Goal: Task Accomplishment & Management: Manage account settings

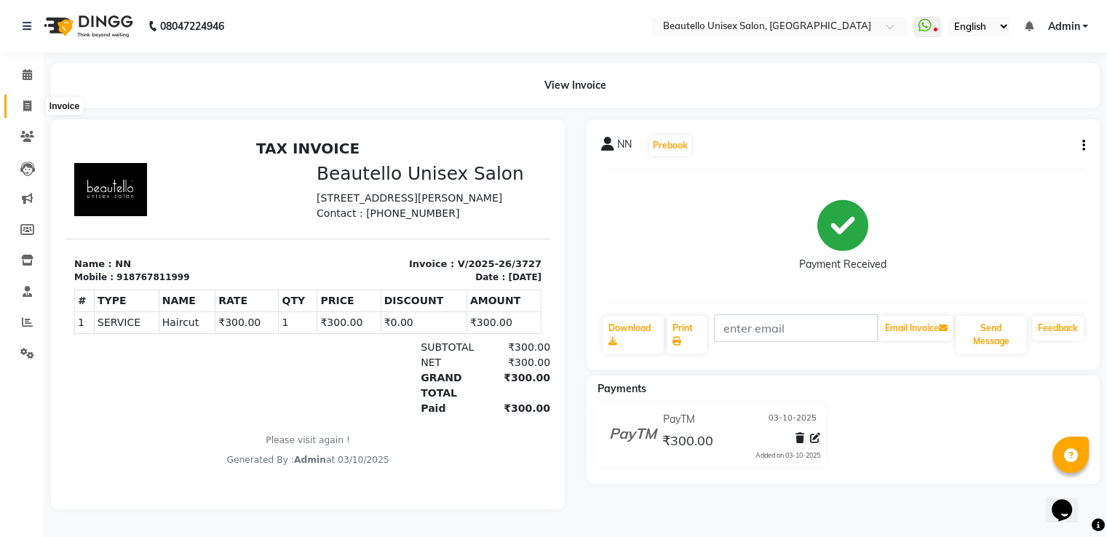
click at [26, 111] on span at bounding box center [27, 106] width 25 height 17
select select "service"
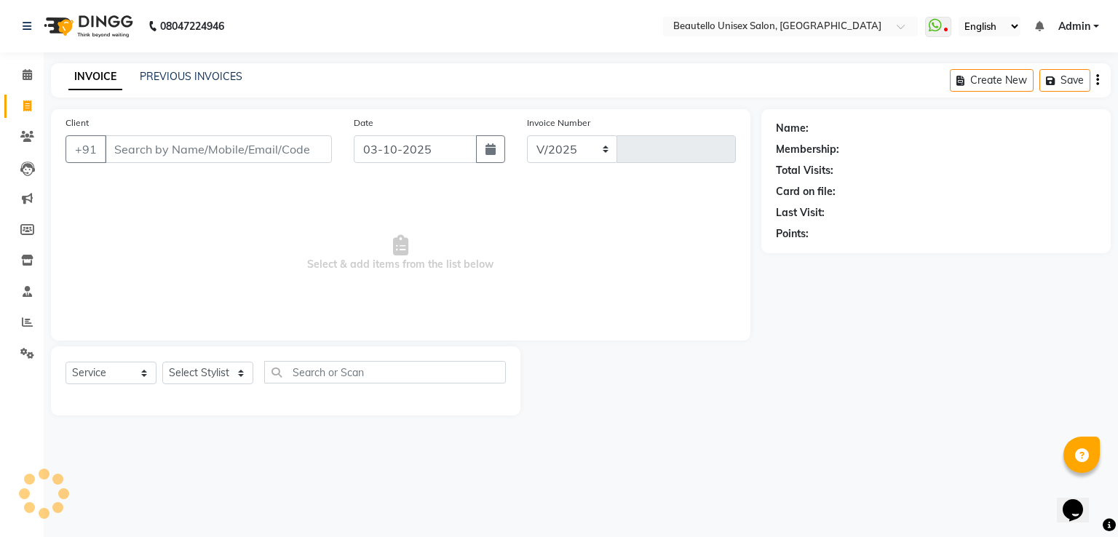
select select "5051"
type input "3728"
click at [226, 143] on input "Client" at bounding box center [218, 149] width 227 height 28
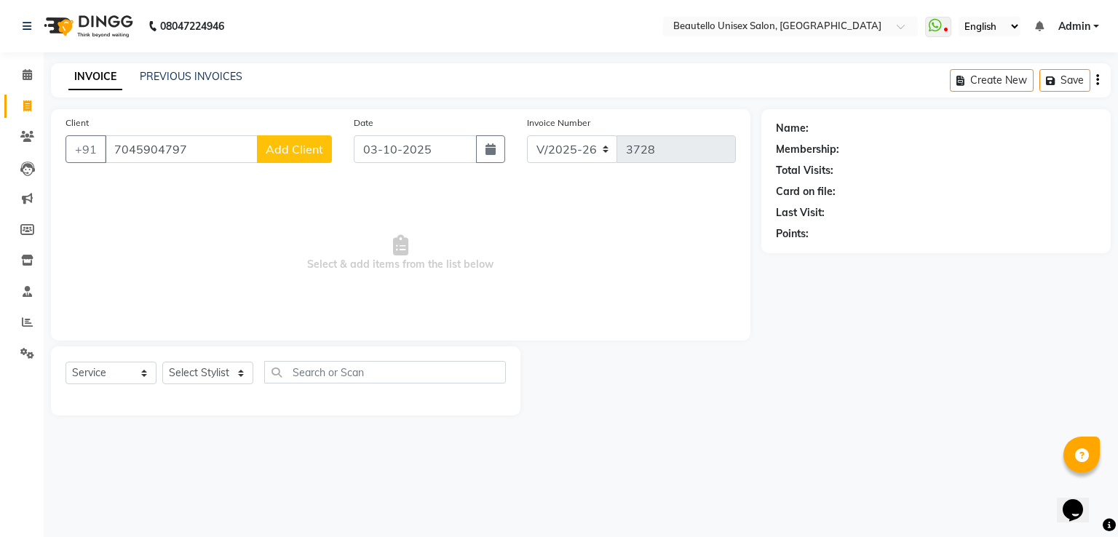
type input "7045904797"
click at [291, 161] on button "Add Client" at bounding box center [294, 149] width 75 height 28
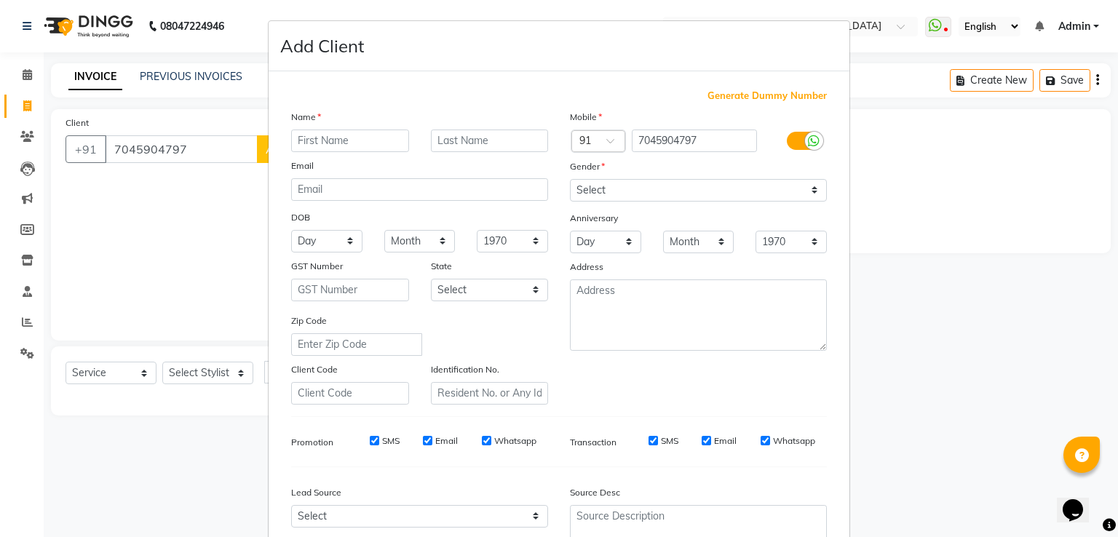
click at [337, 148] on input "text" at bounding box center [350, 141] width 118 height 23
type input "[PERSON_NAME]"
click at [591, 191] on select "Select [DEMOGRAPHIC_DATA] [DEMOGRAPHIC_DATA] Other Prefer Not To Say" at bounding box center [698, 190] width 257 height 23
select select "[DEMOGRAPHIC_DATA]"
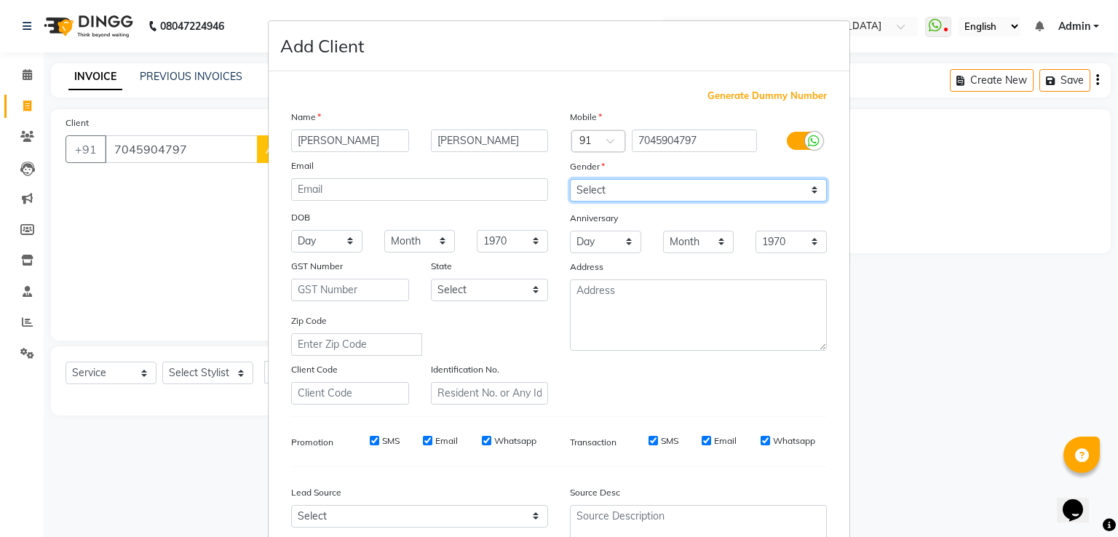
click at [570, 180] on select "Select [DEMOGRAPHIC_DATA] [DEMOGRAPHIC_DATA] Other Prefer Not To Say" at bounding box center [698, 190] width 257 height 23
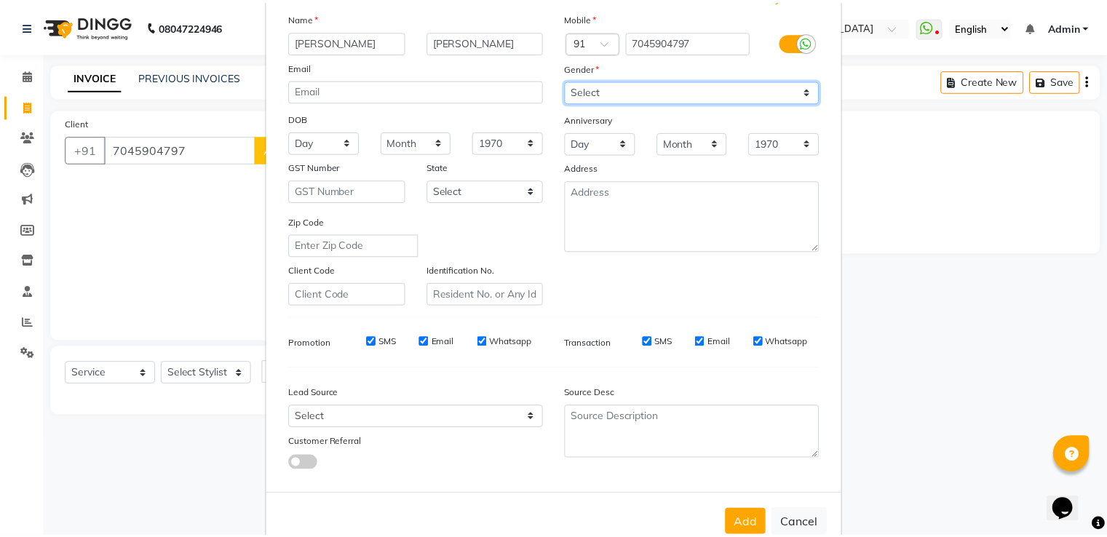
scroll to position [142, 0]
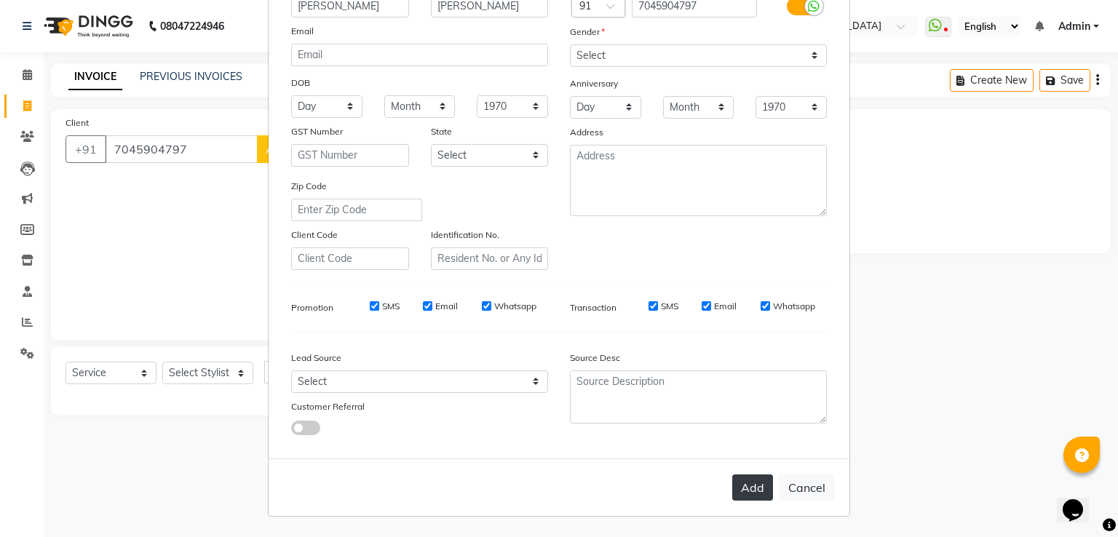
click at [736, 484] on button "Add" at bounding box center [752, 487] width 41 height 26
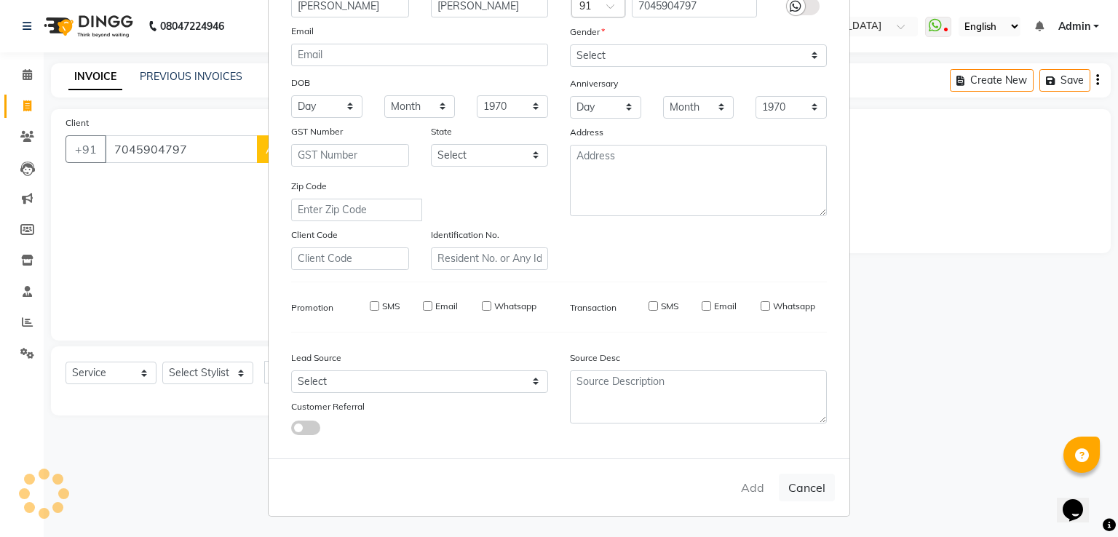
select select
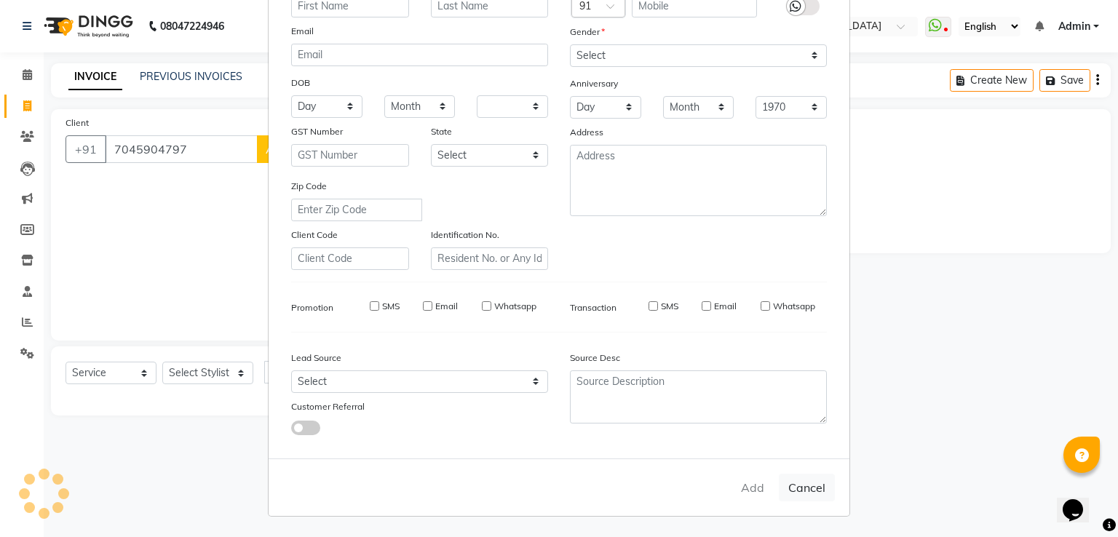
select select
checkbox input "false"
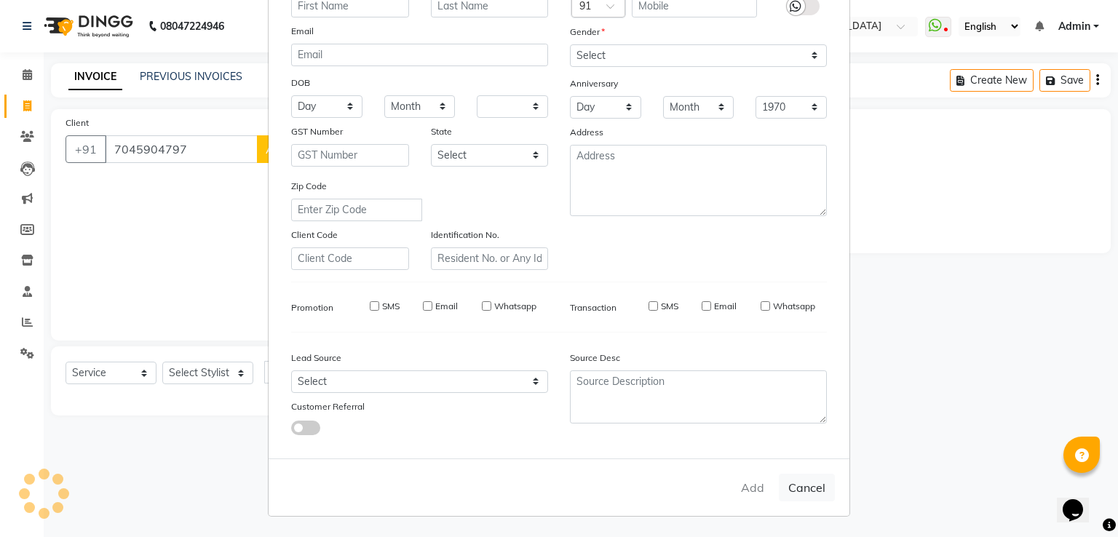
checkbox input "false"
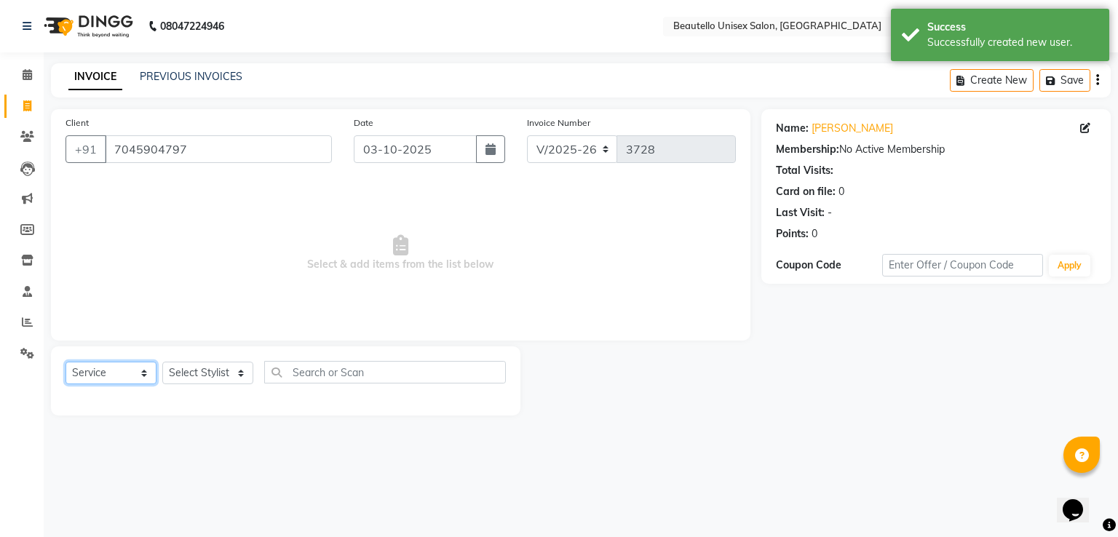
click at [100, 373] on select "Select Service Product Membership Package Voucher Prepaid Gift Card" at bounding box center [110, 373] width 91 height 23
select select "membership"
click at [65, 362] on select "Select Service Product Membership Package Voucher Prepaid Gift Card" at bounding box center [110, 373] width 91 height 23
click at [491, 405] on label at bounding box center [490, 403] width 11 height 11
click at [491, 405] on input "checkbox" at bounding box center [489, 403] width 9 height 9
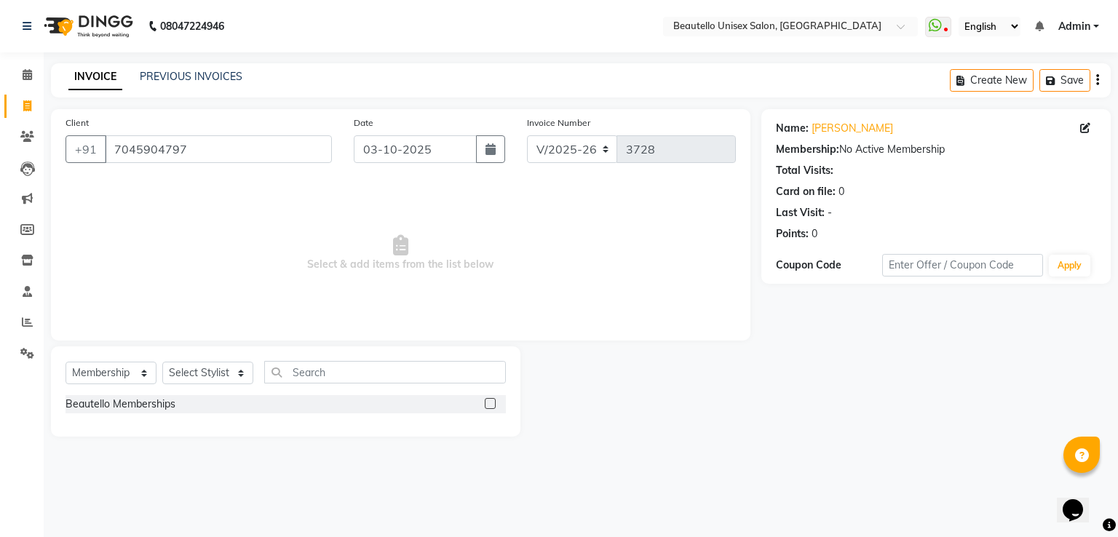
click at [493, 403] on label at bounding box center [490, 403] width 11 height 11
click at [493, 403] on input "checkbox" at bounding box center [489, 403] width 9 height 9
checkbox input "false"
click at [216, 369] on select "Select Stylist Akki [PERSON_NAME] [PERSON_NAME] [PERSON_NAME] Sameer [PERSON_NA…" at bounding box center [207, 373] width 91 height 23
select select "32522"
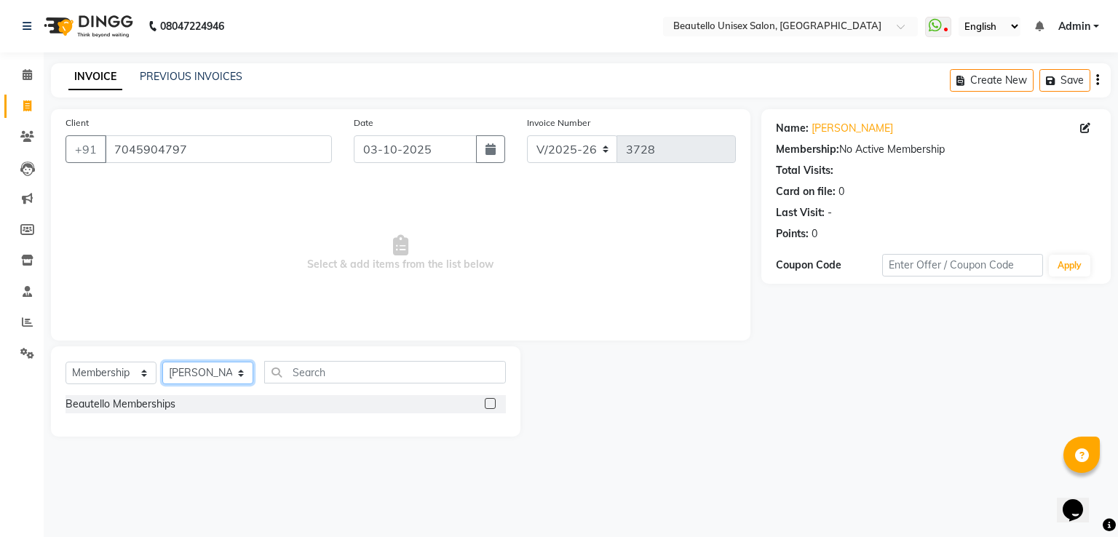
click at [162, 362] on select "Select Stylist Akki [PERSON_NAME] [PERSON_NAME] [PERSON_NAME] Sameer [PERSON_NA…" at bounding box center [207, 373] width 91 height 23
click at [491, 405] on label at bounding box center [490, 403] width 11 height 11
click at [491, 405] on input "checkbox" at bounding box center [489, 403] width 9 height 9
select select "select"
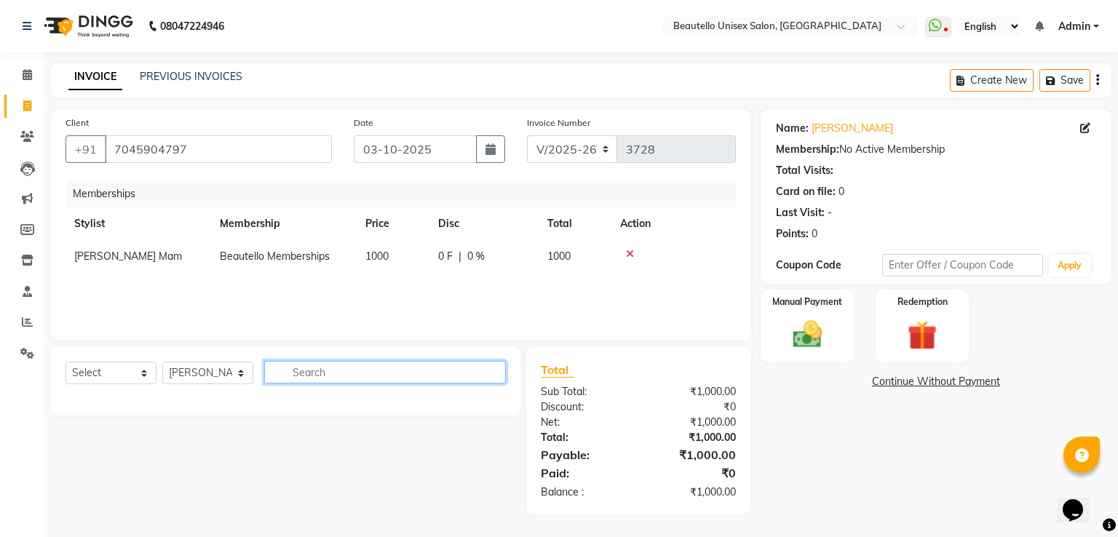
click at [367, 379] on input "text" at bounding box center [385, 372] width 242 height 23
click at [384, 252] on span "1000" at bounding box center [376, 256] width 23 height 13
select select "32522"
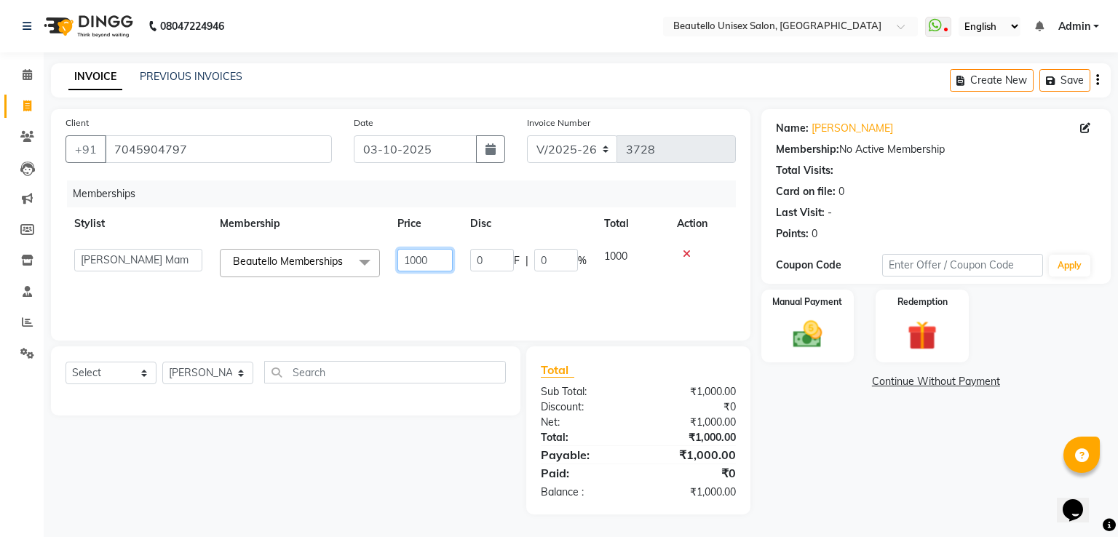
click at [414, 263] on input "1000" at bounding box center [424, 260] width 55 height 23
type input "600"
click at [866, 269] on div "Coupon Code" at bounding box center [829, 265] width 107 height 15
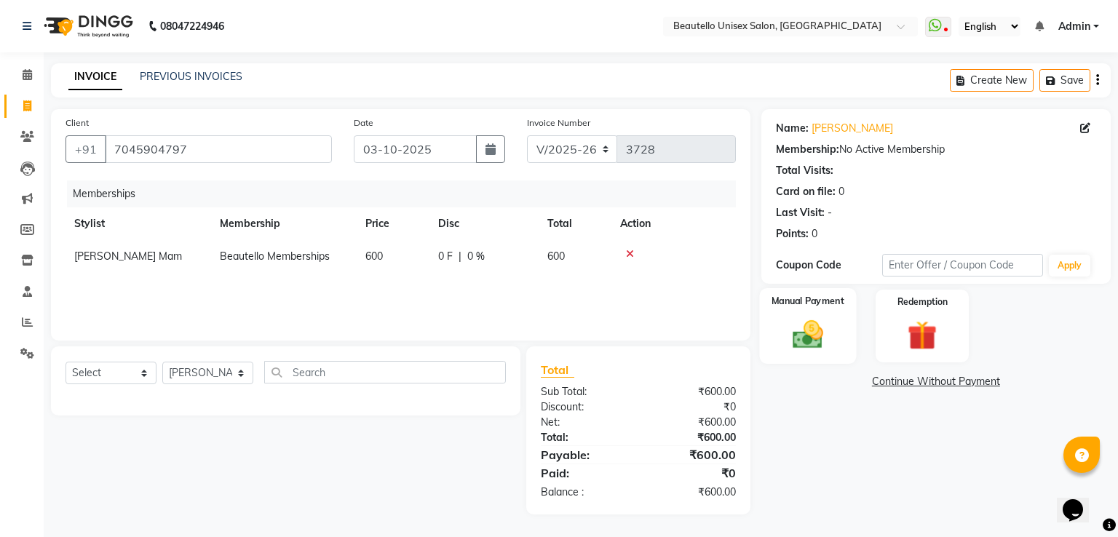
click at [826, 335] on img at bounding box center [806, 334] width 49 height 35
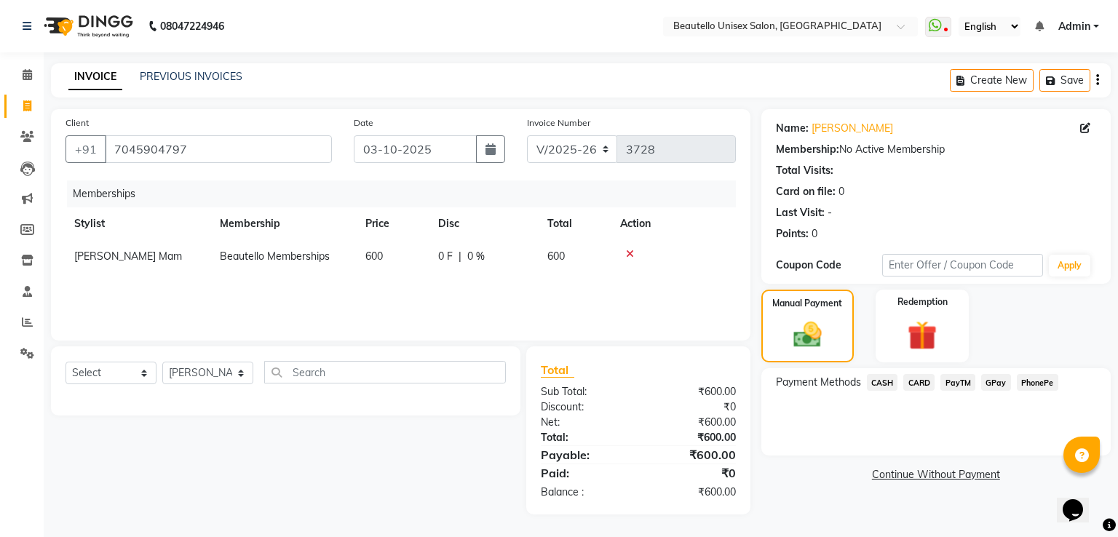
click at [955, 376] on span "PayTM" at bounding box center [957, 382] width 35 height 17
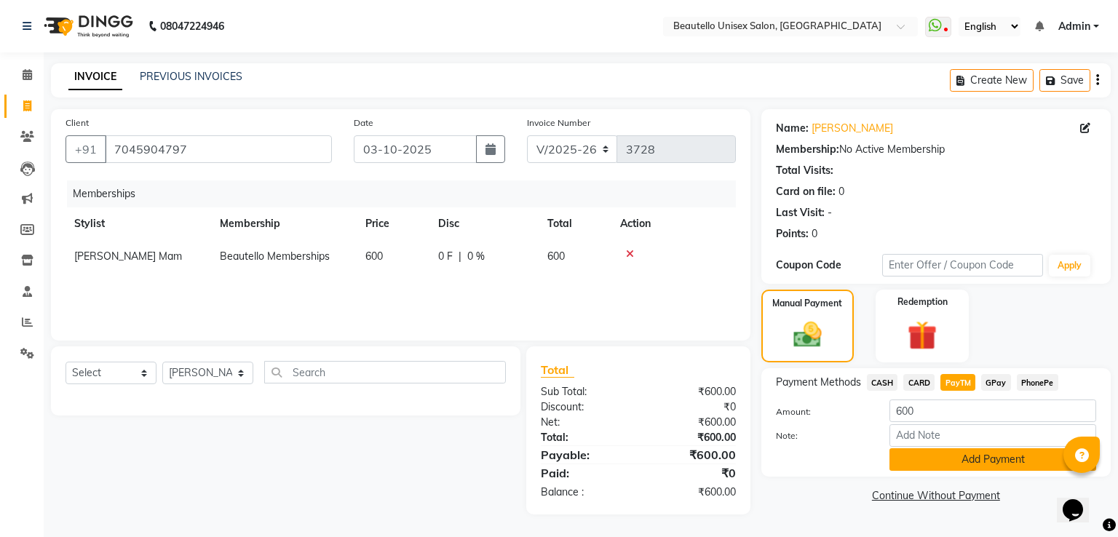
click at [908, 461] on button "Add Payment" at bounding box center [992, 459] width 207 height 23
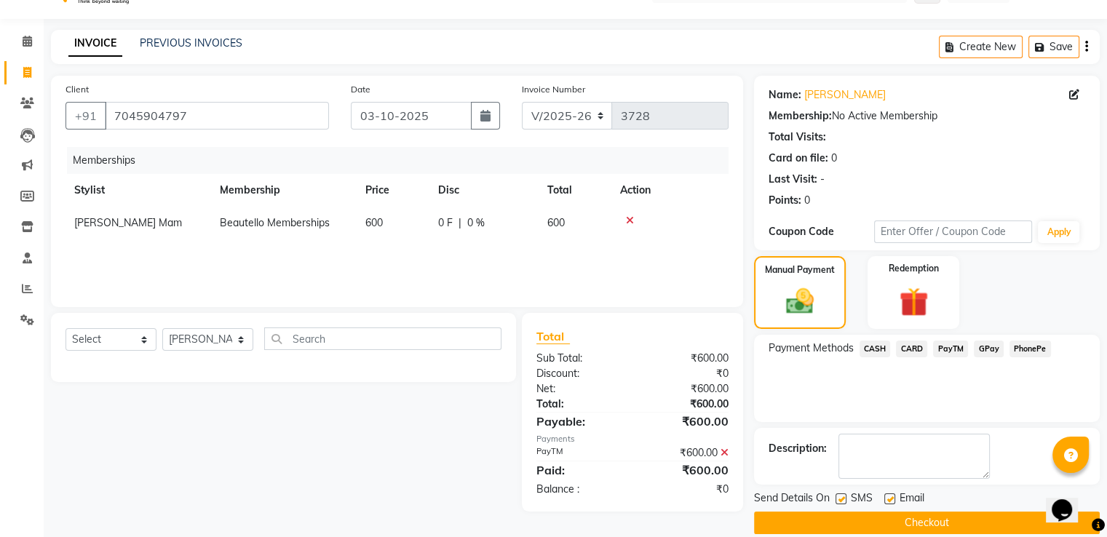
scroll to position [52, 0]
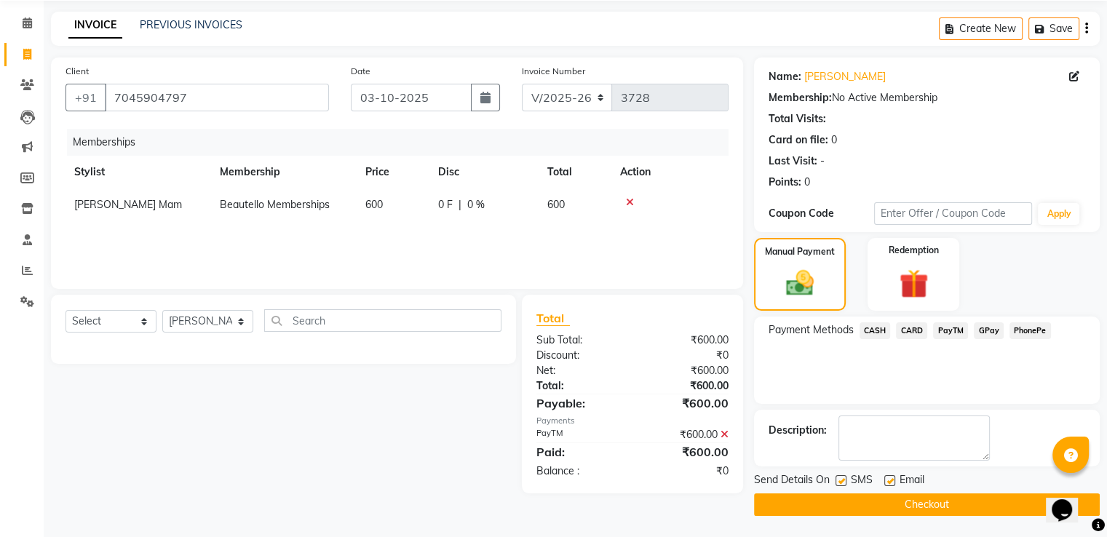
click at [852, 509] on button "Checkout" at bounding box center [927, 504] width 346 height 23
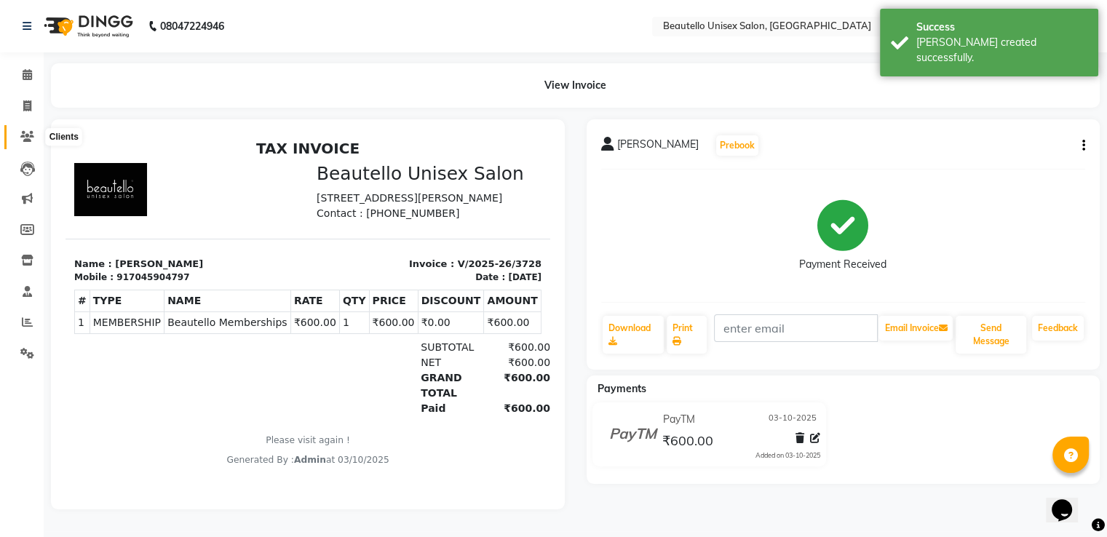
click at [30, 134] on icon at bounding box center [27, 136] width 14 height 11
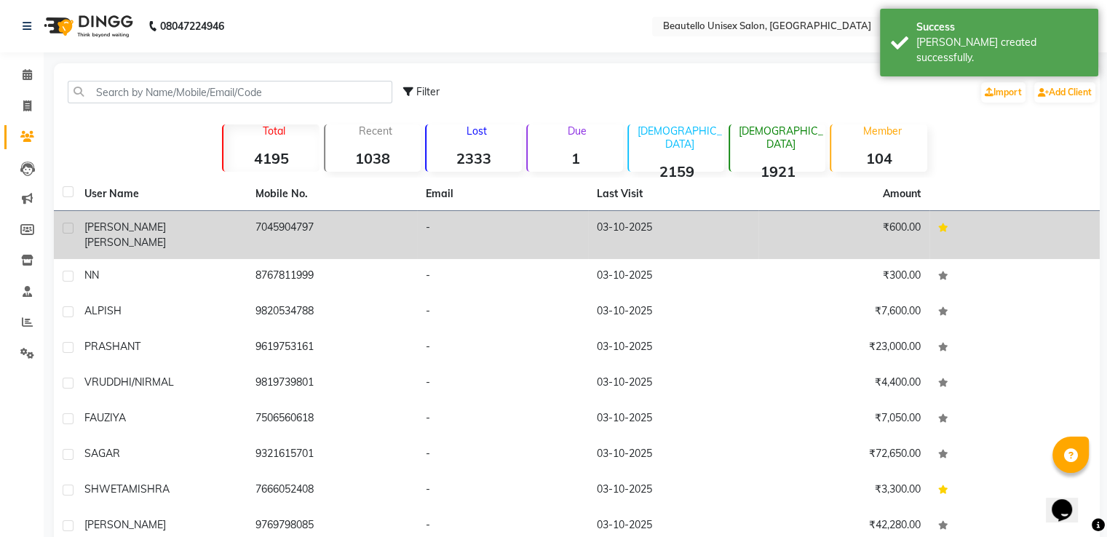
click at [314, 222] on td "7045904797" at bounding box center [332, 235] width 171 height 48
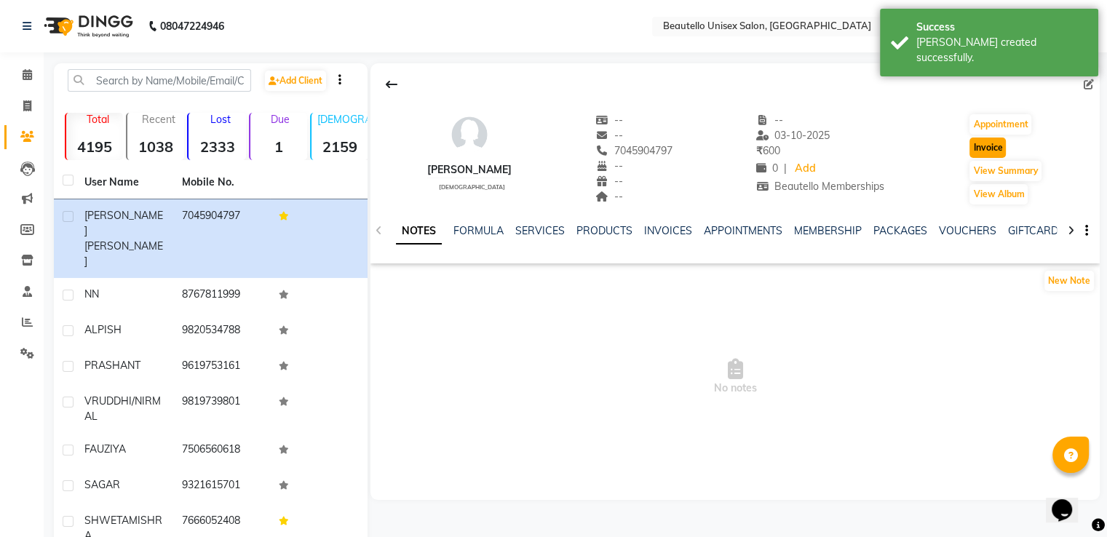
click at [988, 150] on button "Invoice" at bounding box center [987, 148] width 36 height 20
select select "5051"
select select "service"
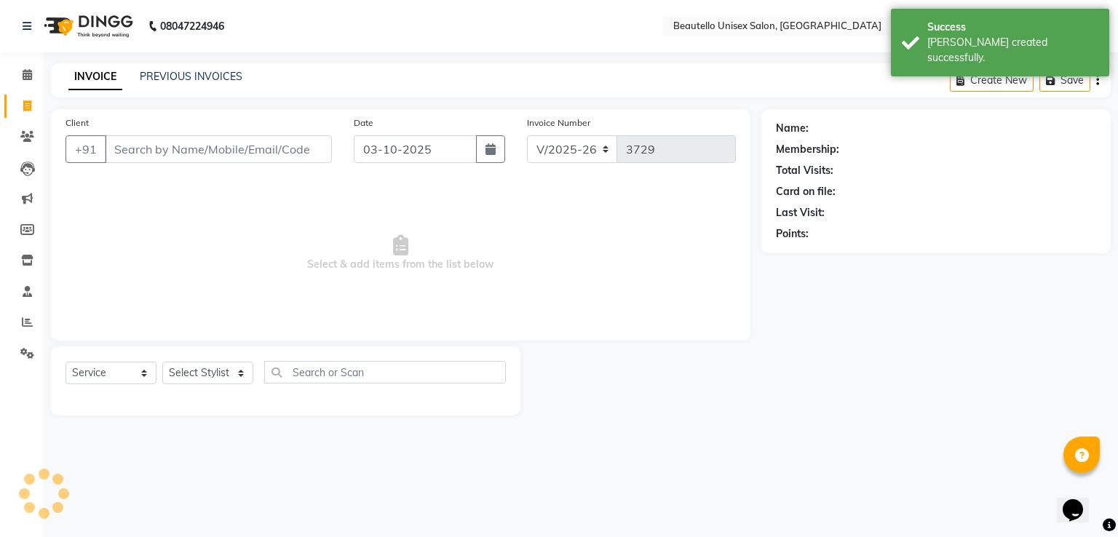
type input "7045904797"
select select "1: Object"
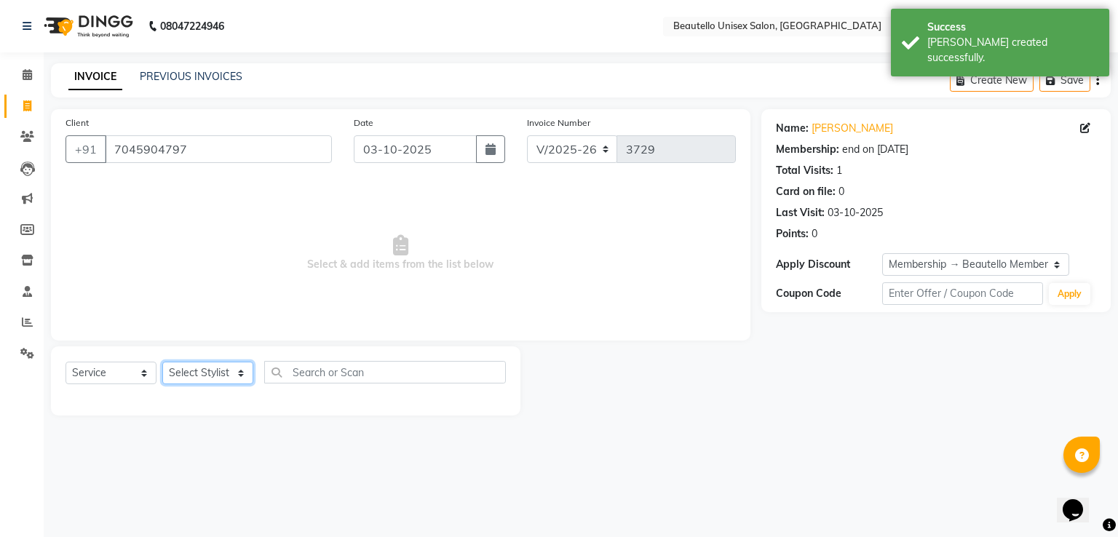
click at [204, 371] on select "Select Stylist Akki [PERSON_NAME] [PERSON_NAME] [PERSON_NAME] Sameer [PERSON_NA…" at bounding box center [207, 373] width 91 height 23
select select "87452"
click at [162, 362] on select "Select Stylist Akki [PERSON_NAME] [PERSON_NAME] [PERSON_NAME] Sameer [PERSON_NA…" at bounding box center [207, 373] width 91 height 23
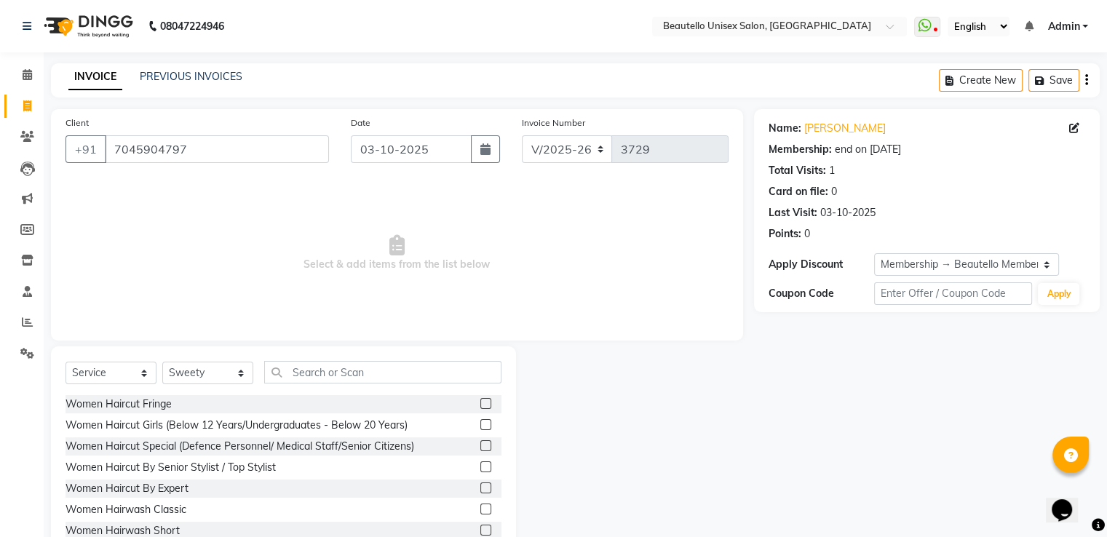
click at [480, 466] on label at bounding box center [485, 466] width 11 height 11
click at [480, 466] on input "checkbox" at bounding box center [484, 467] width 9 height 9
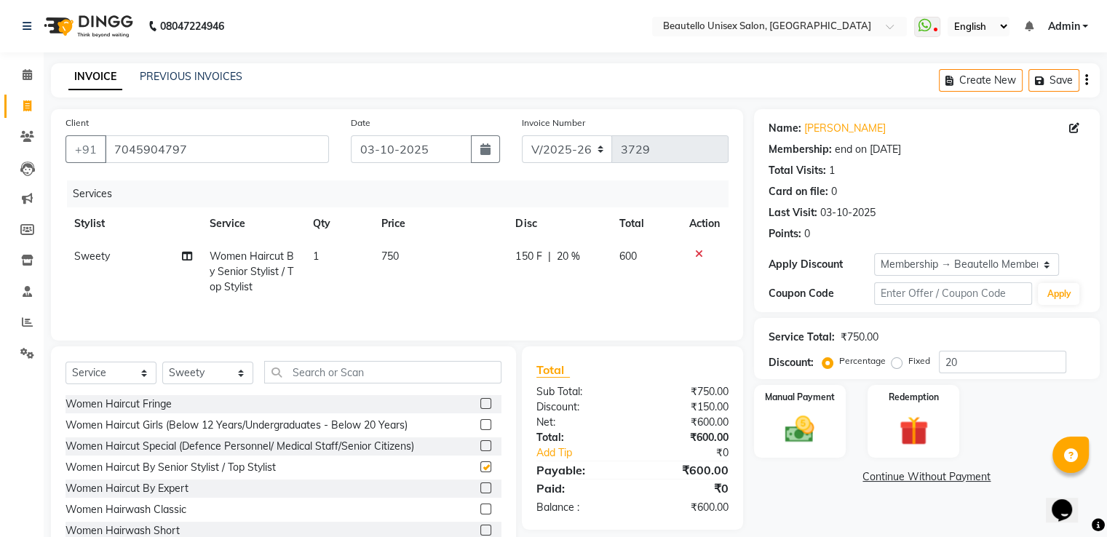
checkbox input "false"
click at [815, 410] on div "Manual Payment" at bounding box center [799, 420] width 95 height 75
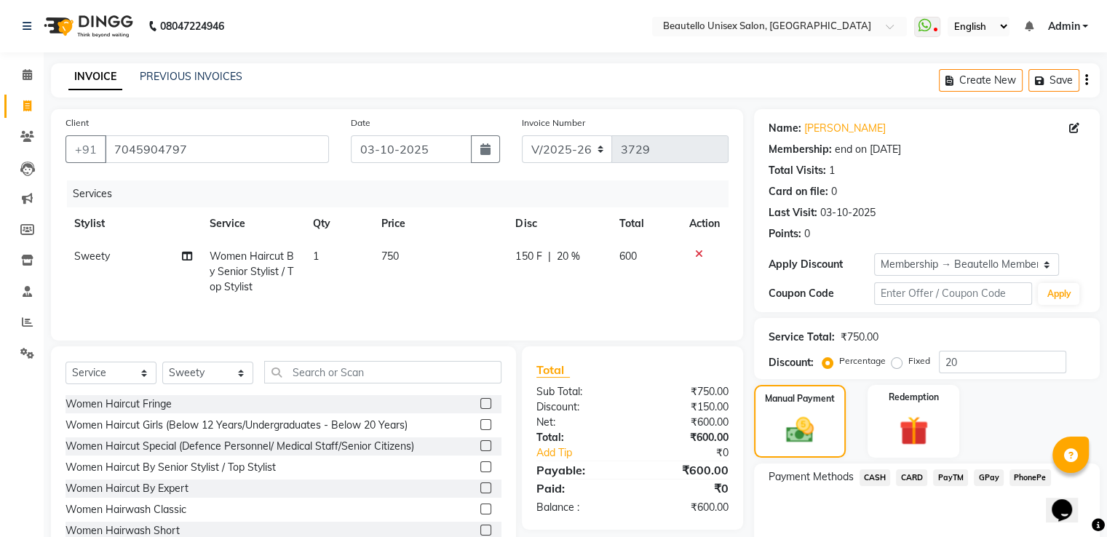
click at [949, 474] on span "PayTM" at bounding box center [950, 477] width 35 height 17
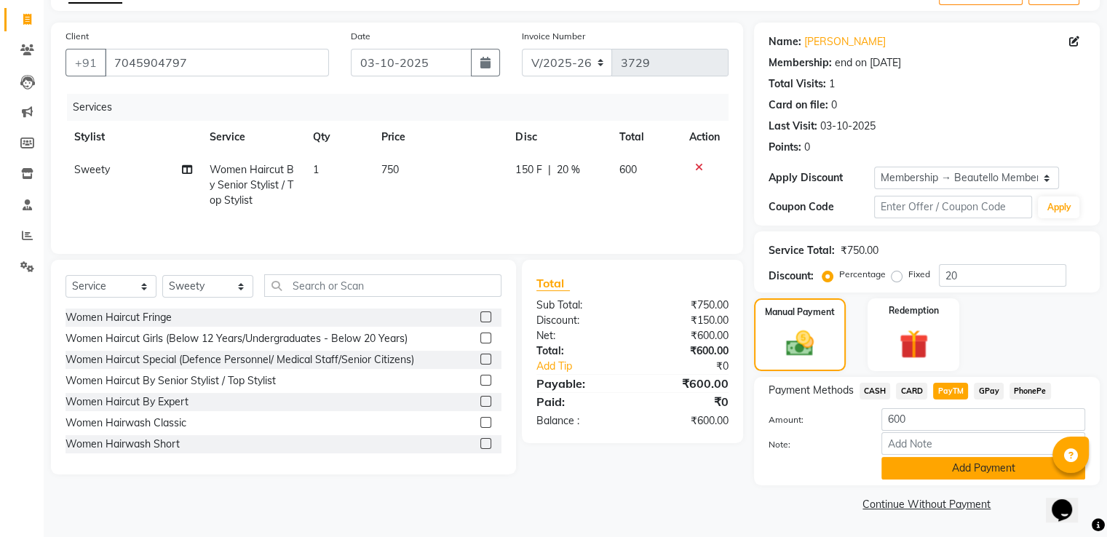
click at [940, 474] on button "Add Payment" at bounding box center [983, 468] width 204 height 23
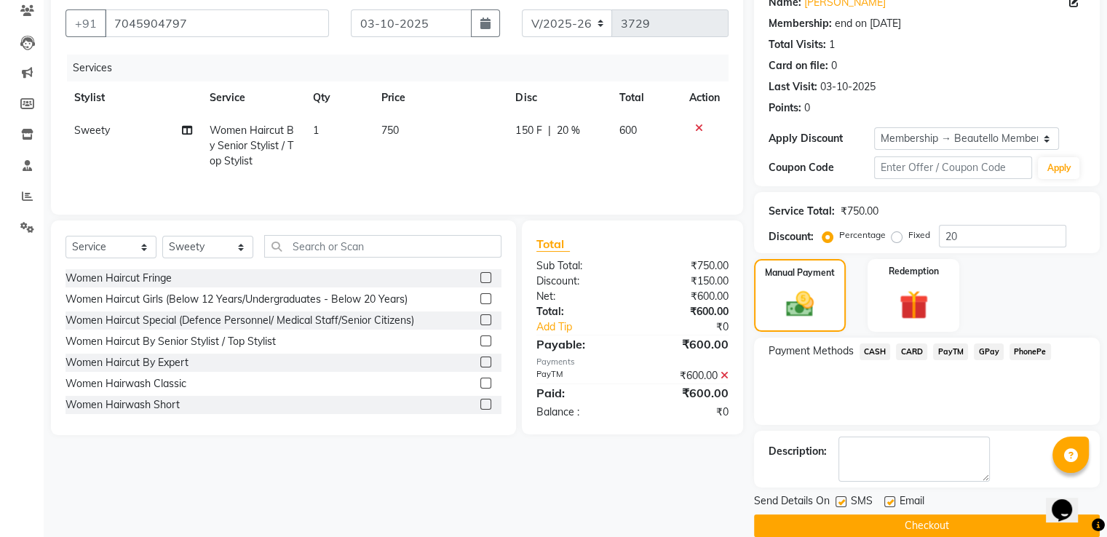
scroll to position [146, 0]
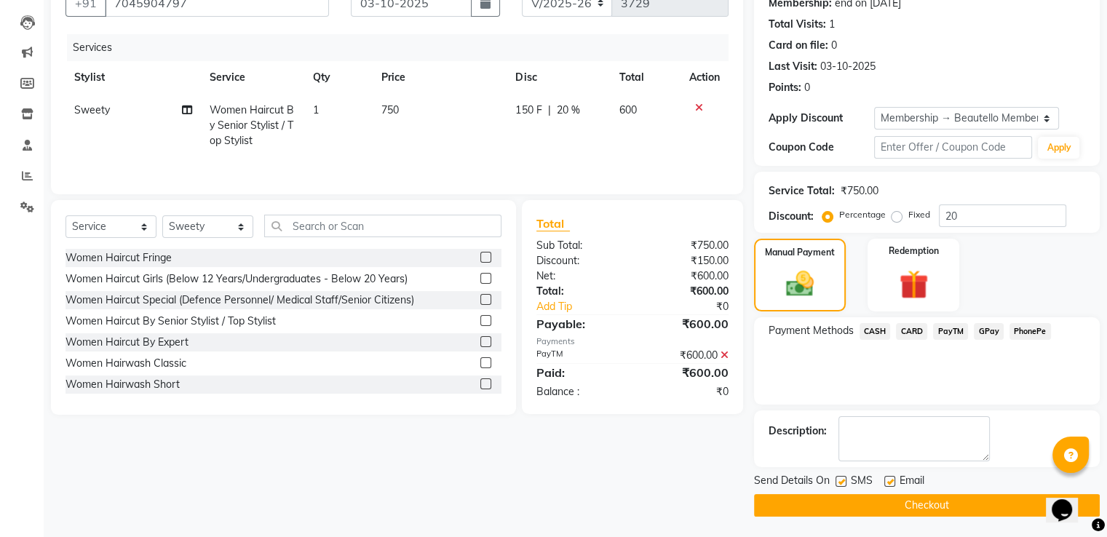
click at [859, 503] on button "Checkout" at bounding box center [927, 505] width 346 height 23
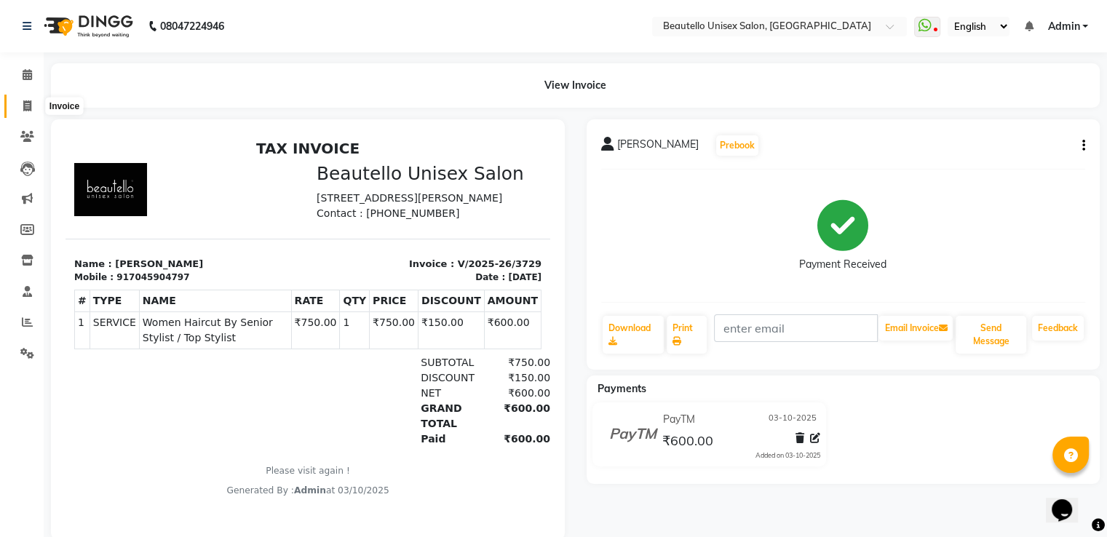
click at [28, 100] on icon at bounding box center [27, 105] width 8 height 11
select select "5051"
select select "service"
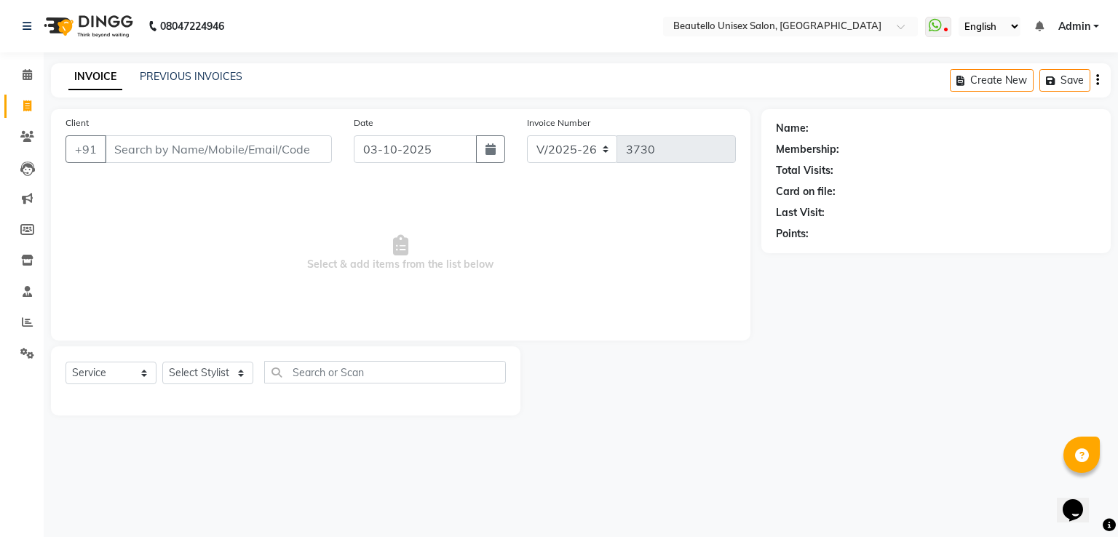
click at [137, 155] on input "Client" at bounding box center [218, 149] width 227 height 28
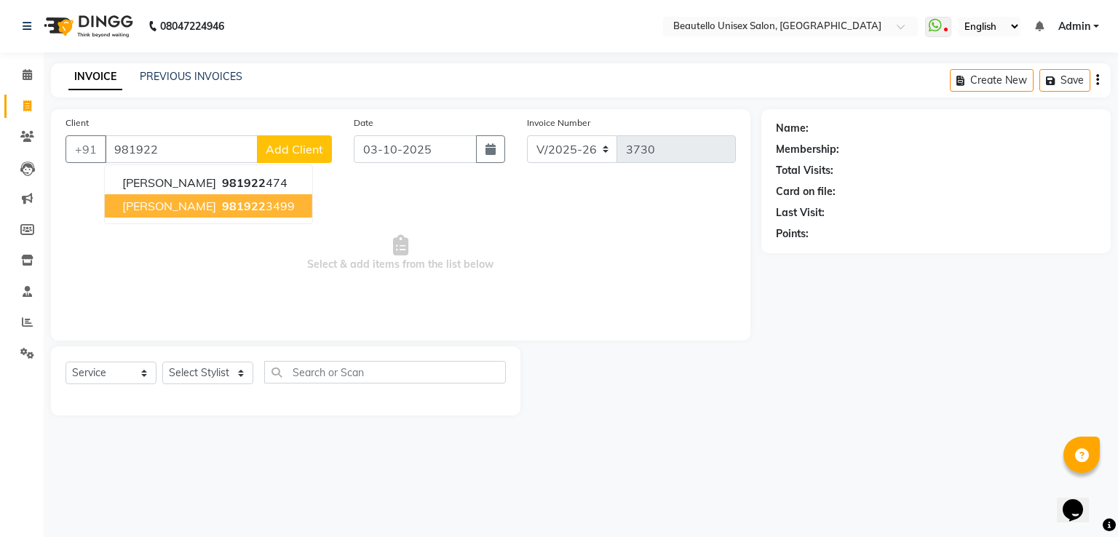
click at [164, 212] on span "[PERSON_NAME]" at bounding box center [169, 206] width 94 height 15
type input "9819223499"
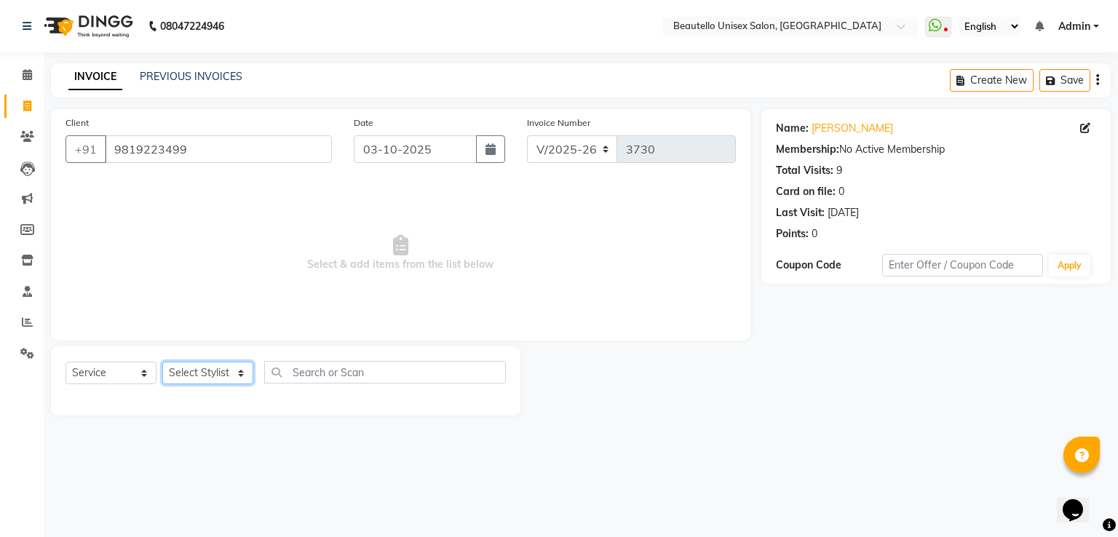
click at [214, 370] on select "Select Stylist Akki [PERSON_NAME] [PERSON_NAME] [PERSON_NAME] Sameer [PERSON_NA…" at bounding box center [207, 373] width 91 height 23
select select "31995"
click at [162, 362] on select "Select Stylist Akki [PERSON_NAME] [PERSON_NAME] [PERSON_NAME] Sameer [PERSON_NA…" at bounding box center [207, 373] width 91 height 23
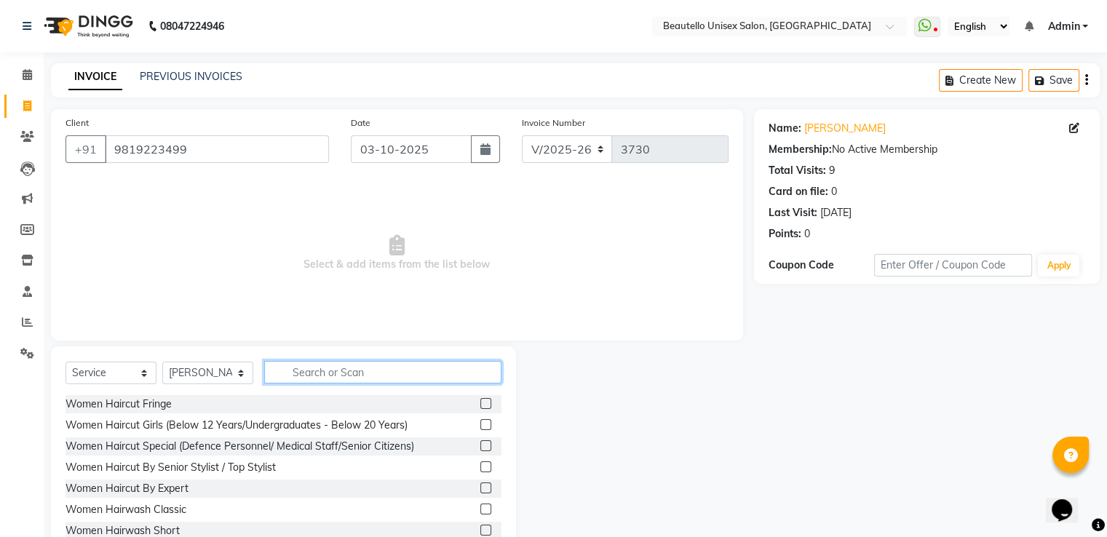
click at [348, 379] on input "text" at bounding box center [382, 372] width 237 height 23
type input "HAIRC"
click at [480, 506] on label at bounding box center [485, 508] width 11 height 11
click at [480, 506] on input "checkbox" at bounding box center [484, 509] width 9 height 9
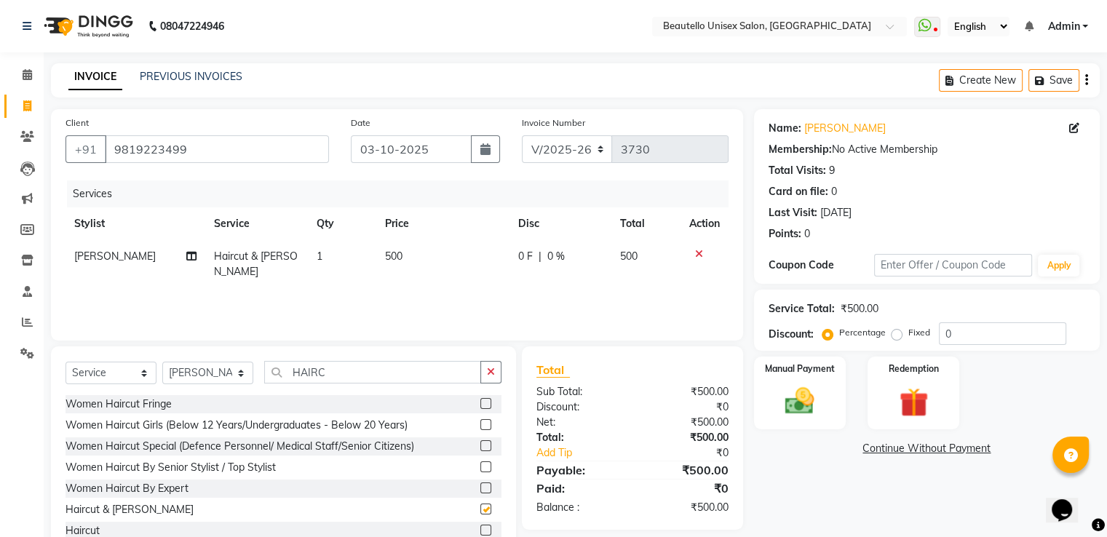
checkbox input "false"
click at [802, 421] on div "Manual Payment" at bounding box center [799, 392] width 95 height 75
click at [875, 447] on span "CASH" at bounding box center [874, 449] width 31 height 17
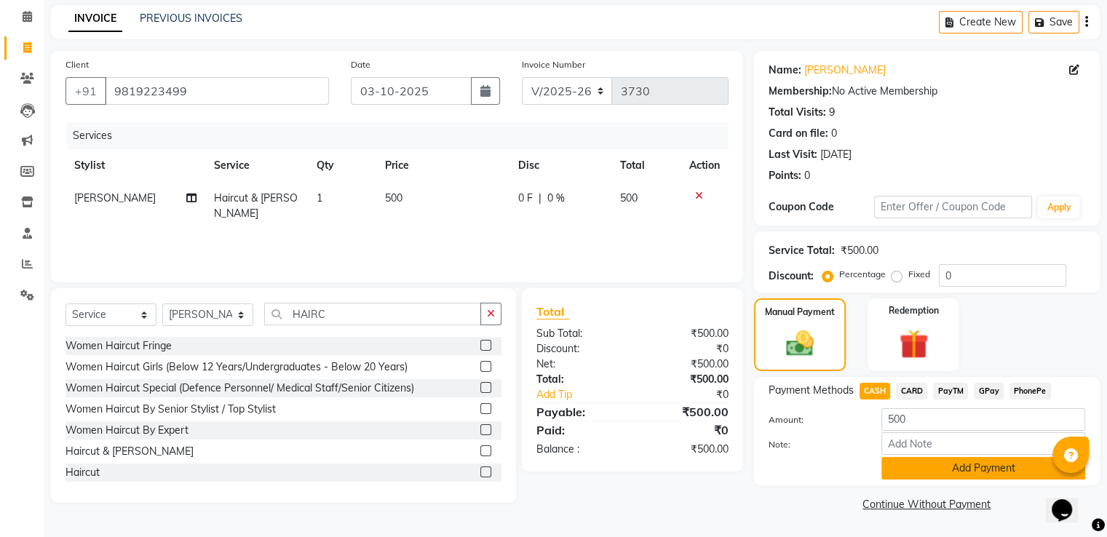
click at [900, 457] on button "Add Payment" at bounding box center [983, 468] width 204 height 23
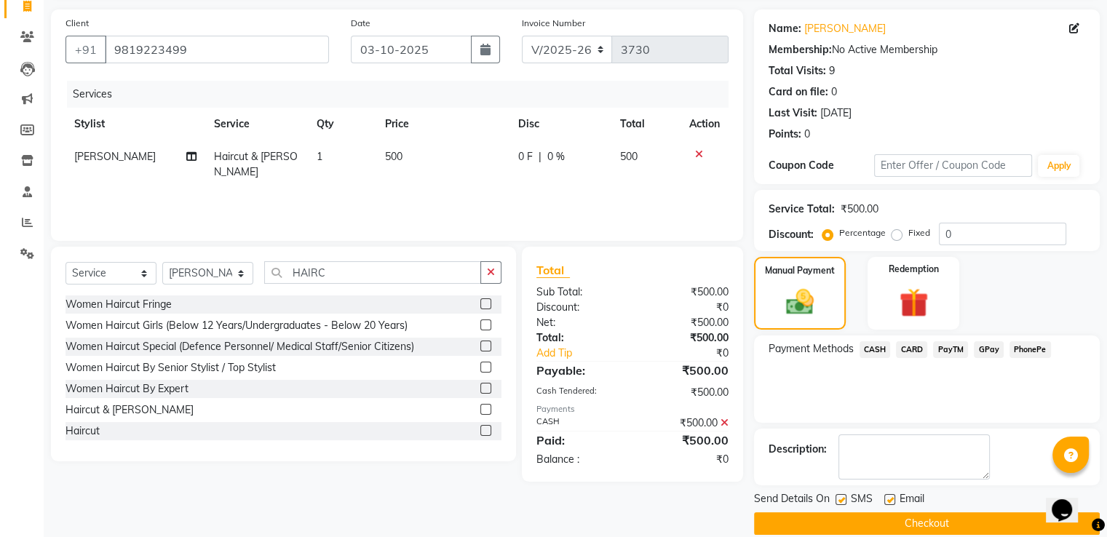
scroll to position [119, 0]
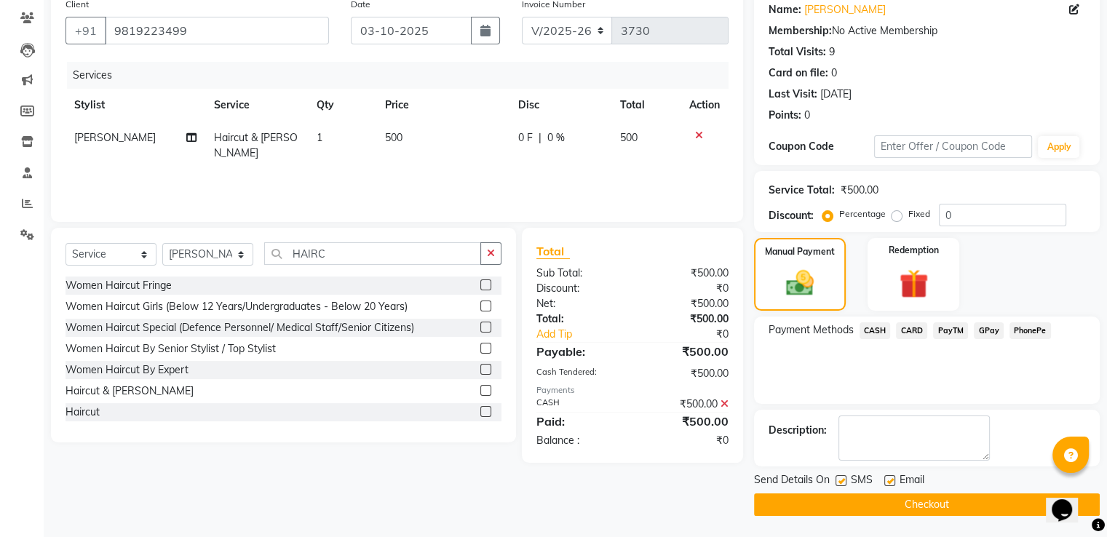
click at [839, 477] on label at bounding box center [840, 480] width 11 height 11
click at [839, 477] on input "checkbox" at bounding box center [839, 481] width 9 height 9
checkbox input "false"
click at [850, 505] on button "Checkout" at bounding box center [927, 504] width 346 height 23
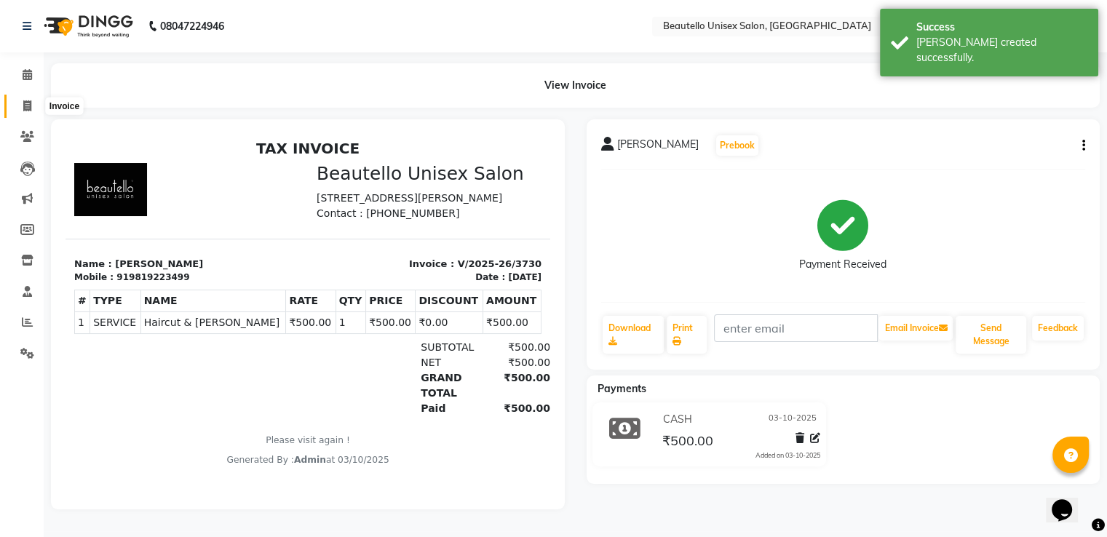
click at [32, 111] on span at bounding box center [27, 106] width 25 height 17
select select "5051"
select select "service"
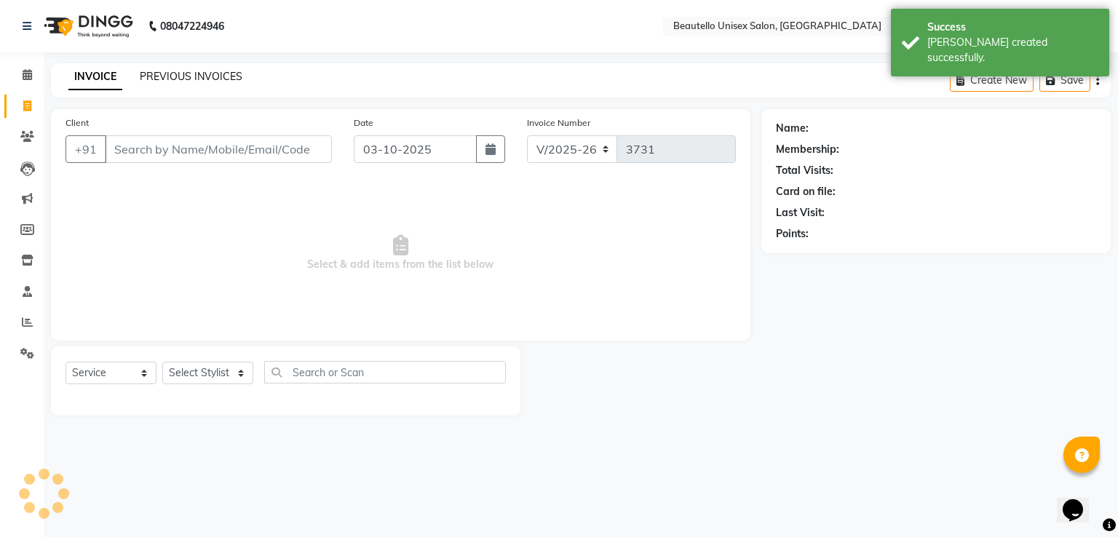
click at [159, 76] on link "PREVIOUS INVOICES" at bounding box center [191, 76] width 103 height 13
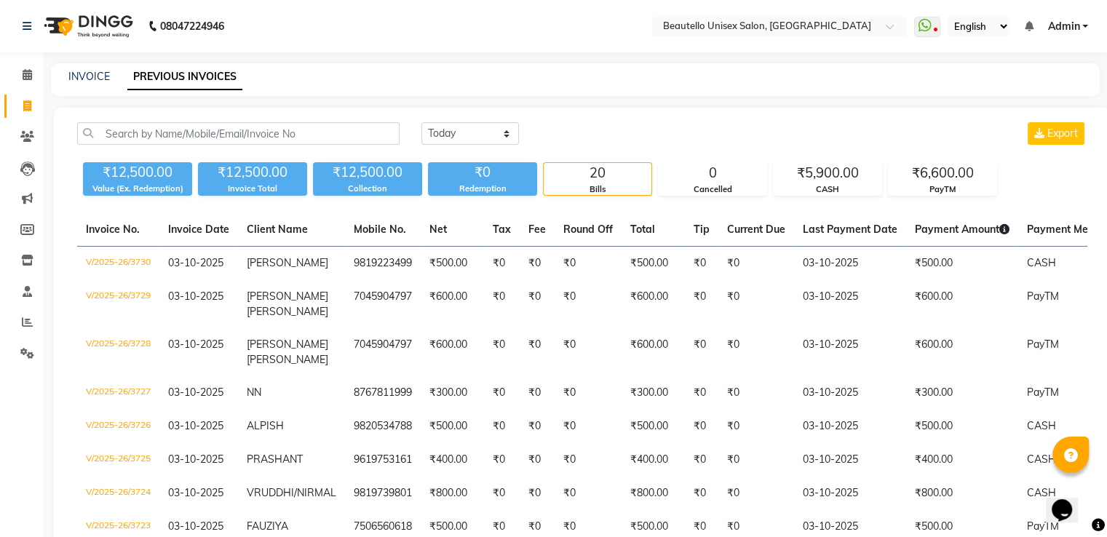
click at [82, 96] on main "INVOICE PREVIOUS INVOICES [DATE] [DATE] Custom Range Export ₹12,500.00 Value (E…" at bounding box center [575, 543] width 1063 height 961
click at [81, 79] on link "INVOICE" at bounding box center [88, 76] width 41 height 13
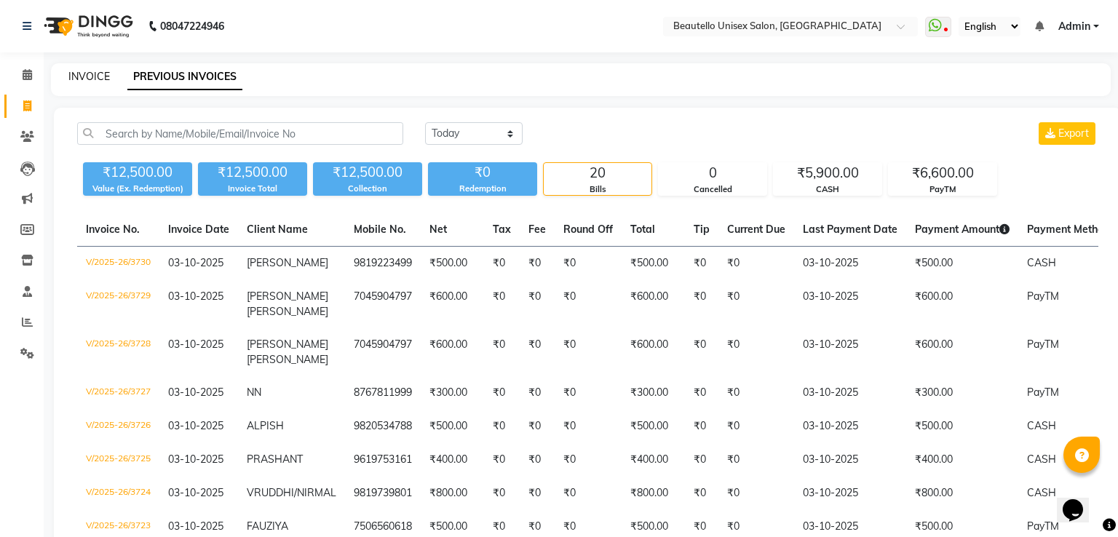
select select "5051"
select select "service"
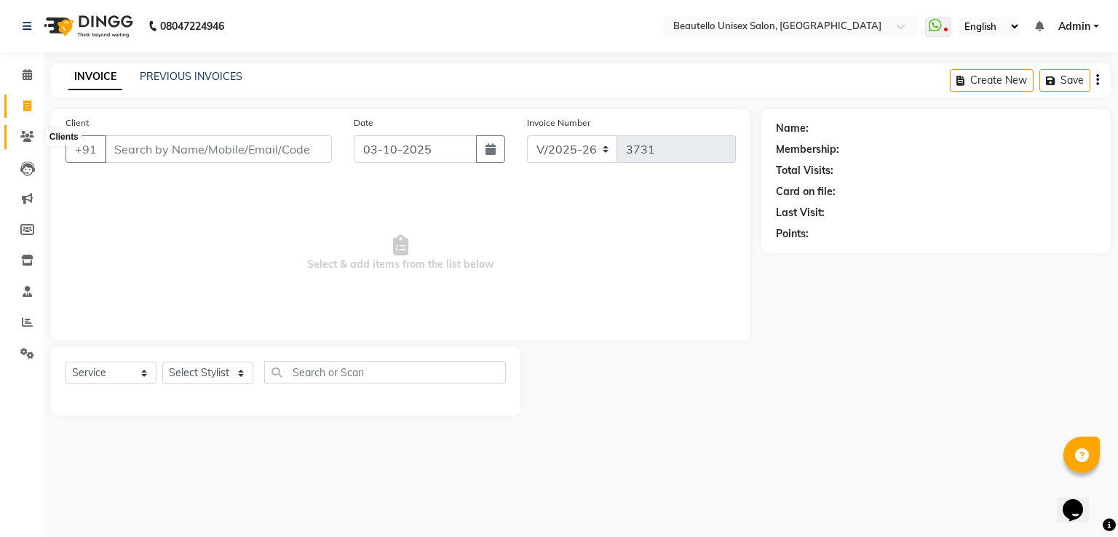
click at [18, 140] on span at bounding box center [27, 137] width 25 height 17
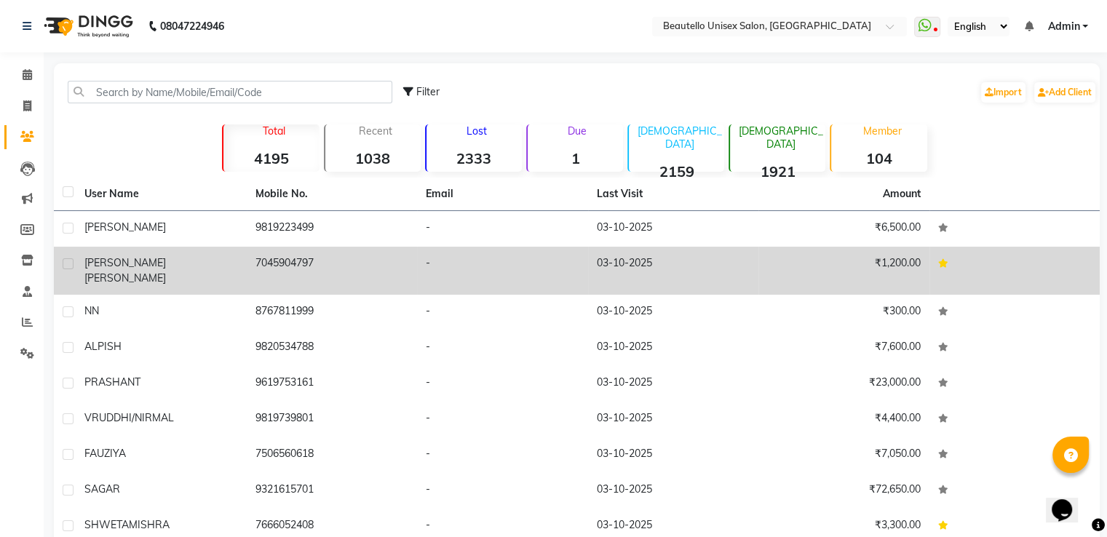
click at [277, 257] on td "7045904797" at bounding box center [332, 271] width 171 height 48
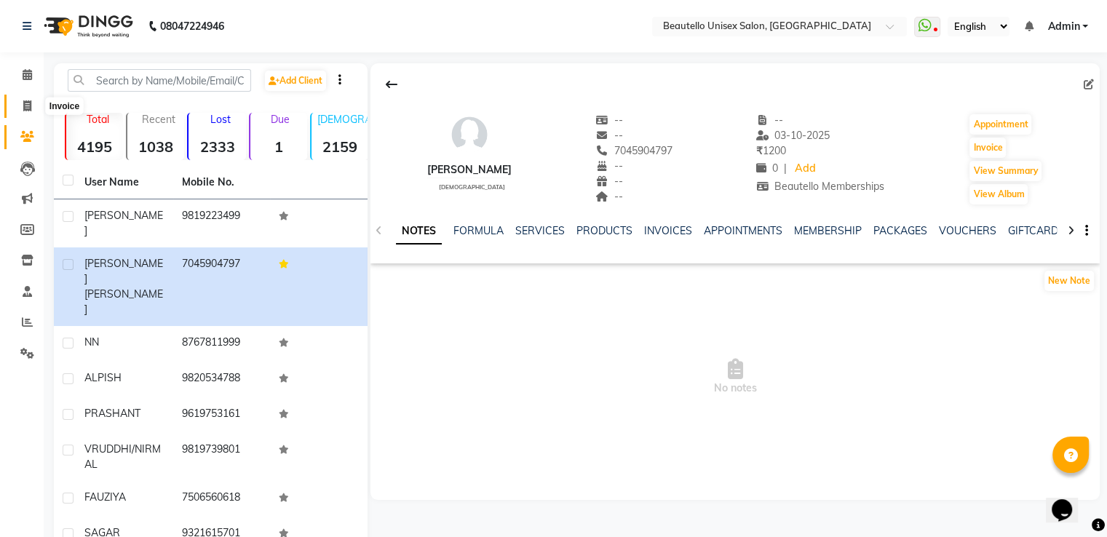
click at [28, 109] on icon at bounding box center [27, 105] width 8 height 11
select select "5051"
select select "service"
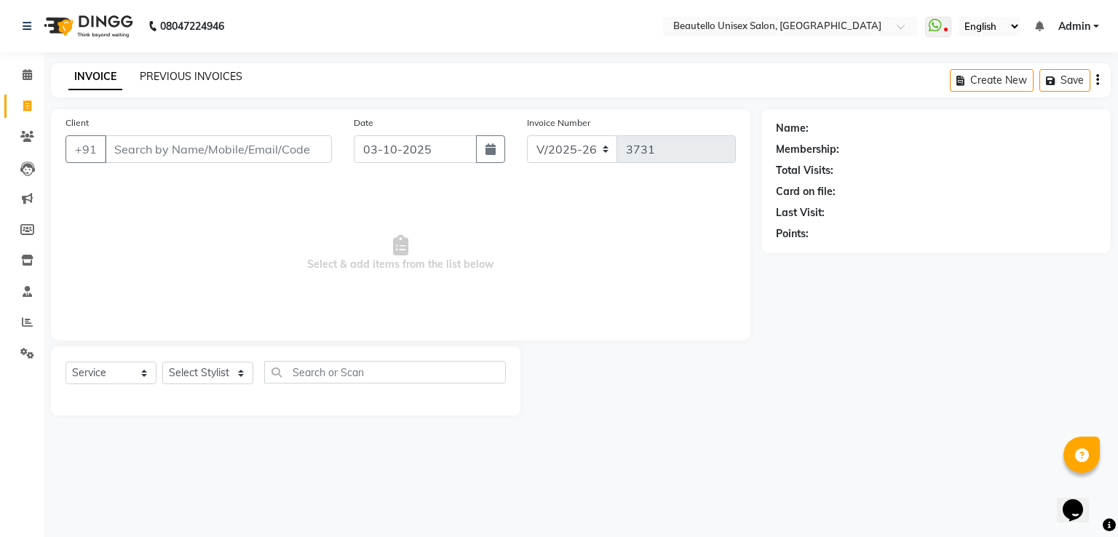
click at [166, 76] on link "PREVIOUS INVOICES" at bounding box center [191, 76] width 103 height 13
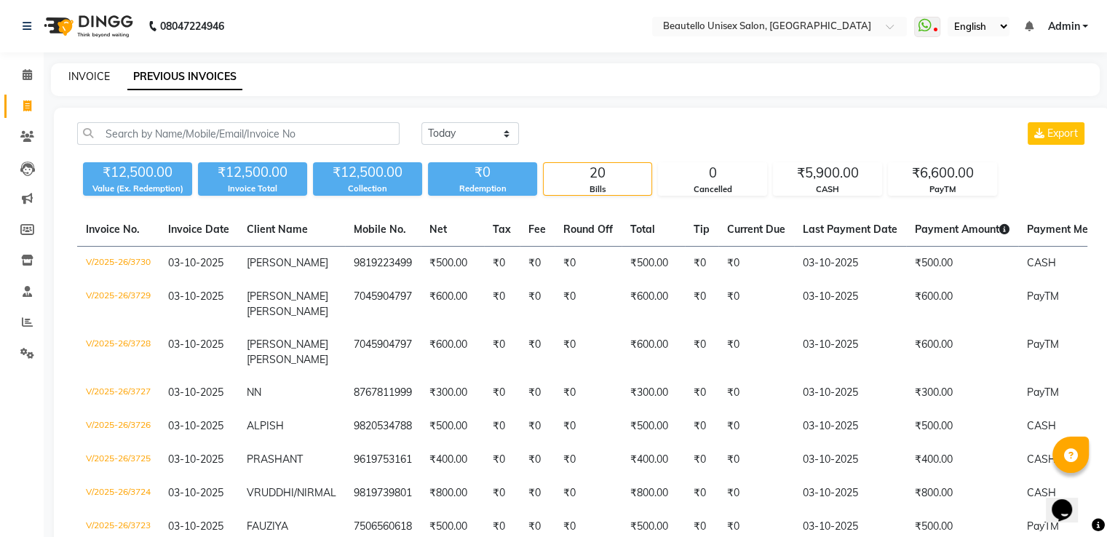
click at [93, 77] on link "INVOICE" at bounding box center [88, 76] width 41 height 13
select select "5051"
select select "service"
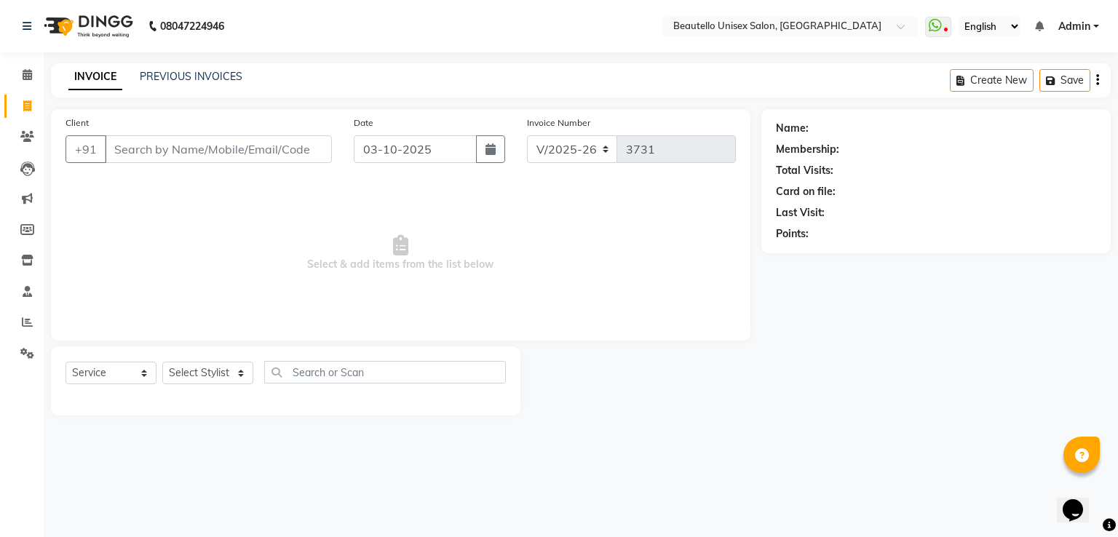
click at [232, 139] on input "Client" at bounding box center [218, 149] width 227 height 28
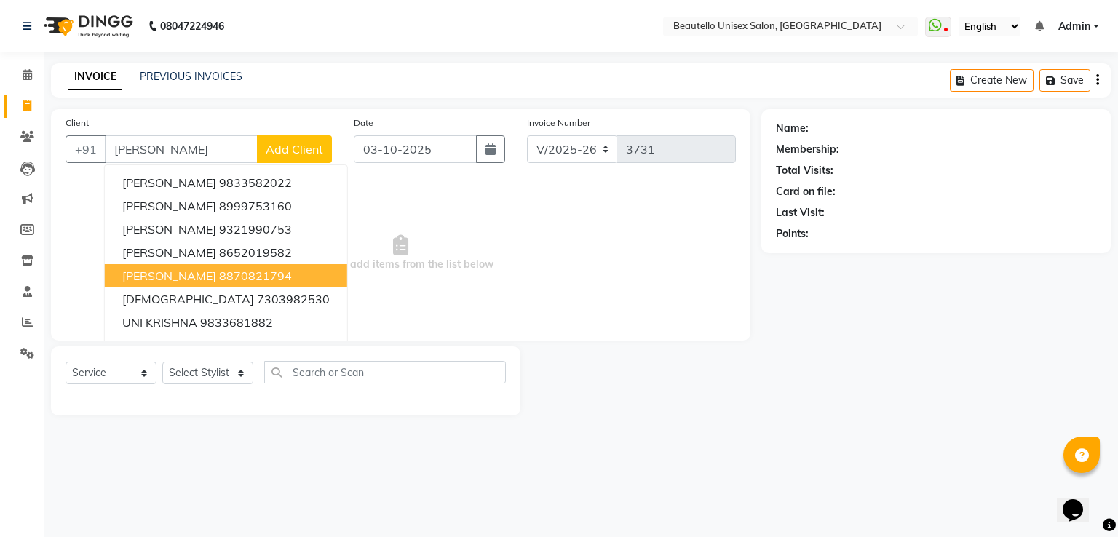
click at [219, 277] on ngb-highlight "8870821794" at bounding box center [255, 275] width 73 height 15
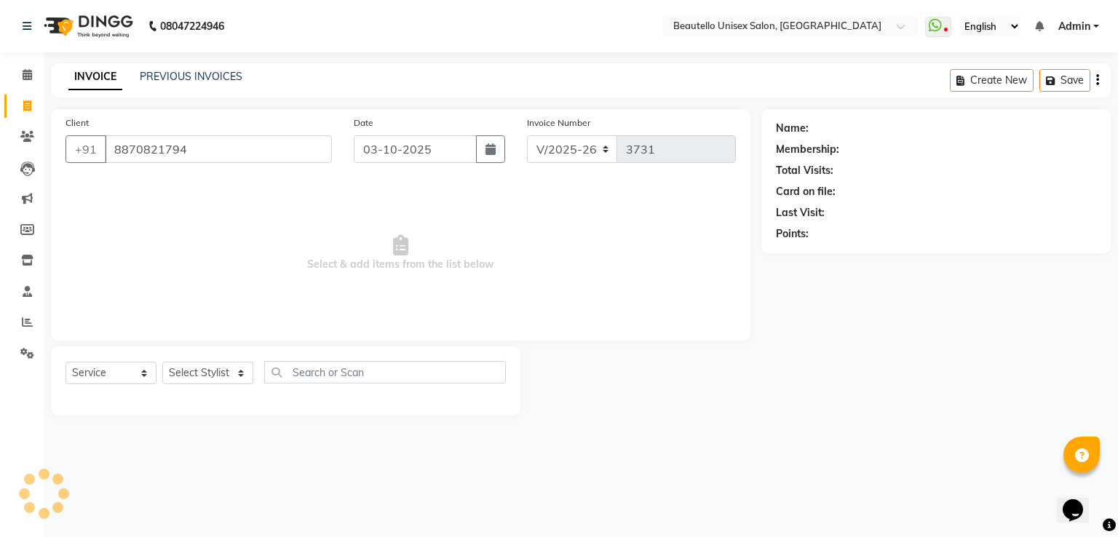
type input "8870821794"
click at [193, 371] on select "Select Stylist Akki [PERSON_NAME] [PERSON_NAME] [PERSON_NAME] Sameer [PERSON_NA…" at bounding box center [207, 373] width 91 height 23
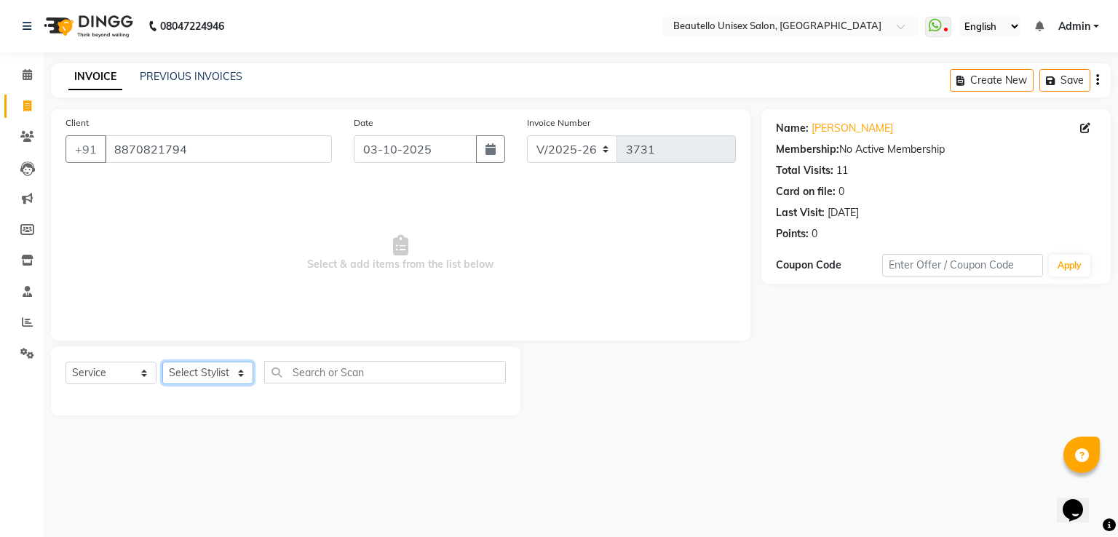
select select "31995"
click at [162, 362] on select "Select Stylist Akki [PERSON_NAME] [PERSON_NAME] [PERSON_NAME] Sameer [PERSON_NA…" at bounding box center [207, 373] width 91 height 23
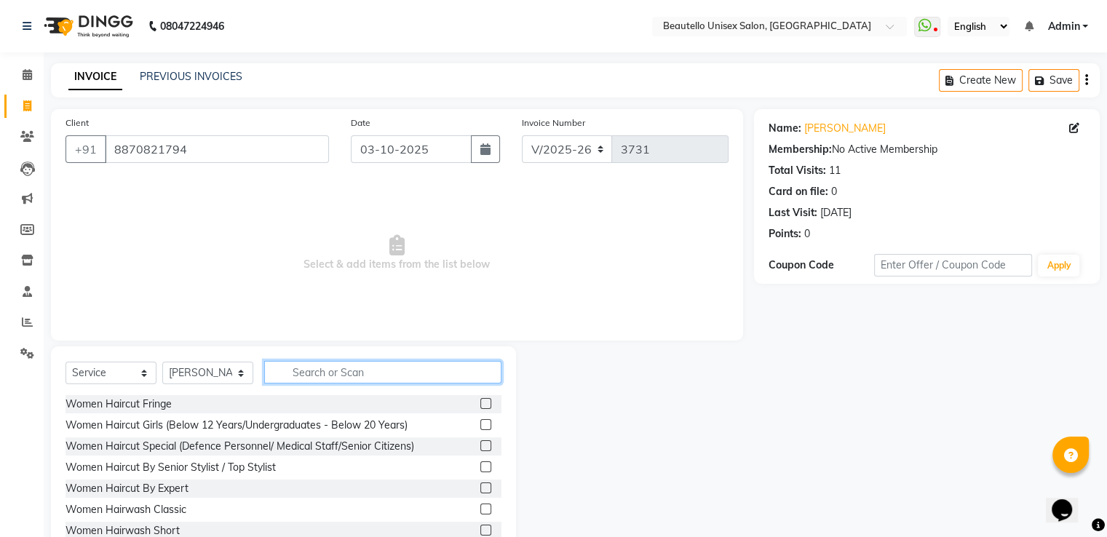
click at [323, 372] on input "text" at bounding box center [382, 372] width 237 height 23
type input "HAIRC"
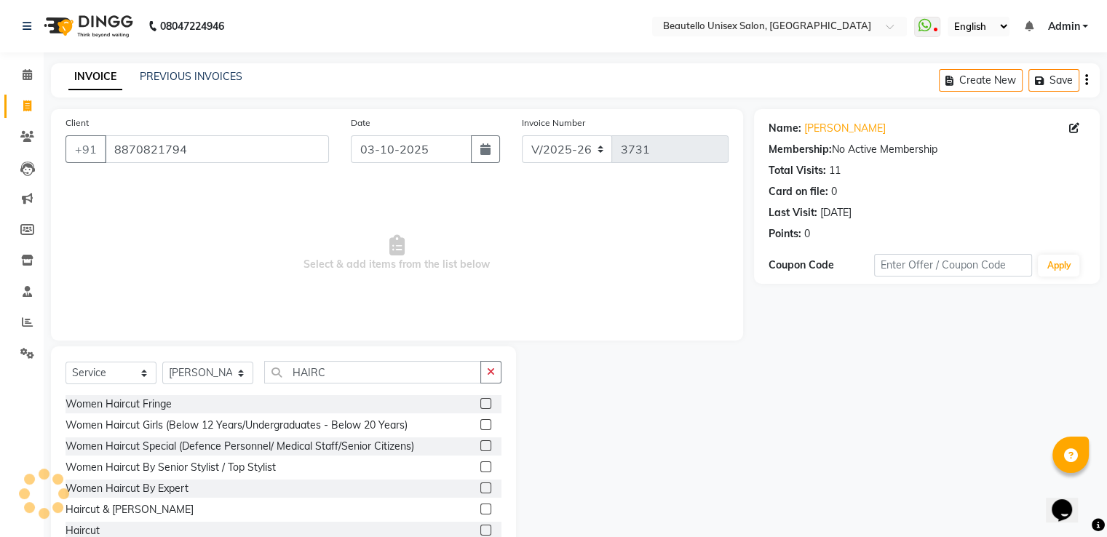
click at [480, 530] on label at bounding box center [485, 530] width 11 height 11
click at [480, 530] on input "checkbox" at bounding box center [484, 530] width 9 height 9
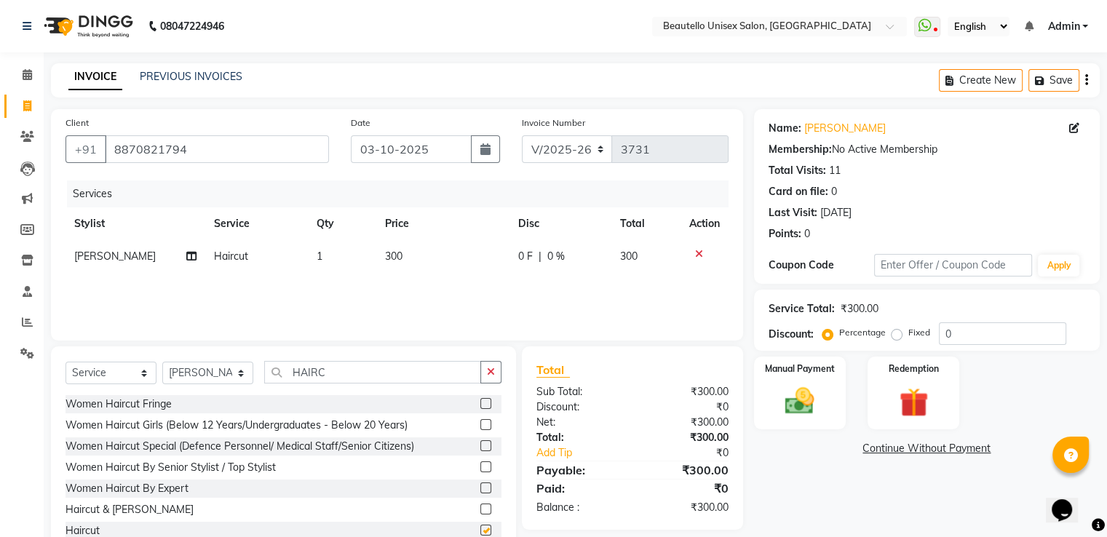
checkbox input "false"
click at [784, 397] on img at bounding box center [799, 401] width 49 height 35
click at [876, 453] on span "CASH" at bounding box center [874, 449] width 31 height 17
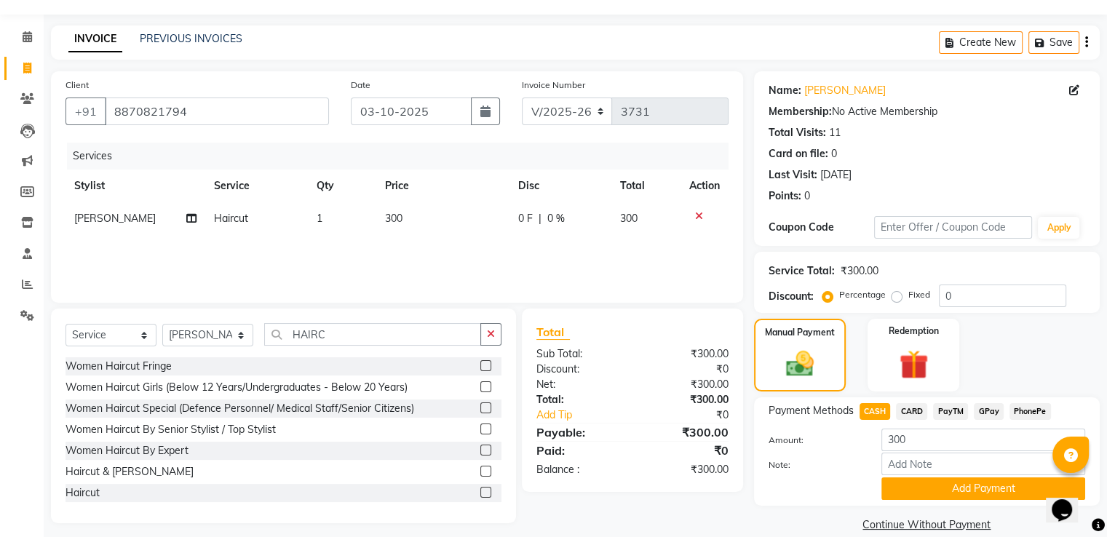
scroll to position [59, 0]
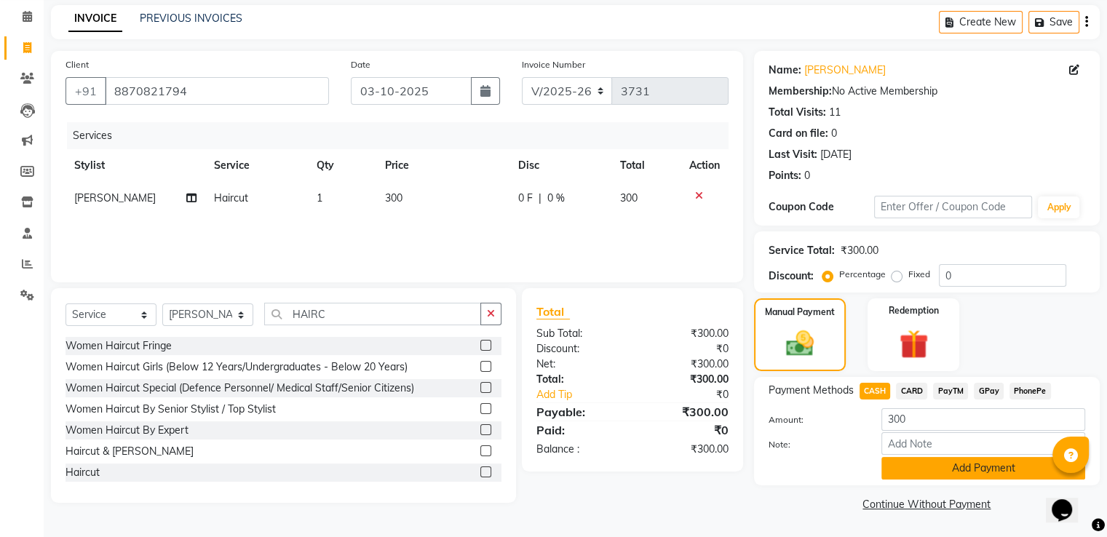
click at [931, 466] on button "Add Payment" at bounding box center [983, 468] width 204 height 23
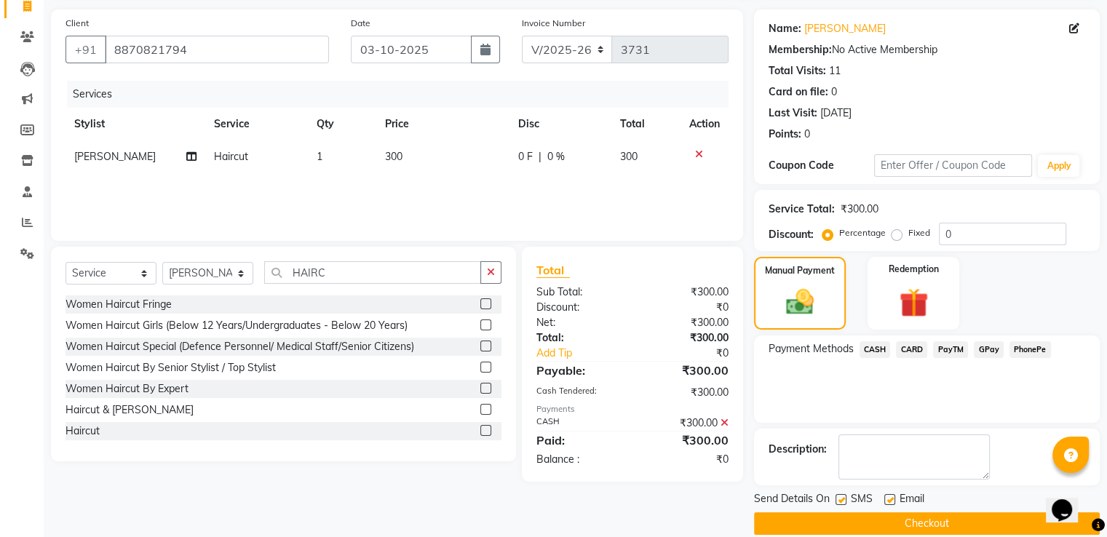
scroll to position [119, 0]
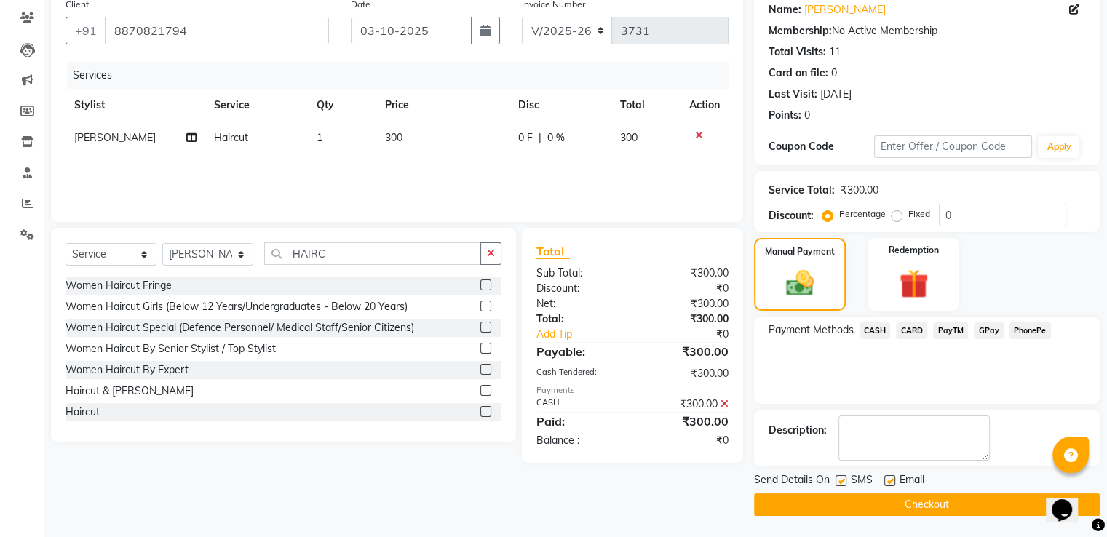
click at [842, 479] on label at bounding box center [840, 480] width 11 height 11
click at [842, 479] on input "checkbox" at bounding box center [839, 481] width 9 height 9
checkbox input "false"
click at [859, 501] on button "Checkout" at bounding box center [927, 504] width 346 height 23
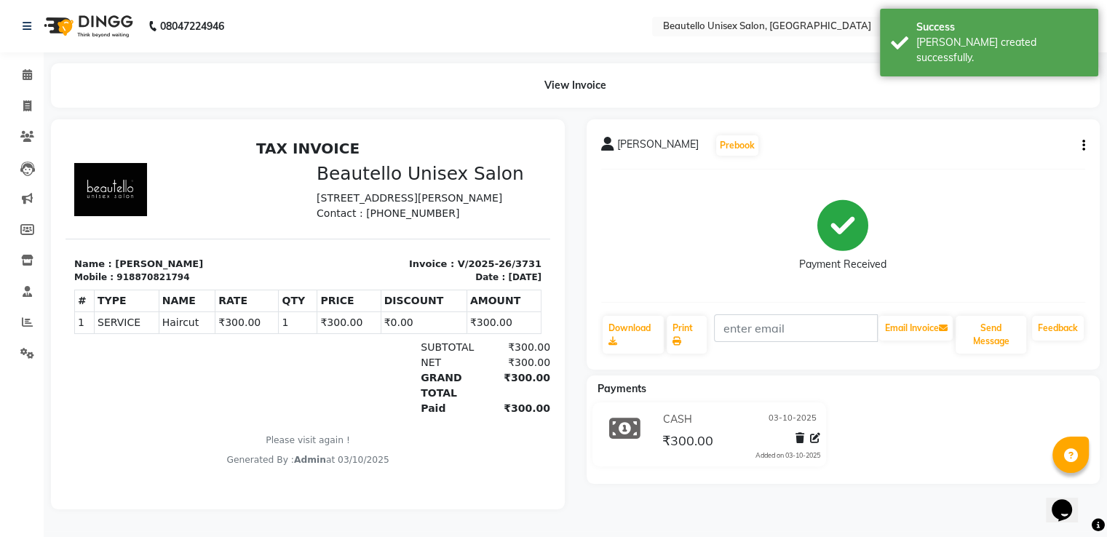
click at [44, 103] on div "View Invoice" at bounding box center [575, 85] width 1070 height 44
click at [32, 104] on span at bounding box center [27, 106] width 25 height 17
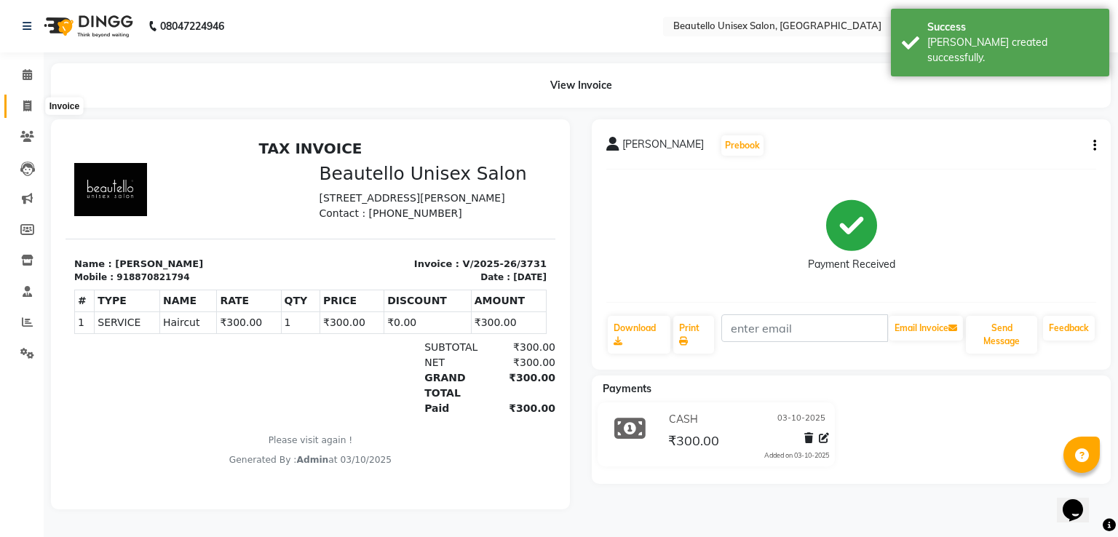
select select "5051"
select select "service"
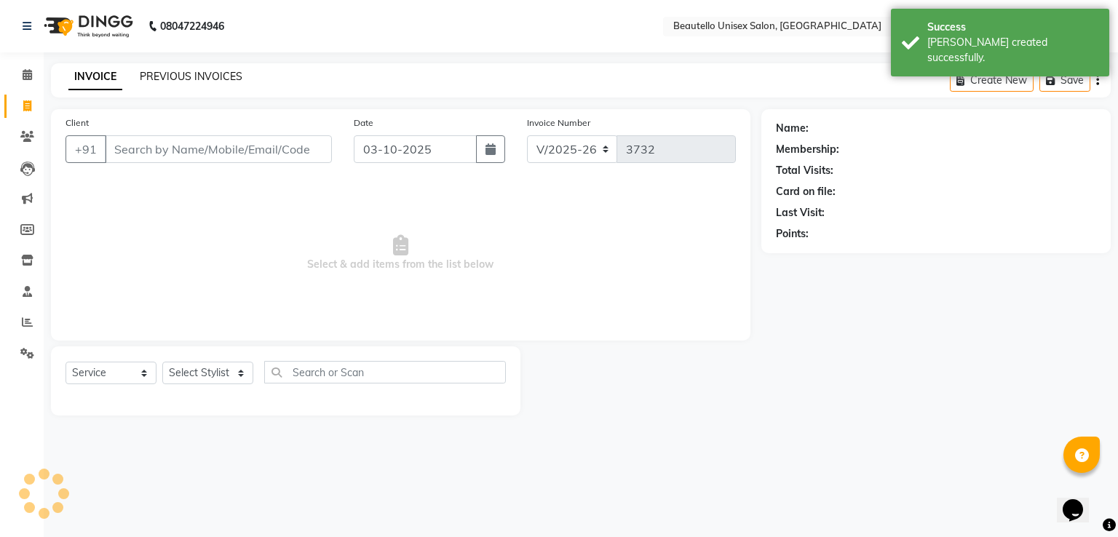
click at [178, 71] on link "PREVIOUS INVOICES" at bounding box center [191, 76] width 103 height 13
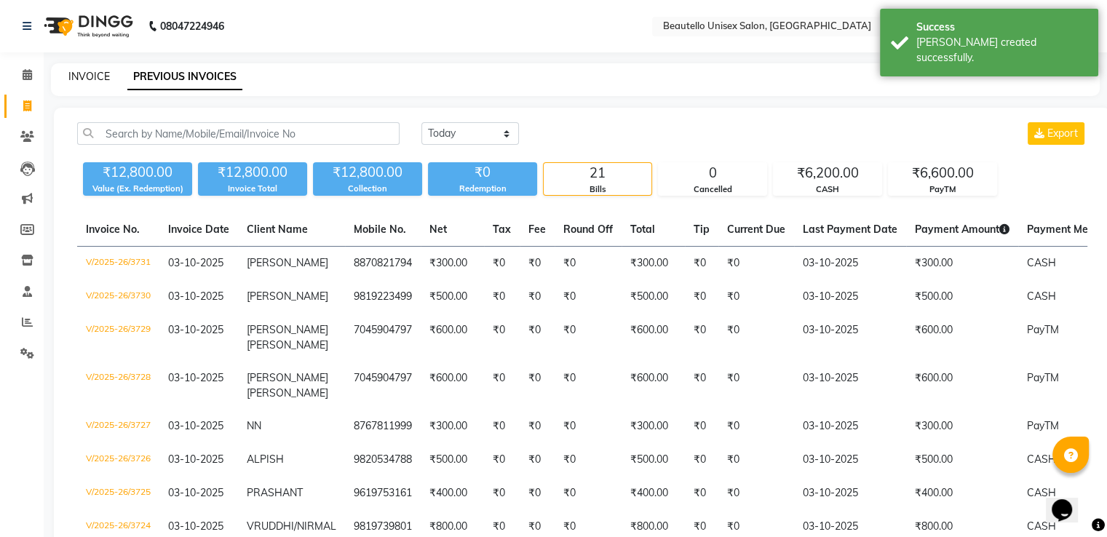
click at [93, 79] on link "INVOICE" at bounding box center [88, 76] width 41 height 13
select select "service"
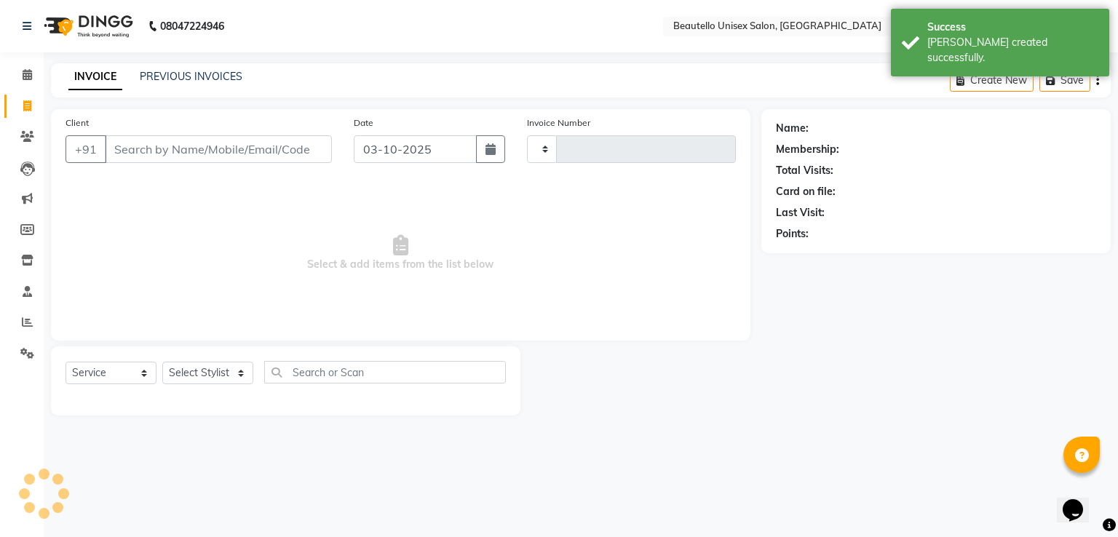
type input "3732"
select select "5051"
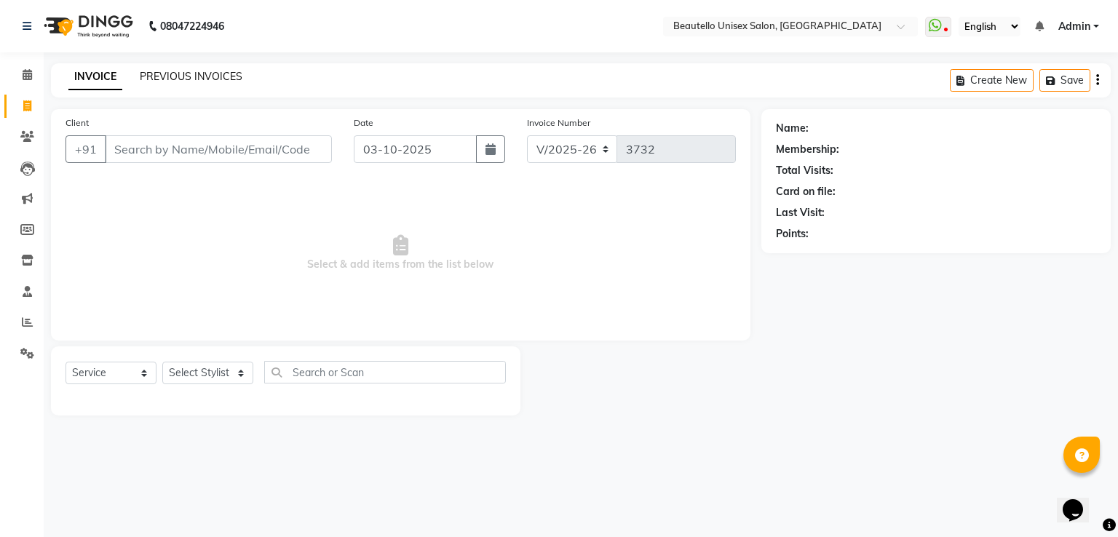
click at [175, 82] on link "PREVIOUS INVOICES" at bounding box center [191, 76] width 103 height 13
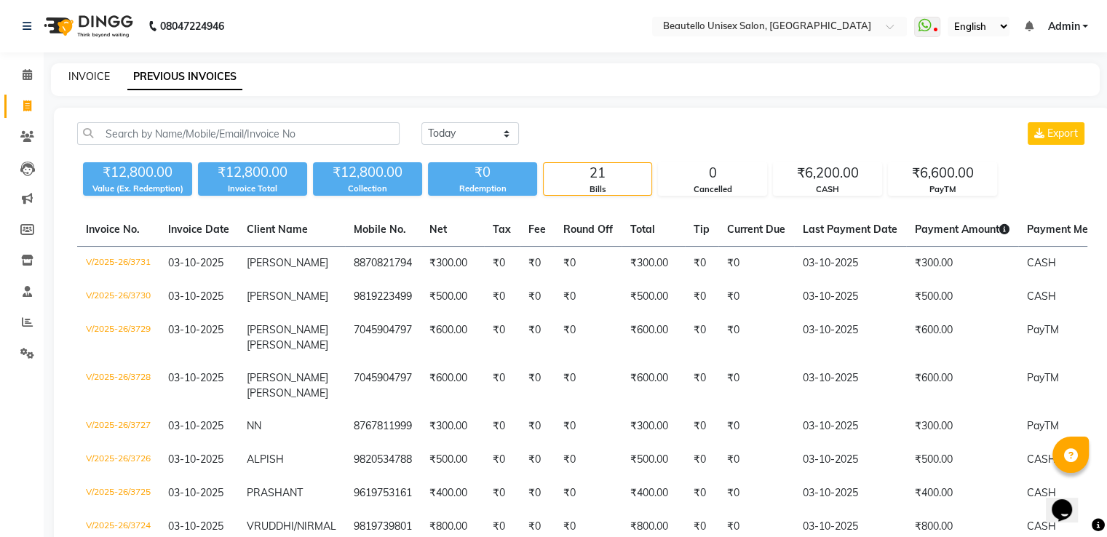
click at [90, 72] on link "INVOICE" at bounding box center [88, 76] width 41 height 13
select select "5051"
select select "service"
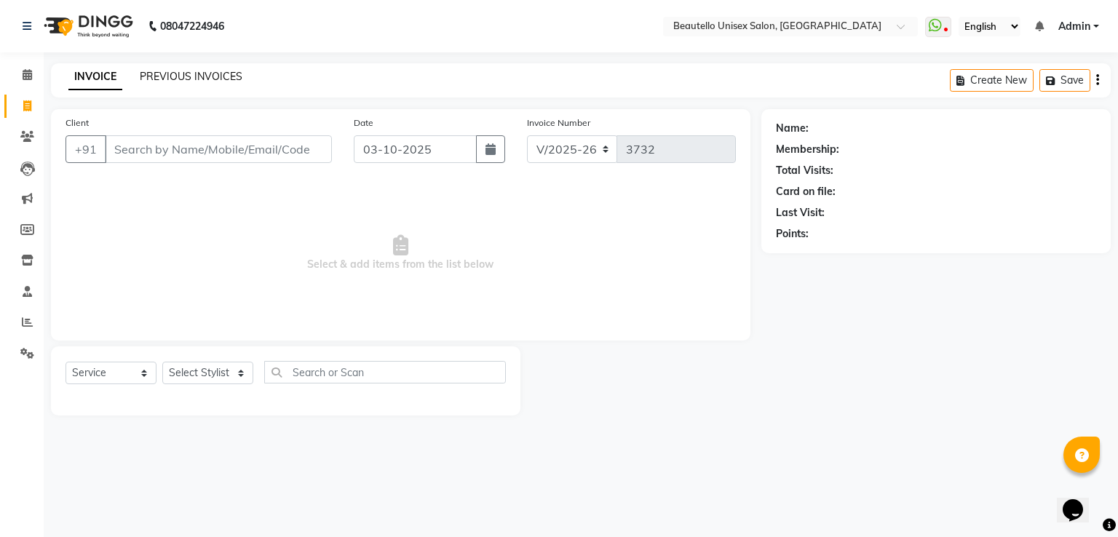
click at [168, 82] on link "PREVIOUS INVOICES" at bounding box center [191, 76] width 103 height 13
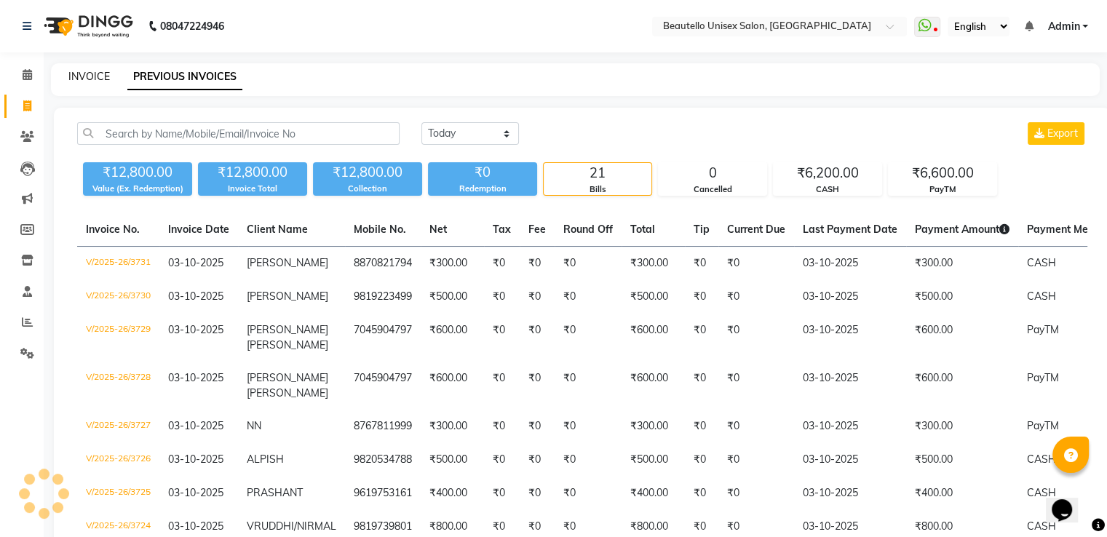
click at [100, 78] on link "INVOICE" at bounding box center [88, 76] width 41 height 13
select select "5051"
select select "service"
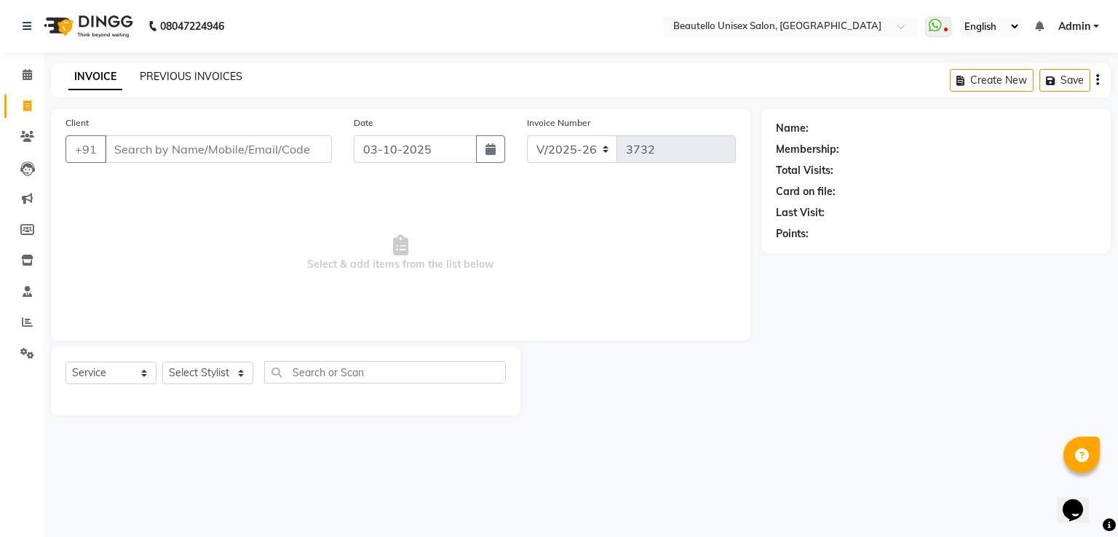
click at [183, 76] on link "PREVIOUS INVOICES" at bounding box center [191, 76] width 103 height 13
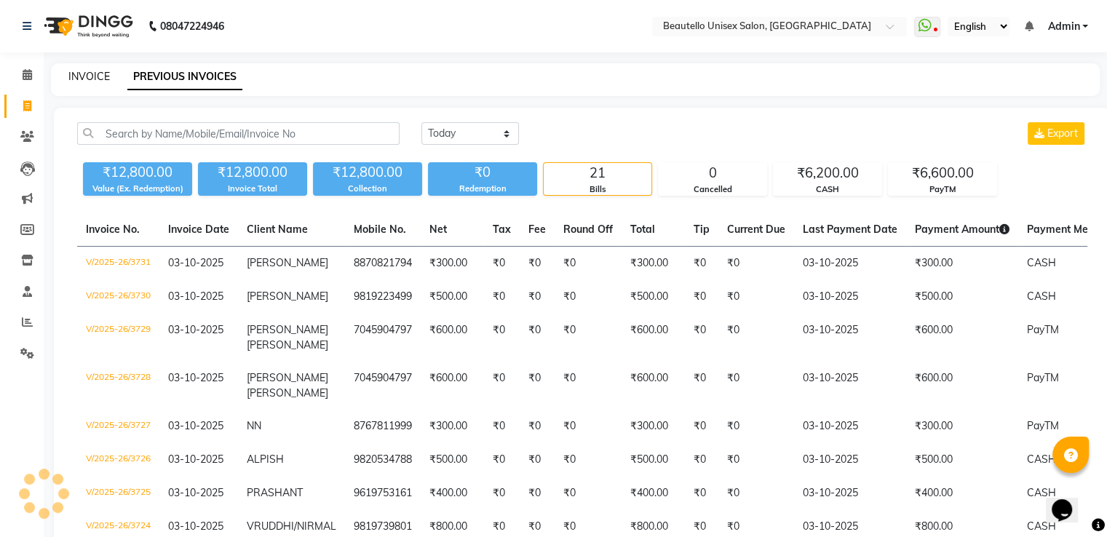
click at [87, 73] on link "INVOICE" at bounding box center [88, 76] width 41 height 13
select select "5051"
select select "service"
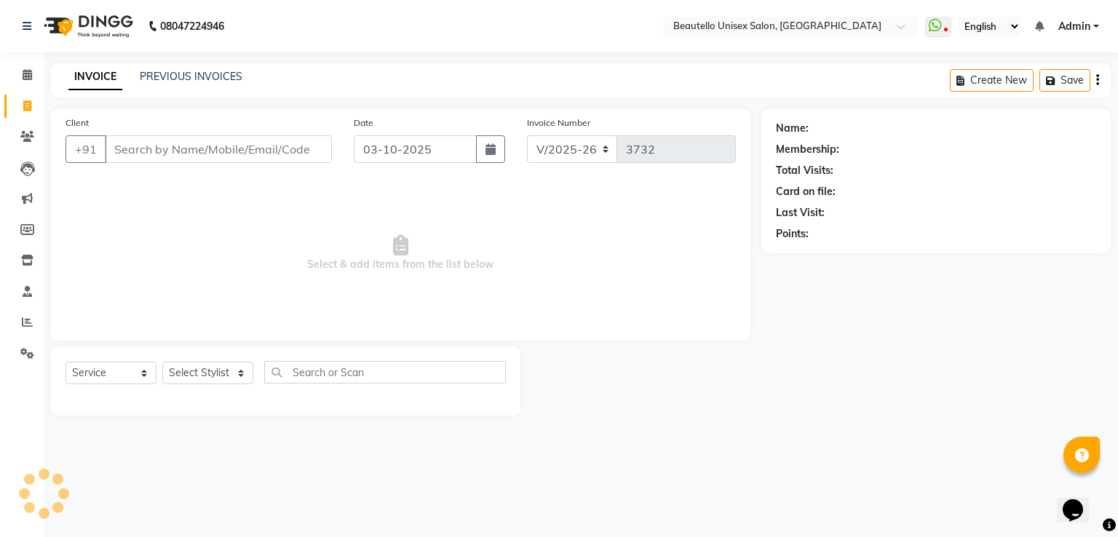
click at [148, 155] on input "Client" at bounding box center [218, 149] width 227 height 28
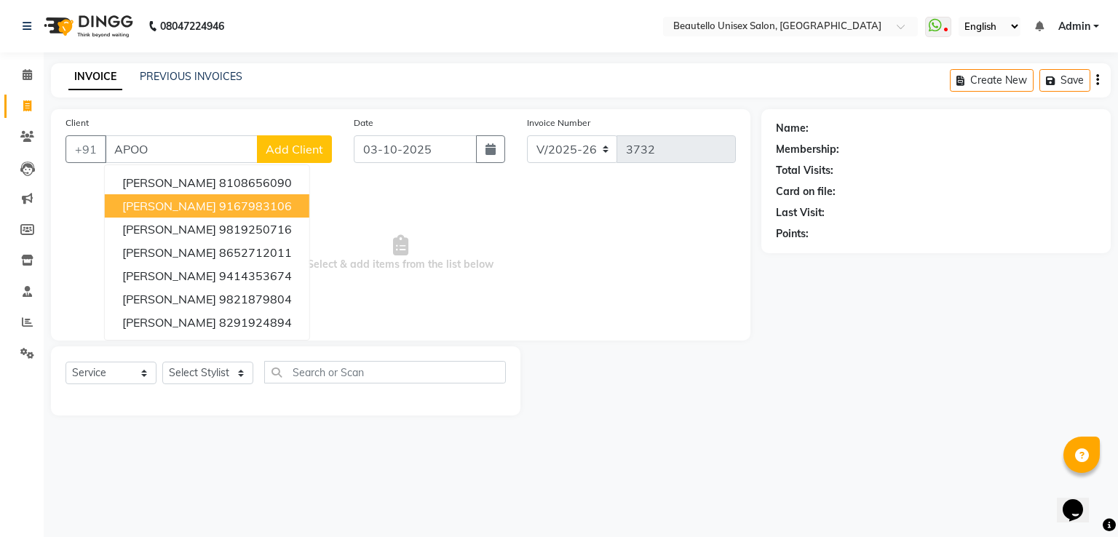
click at [155, 202] on span "[PERSON_NAME]" at bounding box center [169, 206] width 94 height 15
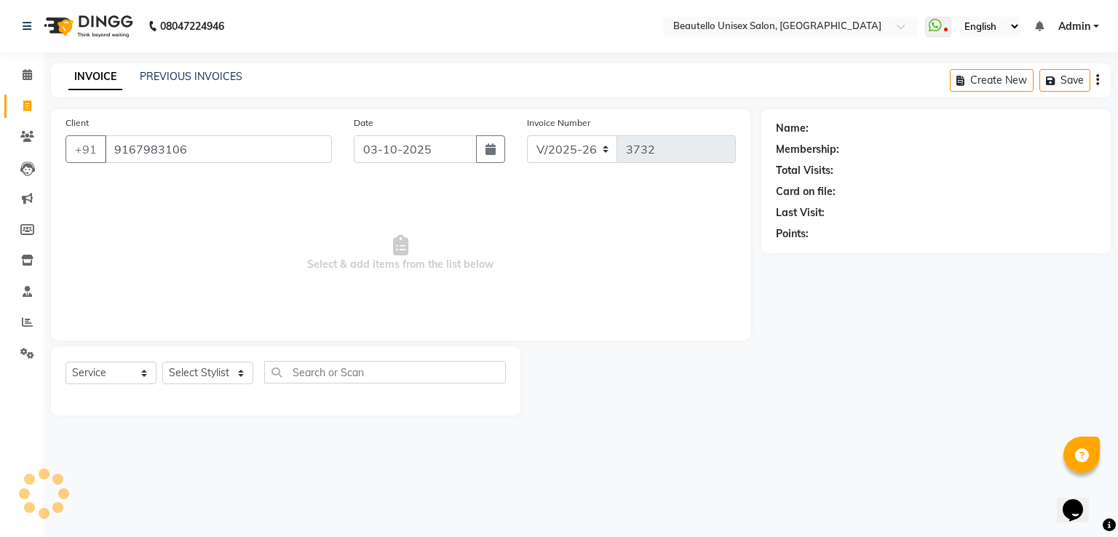
type input "9167983106"
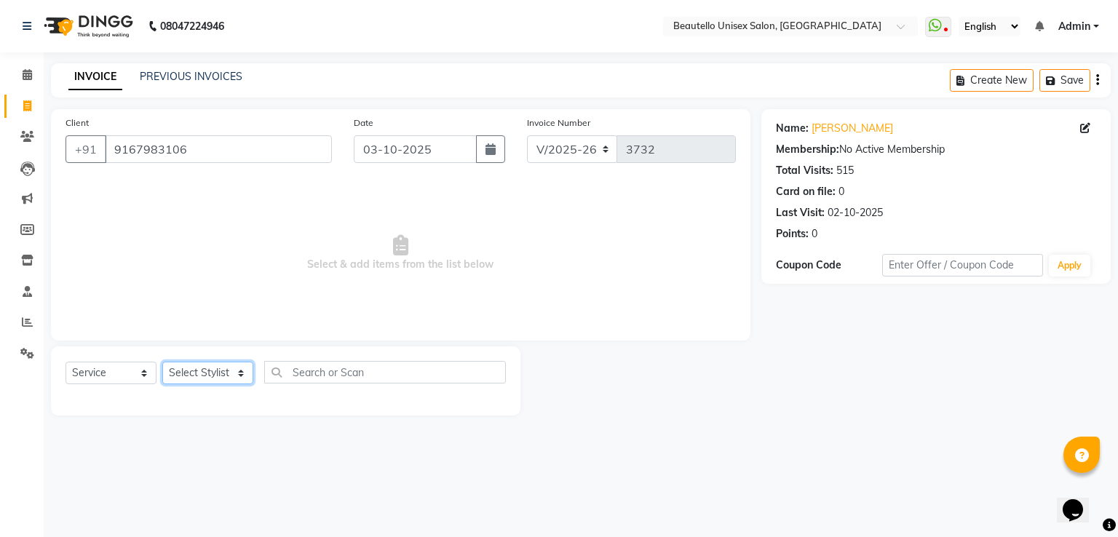
click at [210, 377] on select "Select Stylist Akki [PERSON_NAME] [PERSON_NAME] [PERSON_NAME] Sameer [PERSON_NA…" at bounding box center [207, 373] width 91 height 23
select select "31995"
click at [162, 362] on select "Select Stylist Akki [PERSON_NAME] [PERSON_NAME] [PERSON_NAME] Sameer [PERSON_NA…" at bounding box center [207, 373] width 91 height 23
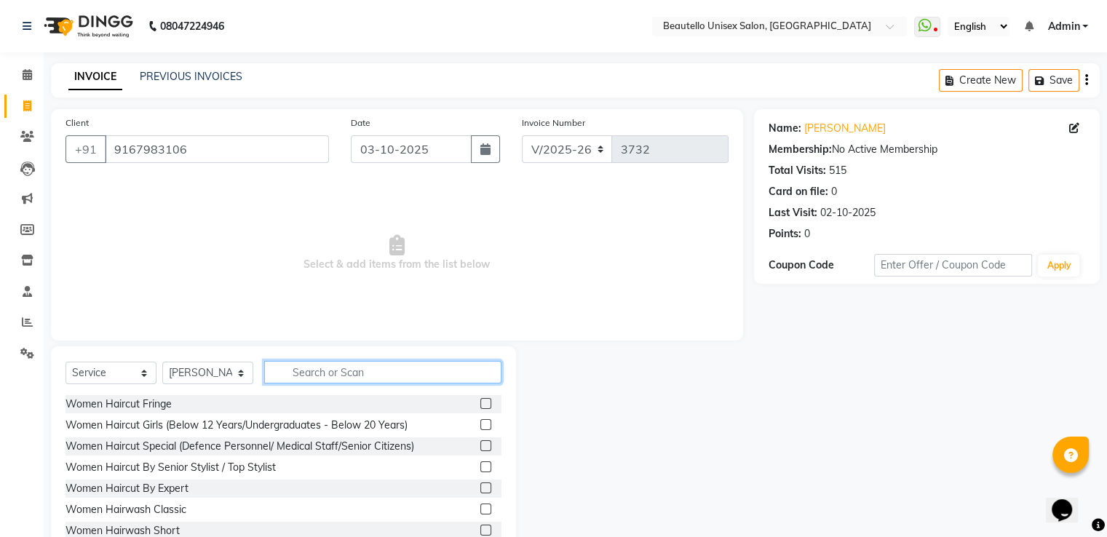
click at [338, 362] on input "text" at bounding box center [382, 372] width 237 height 23
type input "HAIRC"
click at [480, 529] on label at bounding box center [485, 530] width 11 height 11
click at [480, 529] on input "checkbox" at bounding box center [484, 530] width 9 height 9
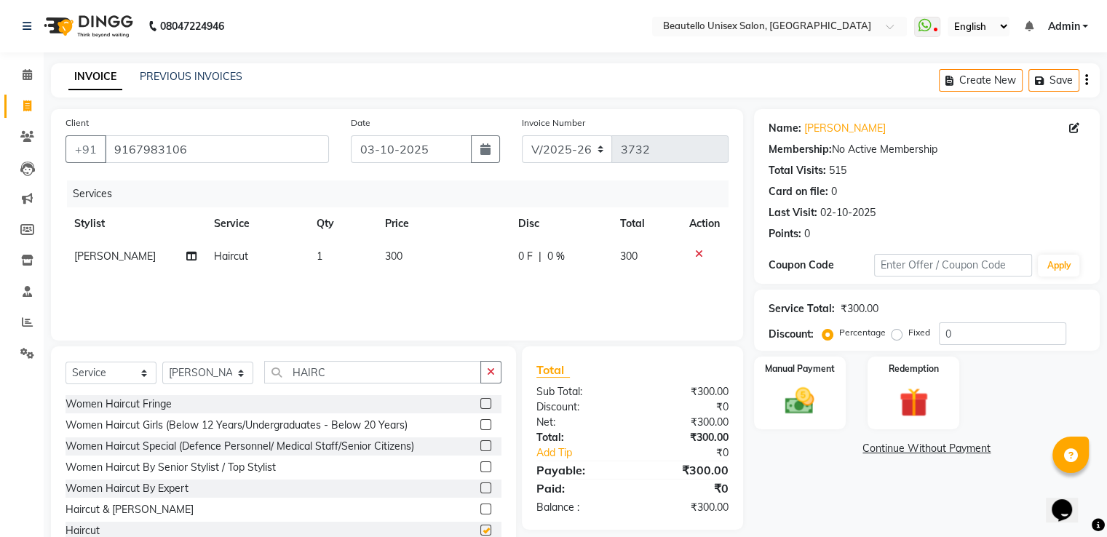
checkbox input "false"
click at [392, 252] on span "300" at bounding box center [393, 256] width 17 height 13
select select "31995"
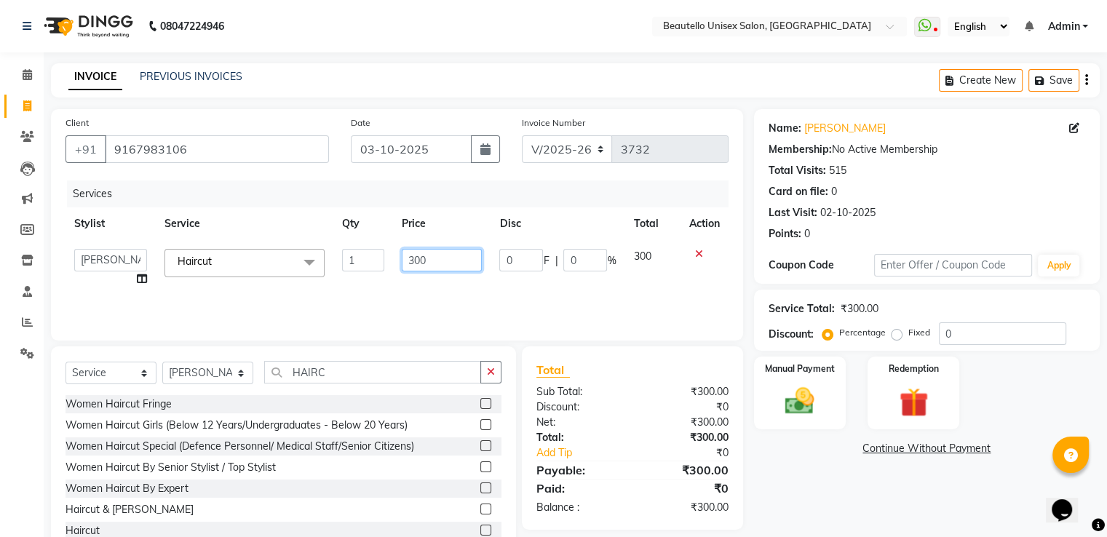
click at [415, 259] on input "300" at bounding box center [442, 260] width 80 height 23
type input "700"
click at [798, 394] on img at bounding box center [799, 401] width 49 height 35
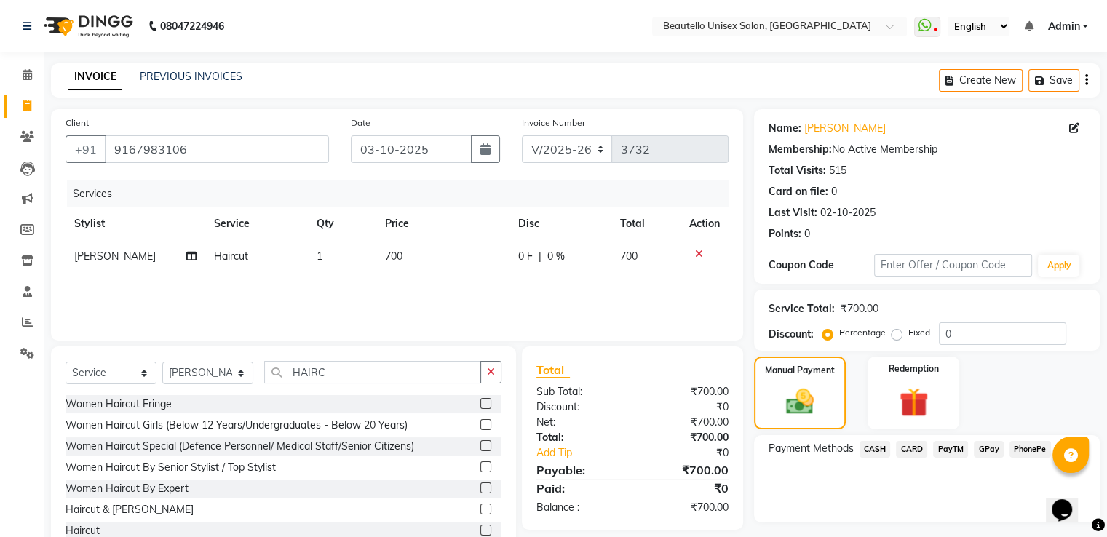
click at [870, 445] on span "CASH" at bounding box center [874, 449] width 31 height 17
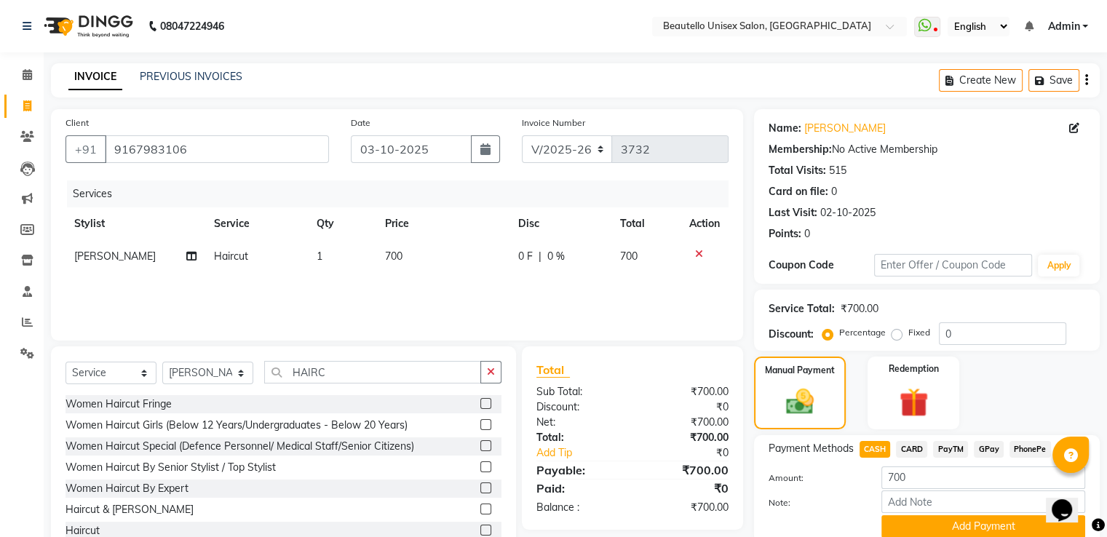
scroll to position [59, 0]
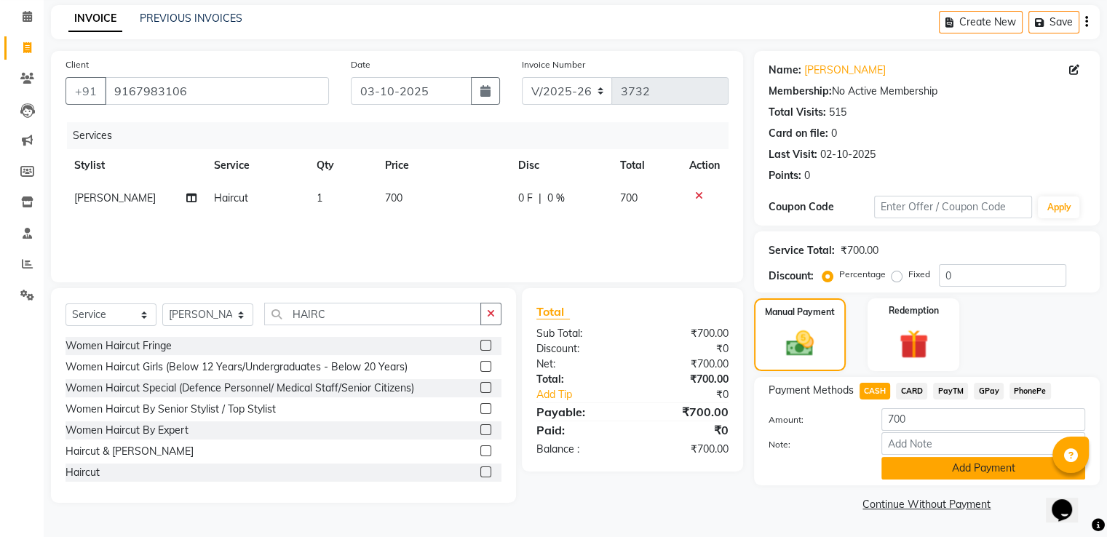
click at [914, 468] on button "Add Payment" at bounding box center [983, 468] width 204 height 23
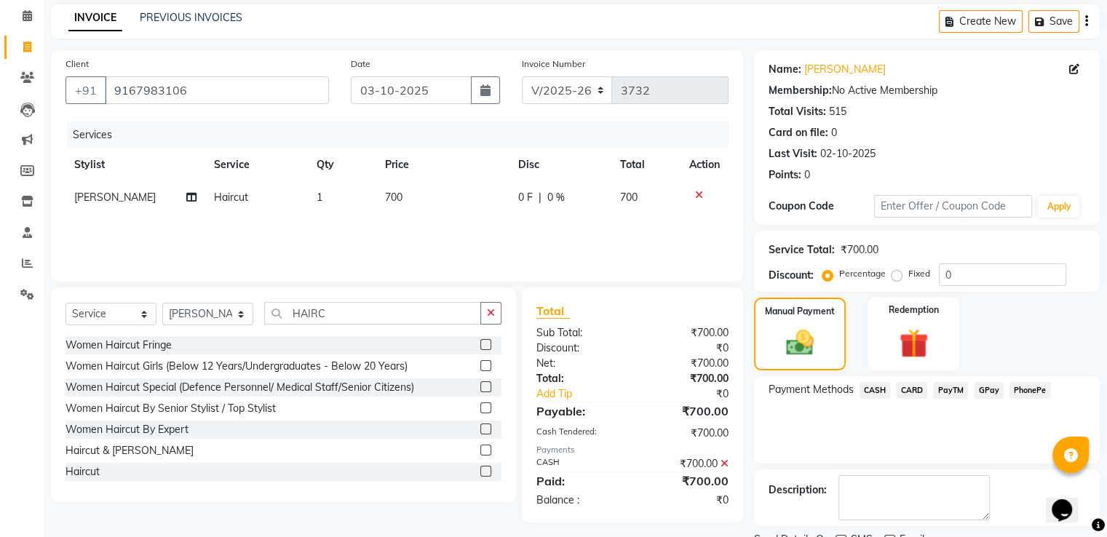
scroll to position [119, 0]
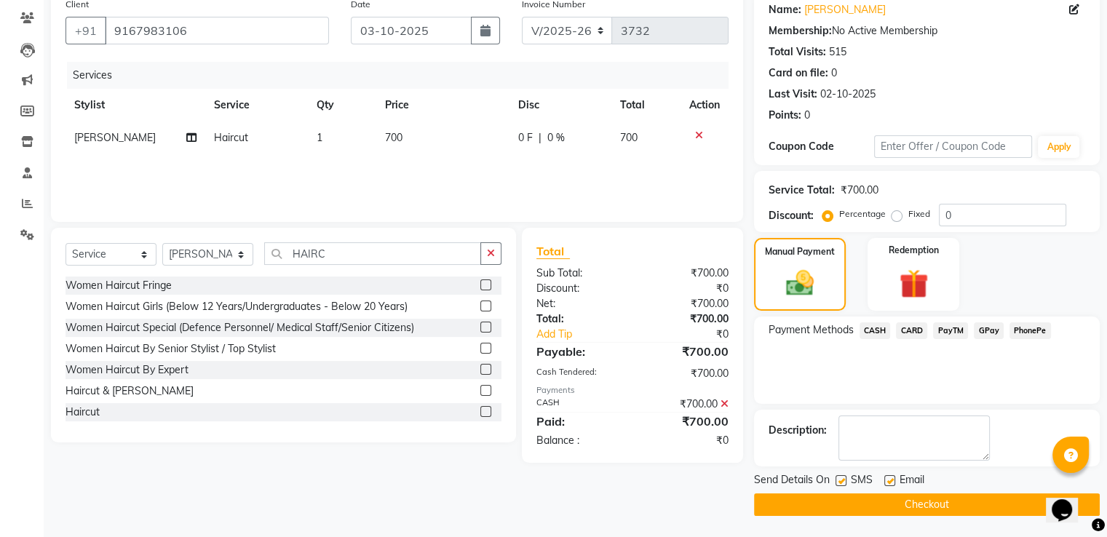
click at [835, 478] on label at bounding box center [840, 480] width 11 height 11
click at [835, 478] on input "checkbox" at bounding box center [839, 481] width 9 height 9
checkbox input "false"
click at [853, 501] on button "Checkout" at bounding box center [927, 504] width 346 height 23
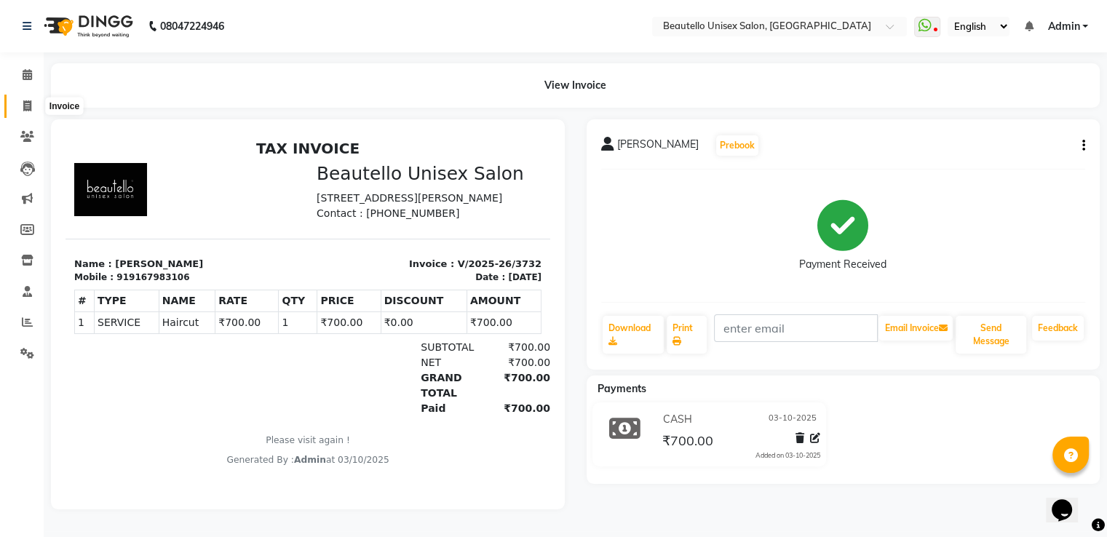
click at [29, 98] on span at bounding box center [27, 106] width 25 height 17
select select "service"
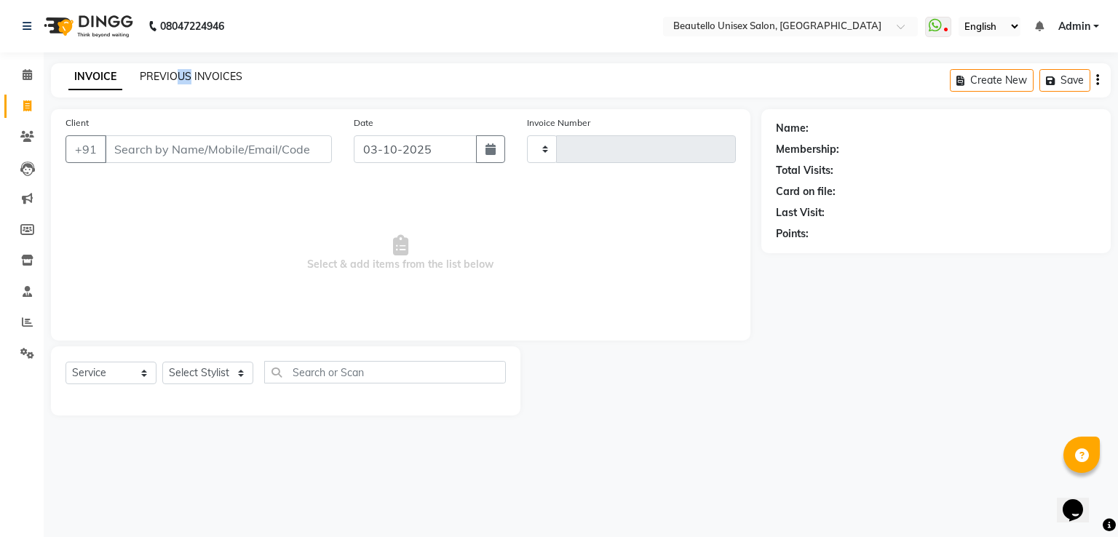
drag, startPoint x: 187, startPoint y: 69, endPoint x: 175, endPoint y: 78, distance: 14.6
click at [175, 78] on div "PREVIOUS INVOICES" at bounding box center [191, 76] width 103 height 15
click at [175, 78] on link "PREVIOUS INVOICES" at bounding box center [191, 76] width 103 height 13
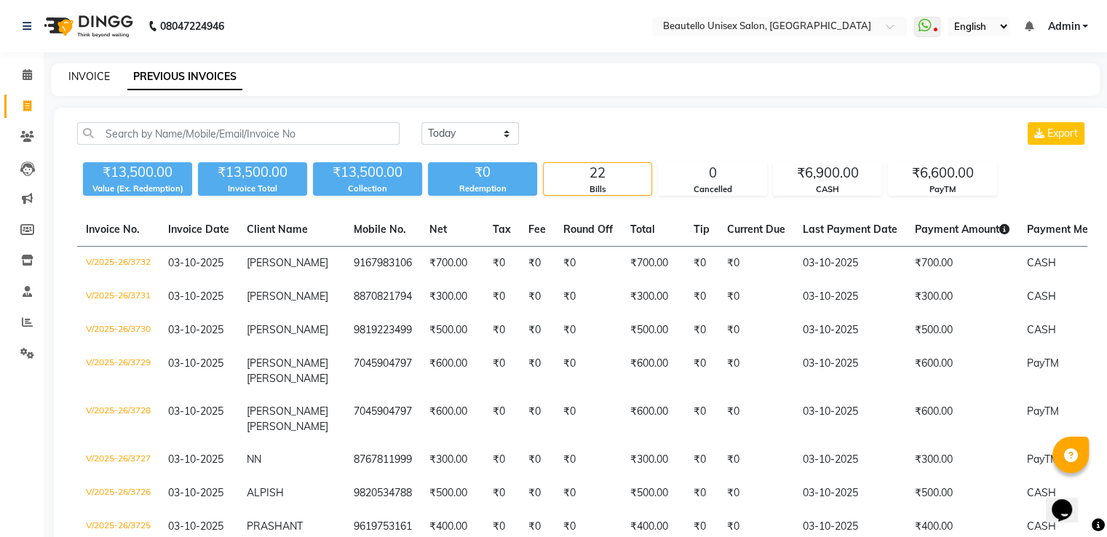
click at [75, 76] on link "INVOICE" at bounding box center [88, 76] width 41 height 13
select select "5051"
select select "service"
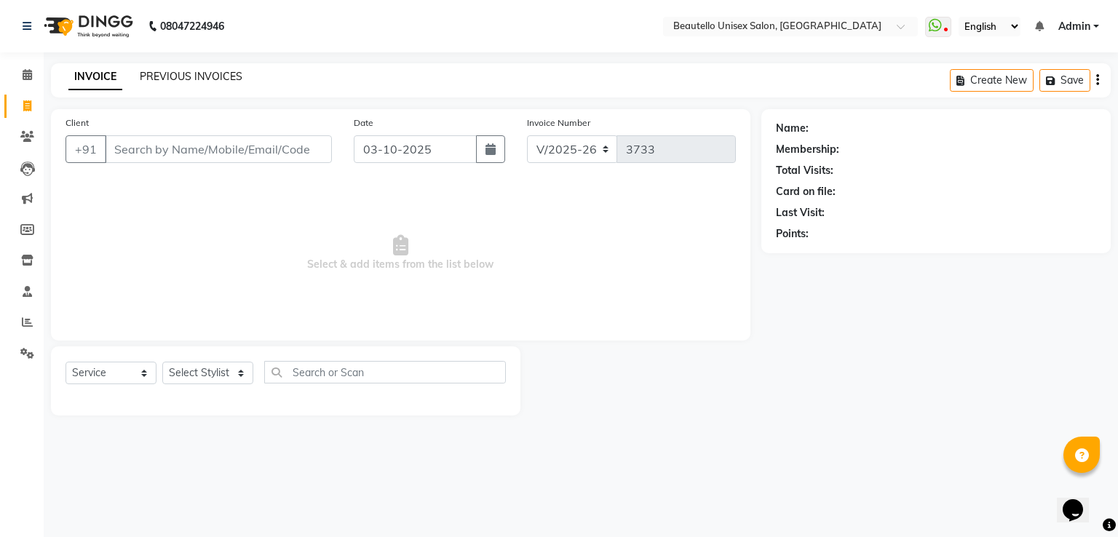
click at [143, 76] on link "PREVIOUS INVOICES" at bounding box center [191, 76] width 103 height 13
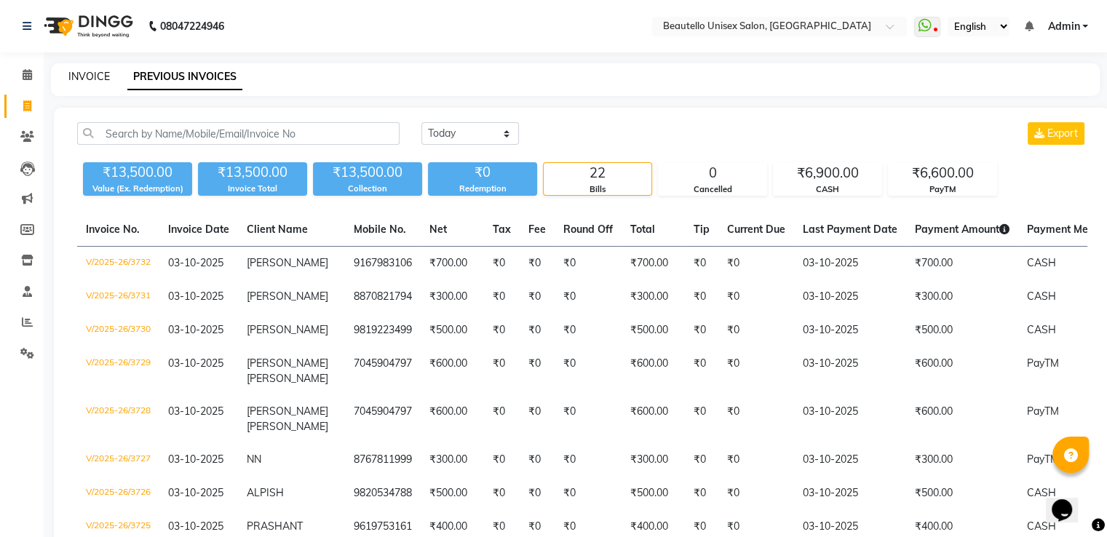
click at [90, 75] on link "INVOICE" at bounding box center [88, 76] width 41 height 13
select select "5051"
select select "service"
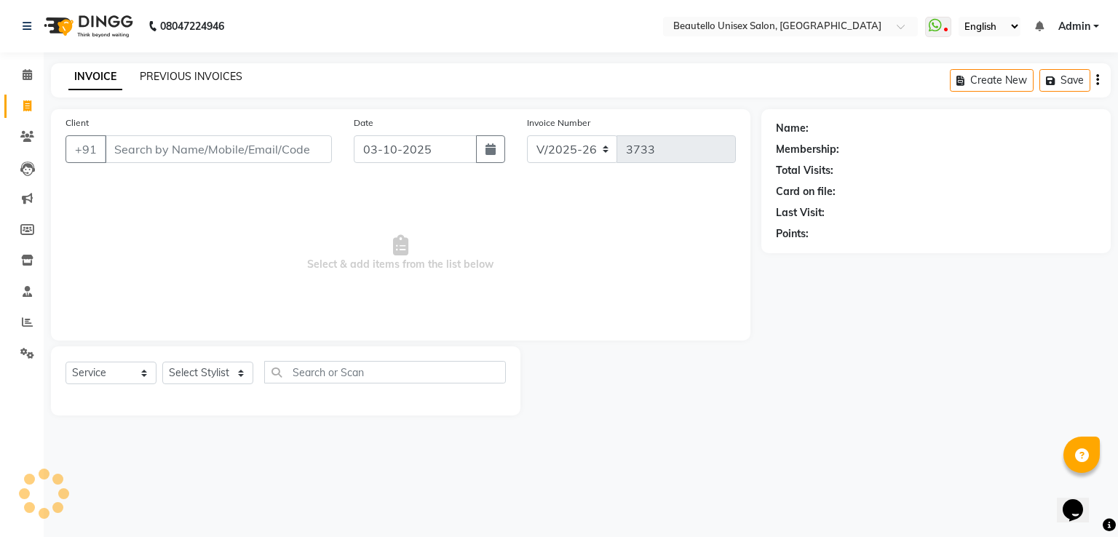
click at [156, 79] on link "PREVIOUS INVOICES" at bounding box center [191, 76] width 103 height 13
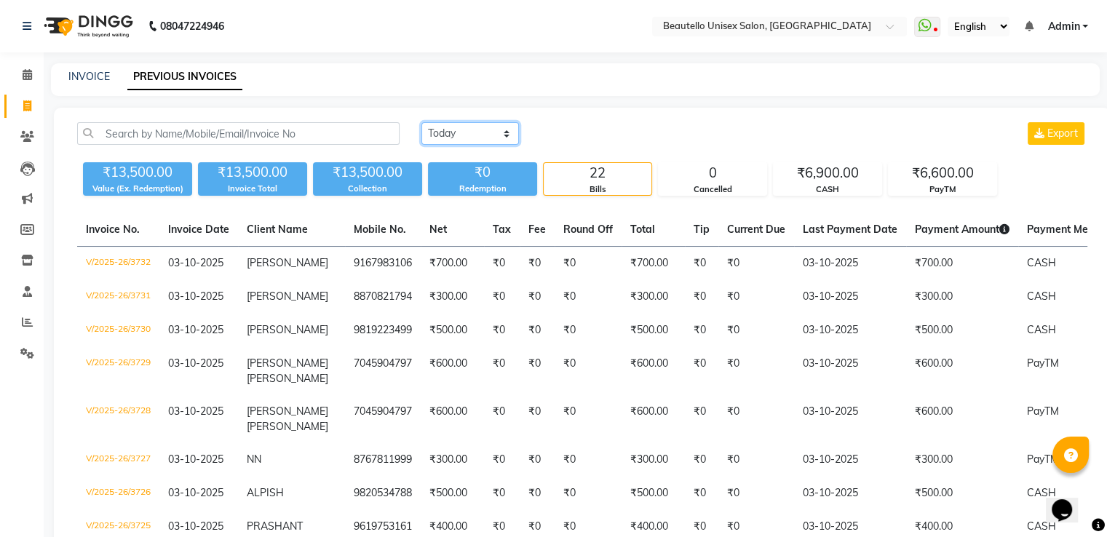
click at [447, 130] on select "[DATE] [DATE] Custom Range" at bounding box center [469, 133] width 97 height 23
click at [421, 122] on select "[DATE] [DATE] Custom Range" at bounding box center [469, 133] width 97 height 23
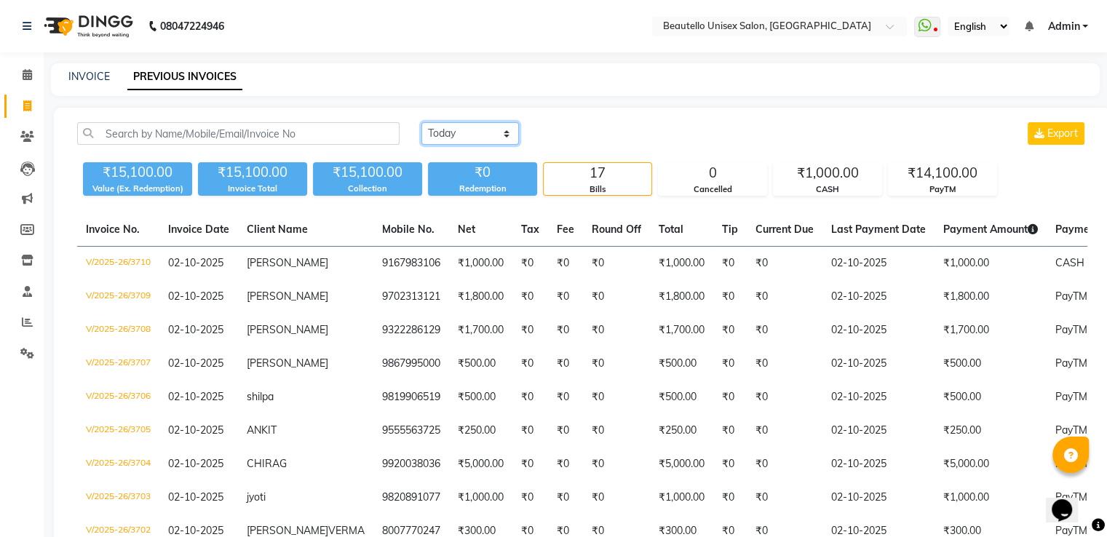
click at [447, 132] on select "[DATE] [DATE] Custom Range" at bounding box center [469, 133] width 97 height 23
select select "[DATE]"
click at [421, 122] on select "[DATE] [DATE] Custom Range" at bounding box center [469, 133] width 97 height 23
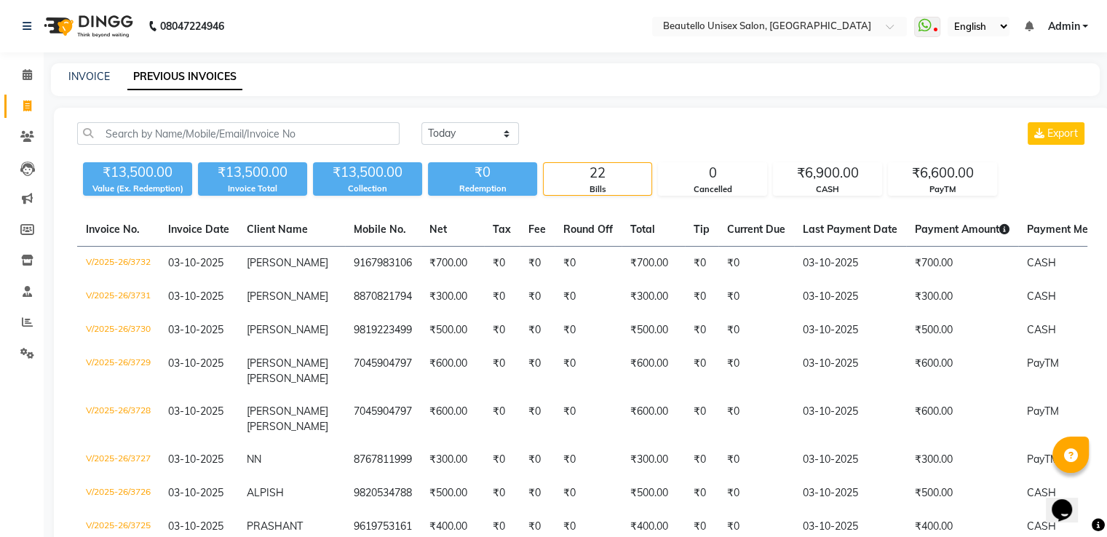
click at [96, 74] on link "INVOICE" at bounding box center [88, 76] width 41 height 13
select select "5051"
select select "service"
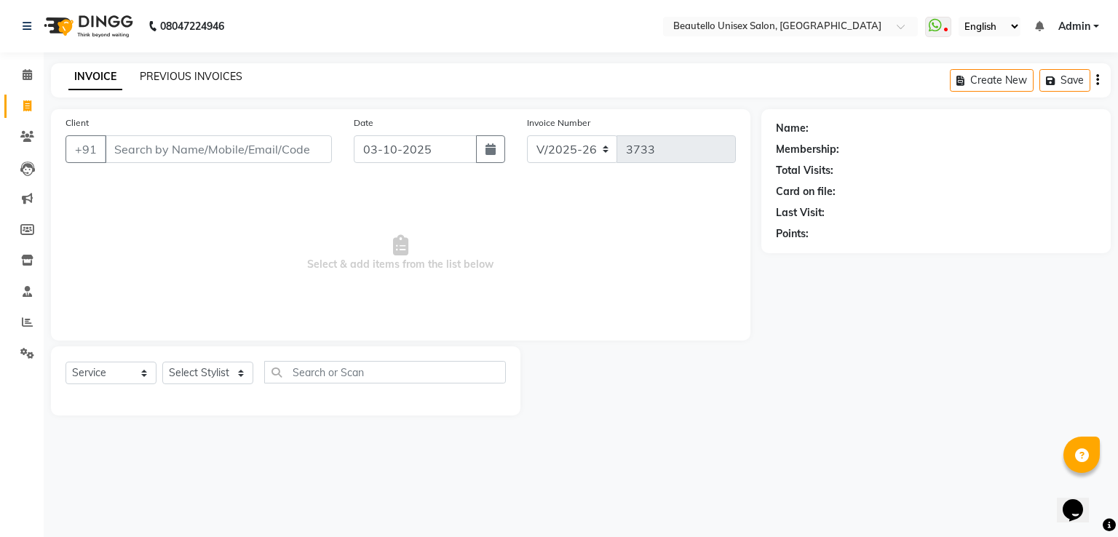
click at [153, 82] on link "PREVIOUS INVOICES" at bounding box center [191, 76] width 103 height 13
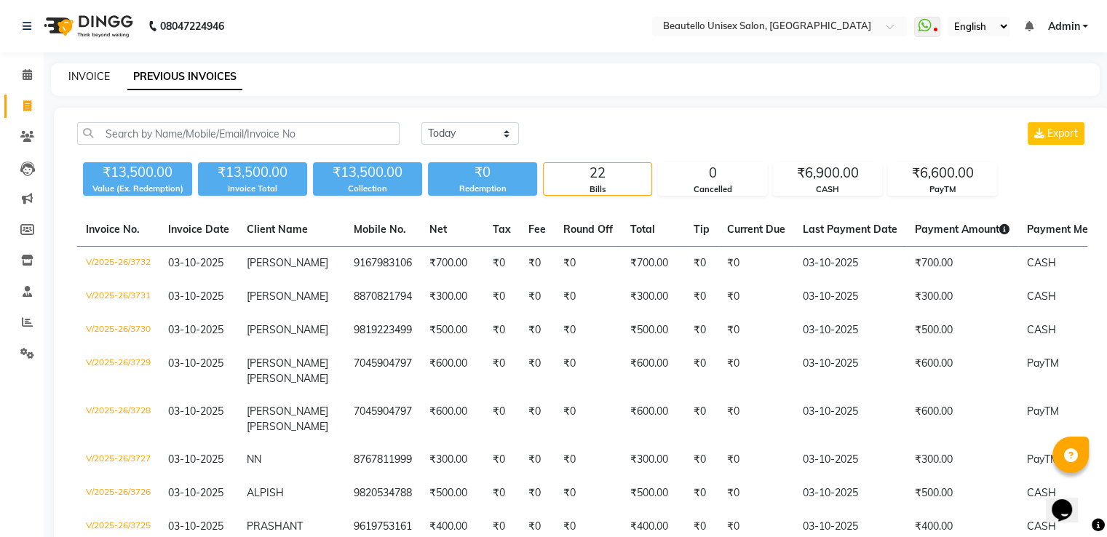
click at [82, 76] on link "INVOICE" at bounding box center [88, 76] width 41 height 13
select select "service"
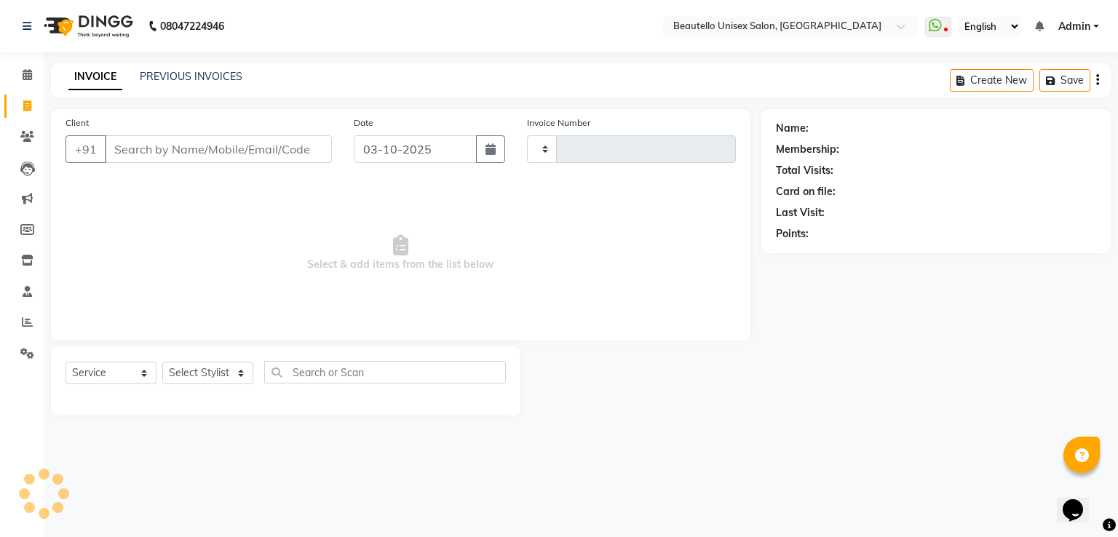
type input "3733"
select select "5051"
click at [147, 73] on link "PREVIOUS INVOICES" at bounding box center [191, 76] width 103 height 13
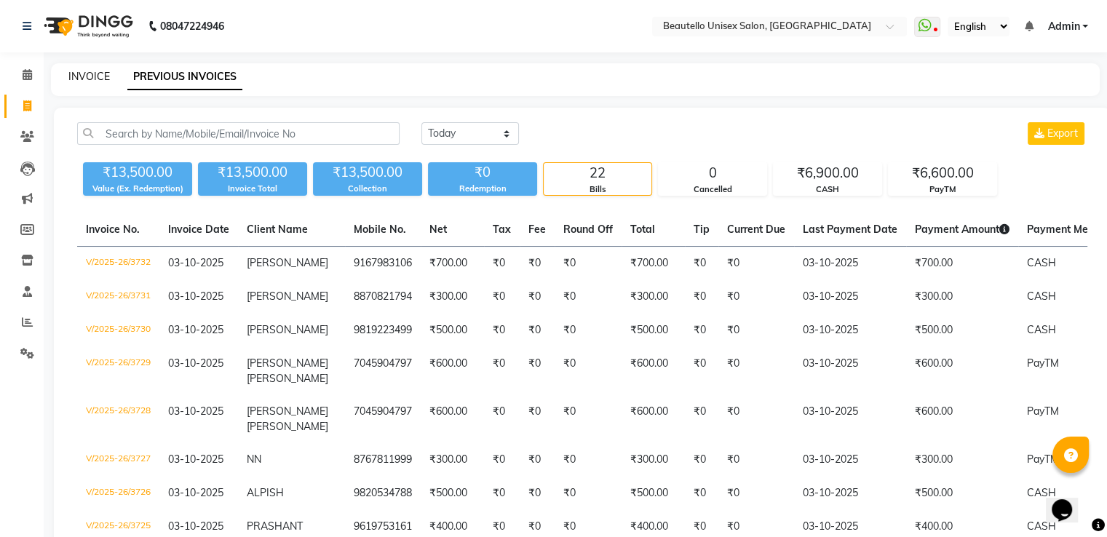
click at [96, 76] on link "INVOICE" at bounding box center [88, 76] width 41 height 13
select select "5051"
select select "service"
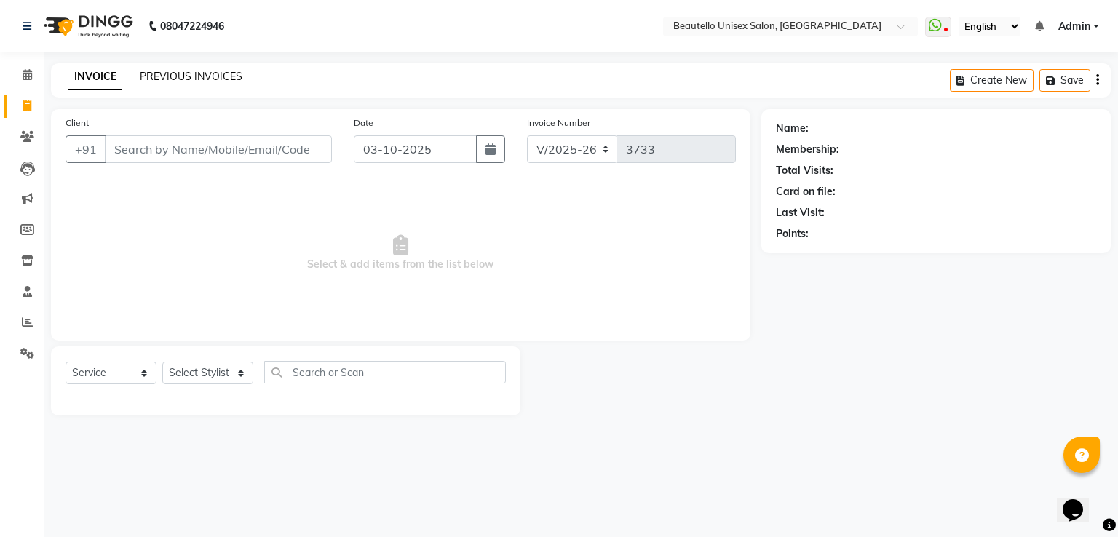
click at [146, 76] on link "PREVIOUS INVOICES" at bounding box center [191, 76] width 103 height 13
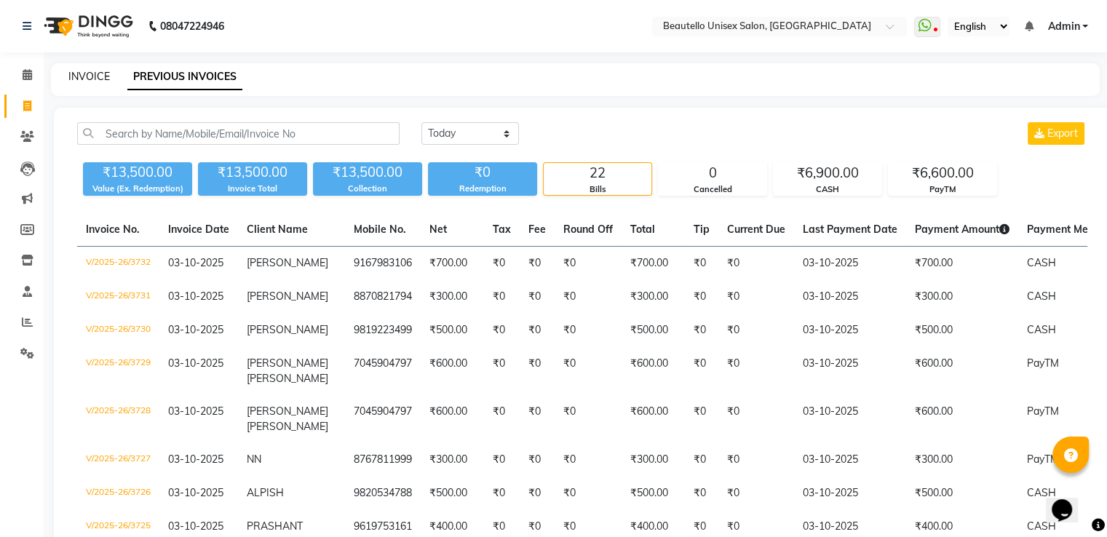
click at [98, 75] on link "INVOICE" at bounding box center [88, 76] width 41 height 13
select select "5051"
select select "service"
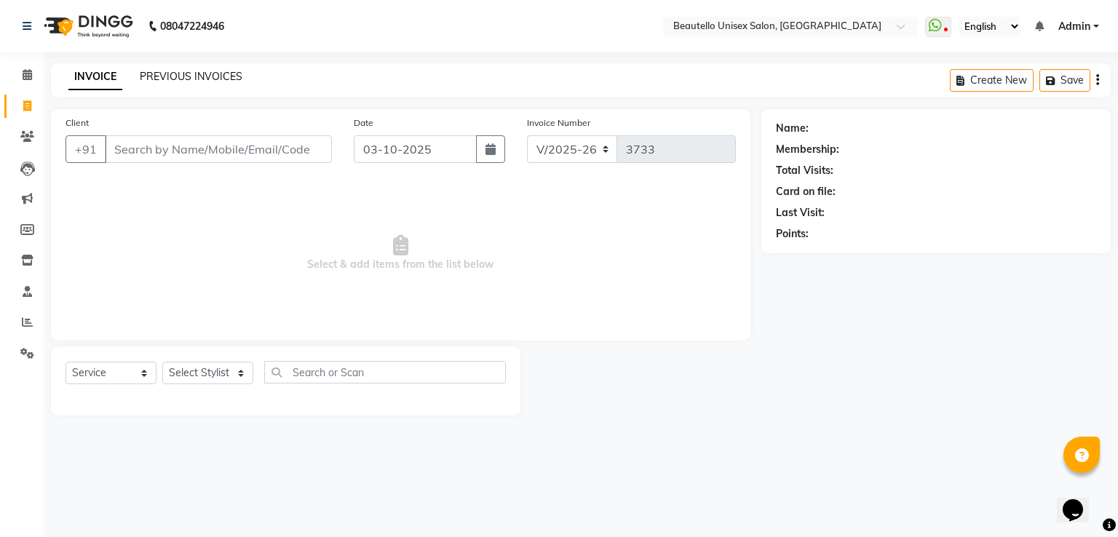
click at [151, 78] on link "PREVIOUS INVOICES" at bounding box center [191, 76] width 103 height 13
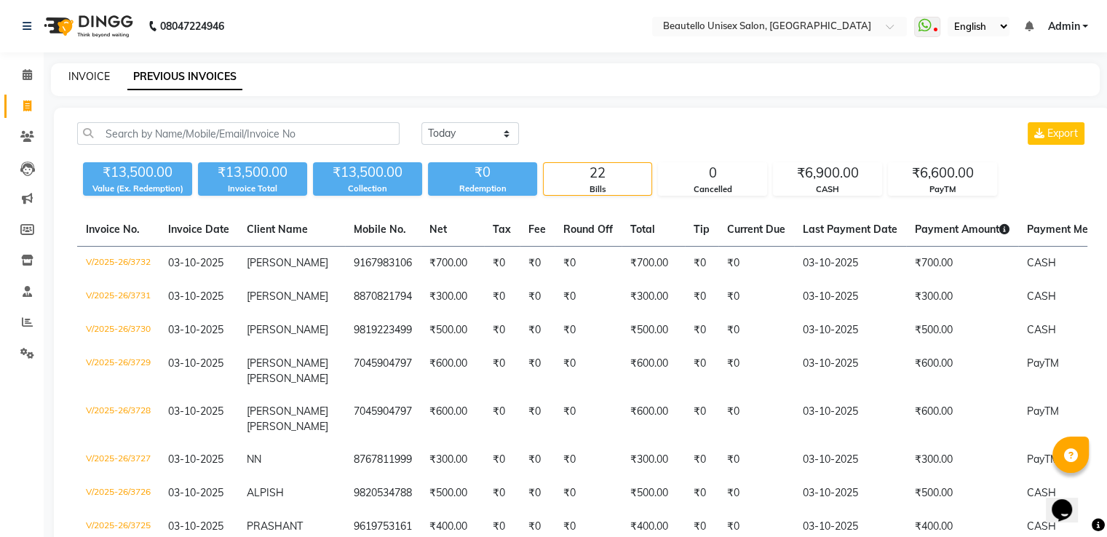
click at [100, 76] on link "INVOICE" at bounding box center [88, 76] width 41 height 13
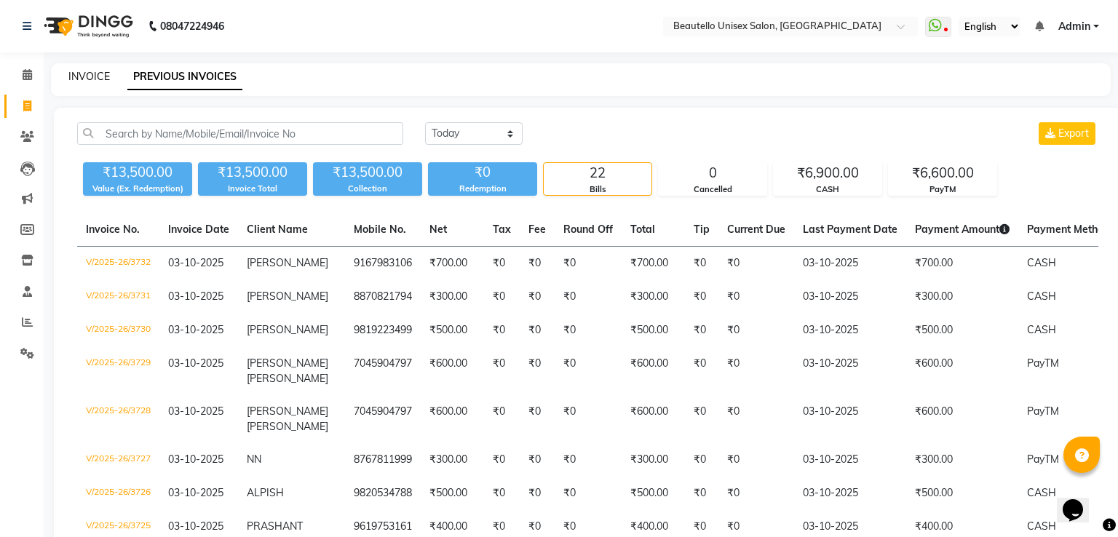
select select "5051"
select select "service"
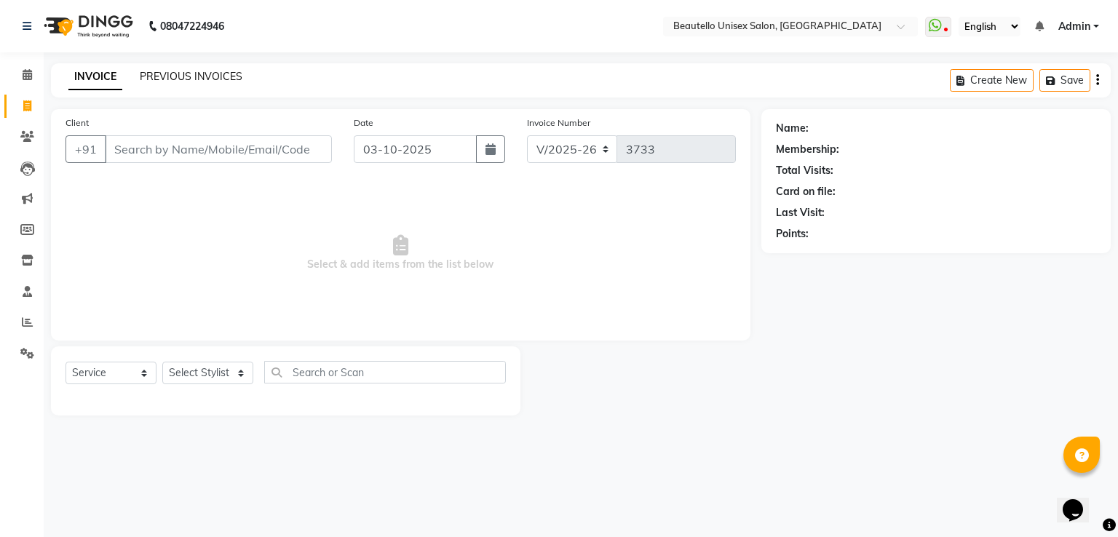
click at [179, 72] on link "PREVIOUS INVOICES" at bounding box center [191, 76] width 103 height 13
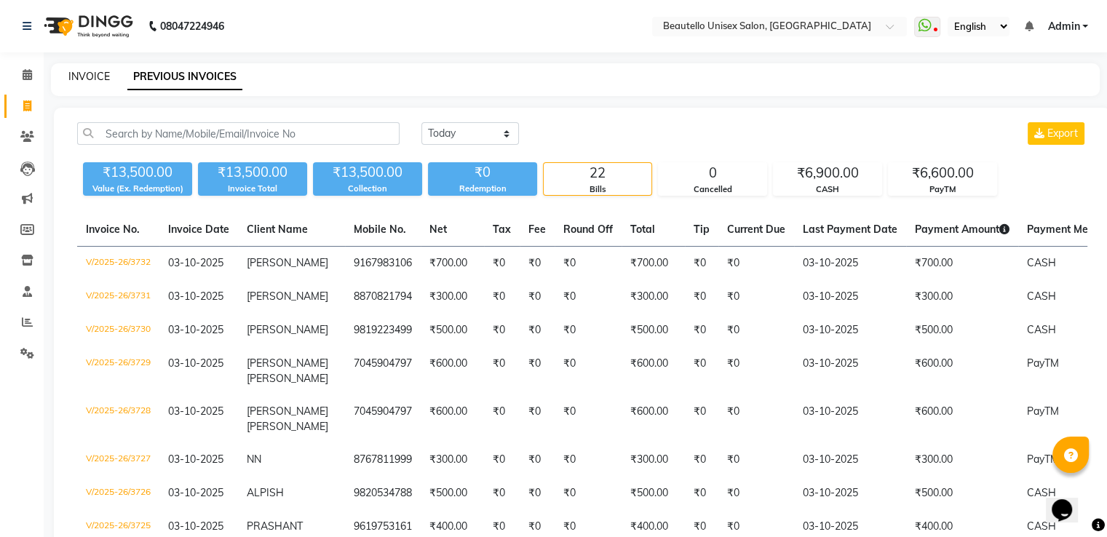
click at [90, 71] on link "INVOICE" at bounding box center [88, 76] width 41 height 13
select select "5051"
select select "service"
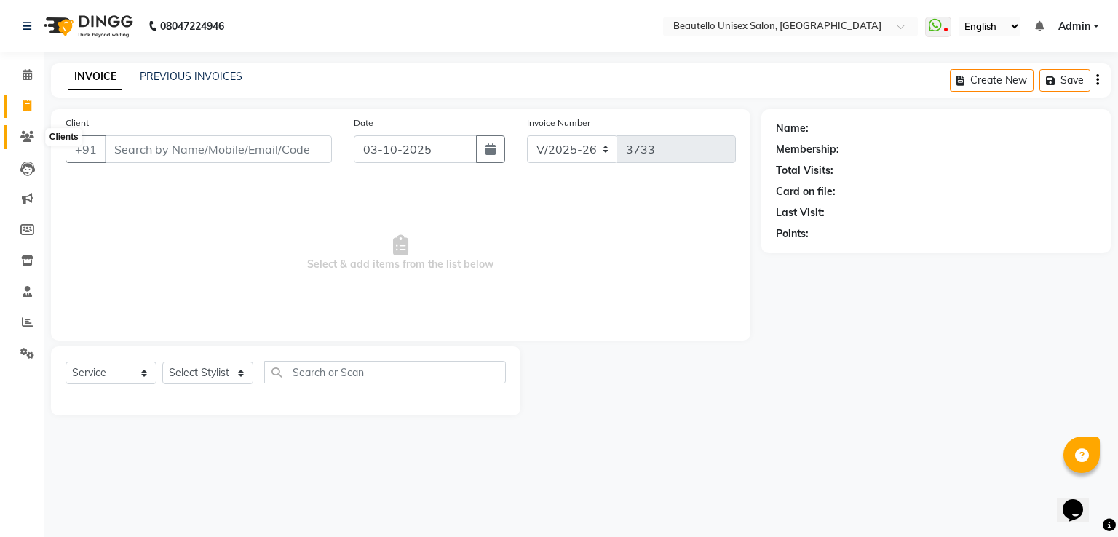
click at [33, 132] on span at bounding box center [27, 137] width 25 height 17
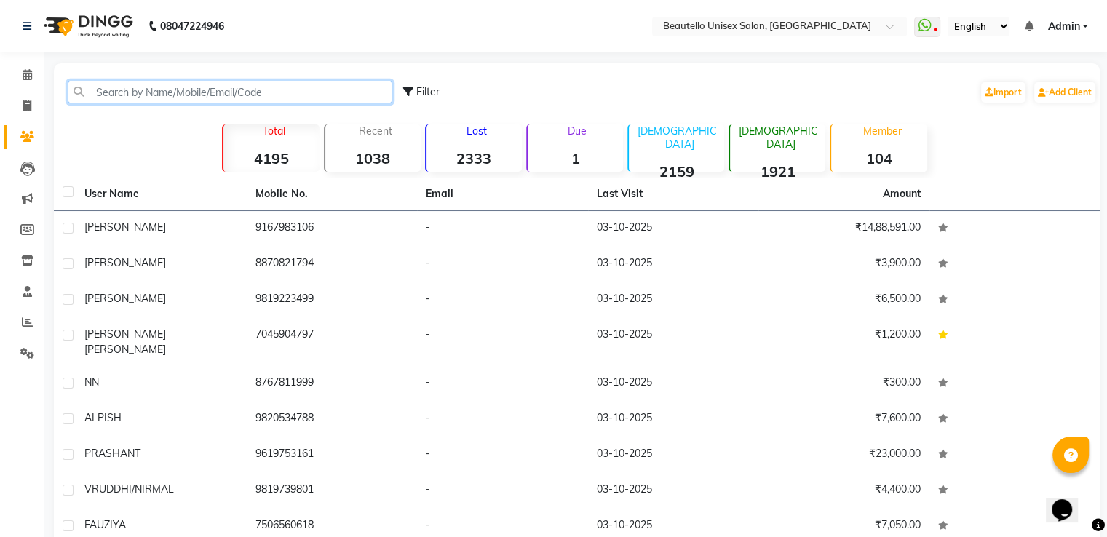
click at [137, 95] on input "text" at bounding box center [230, 92] width 325 height 23
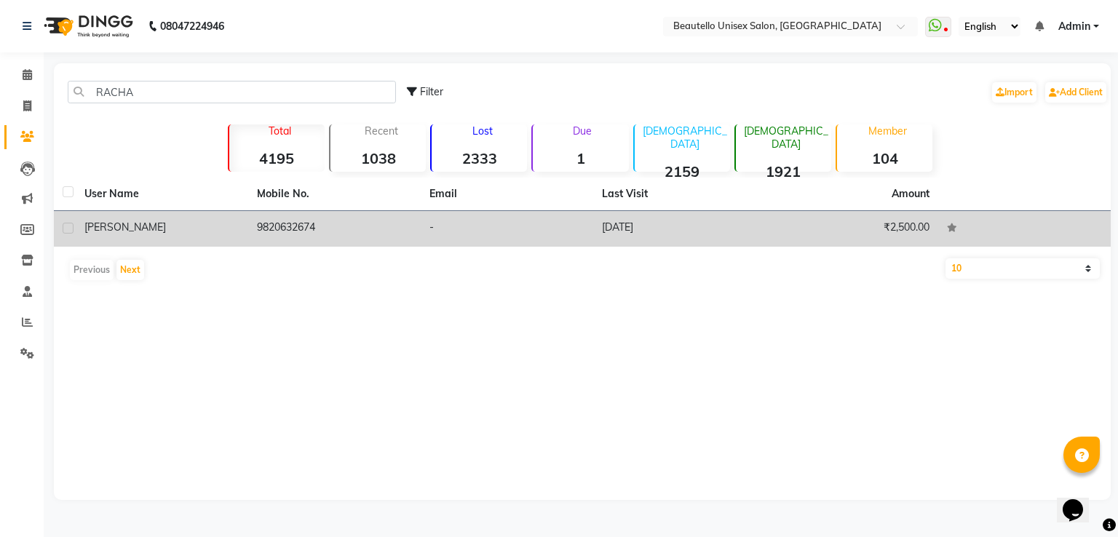
click at [239, 219] on td "[PERSON_NAME]" at bounding box center [162, 229] width 172 height 36
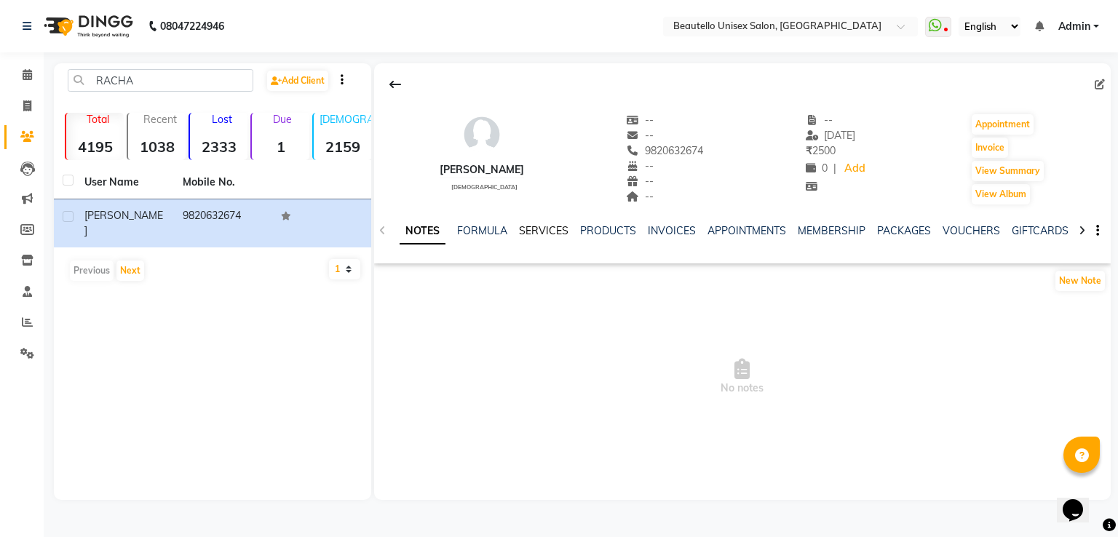
click at [552, 228] on link "SERVICES" at bounding box center [543, 230] width 49 height 13
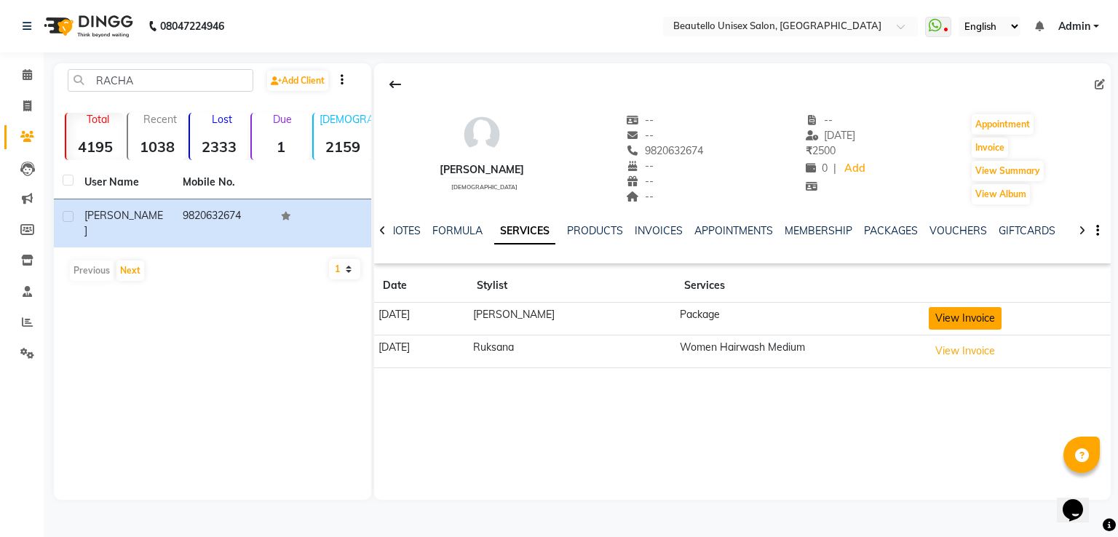
click at [947, 318] on button "View Invoice" at bounding box center [964, 318] width 73 height 23
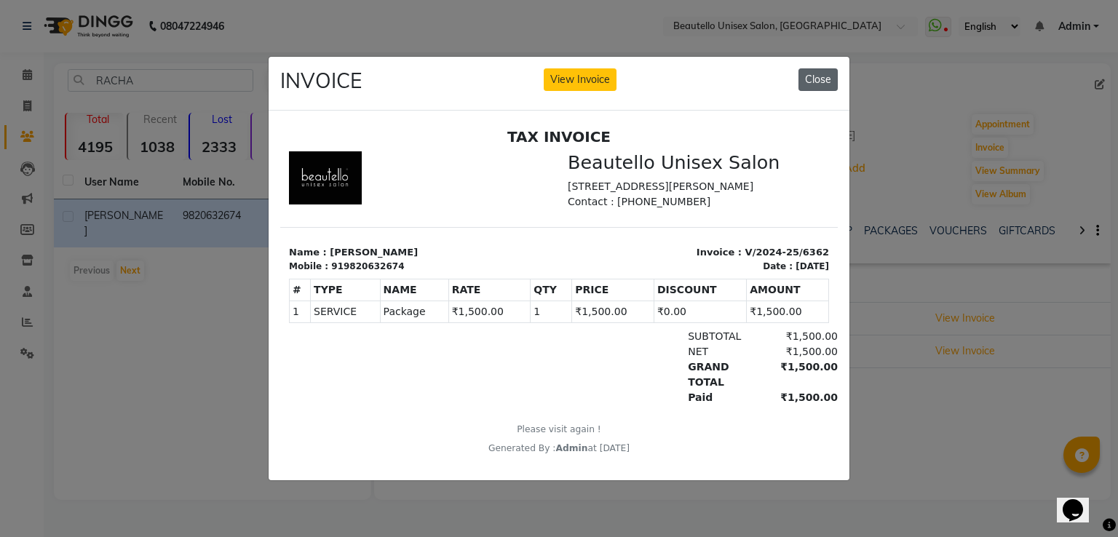
click at [808, 74] on button "Close" at bounding box center [817, 79] width 39 height 23
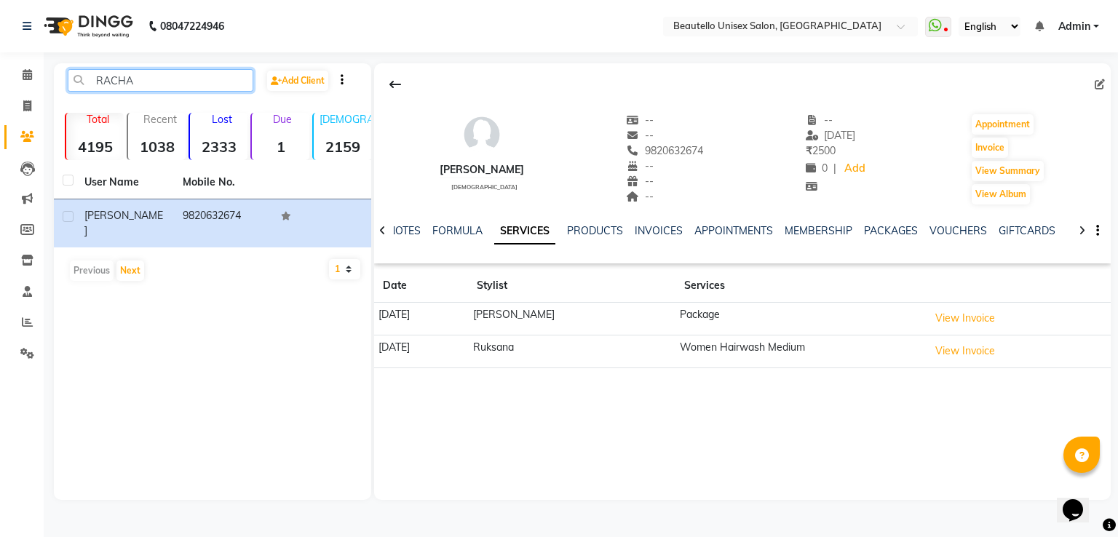
click at [131, 76] on input "RACHA" at bounding box center [161, 80] width 186 height 23
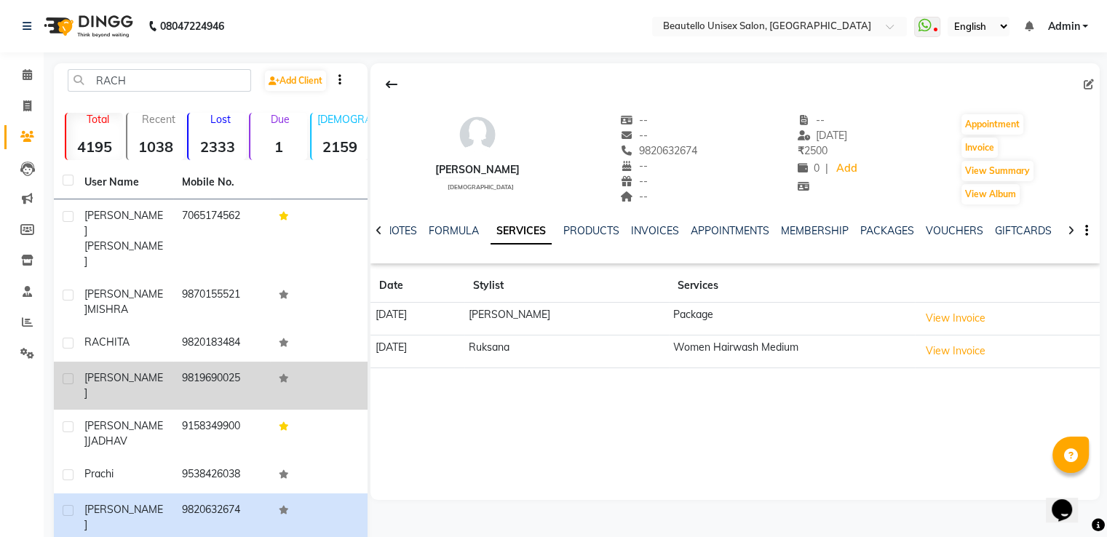
click at [111, 371] on span "[PERSON_NAME]" at bounding box center [123, 385] width 79 height 28
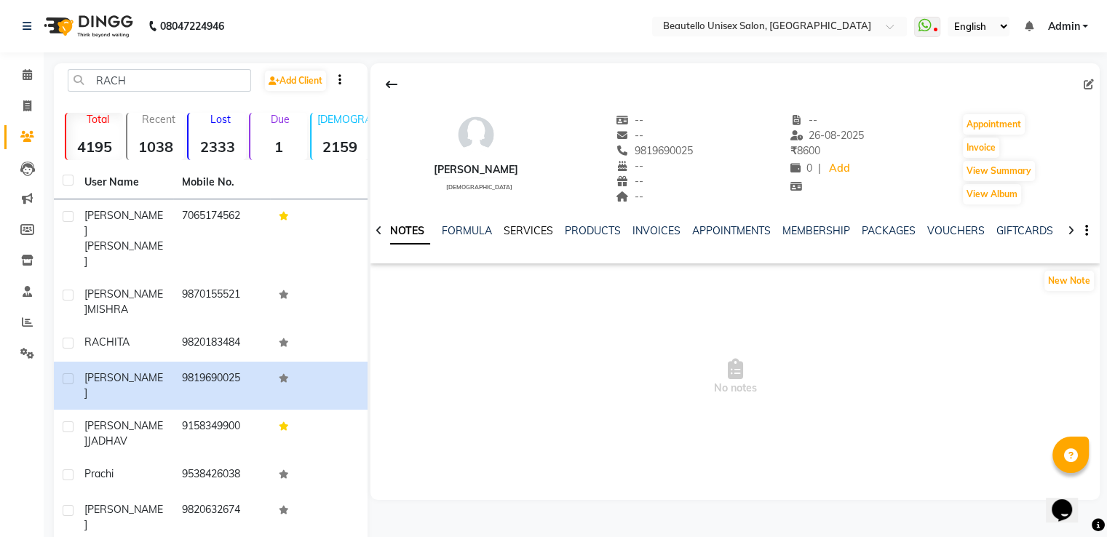
click at [536, 226] on link "SERVICES" at bounding box center [527, 230] width 49 height 13
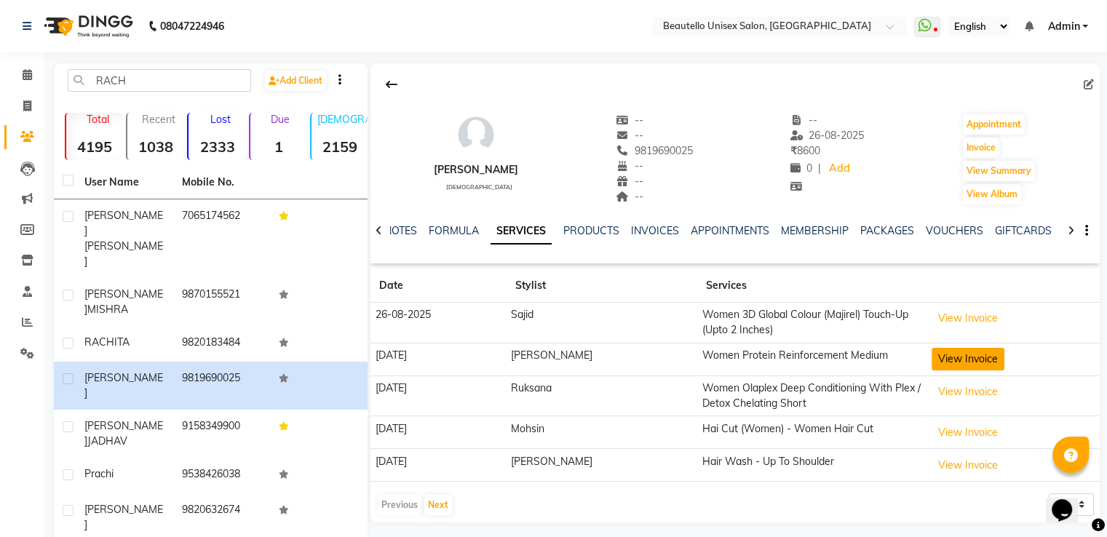
click at [935, 359] on button "View Invoice" at bounding box center [967, 359] width 73 height 23
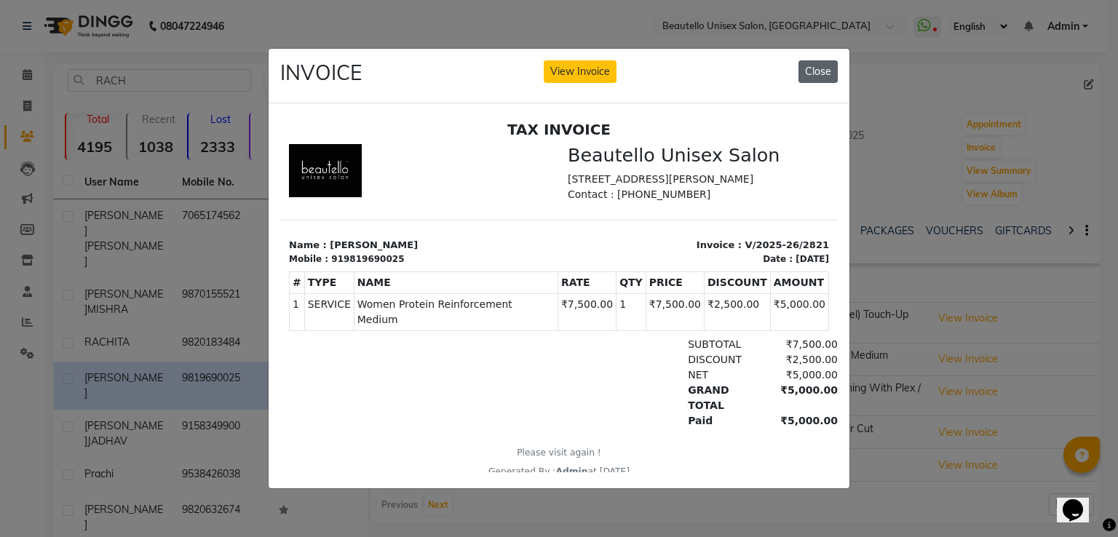
click at [824, 64] on button "Close" at bounding box center [817, 71] width 39 height 23
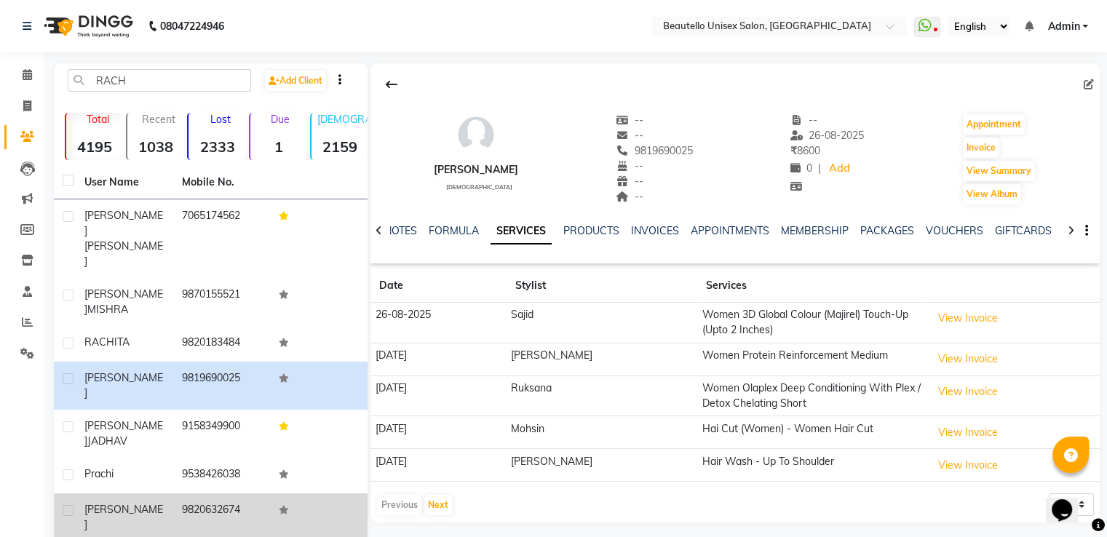
click at [153, 493] on td "[PERSON_NAME]" at bounding box center [124, 517] width 97 height 48
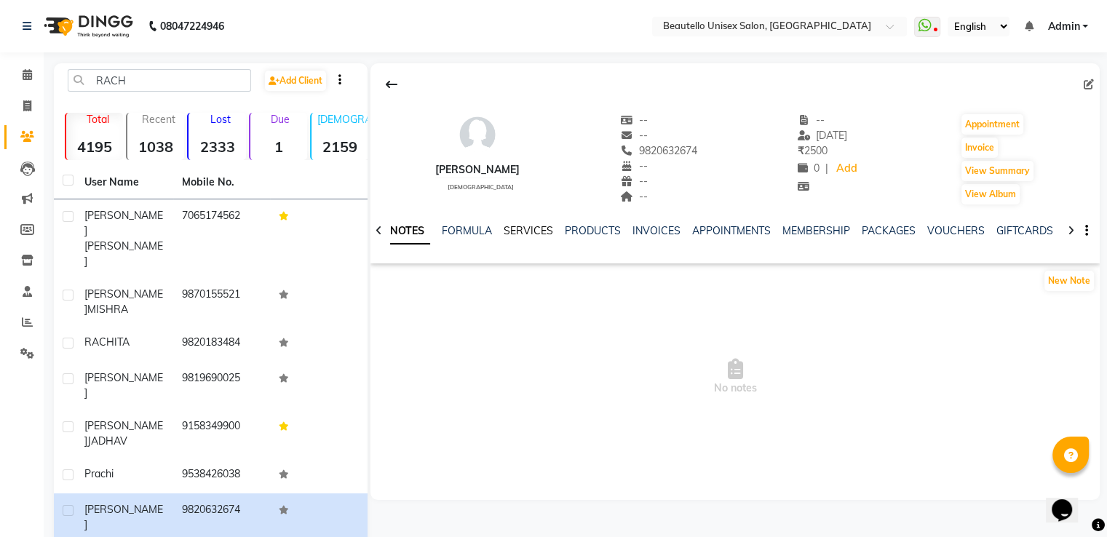
click at [538, 232] on link "SERVICES" at bounding box center [527, 230] width 49 height 13
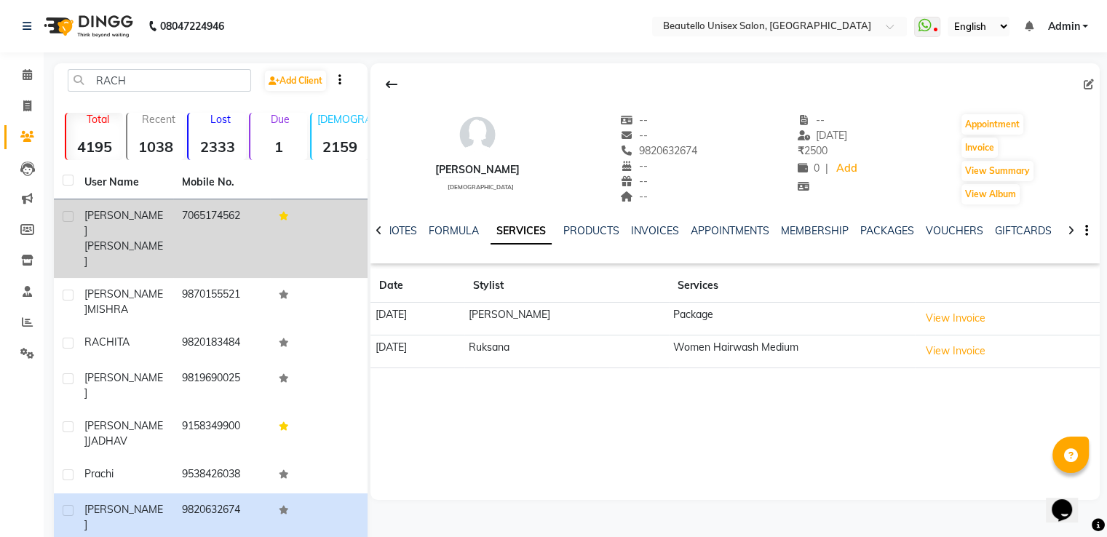
click at [233, 232] on td "7065174562" at bounding box center [221, 238] width 97 height 79
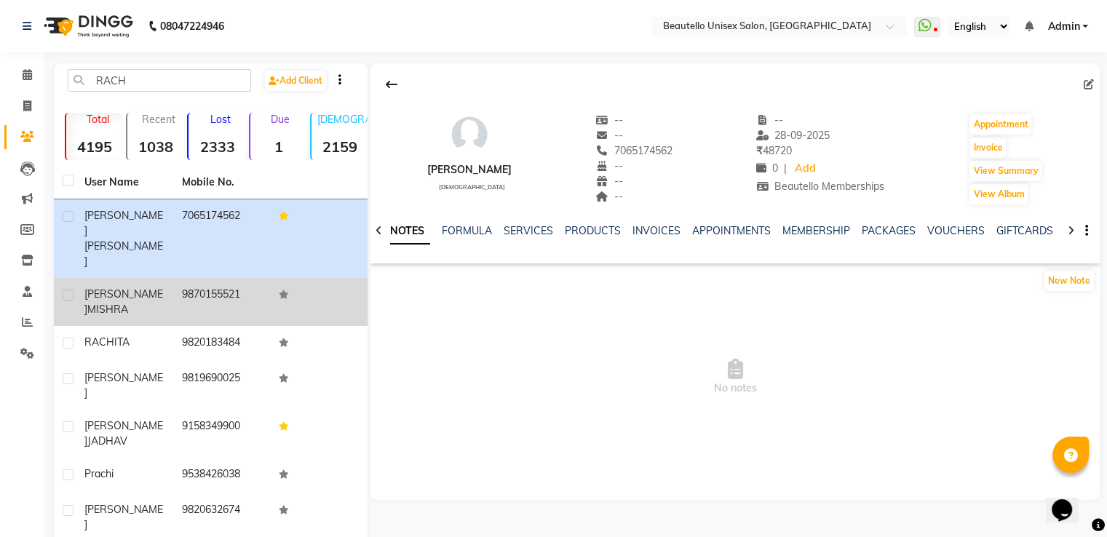
click at [210, 278] on td "9870155521" at bounding box center [221, 302] width 97 height 48
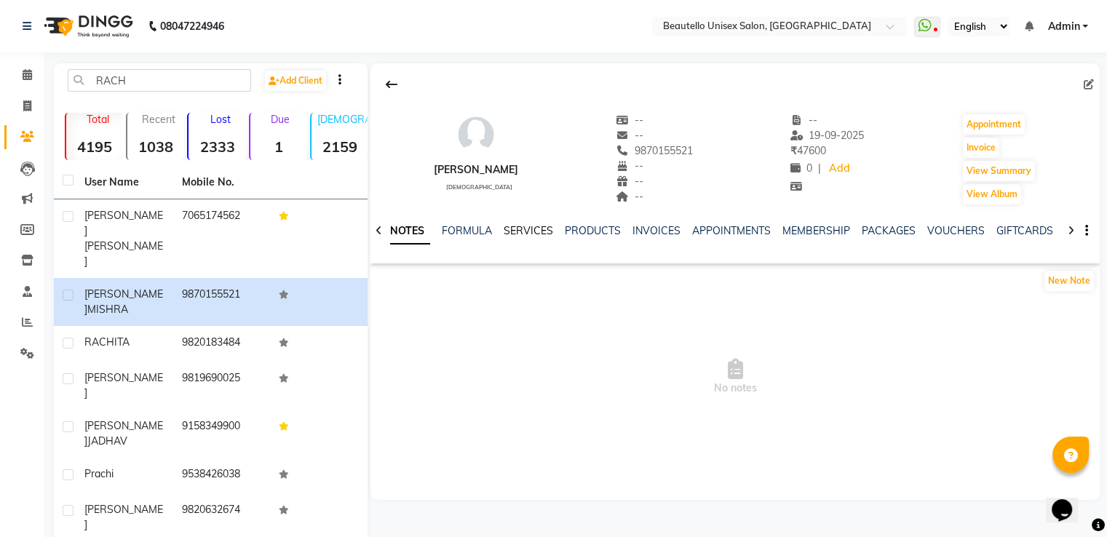
click at [528, 224] on link "SERVICES" at bounding box center [527, 230] width 49 height 13
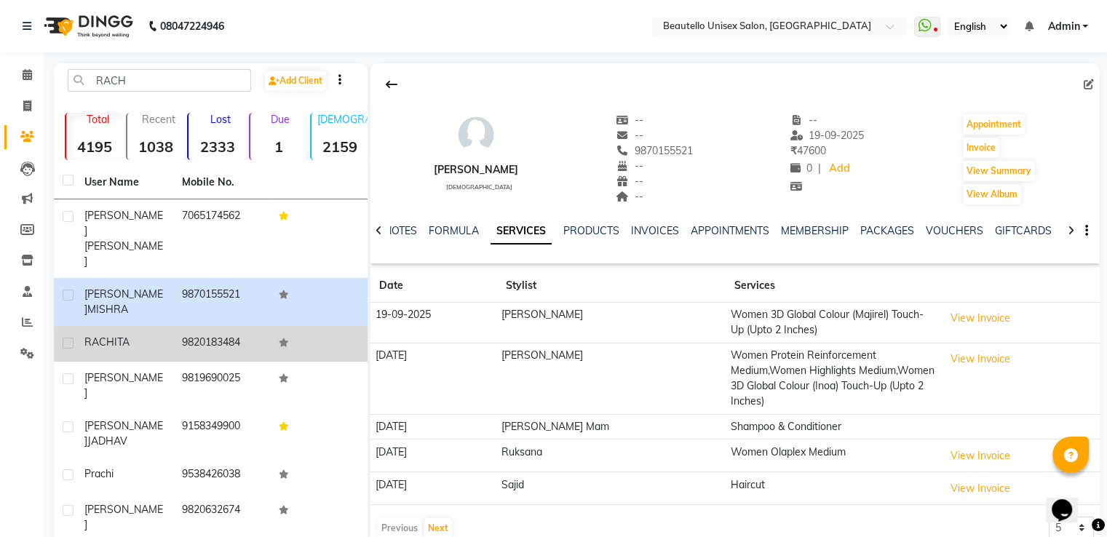
click at [204, 326] on td "9820183484" at bounding box center [221, 344] width 97 height 36
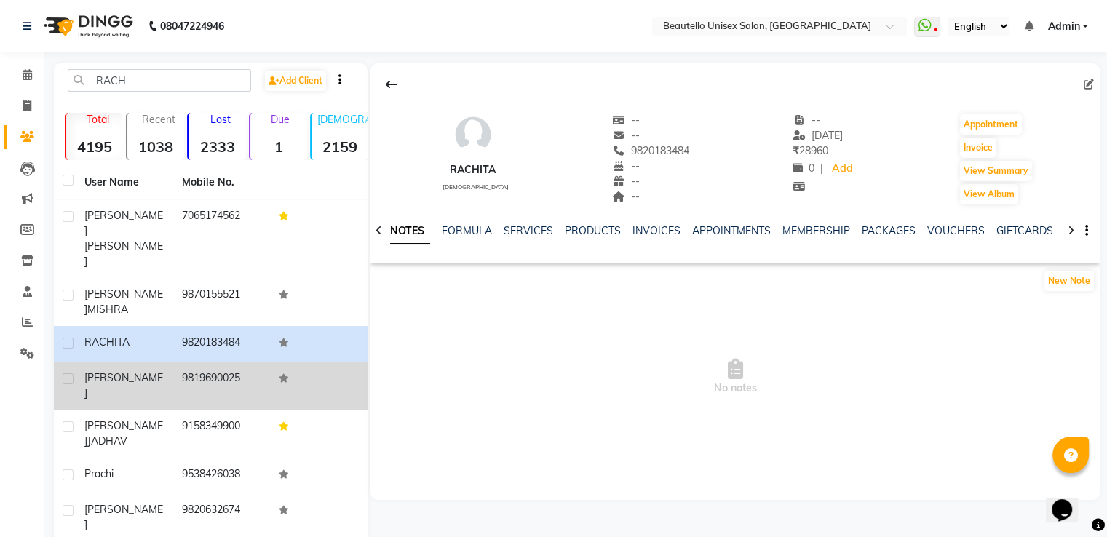
click at [196, 362] on td "9819690025" at bounding box center [221, 386] width 97 height 48
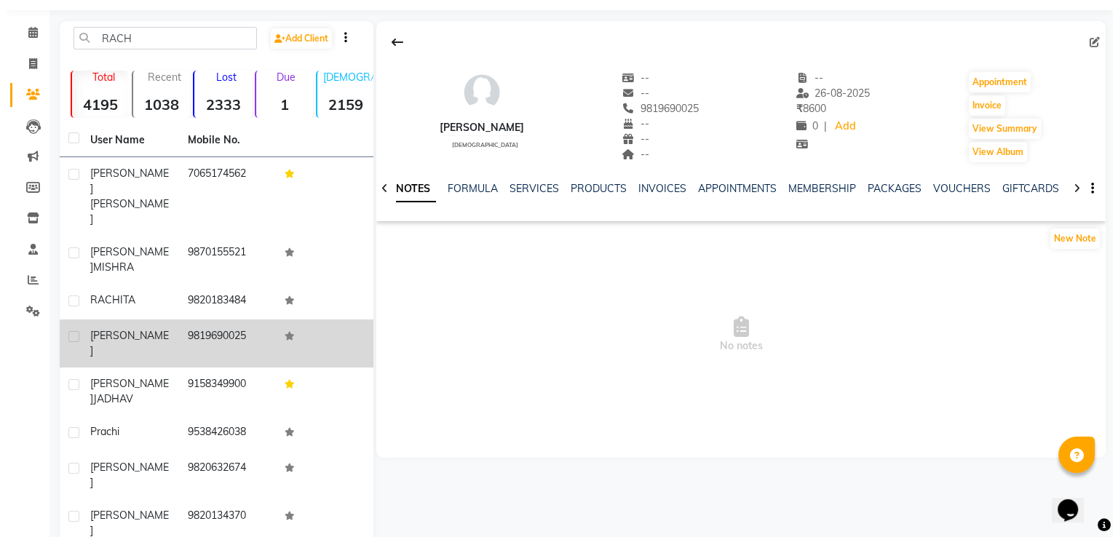
scroll to position [119, 0]
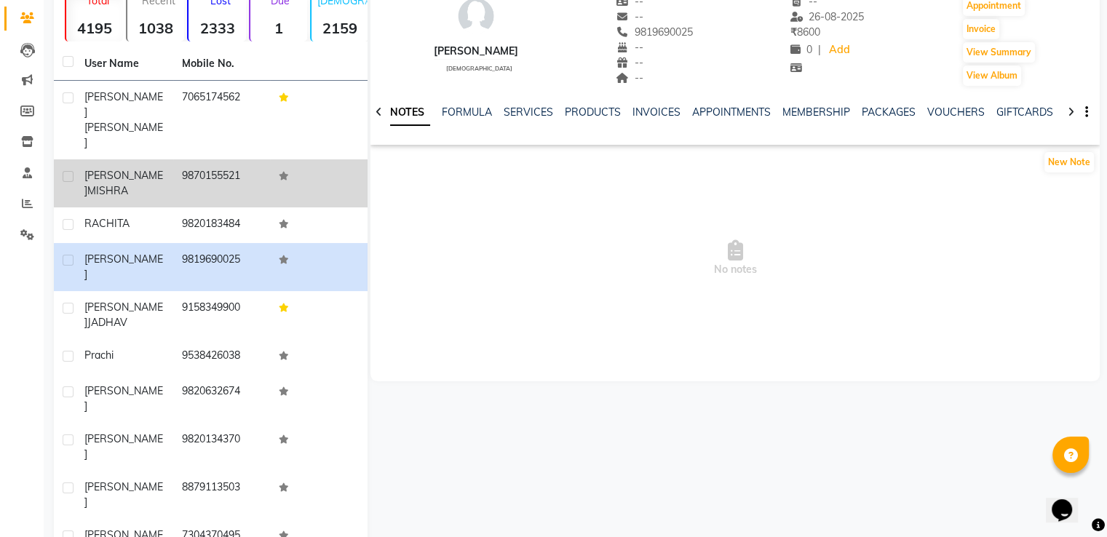
click at [234, 159] on td "9870155521" at bounding box center [221, 183] width 97 height 48
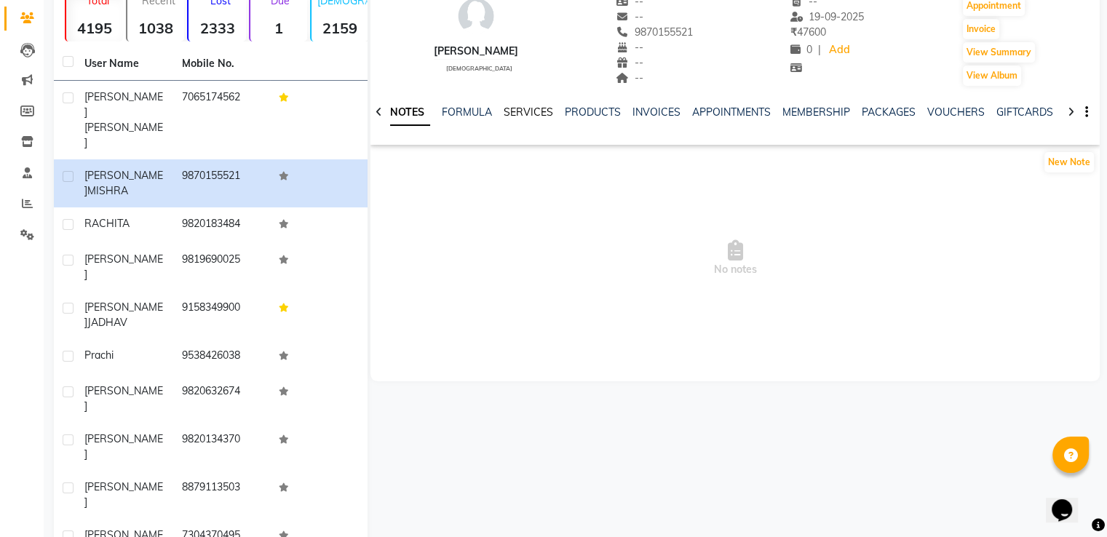
click at [532, 107] on link "SERVICES" at bounding box center [527, 112] width 49 height 13
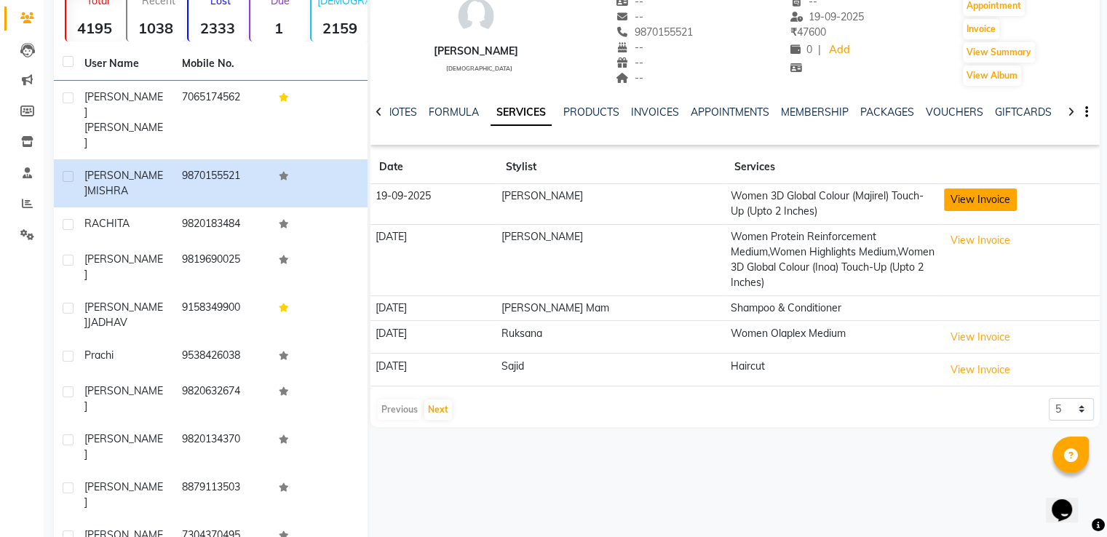
click at [944, 199] on button "View Invoice" at bounding box center [980, 199] width 73 height 23
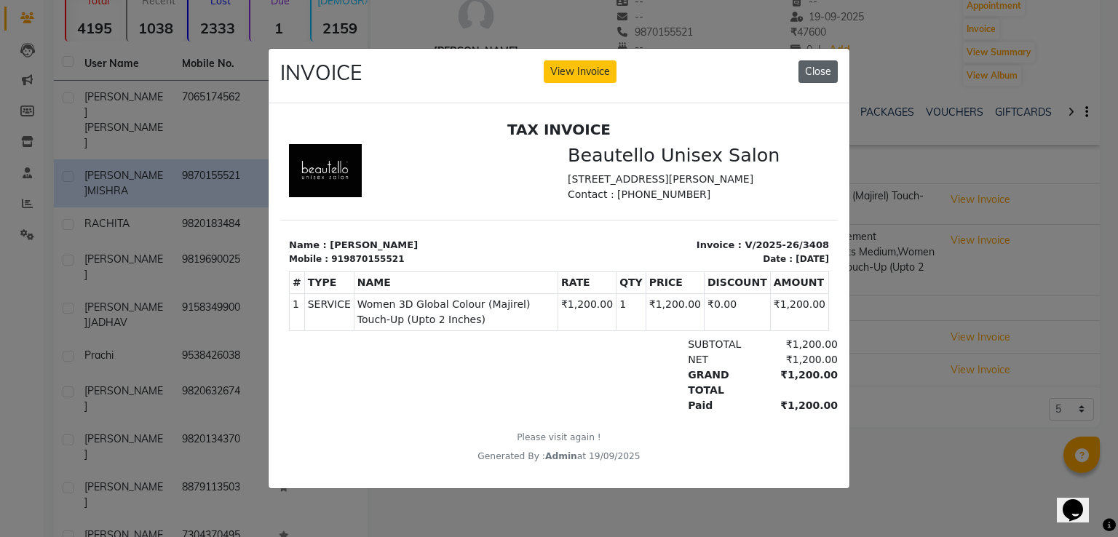
click at [824, 70] on button "Close" at bounding box center [817, 71] width 39 height 23
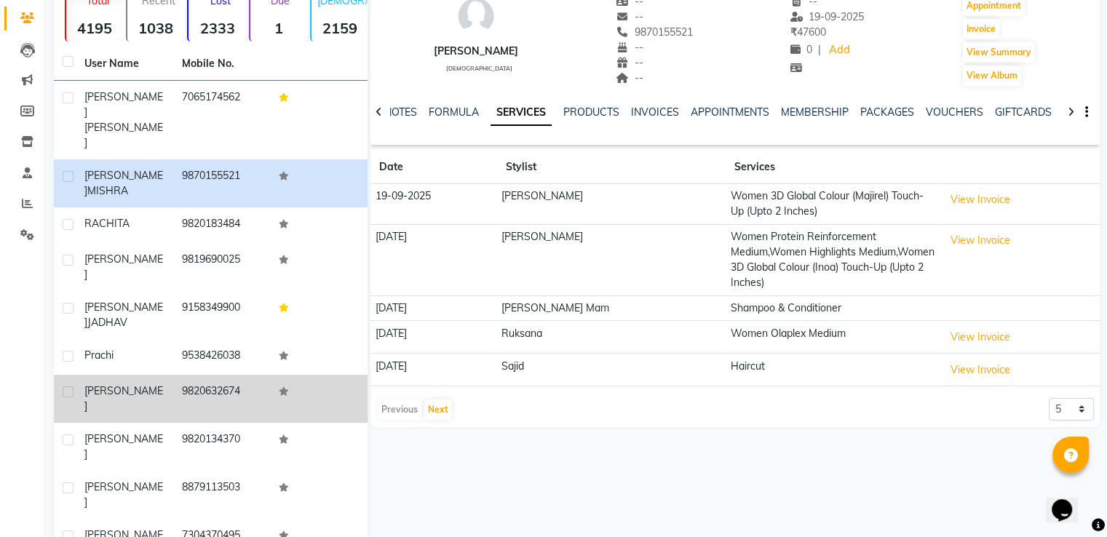
click at [230, 375] on td "9820632674" at bounding box center [221, 399] width 97 height 48
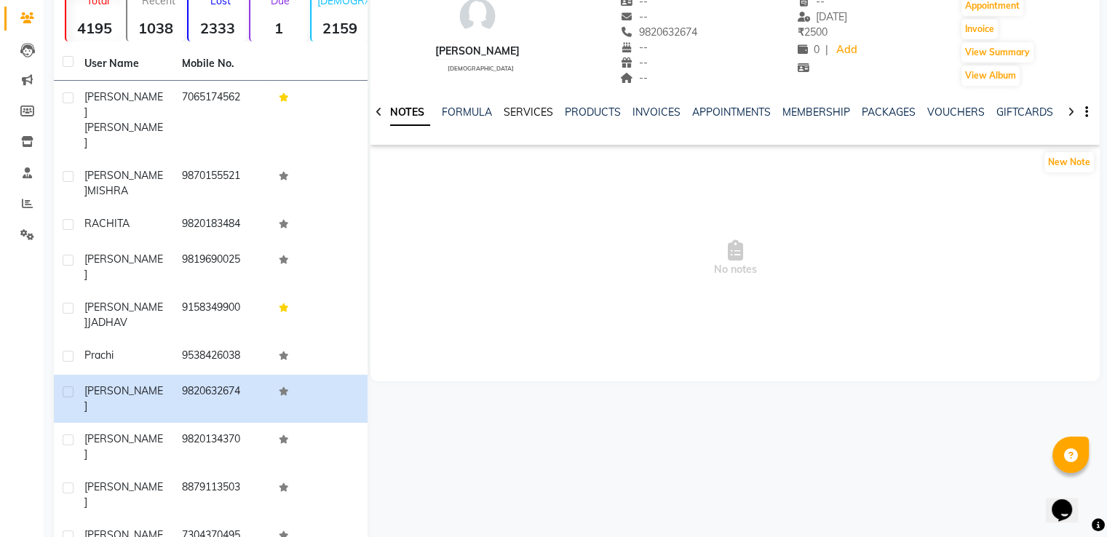
click at [530, 111] on link "SERVICES" at bounding box center [527, 112] width 49 height 13
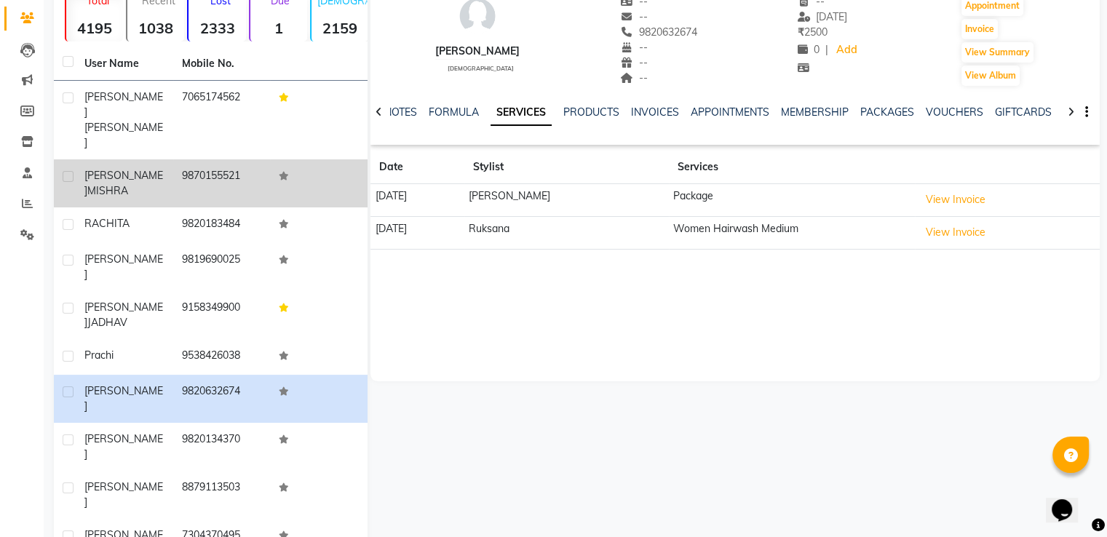
click at [271, 169] on td at bounding box center [318, 183] width 97 height 48
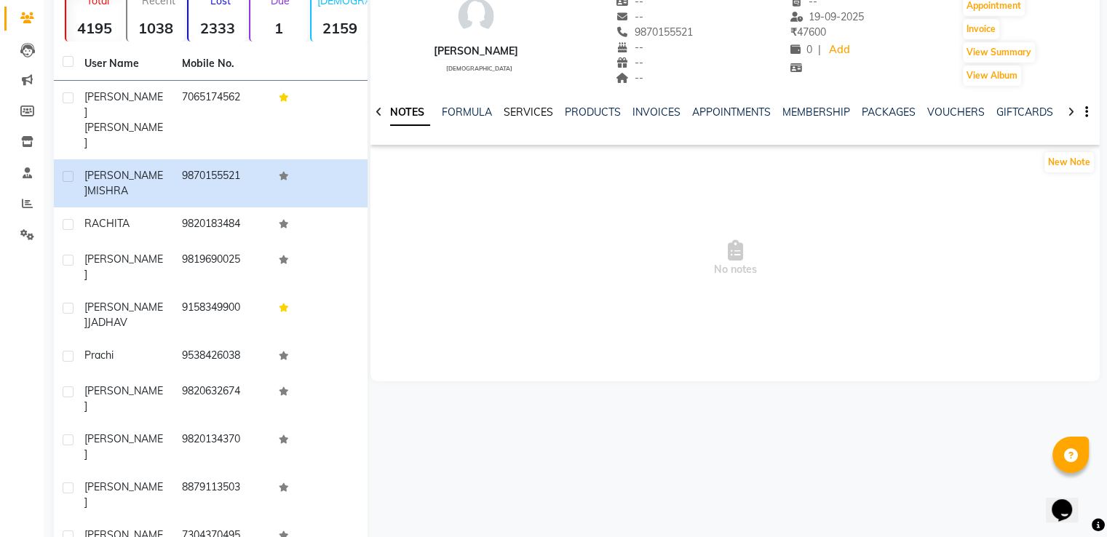
click at [516, 111] on link "SERVICES" at bounding box center [527, 112] width 49 height 13
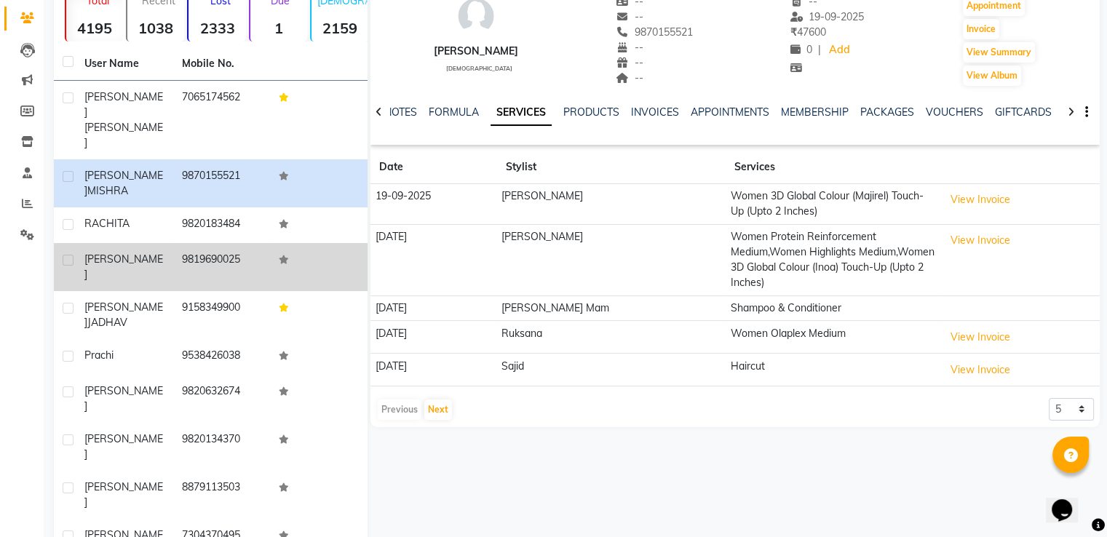
click at [198, 243] on td "9819690025" at bounding box center [221, 267] width 97 height 48
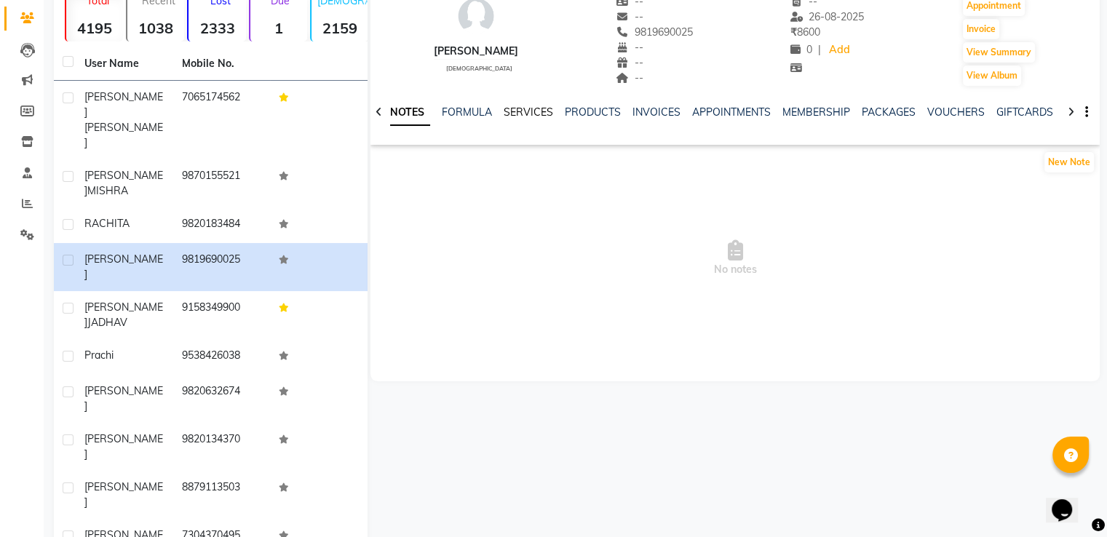
click at [525, 112] on link "SERVICES" at bounding box center [527, 112] width 49 height 13
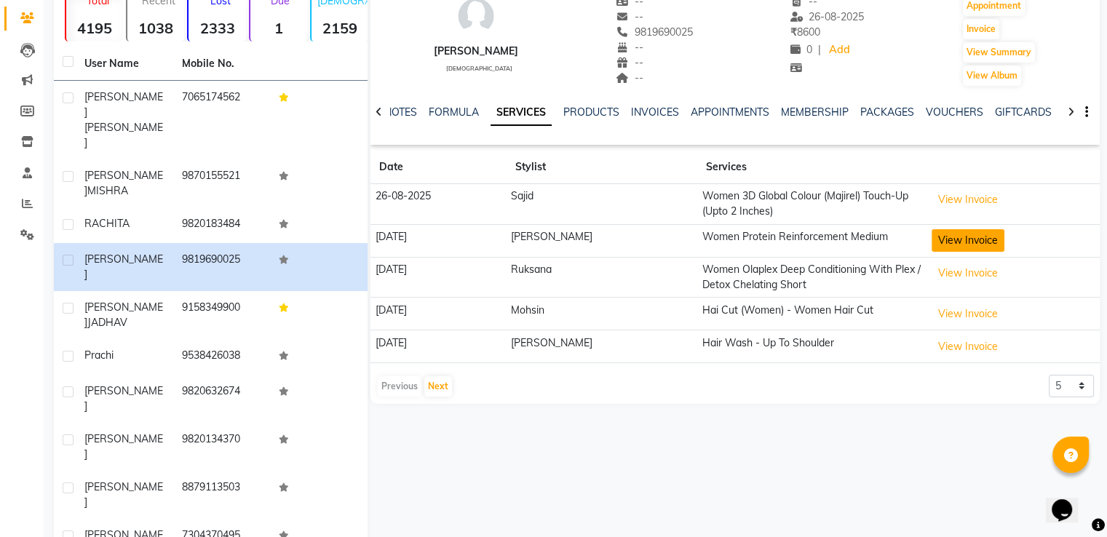
click at [942, 242] on button "View Invoice" at bounding box center [967, 240] width 73 height 23
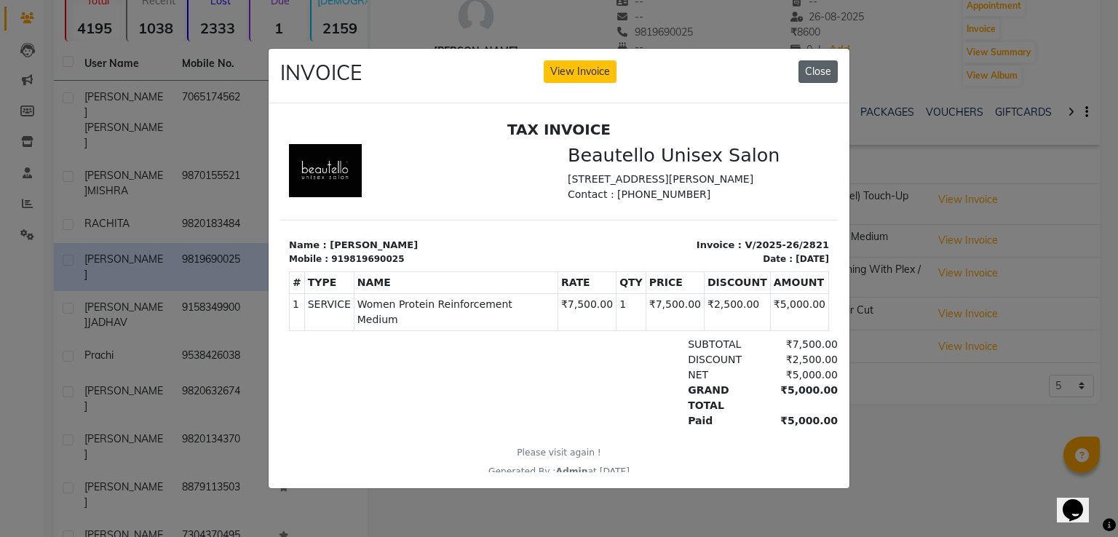
click at [822, 74] on button "Close" at bounding box center [817, 71] width 39 height 23
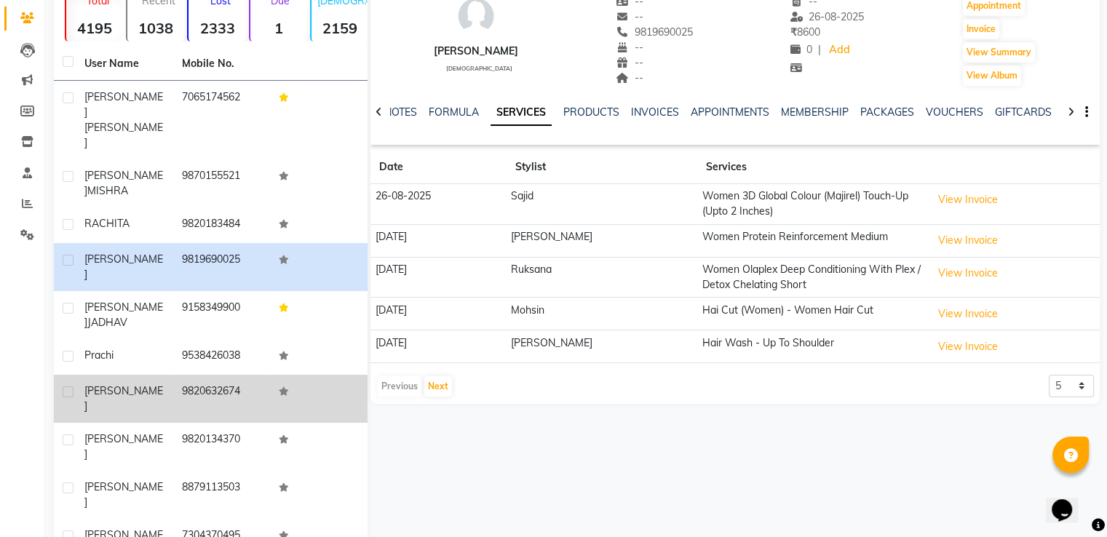
click at [207, 375] on td "9820632674" at bounding box center [221, 399] width 97 height 48
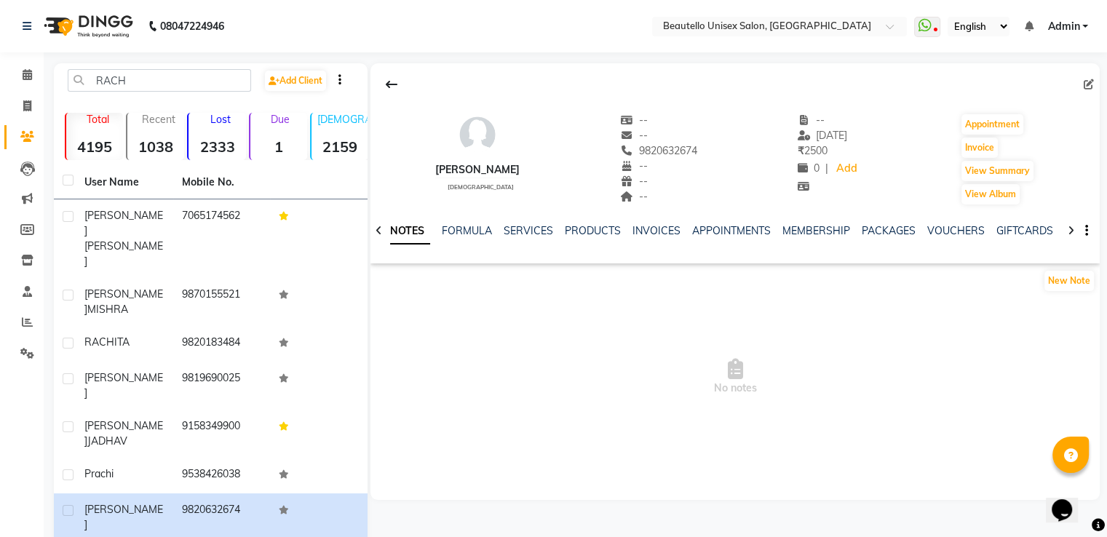
click at [134, 68] on div "RACH Add Client Total 4195 Recent 1038 Lost 2333 Due 1 [DEMOGRAPHIC_DATA] 2159 …" at bounding box center [211, 394] width 314 height 663
click at [134, 73] on input "RACH" at bounding box center [159, 80] width 183 height 23
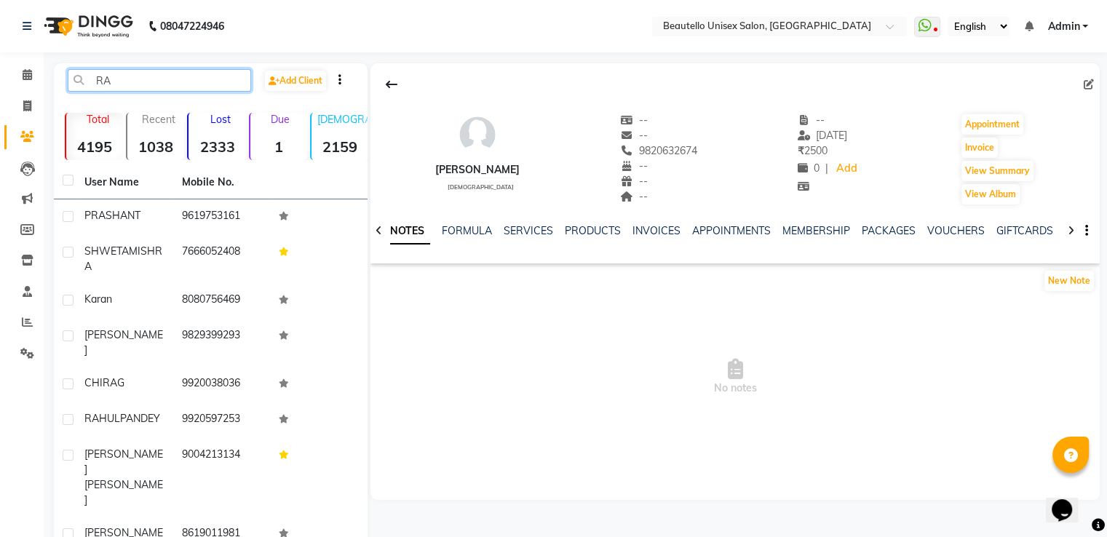
click at [134, 73] on input "RA" at bounding box center [159, 80] width 183 height 23
type input "R"
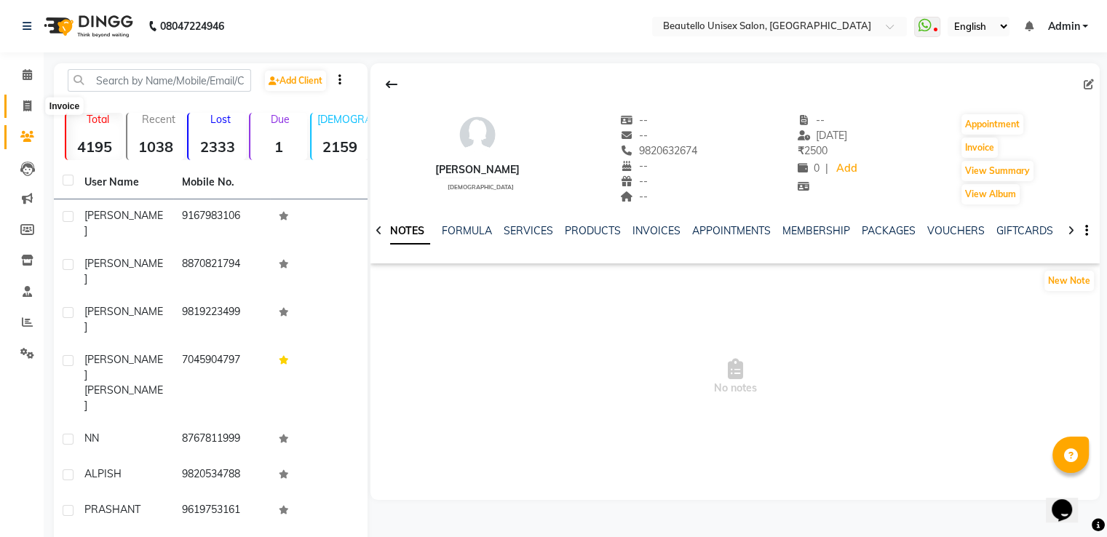
click at [23, 108] on icon at bounding box center [27, 105] width 8 height 11
select select "5051"
select select "service"
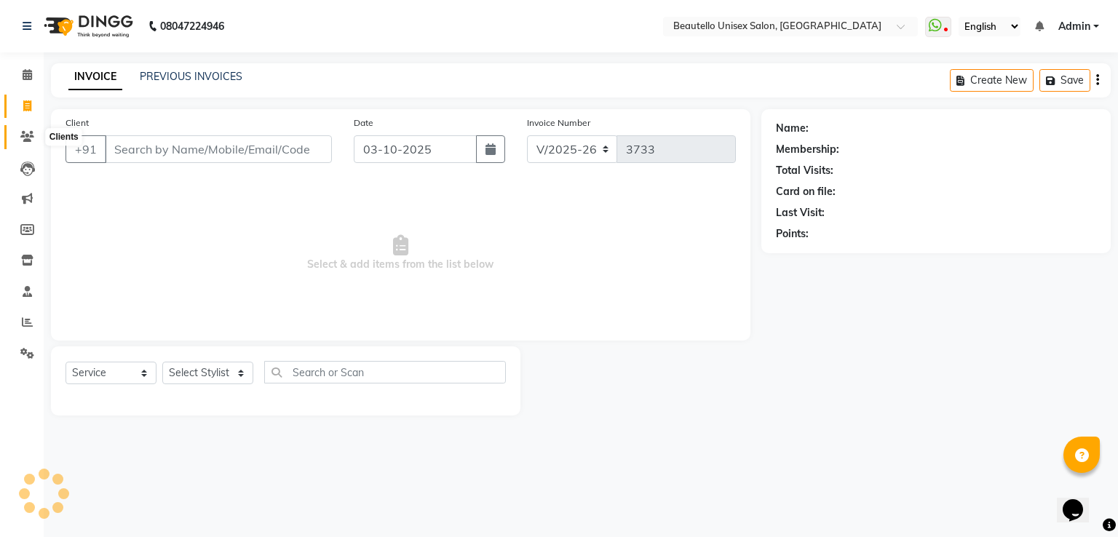
click at [25, 140] on icon at bounding box center [27, 136] width 14 height 11
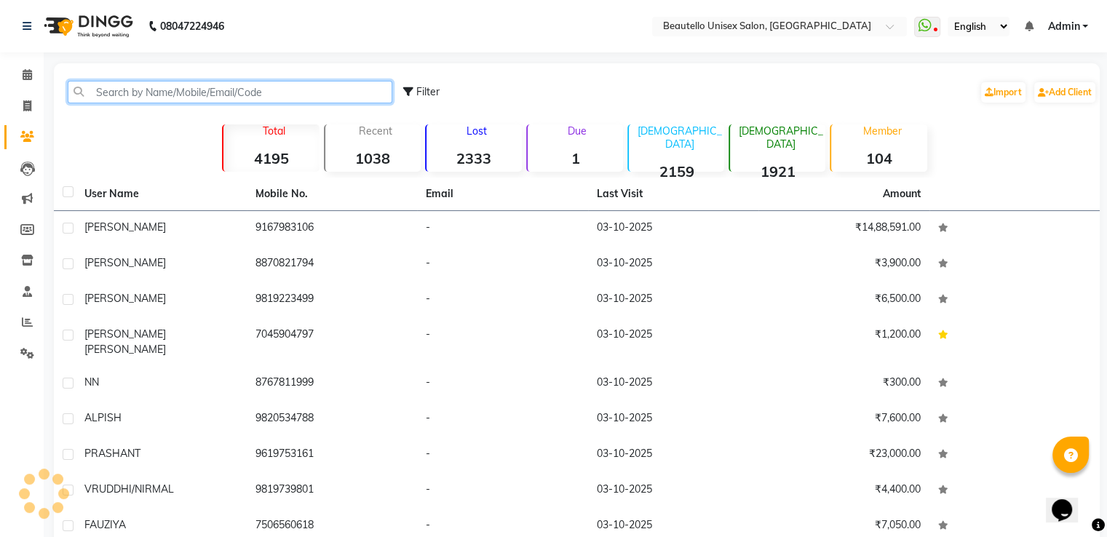
click at [183, 85] on input "text" at bounding box center [230, 92] width 325 height 23
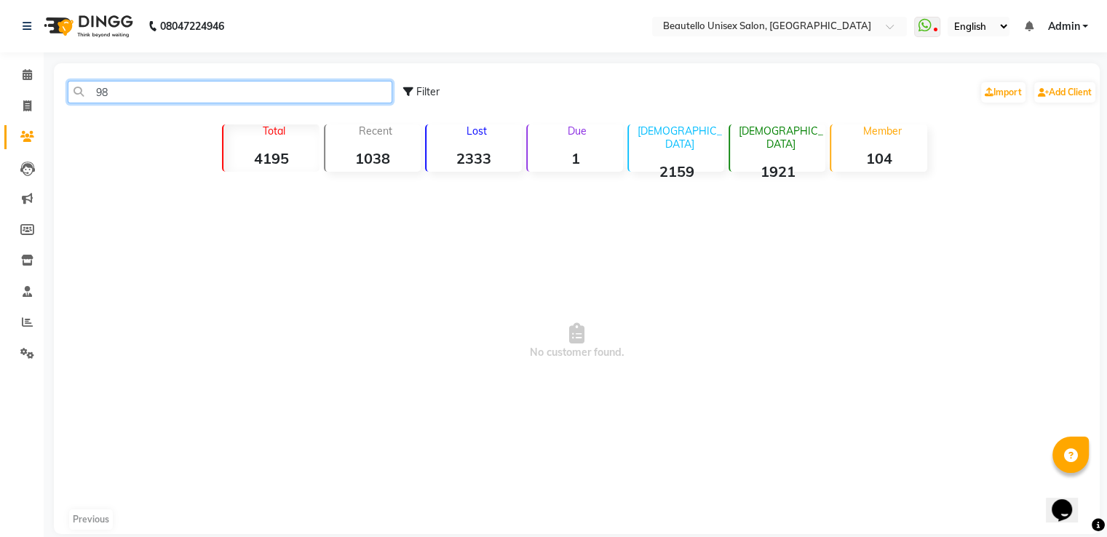
type input "9"
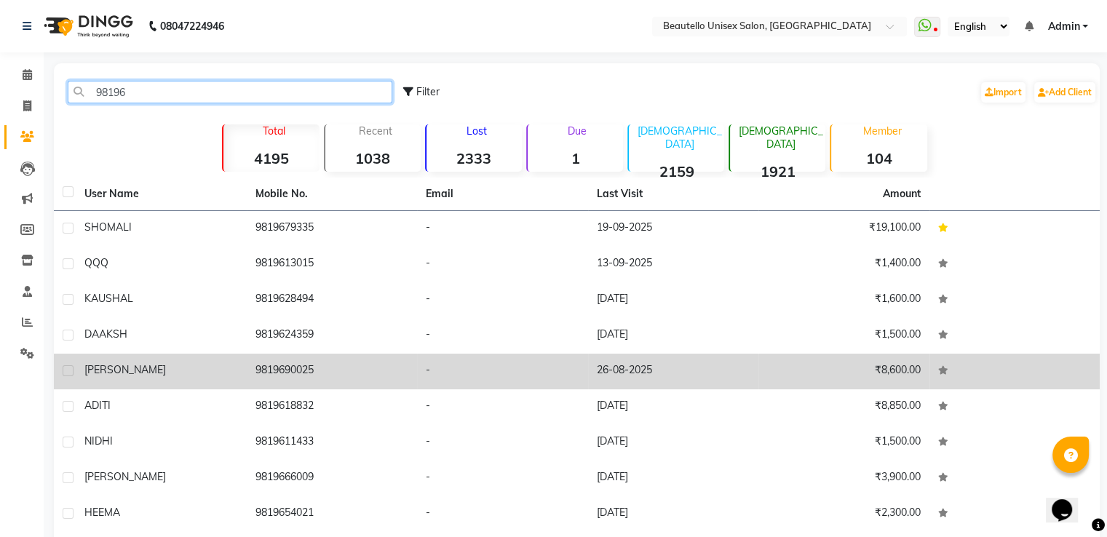
type input "98196"
click at [183, 382] on td "[PERSON_NAME]" at bounding box center [161, 372] width 171 height 36
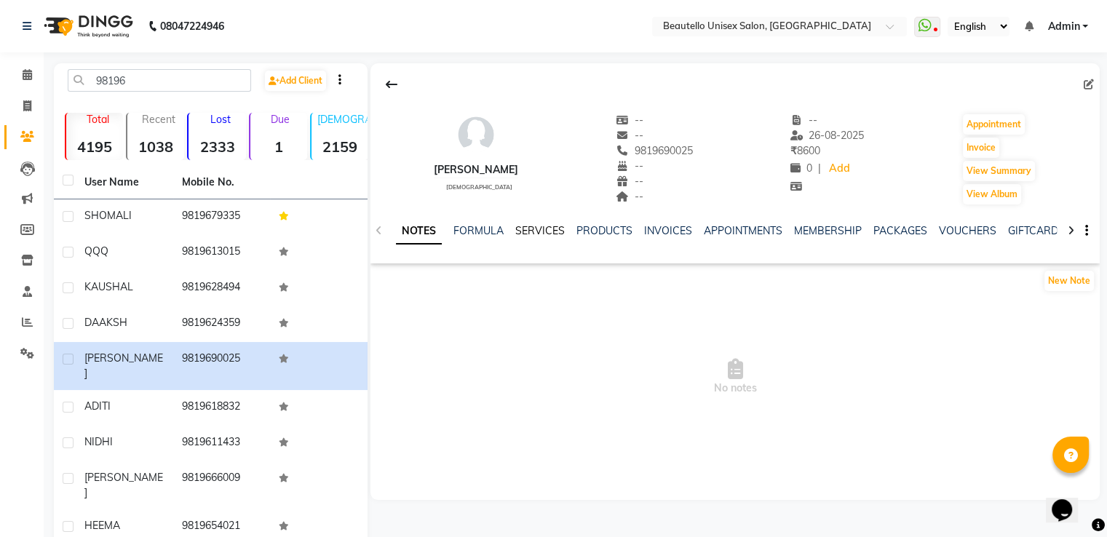
click at [546, 228] on link "SERVICES" at bounding box center [539, 230] width 49 height 13
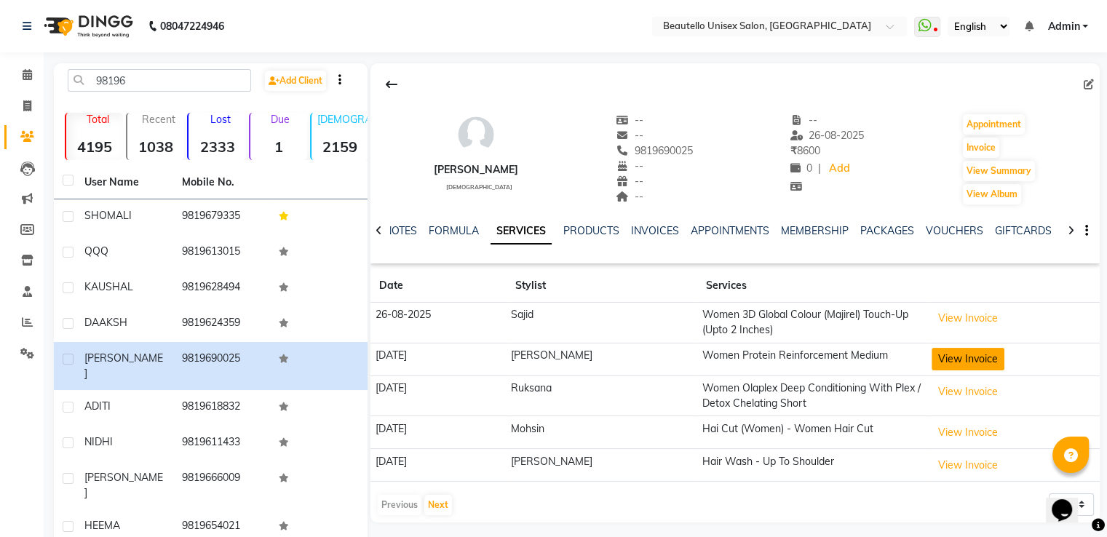
click at [931, 348] on button "View Invoice" at bounding box center [967, 359] width 73 height 23
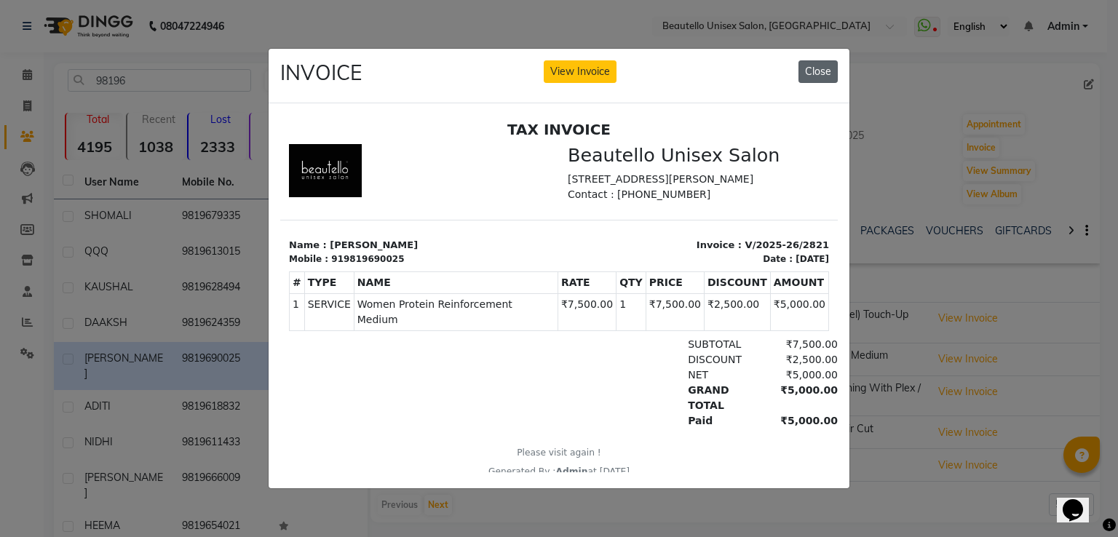
click at [819, 68] on button "Close" at bounding box center [817, 71] width 39 height 23
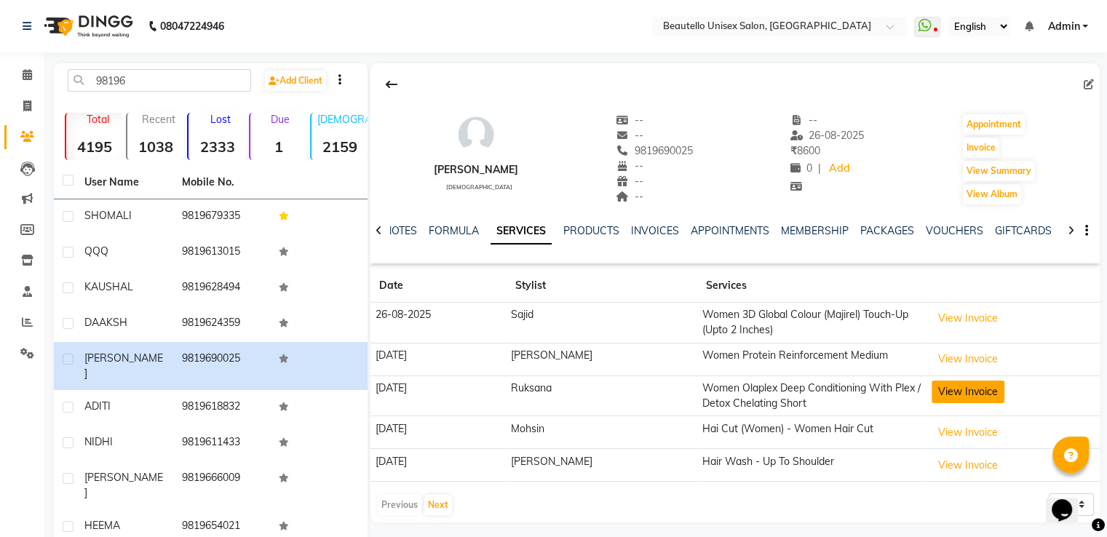
click at [958, 395] on button "View Invoice" at bounding box center [967, 392] width 73 height 23
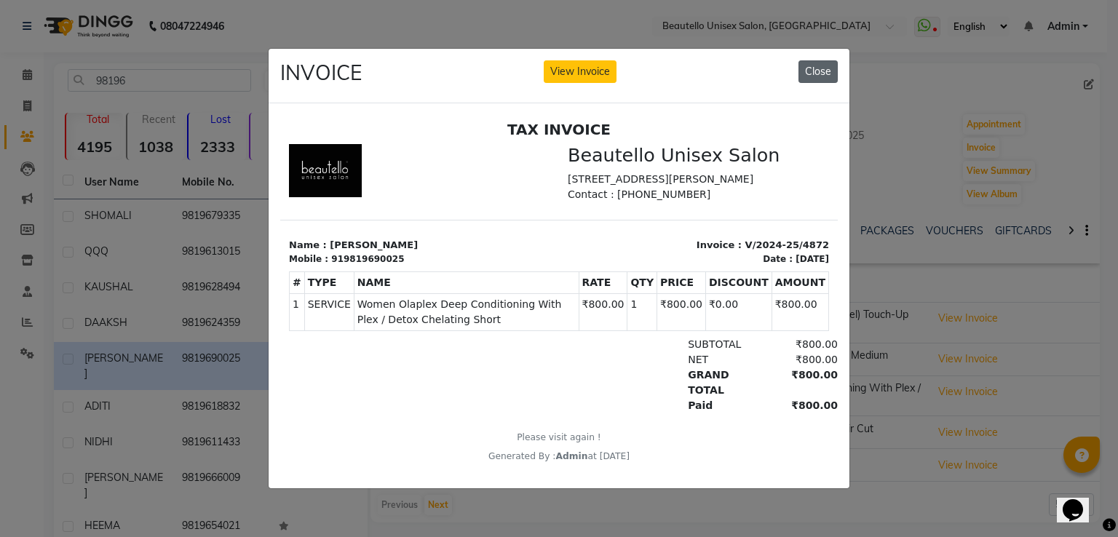
click at [816, 62] on button "Close" at bounding box center [817, 71] width 39 height 23
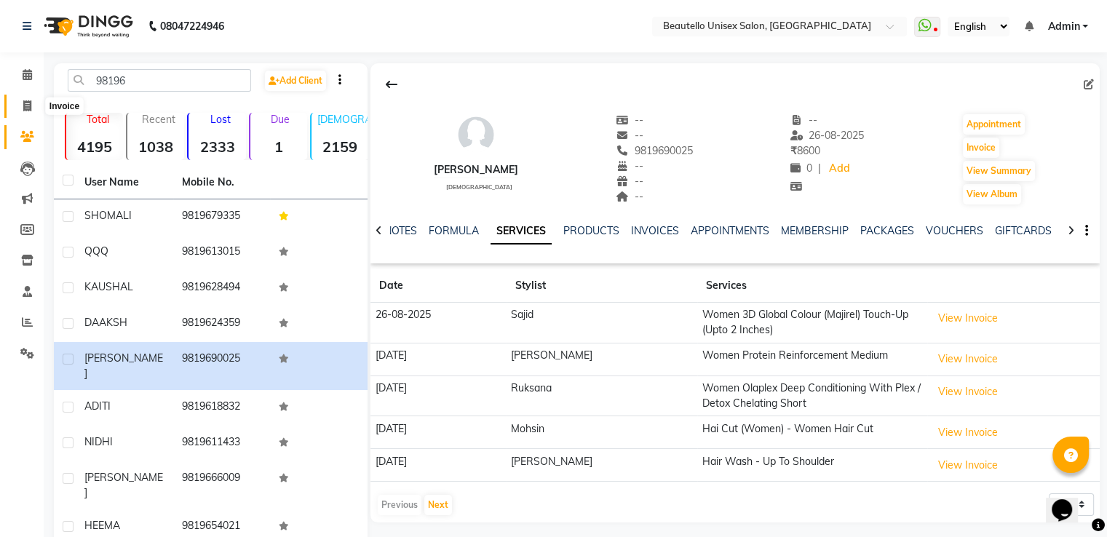
click at [26, 100] on icon at bounding box center [27, 105] width 8 height 11
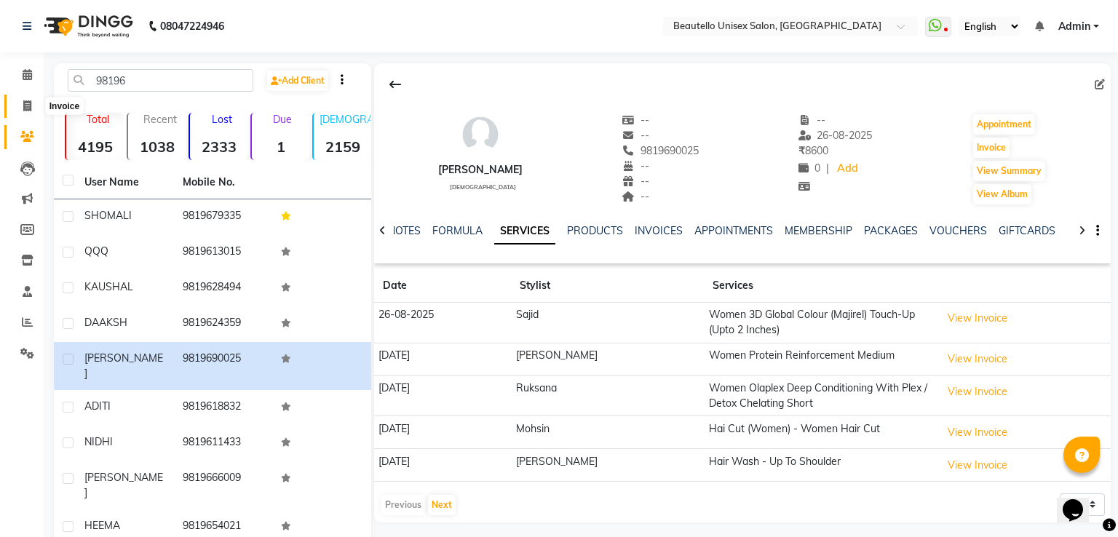
select select "5051"
select select "service"
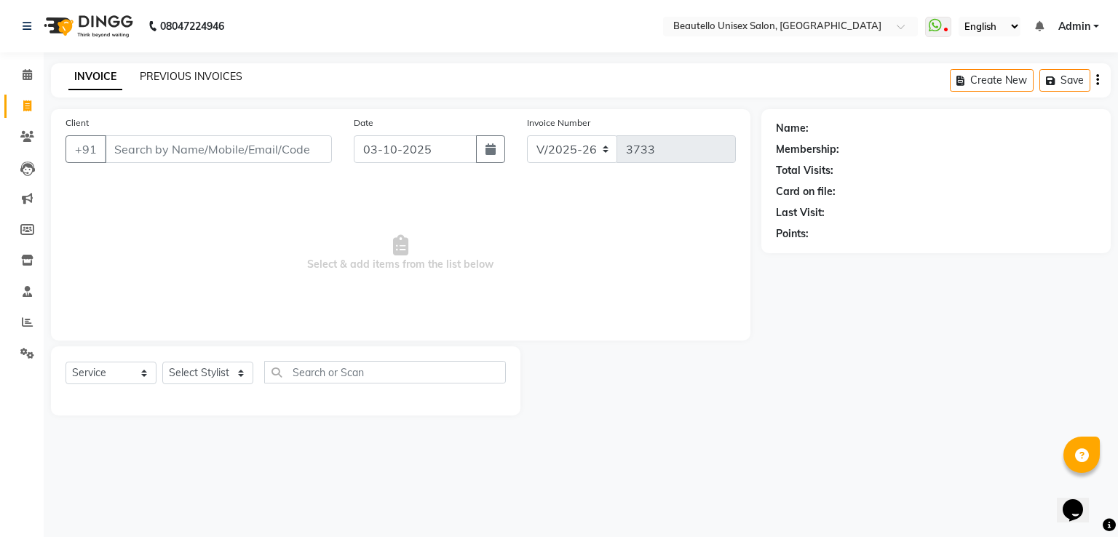
click at [154, 73] on link "PREVIOUS INVOICES" at bounding box center [191, 76] width 103 height 13
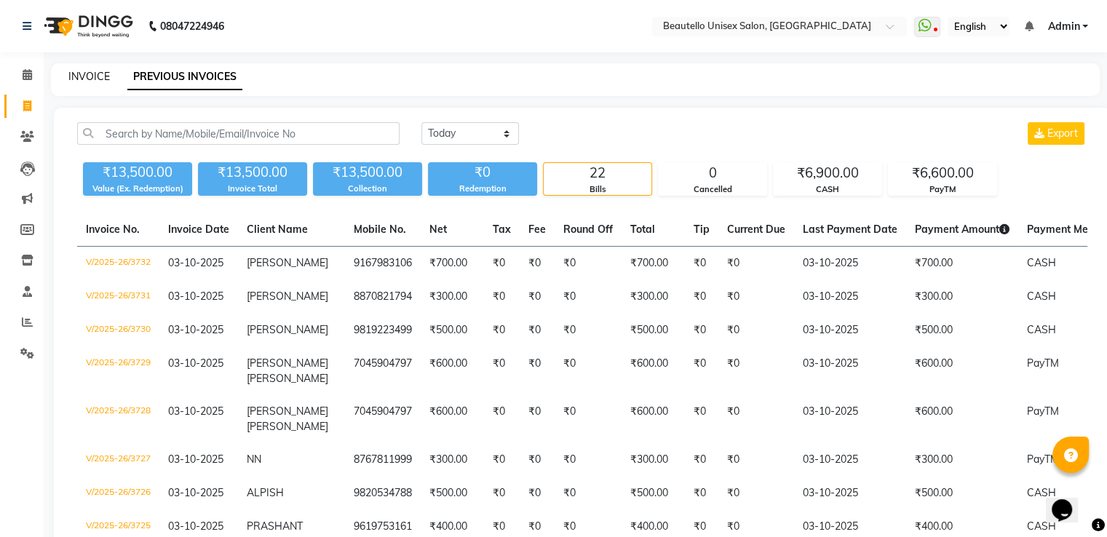
click at [87, 73] on link "INVOICE" at bounding box center [88, 76] width 41 height 13
select select "5051"
select select "service"
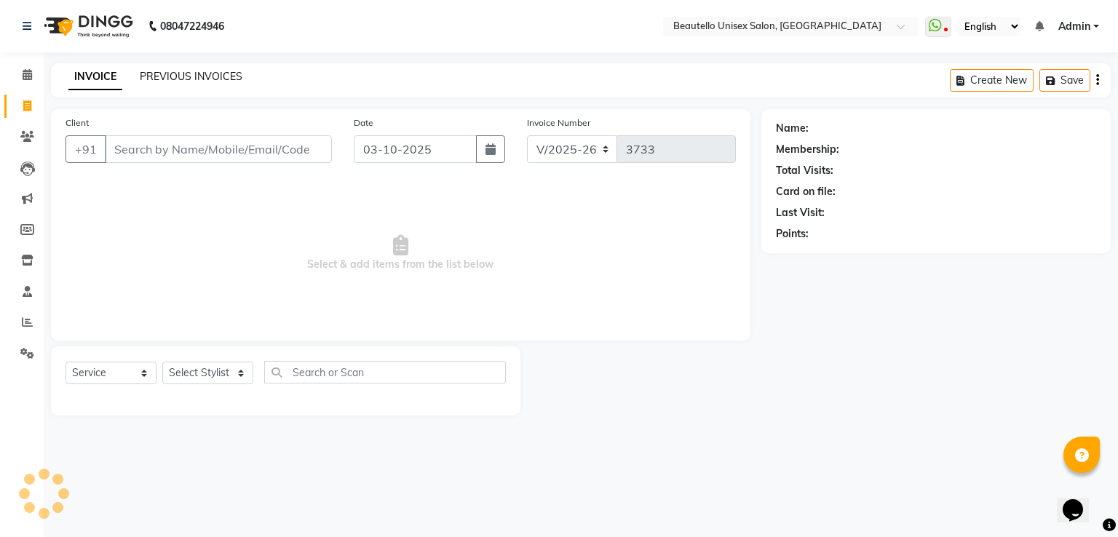
click at [163, 73] on link "PREVIOUS INVOICES" at bounding box center [191, 76] width 103 height 13
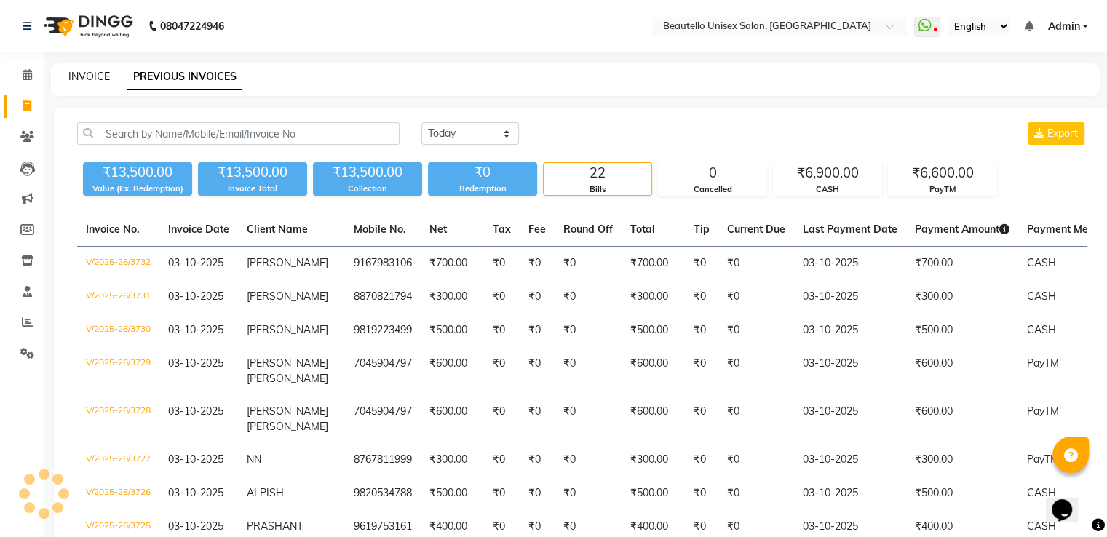
click at [97, 71] on link "INVOICE" at bounding box center [88, 76] width 41 height 13
select select "5051"
select select "service"
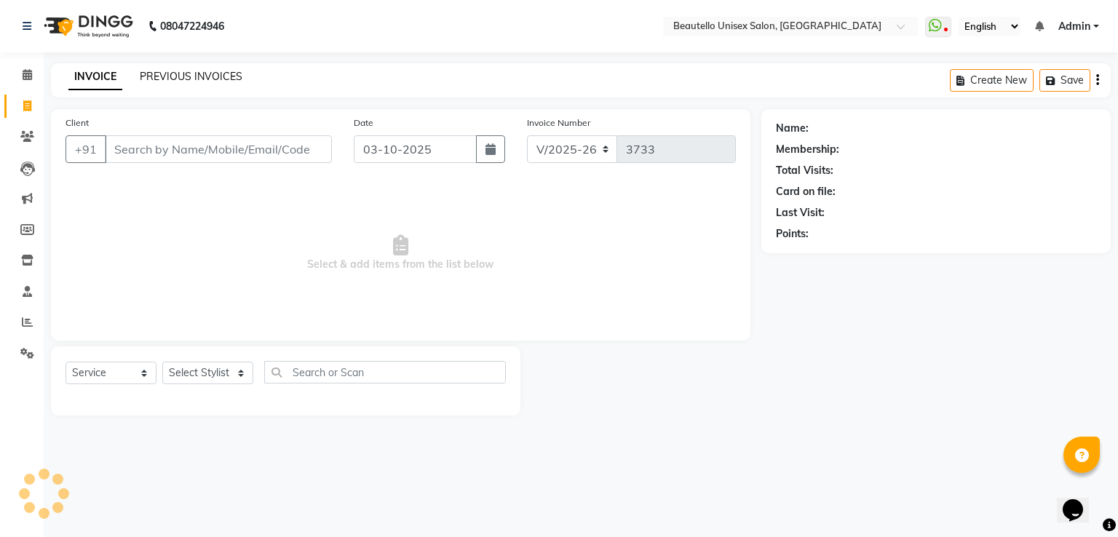
click at [151, 76] on link "PREVIOUS INVOICES" at bounding box center [191, 76] width 103 height 13
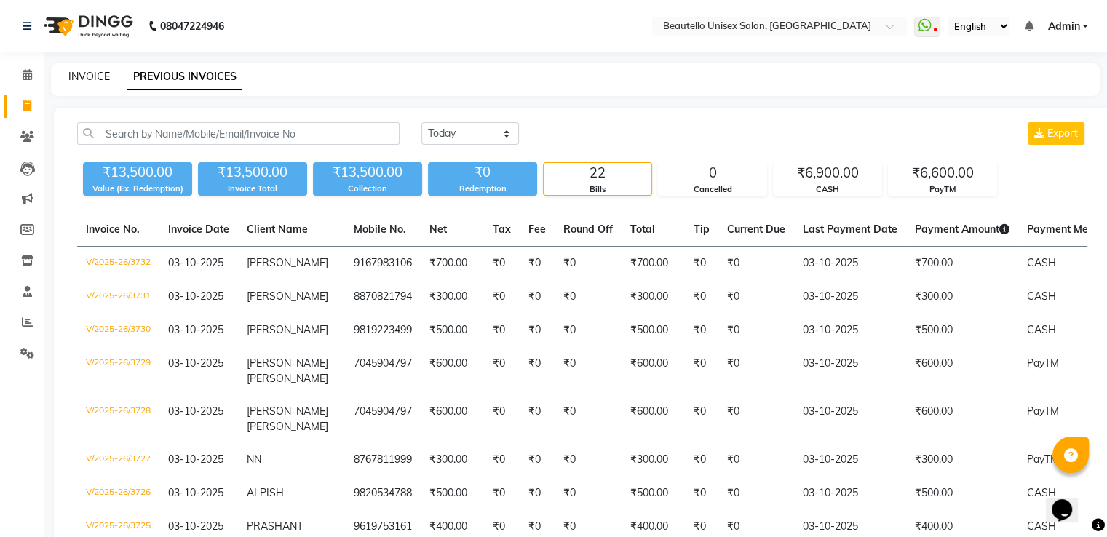
click at [92, 79] on link "INVOICE" at bounding box center [88, 76] width 41 height 13
select select "5051"
select select "service"
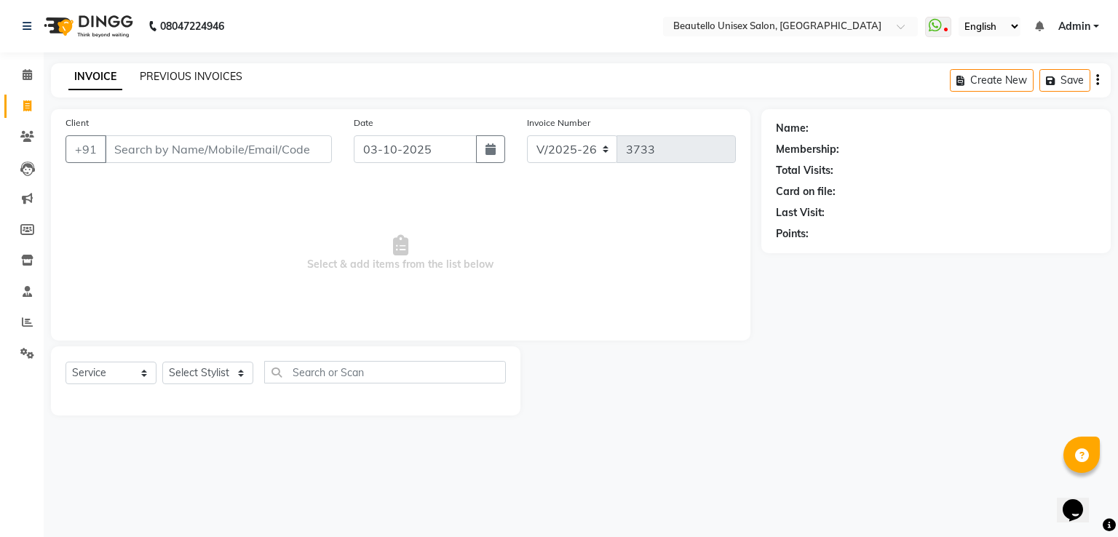
click at [183, 72] on link "PREVIOUS INVOICES" at bounding box center [191, 76] width 103 height 13
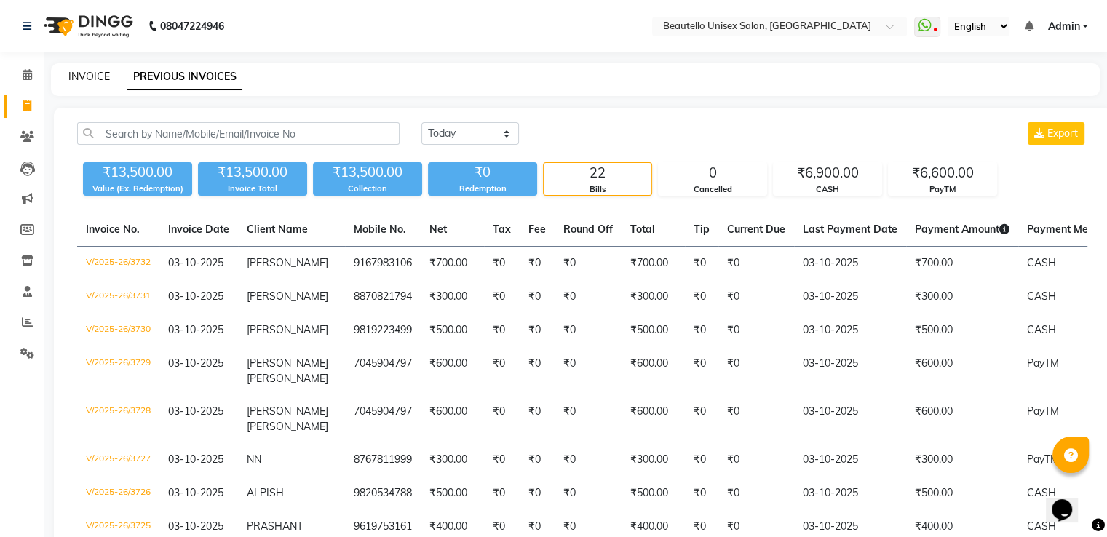
click at [96, 73] on link "INVOICE" at bounding box center [88, 76] width 41 height 13
select select "5051"
select select "service"
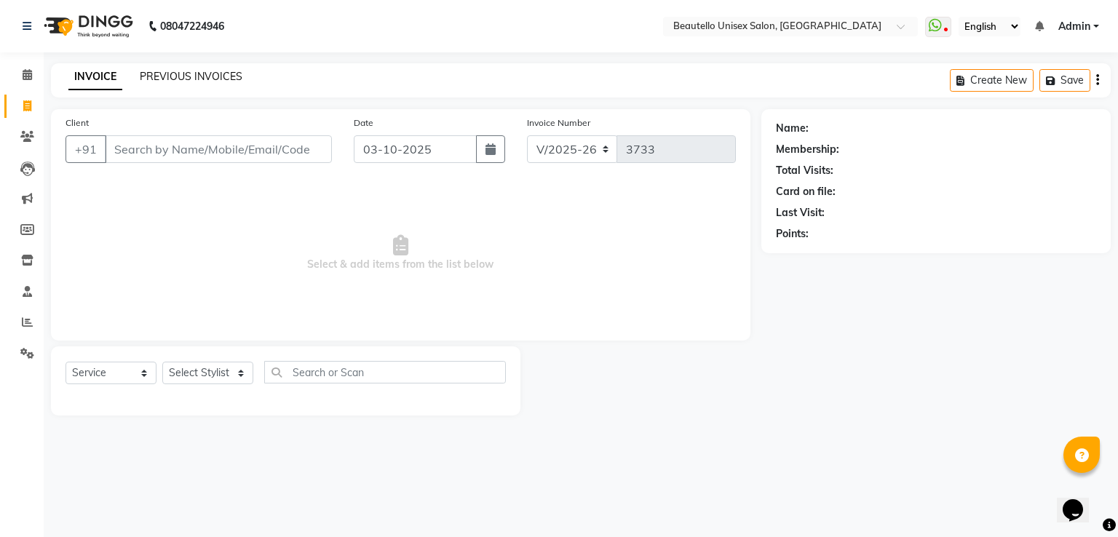
click at [188, 76] on link "PREVIOUS INVOICES" at bounding box center [191, 76] width 103 height 13
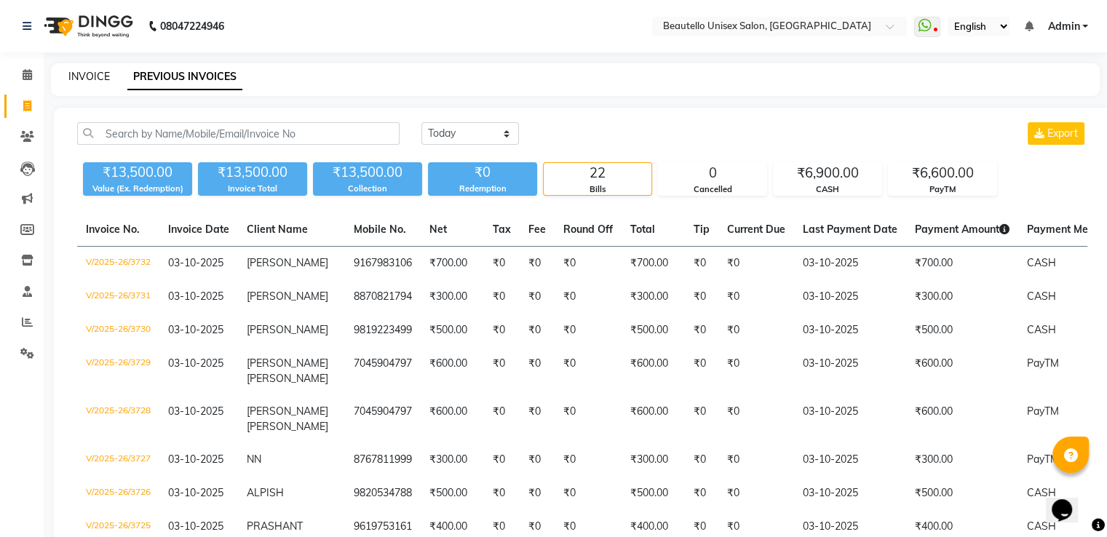
click at [99, 73] on link "INVOICE" at bounding box center [88, 76] width 41 height 13
select select "5051"
select select "service"
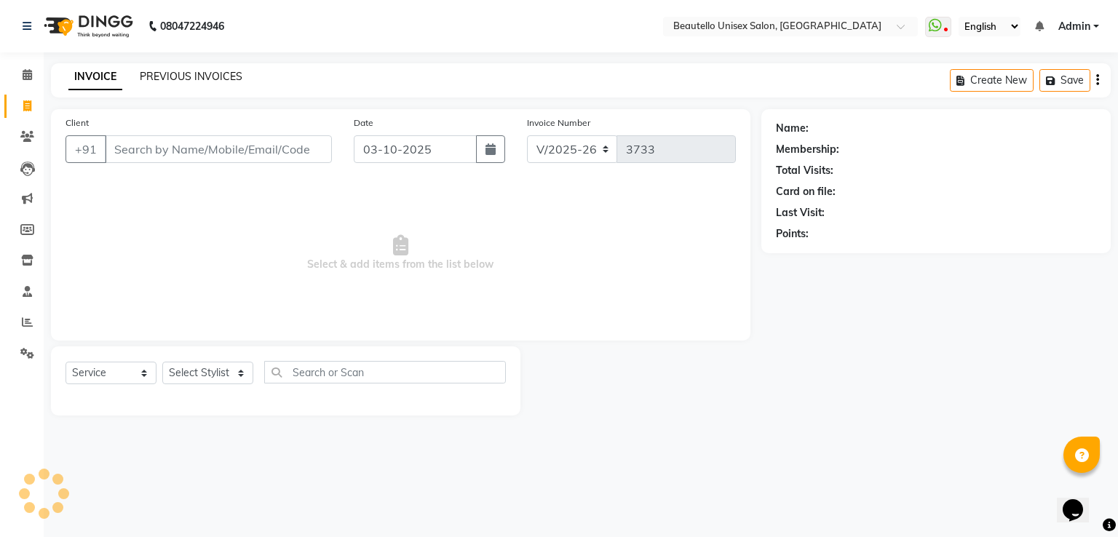
click at [163, 76] on link "PREVIOUS INVOICES" at bounding box center [191, 76] width 103 height 13
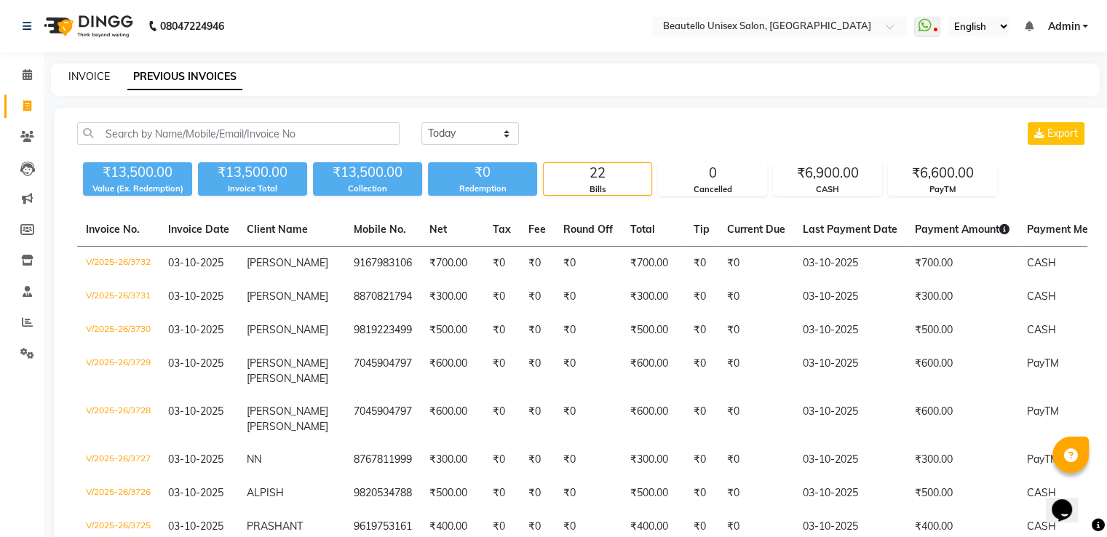
click at [91, 76] on link "INVOICE" at bounding box center [88, 76] width 41 height 13
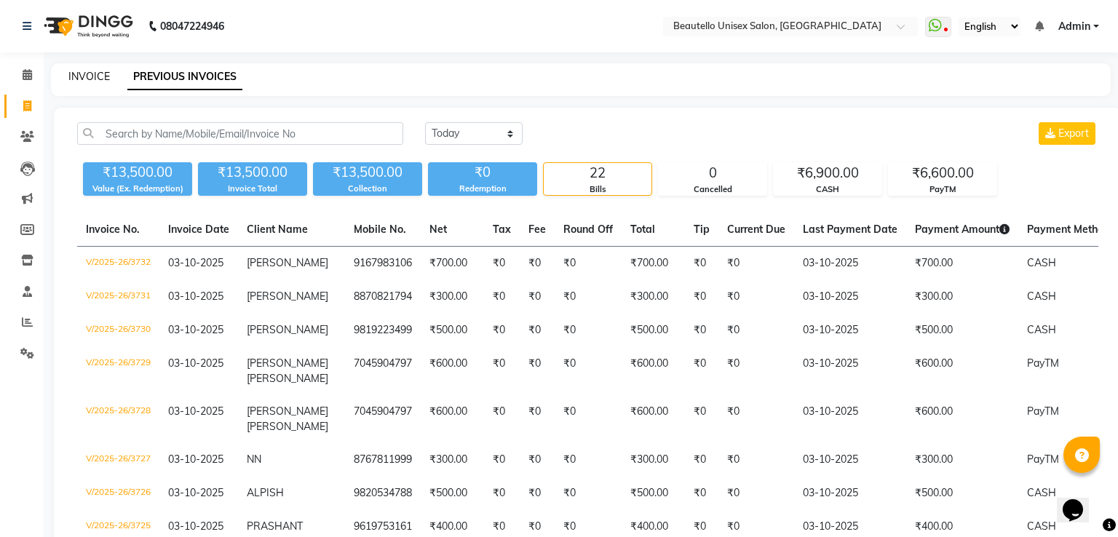
select select "5051"
select select "service"
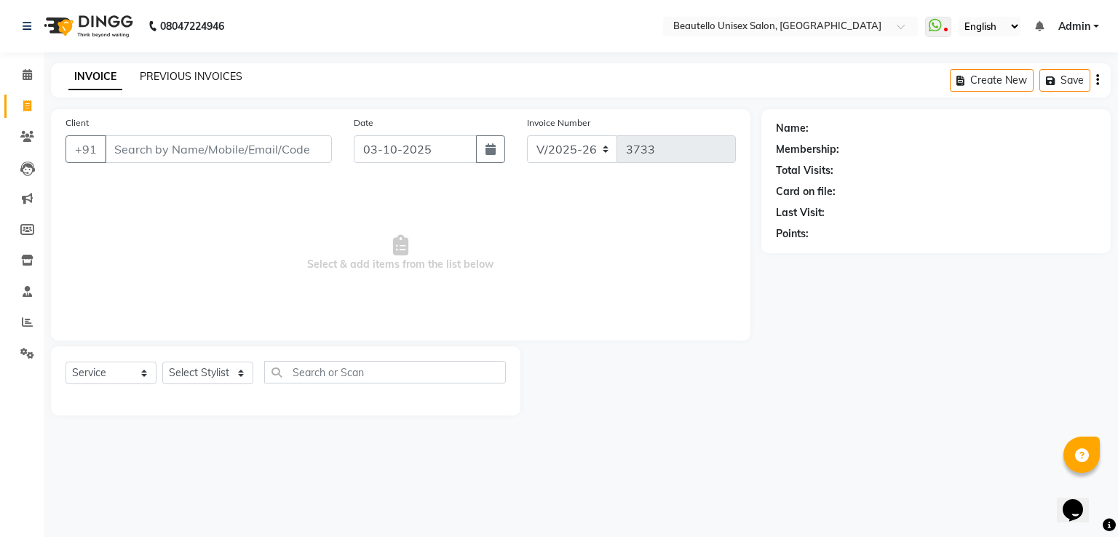
click at [153, 76] on link "PREVIOUS INVOICES" at bounding box center [191, 76] width 103 height 13
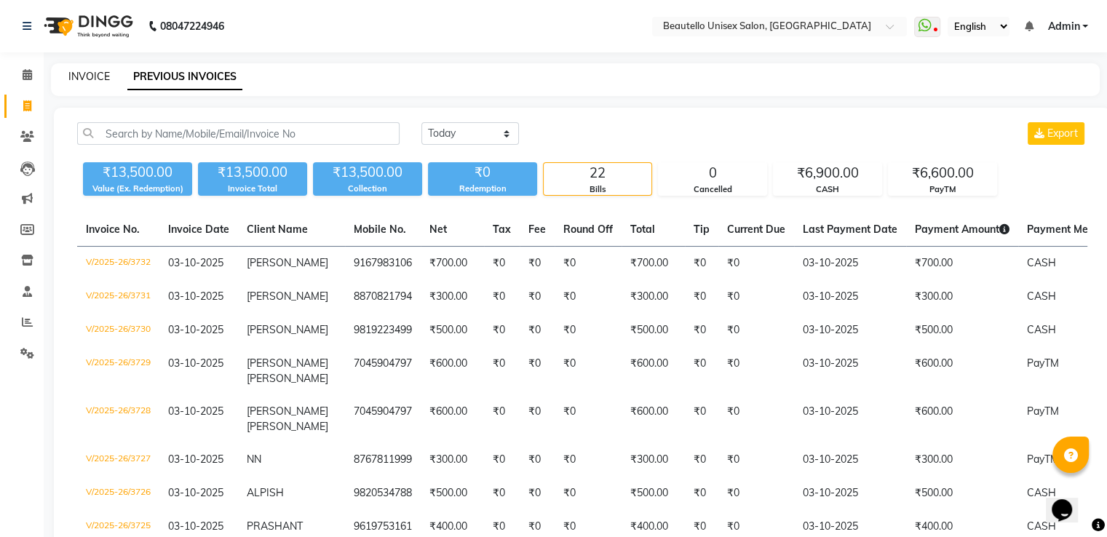
click at [91, 72] on link "INVOICE" at bounding box center [88, 76] width 41 height 13
select select "5051"
select select "service"
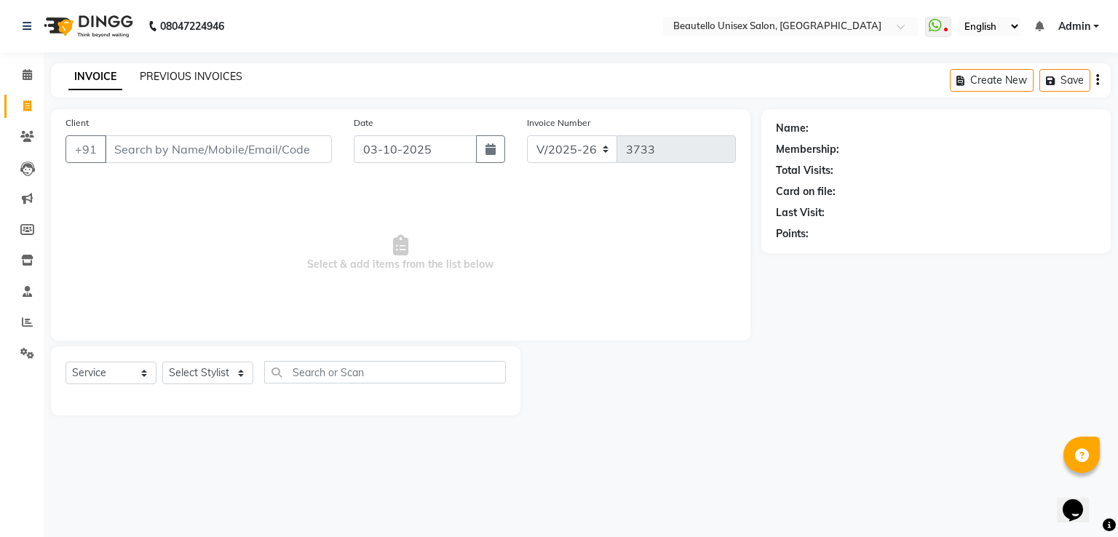
click at [170, 76] on link "PREVIOUS INVOICES" at bounding box center [191, 76] width 103 height 13
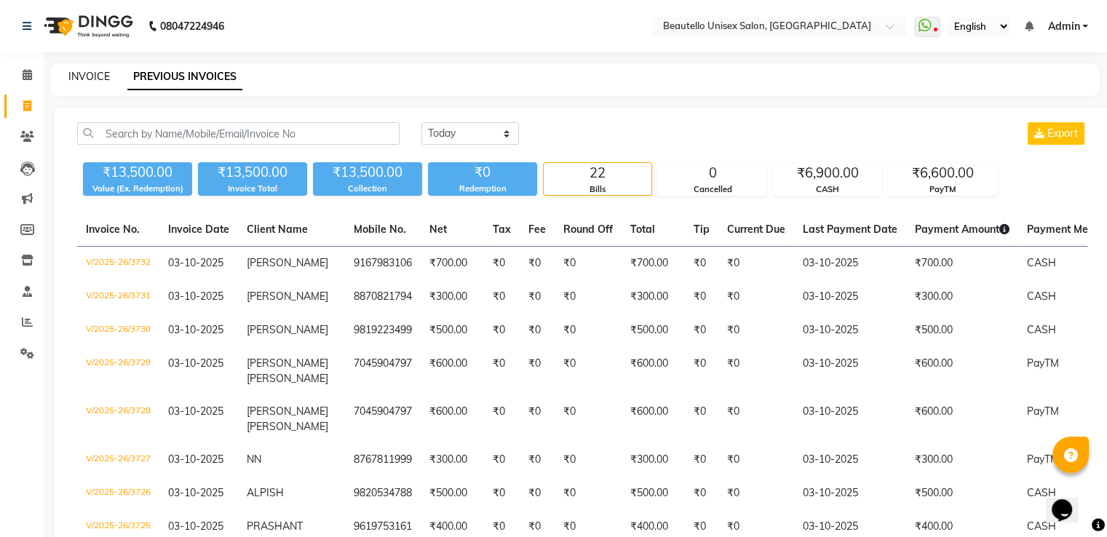
click at [89, 76] on link "INVOICE" at bounding box center [88, 76] width 41 height 13
select select "5051"
select select "service"
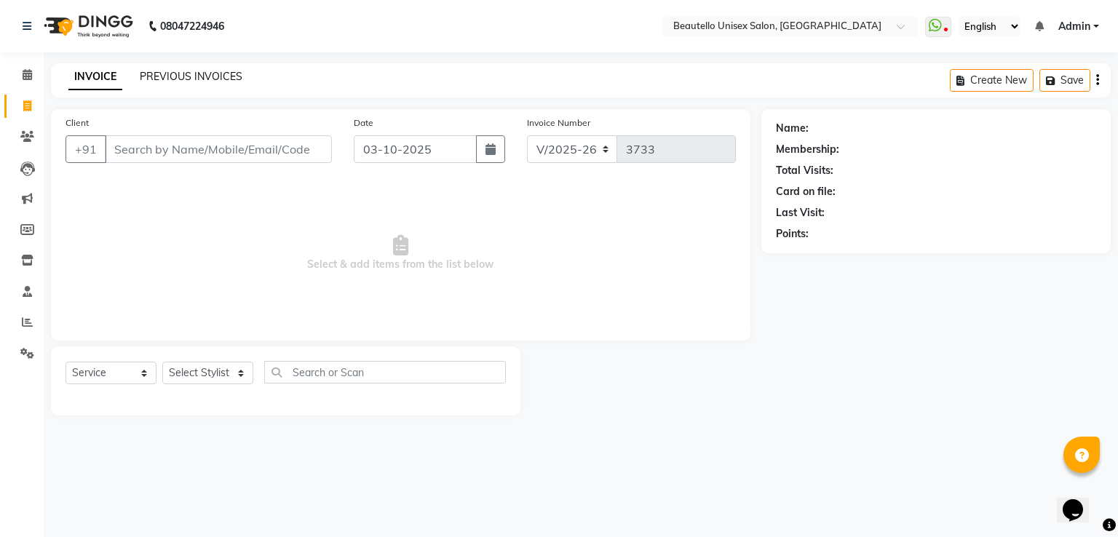
click at [169, 77] on link "PREVIOUS INVOICES" at bounding box center [191, 76] width 103 height 13
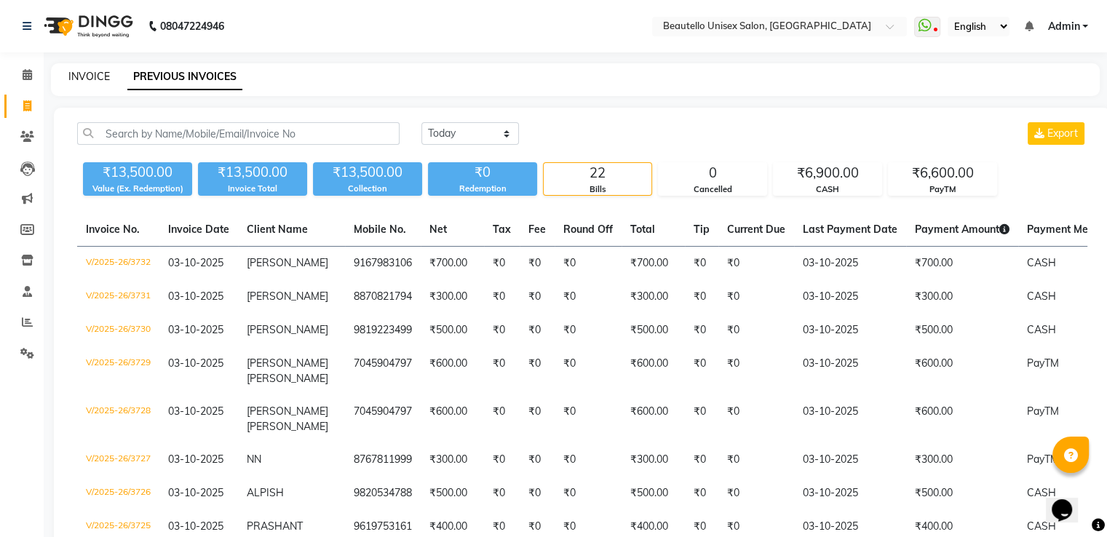
click at [87, 76] on link "INVOICE" at bounding box center [88, 76] width 41 height 13
select select "5051"
select select "service"
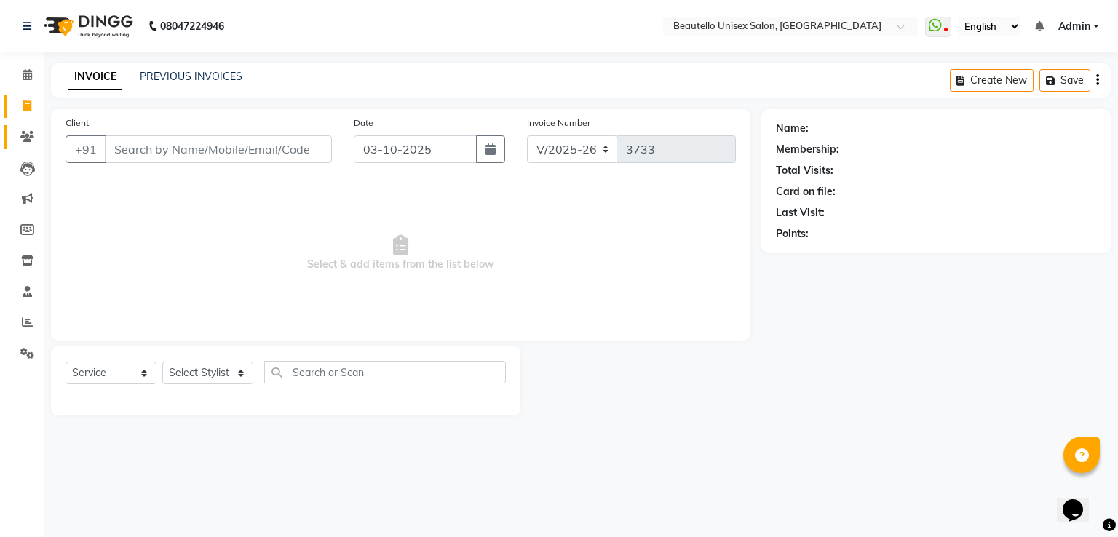
click at [23, 127] on link "Clients" at bounding box center [21, 137] width 35 height 24
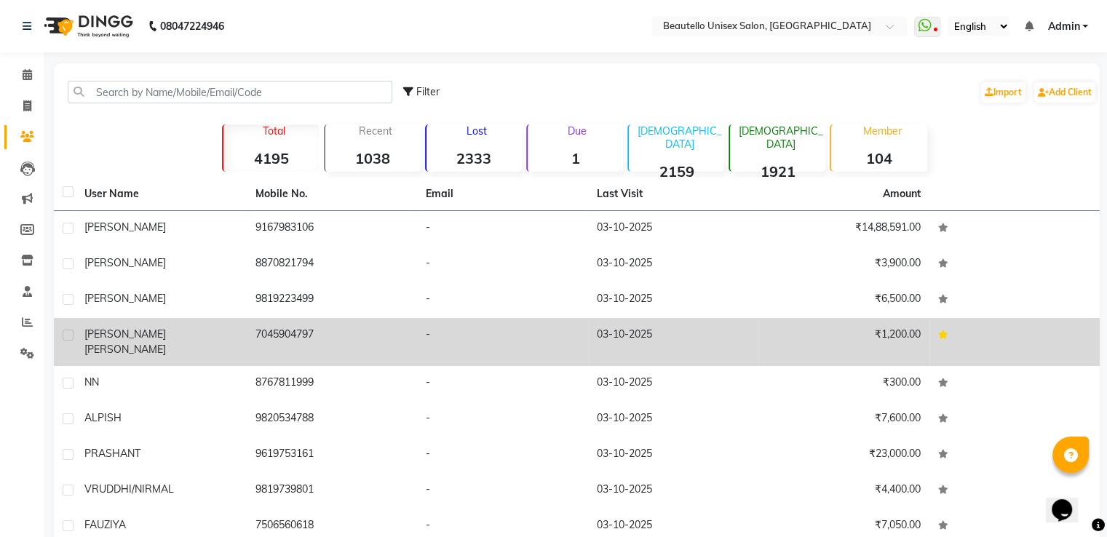
click at [393, 330] on td "7045904797" at bounding box center [332, 342] width 171 height 48
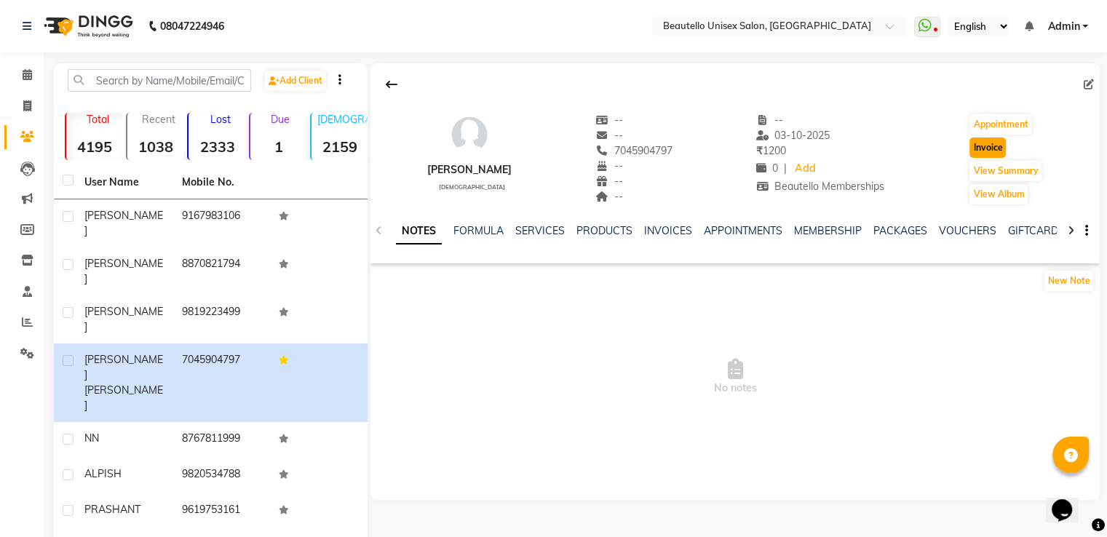
click at [985, 140] on button "Invoice" at bounding box center [987, 148] width 36 height 20
select select "5051"
select select "service"
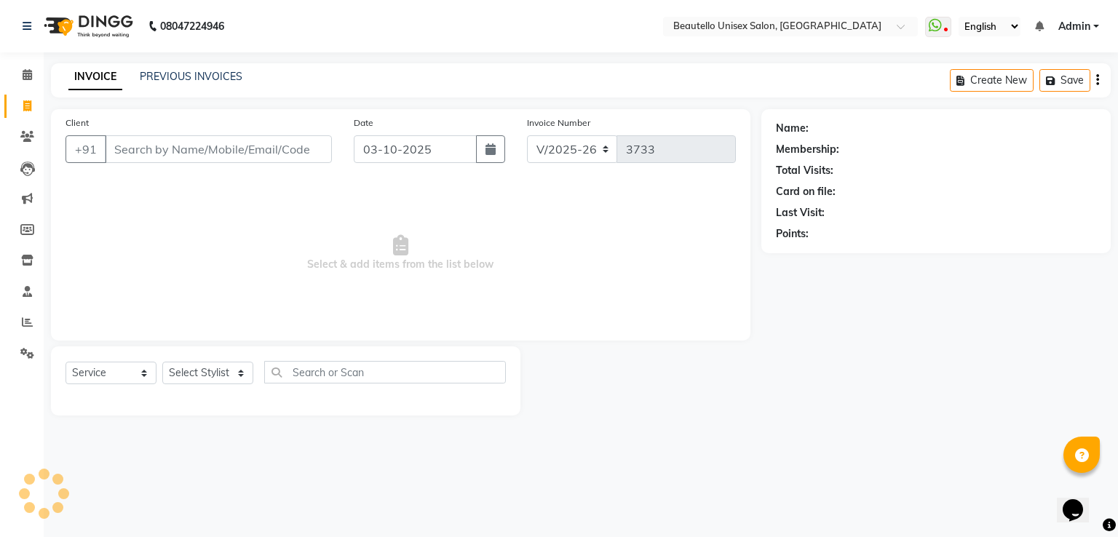
type input "7045904797"
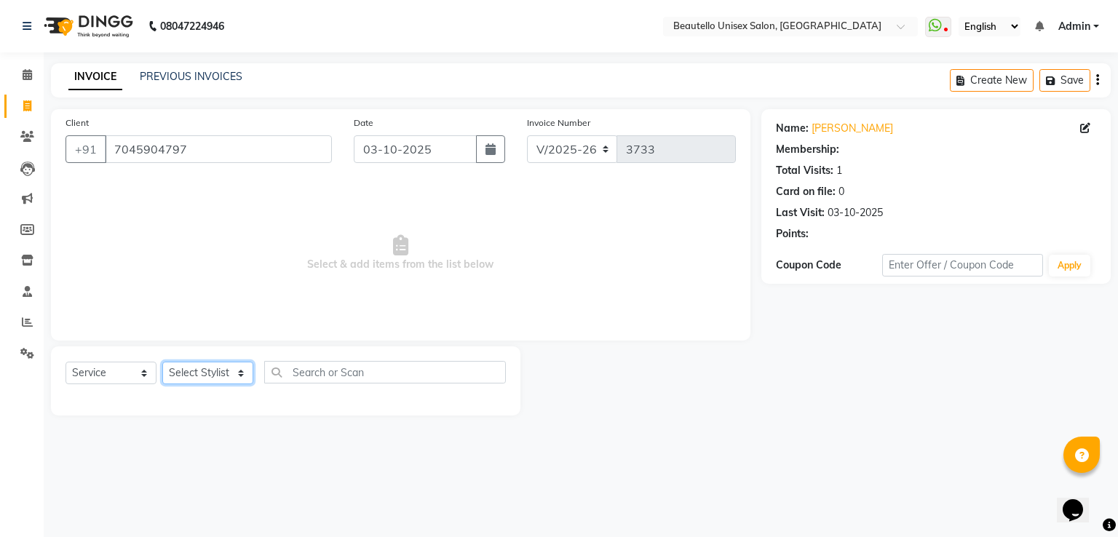
click at [196, 373] on select "Select Stylist Akki [PERSON_NAME] [PERSON_NAME] [PERSON_NAME] Sameer [PERSON_NA…" at bounding box center [207, 373] width 91 height 23
select select "1: Object"
select select "31994"
click at [162, 362] on select "Select Stylist Akki [PERSON_NAME] [PERSON_NAME] [PERSON_NAME] Sameer [PERSON_NA…" at bounding box center [207, 373] width 91 height 23
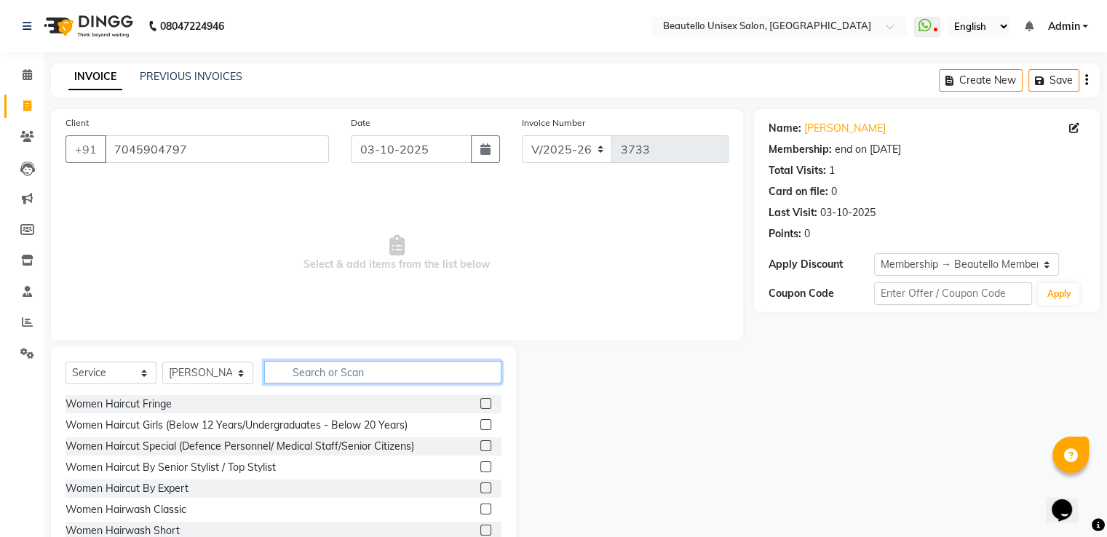
click at [315, 378] on input "text" at bounding box center [382, 372] width 237 height 23
type input "HAIRC"
click at [480, 485] on label at bounding box center [485, 487] width 11 height 11
click at [480, 485] on input "checkbox" at bounding box center [484, 488] width 9 height 9
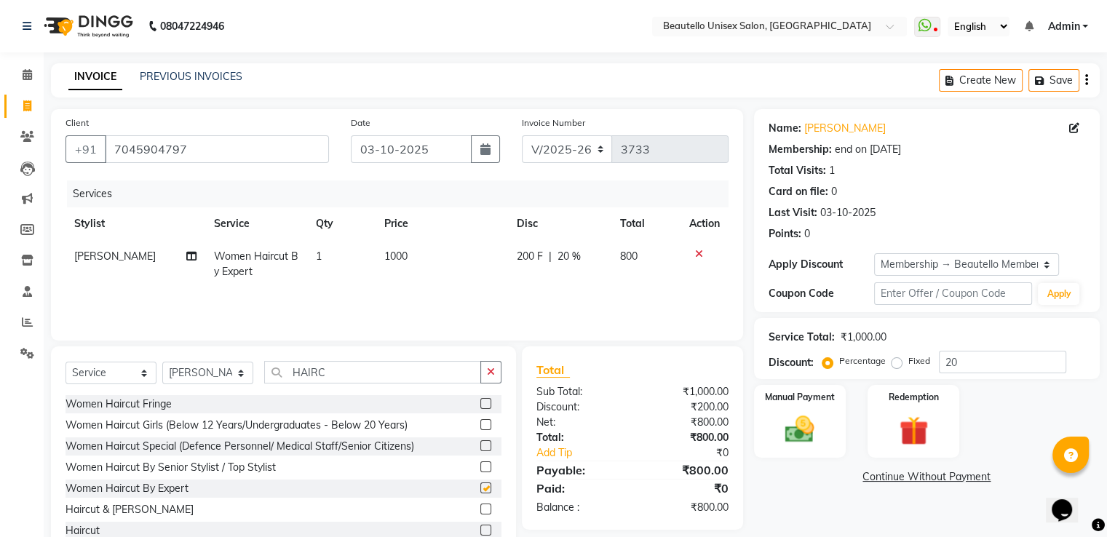
checkbox input "false"
click at [324, 251] on td "1" at bounding box center [341, 264] width 68 height 48
select select "31994"
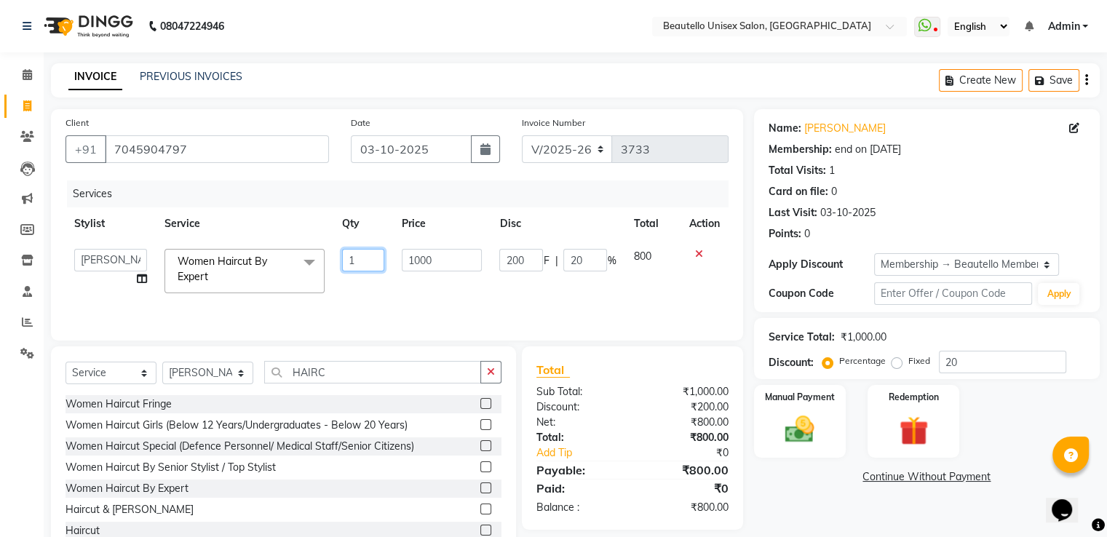
click at [364, 264] on input "1" at bounding box center [363, 260] width 42 height 23
type input "2"
click at [219, 371] on select "Select Stylist Akki [PERSON_NAME] [PERSON_NAME] [PERSON_NAME] Sameer [PERSON_NA…" at bounding box center [207, 373] width 91 height 23
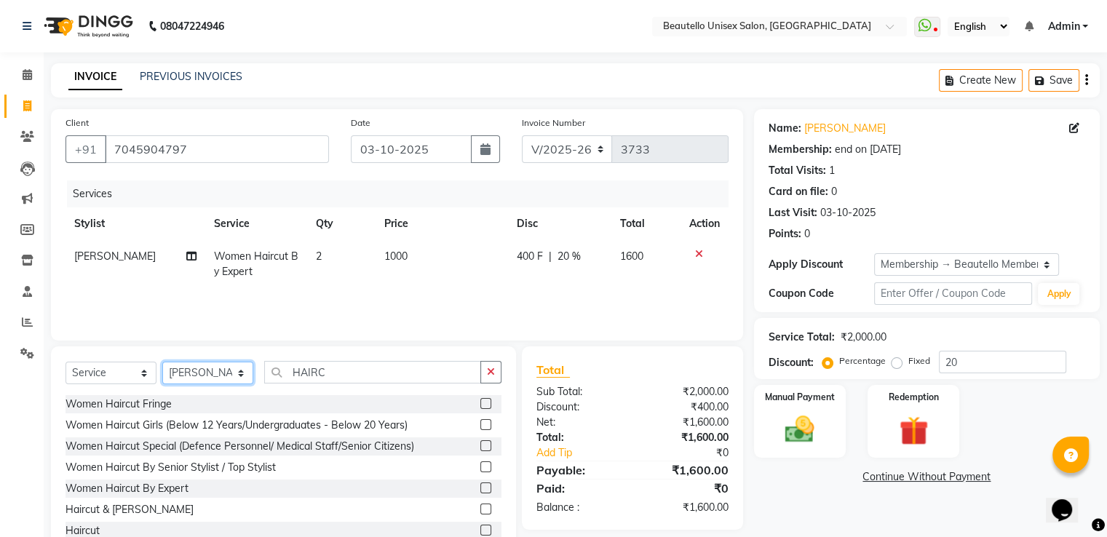
select select "63360"
click at [162, 362] on select "Select Stylist Akki [PERSON_NAME] [PERSON_NAME] [PERSON_NAME] Sameer [PERSON_NA…" at bounding box center [207, 373] width 91 height 23
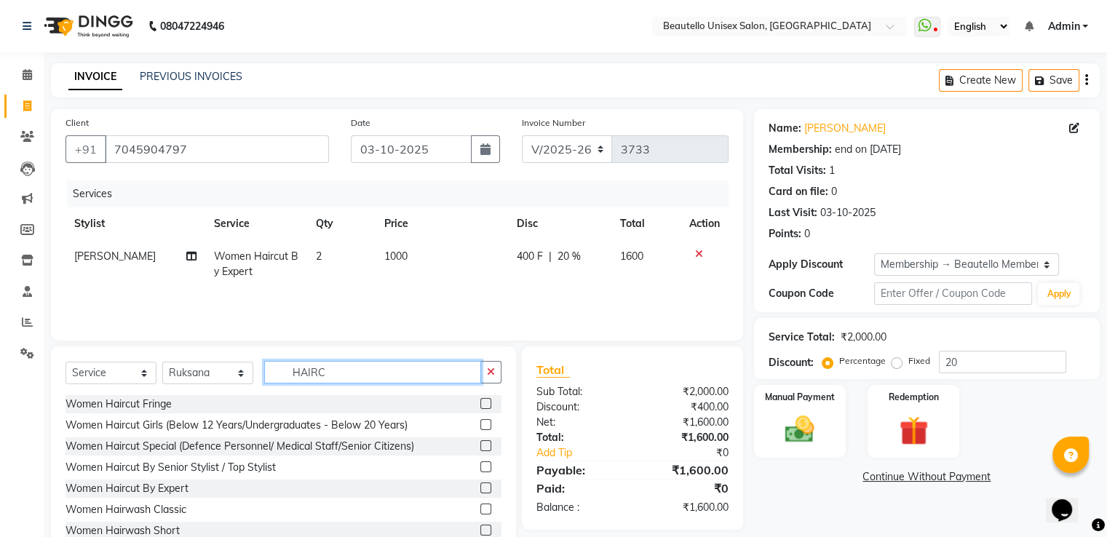
click at [313, 376] on input "HAIRC" at bounding box center [372, 372] width 217 height 23
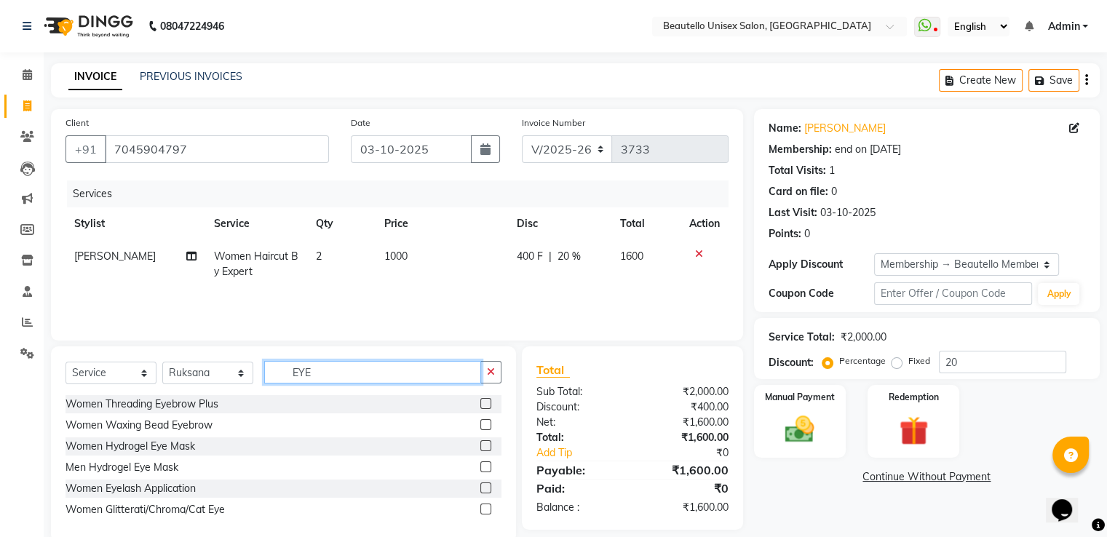
type input "EYE"
click at [486, 400] on label at bounding box center [485, 403] width 11 height 11
click at [486, 400] on input "checkbox" at bounding box center [484, 403] width 9 height 9
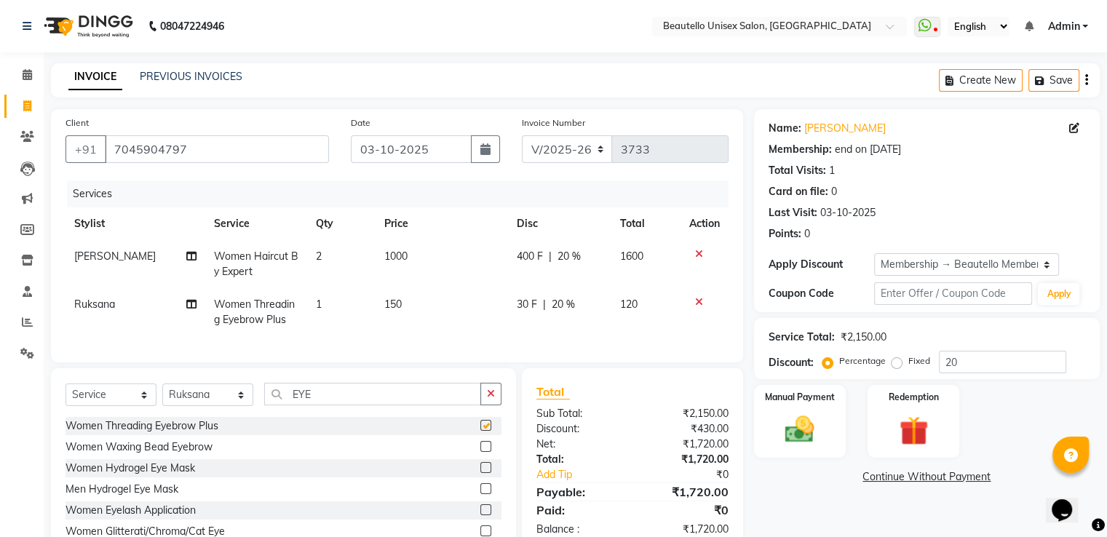
checkbox input "false"
click at [384, 299] on span "150" at bounding box center [392, 304] width 17 height 13
select select "63360"
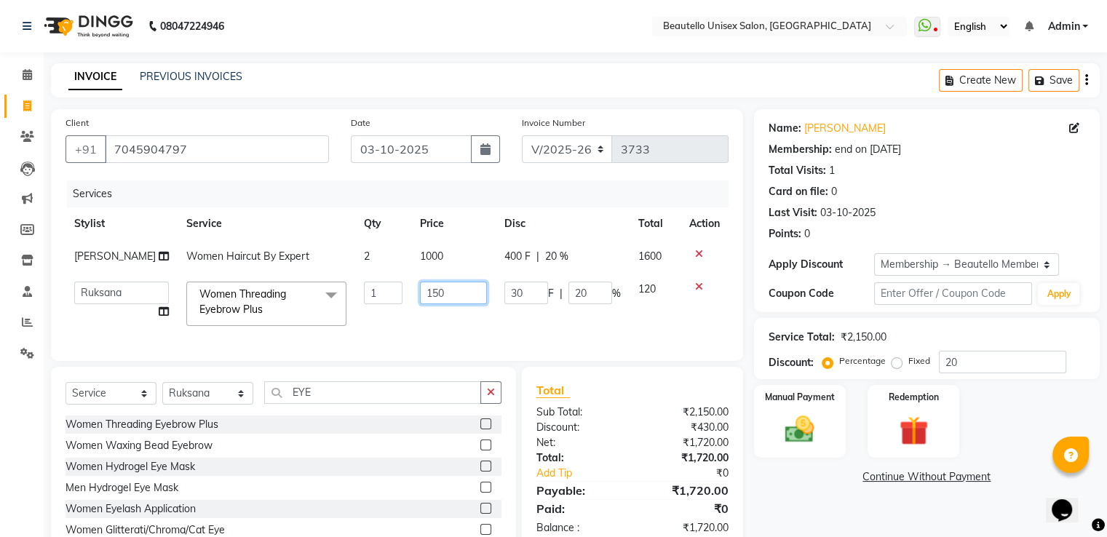
click at [420, 297] on input "150" at bounding box center [453, 293] width 67 height 23
type input "50"
click at [782, 413] on img at bounding box center [799, 430] width 49 height 35
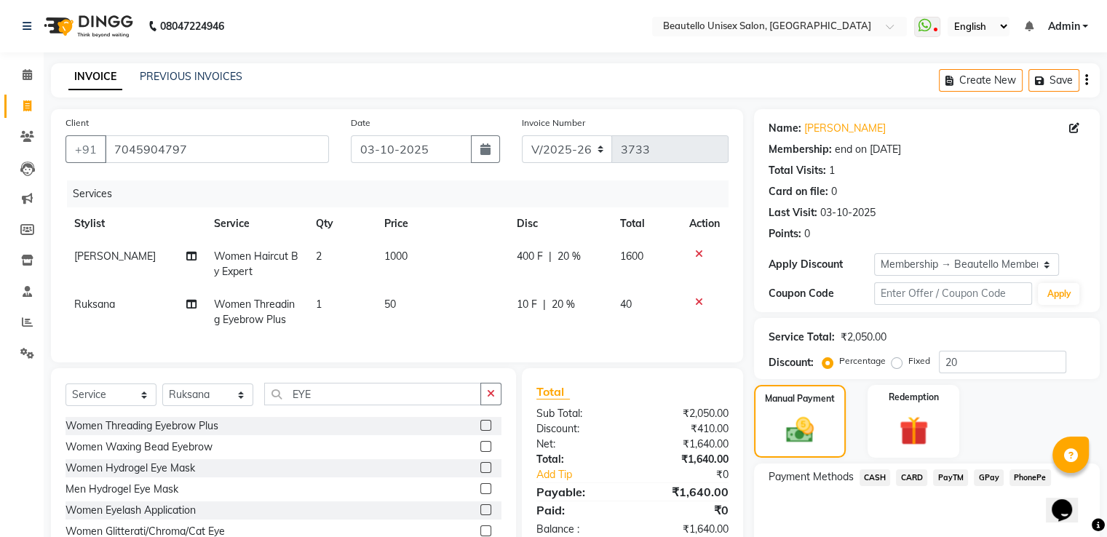
click at [946, 475] on span "PayTM" at bounding box center [950, 477] width 35 height 17
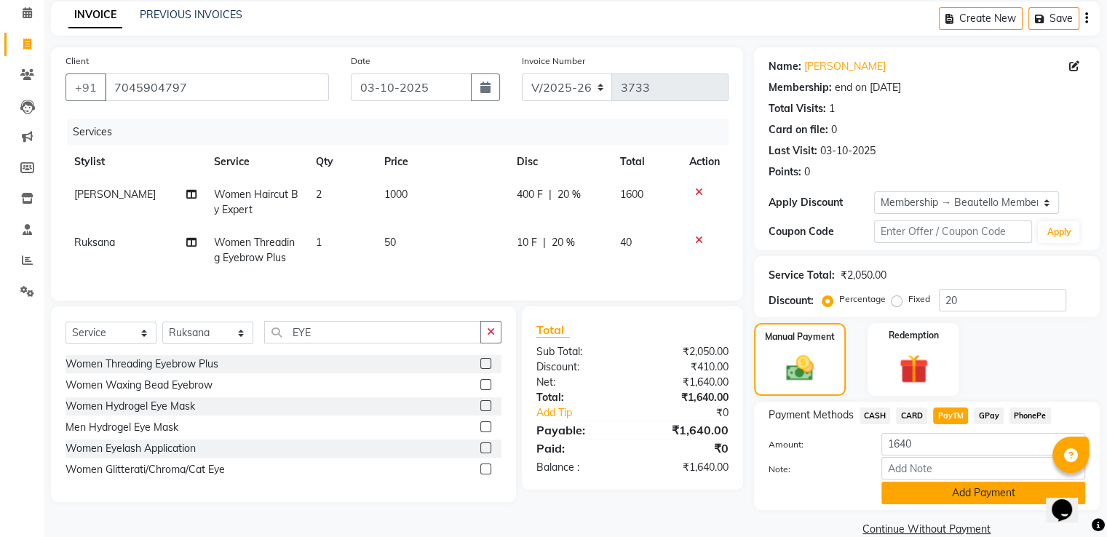
scroll to position [87, 0]
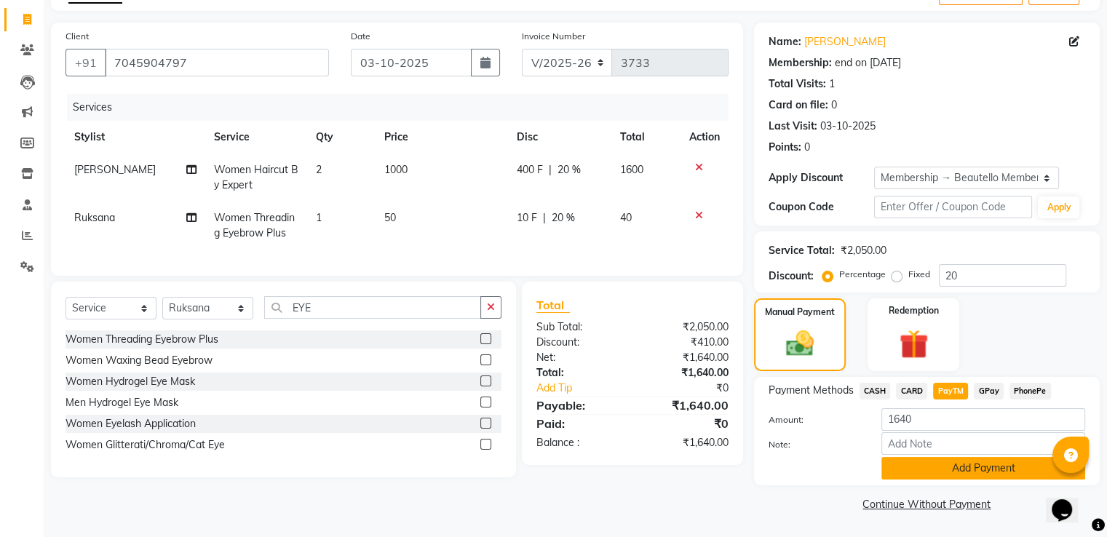
click at [934, 472] on button "Add Payment" at bounding box center [983, 468] width 204 height 23
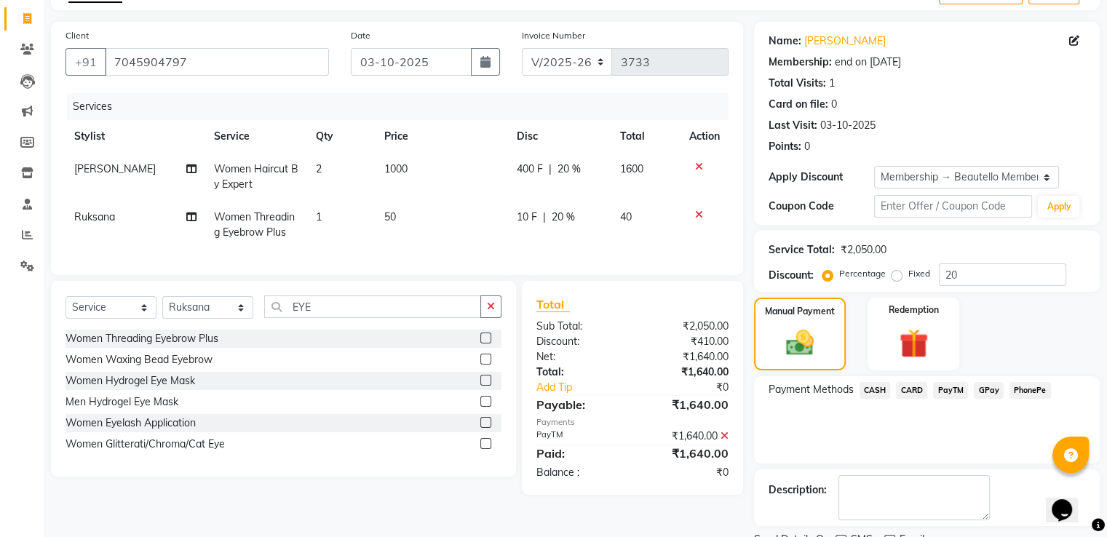
scroll to position [146, 0]
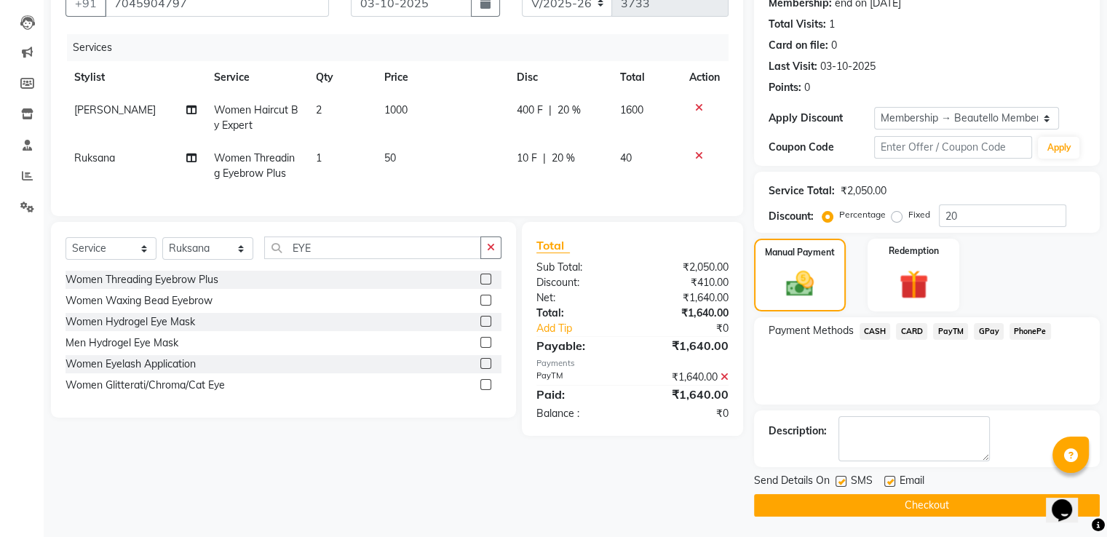
click at [840, 481] on label at bounding box center [840, 481] width 11 height 11
click at [840, 481] on input "checkbox" at bounding box center [839, 481] width 9 height 9
checkbox input "false"
click at [849, 498] on button "Checkout" at bounding box center [927, 505] width 346 height 23
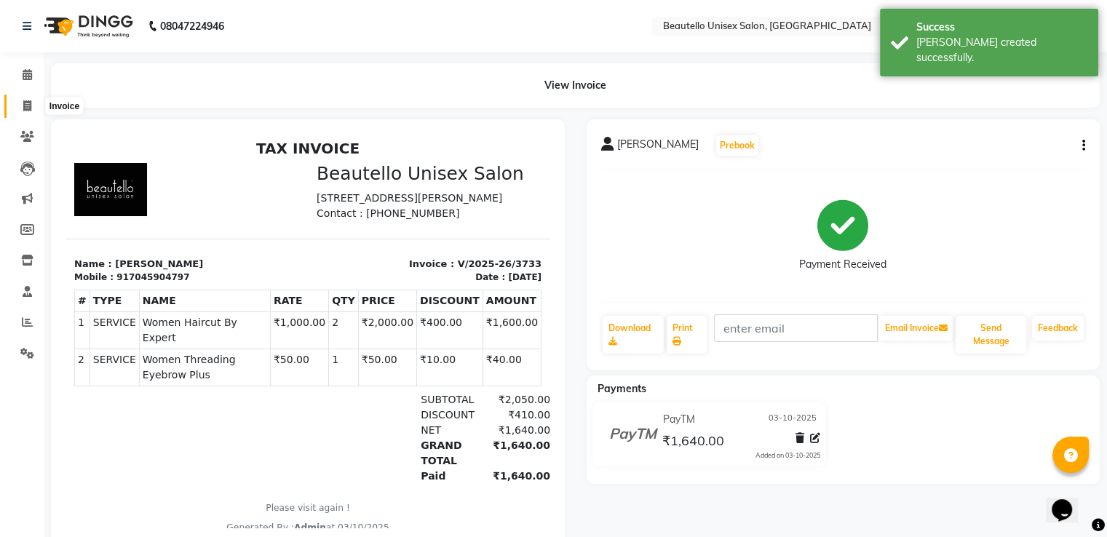
click at [27, 104] on icon at bounding box center [27, 105] width 8 height 11
select select "service"
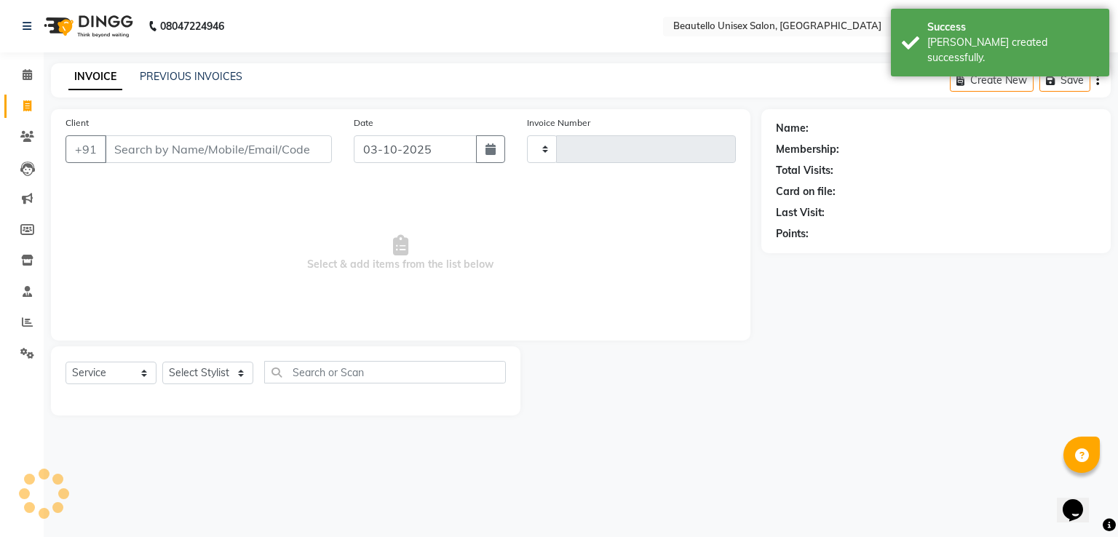
type input "3734"
select select "5051"
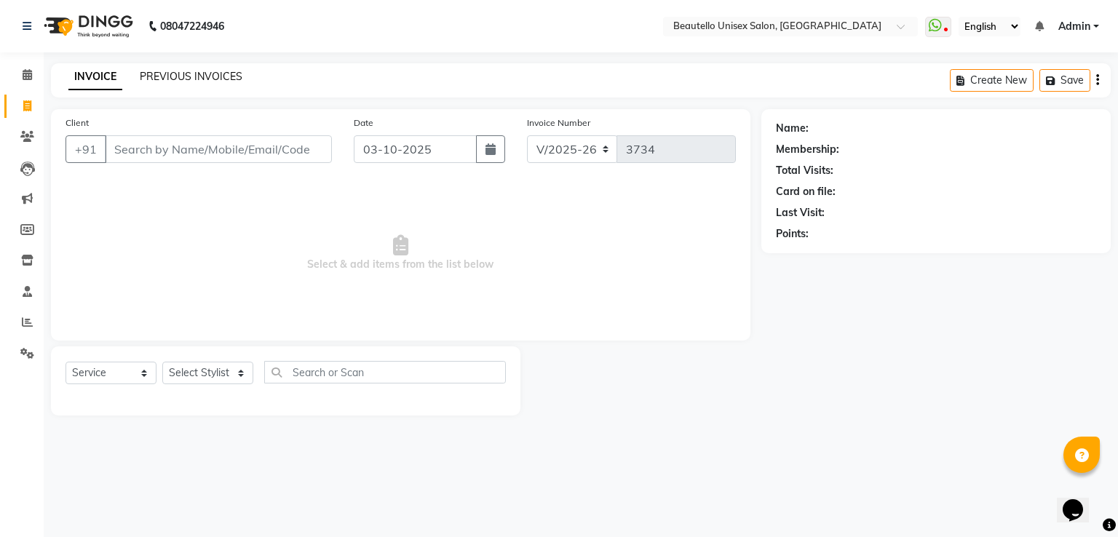
click at [146, 73] on link "PREVIOUS INVOICES" at bounding box center [191, 76] width 103 height 13
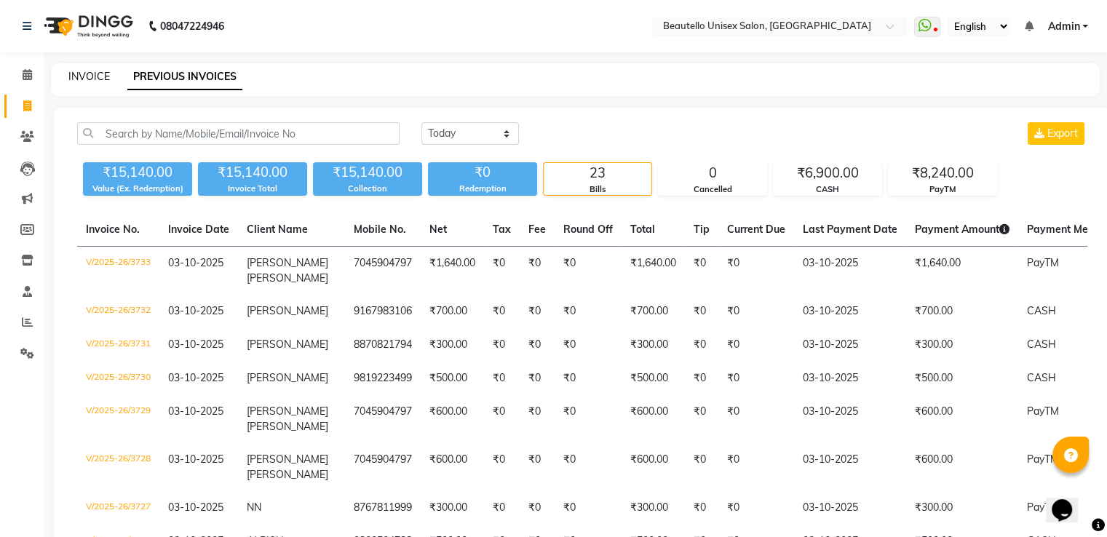
click at [93, 71] on link "INVOICE" at bounding box center [88, 76] width 41 height 13
select select "5051"
select select "service"
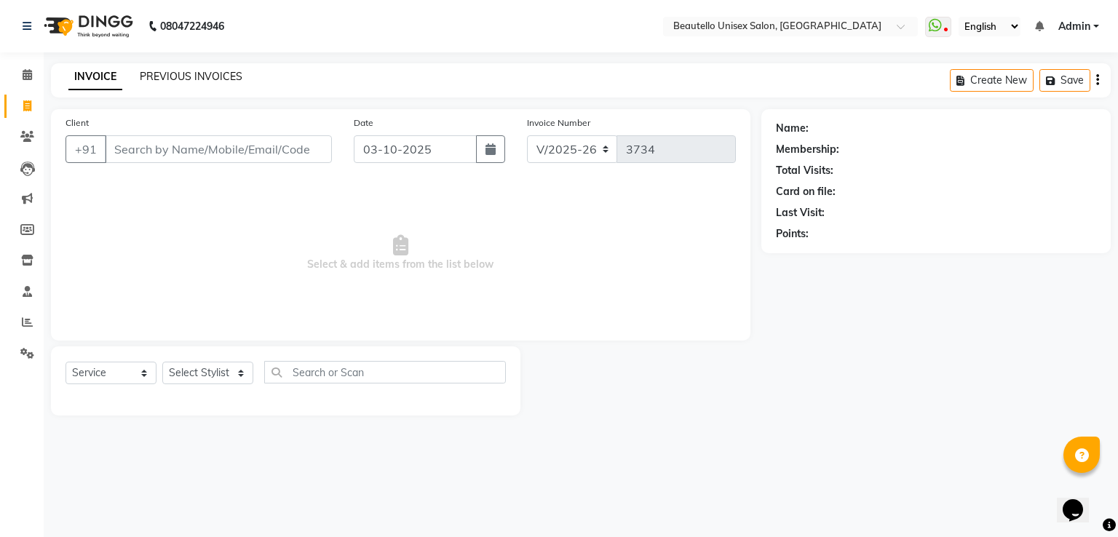
click at [159, 75] on link "PREVIOUS INVOICES" at bounding box center [191, 76] width 103 height 13
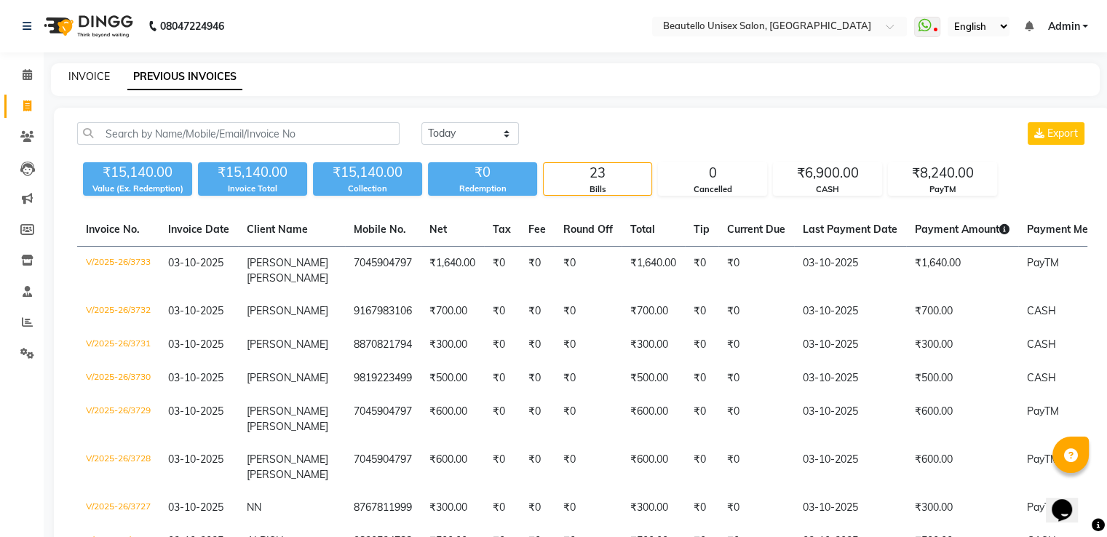
click at [97, 73] on link "INVOICE" at bounding box center [88, 76] width 41 height 13
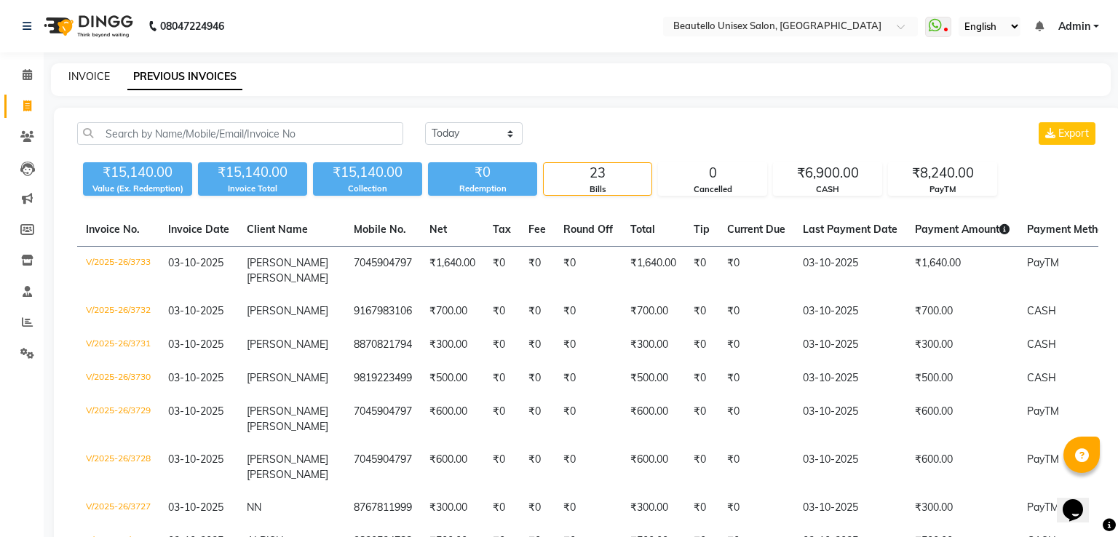
select select "5051"
select select "service"
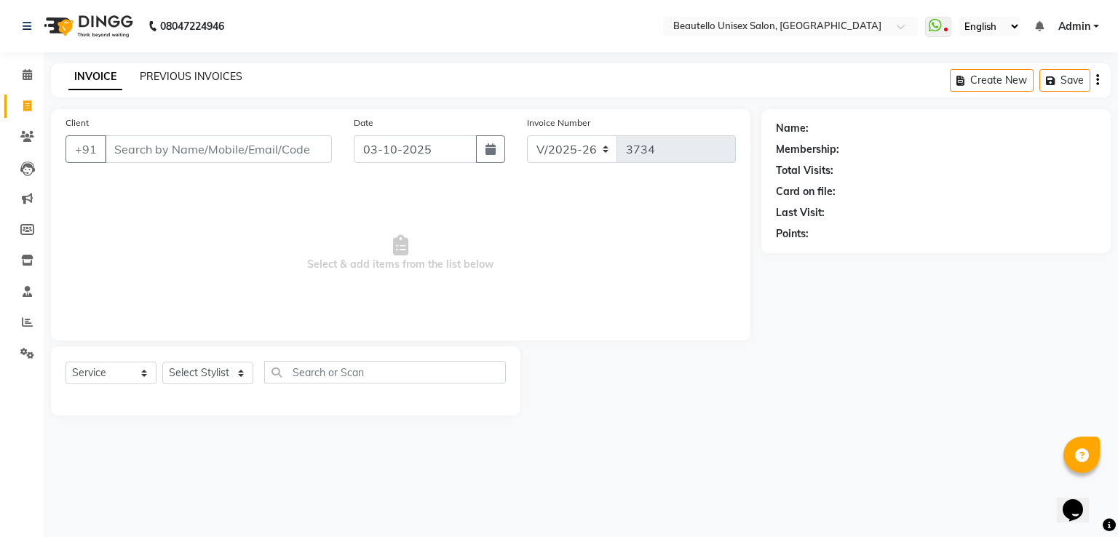
click at [169, 71] on link "PREVIOUS INVOICES" at bounding box center [191, 76] width 103 height 13
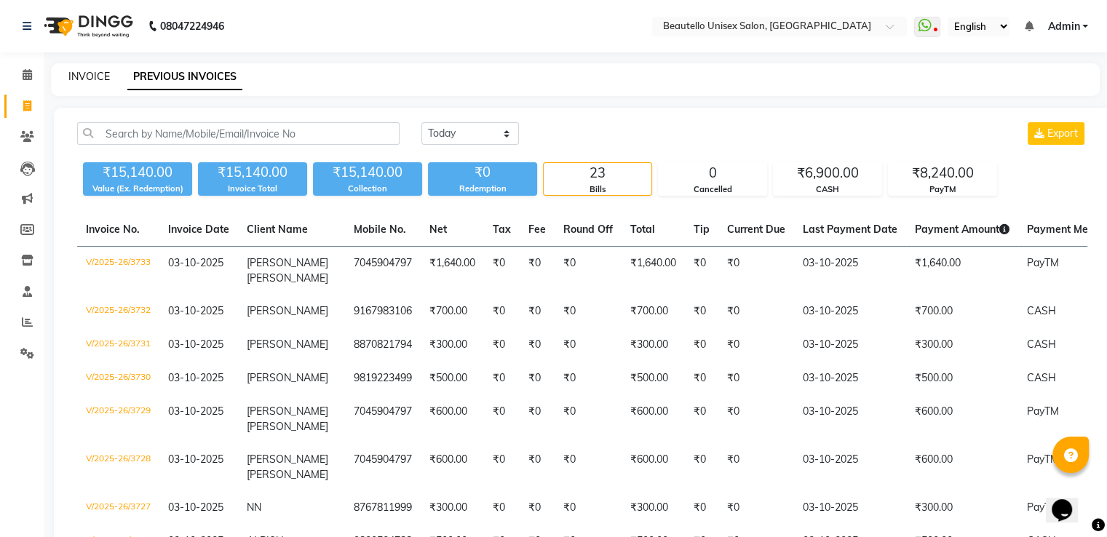
click at [96, 72] on link "INVOICE" at bounding box center [88, 76] width 41 height 13
select select "service"
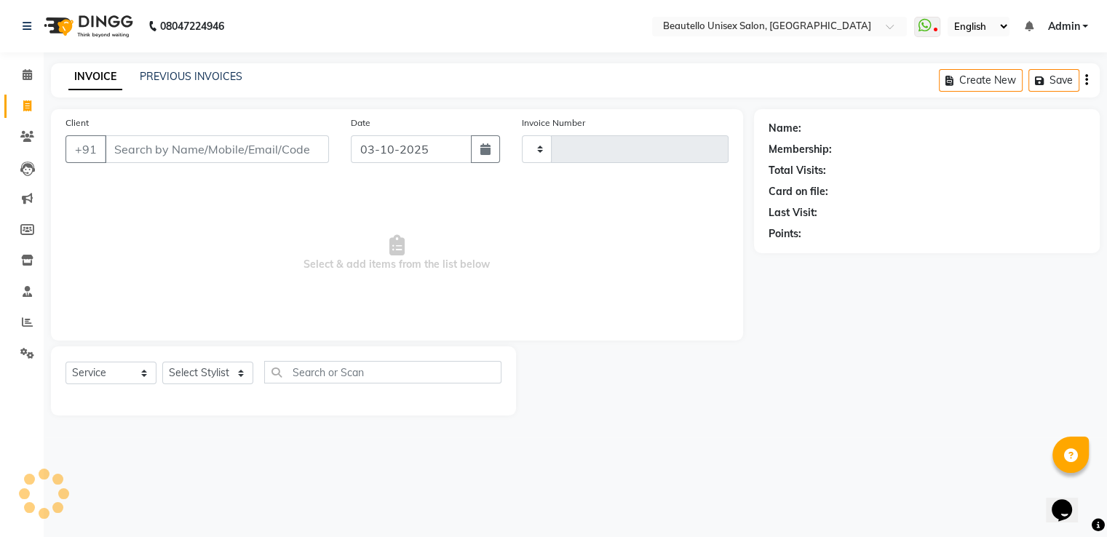
type input "3734"
select select "5051"
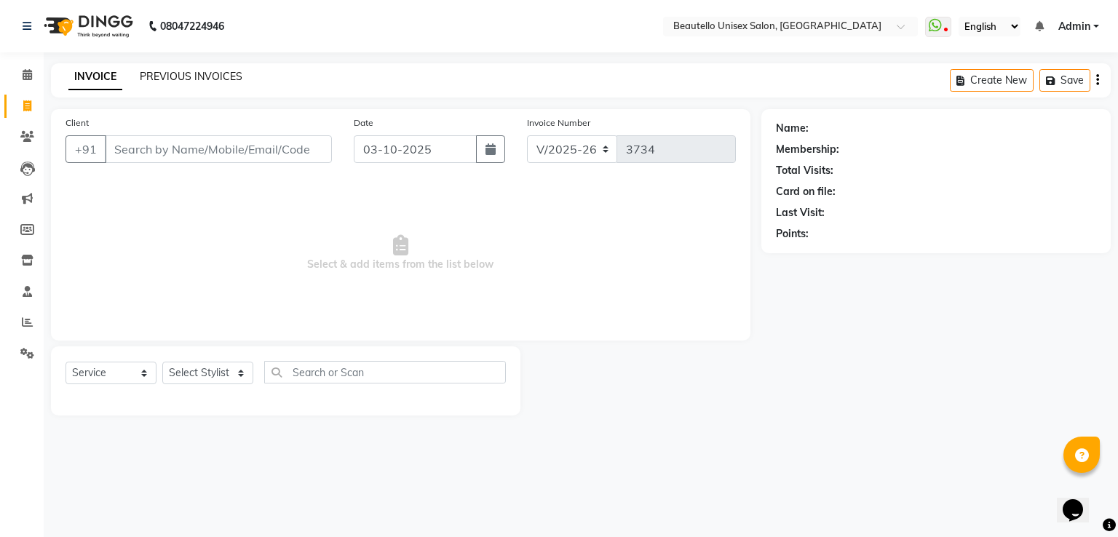
click at [166, 72] on link "PREVIOUS INVOICES" at bounding box center [191, 76] width 103 height 13
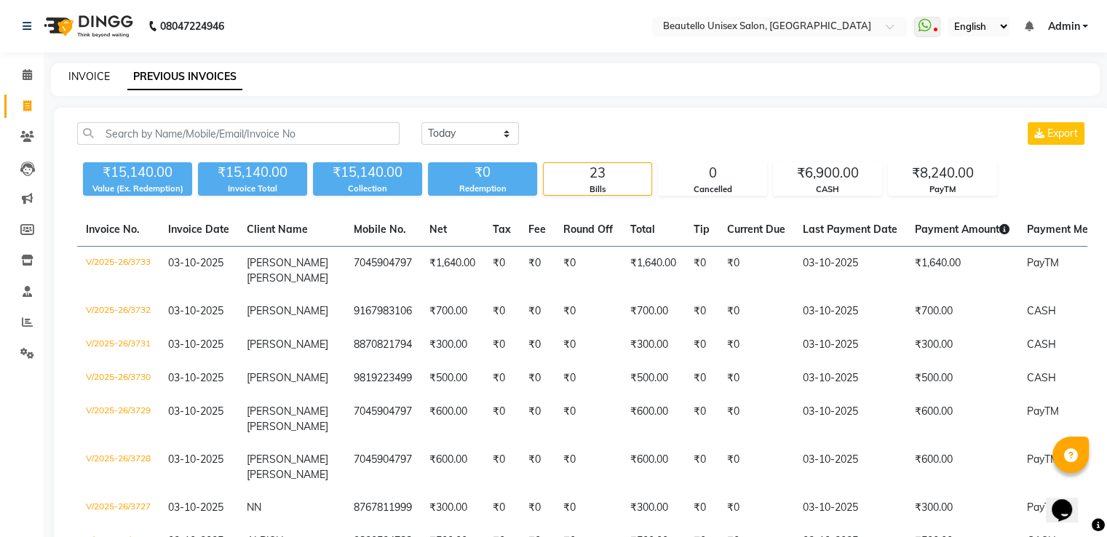
click at [102, 74] on link "INVOICE" at bounding box center [88, 76] width 41 height 13
select select "5051"
select select "service"
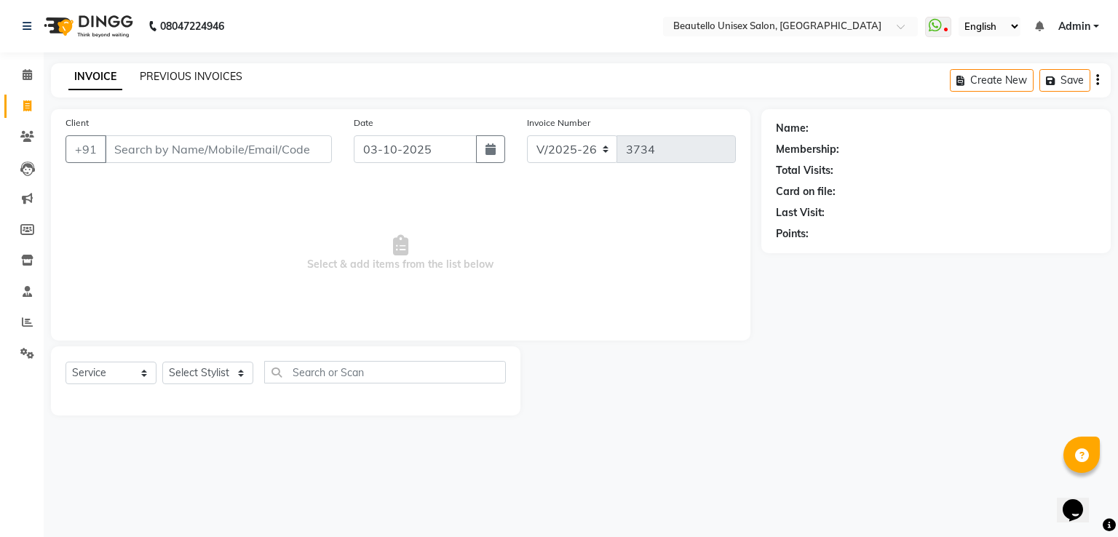
click at [160, 71] on link "PREVIOUS INVOICES" at bounding box center [191, 76] width 103 height 13
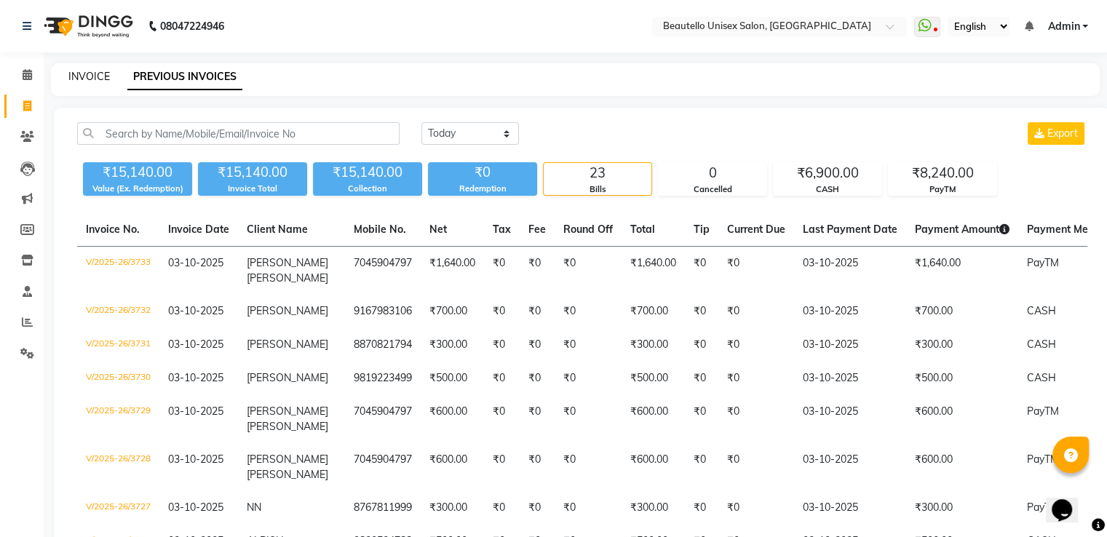
click at [91, 76] on link "INVOICE" at bounding box center [88, 76] width 41 height 13
select select "5051"
select select "service"
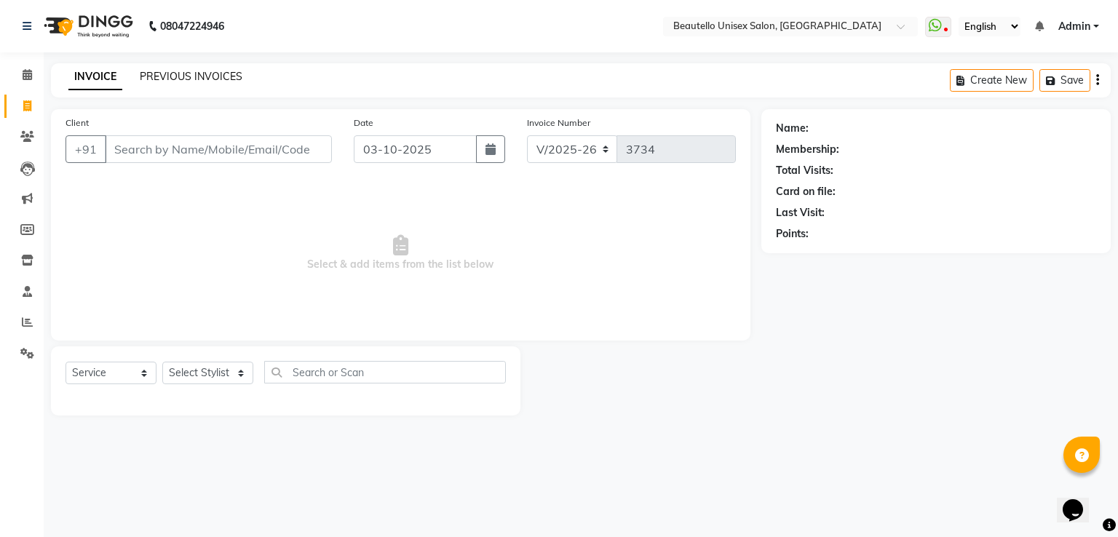
click at [161, 71] on link "PREVIOUS INVOICES" at bounding box center [191, 76] width 103 height 13
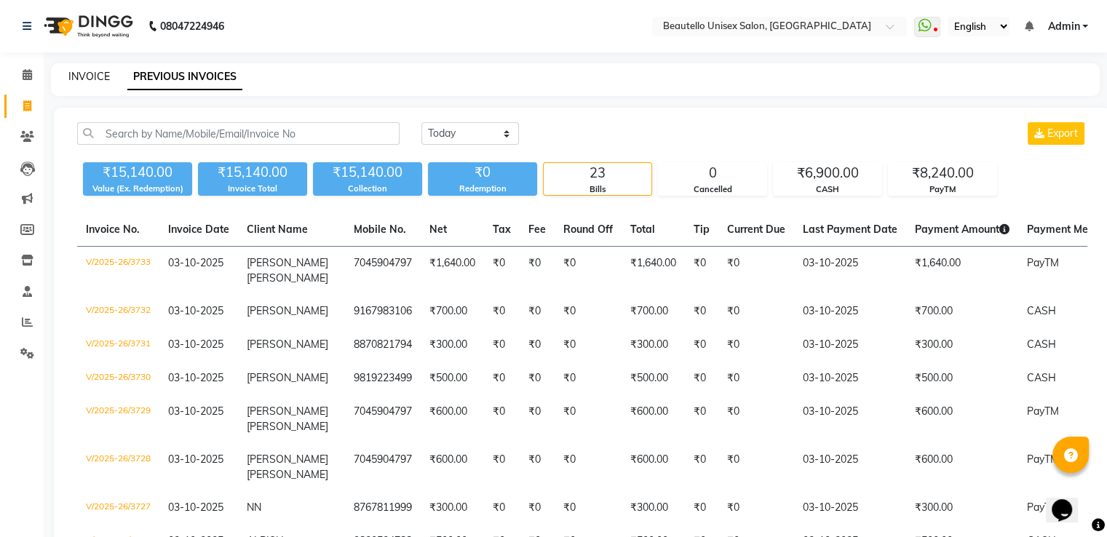
click at [94, 76] on link "INVOICE" at bounding box center [88, 76] width 41 height 13
select select "service"
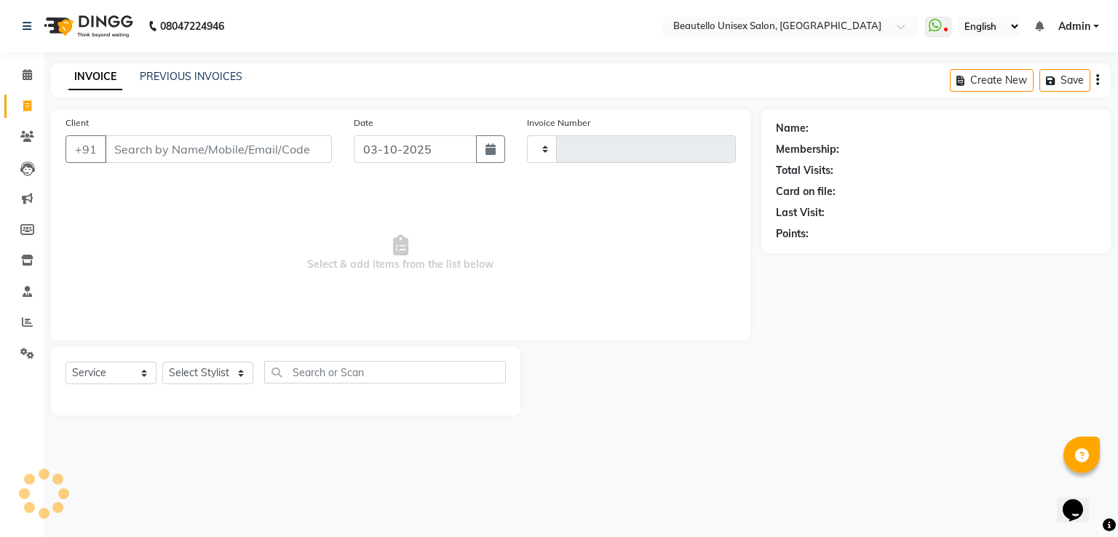
type input "3734"
select select "5051"
click at [170, 74] on link "PREVIOUS INVOICES" at bounding box center [191, 76] width 103 height 13
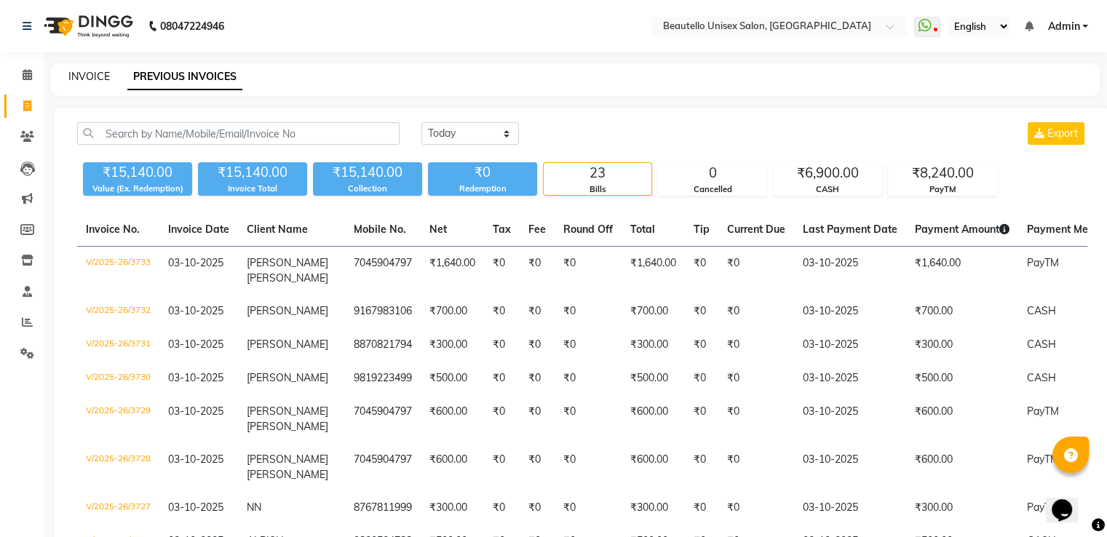
click at [96, 76] on link "INVOICE" at bounding box center [88, 76] width 41 height 13
select select "5051"
select select "service"
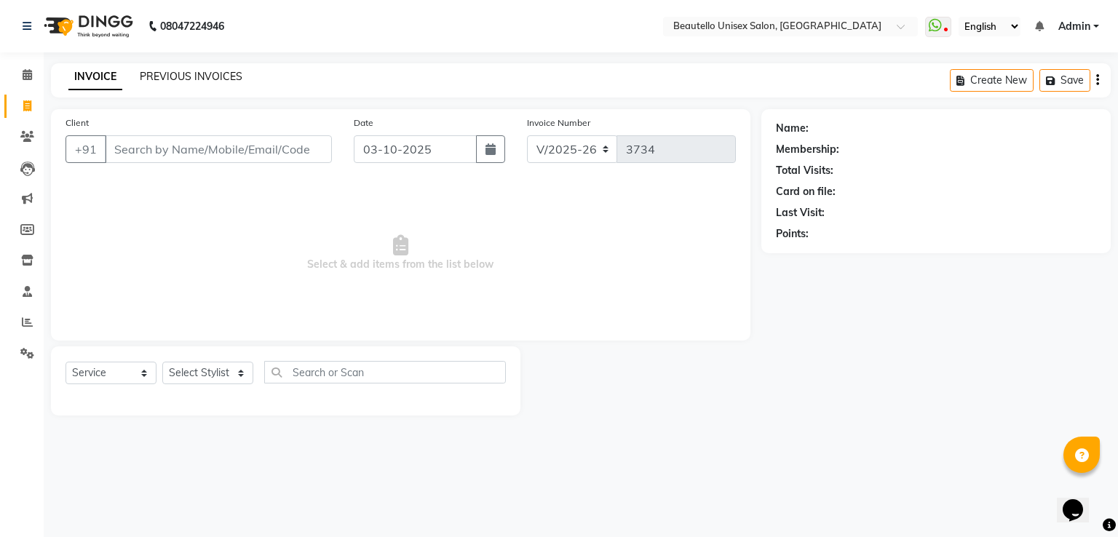
click at [170, 76] on link "PREVIOUS INVOICES" at bounding box center [191, 76] width 103 height 13
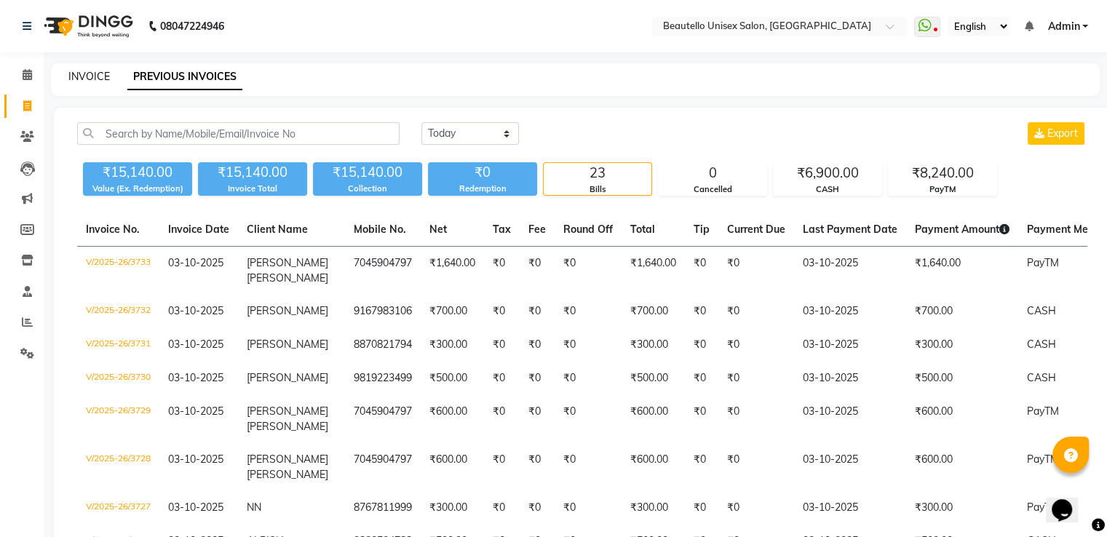
click at [92, 73] on link "INVOICE" at bounding box center [88, 76] width 41 height 13
select select "5051"
select select "service"
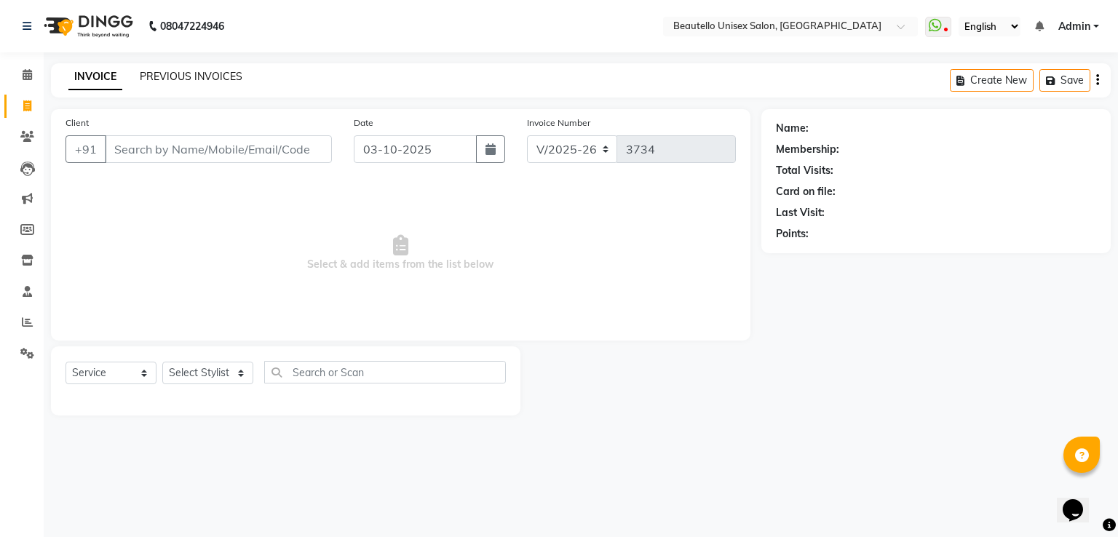
click at [168, 77] on link "PREVIOUS INVOICES" at bounding box center [191, 76] width 103 height 13
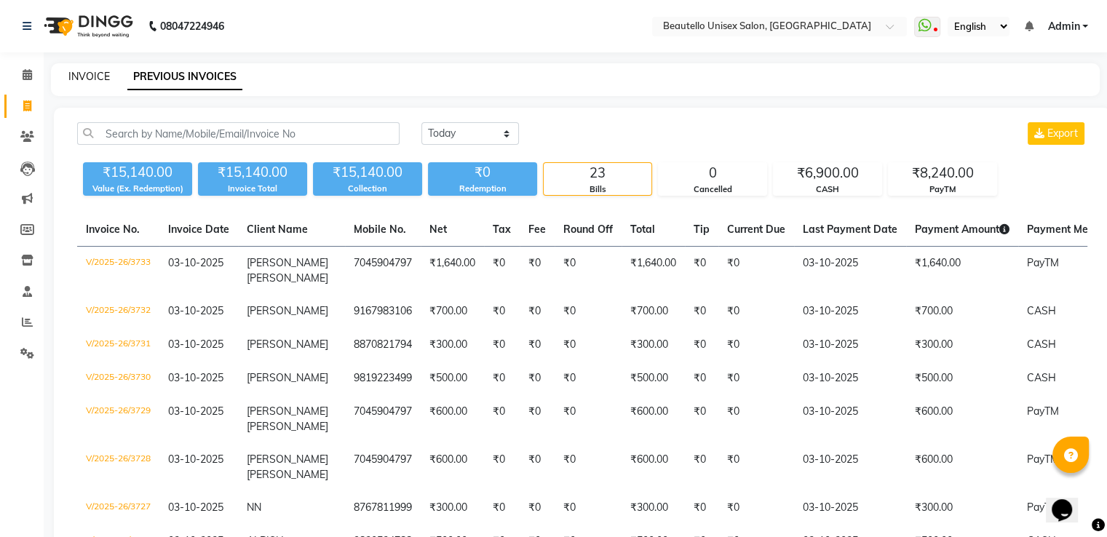
click at [93, 79] on link "INVOICE" at bounding box center [88, 76] width 41 height 13
select select "5051"
select select "service"
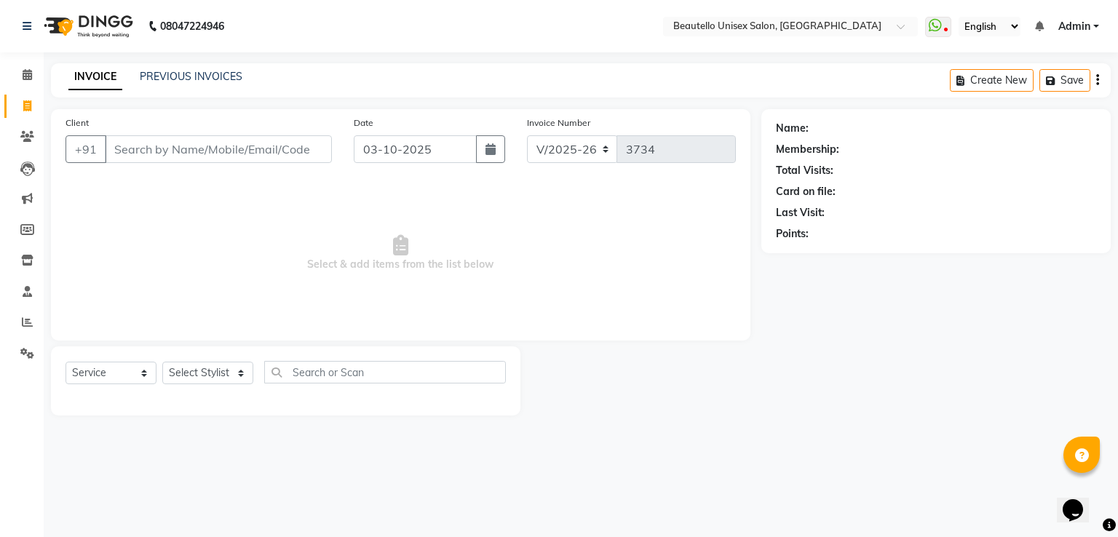
click at [143, 153] on input "Client" at bounding box center [218, 149] width 227 height 28
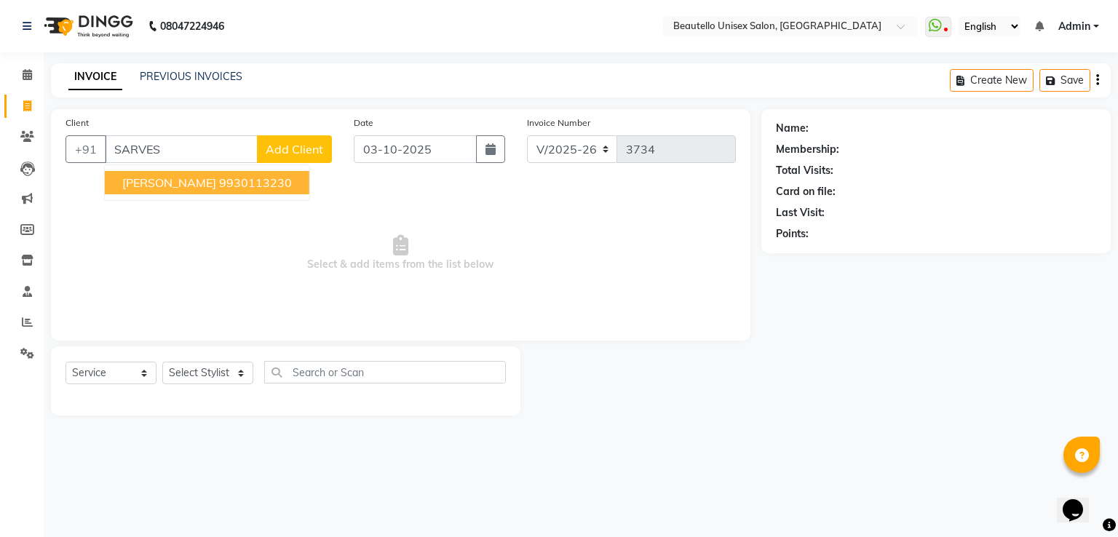
click at [163, 188] on span "[PERSON_NAME]" at bounding box center [169, 182] width 94 height 15
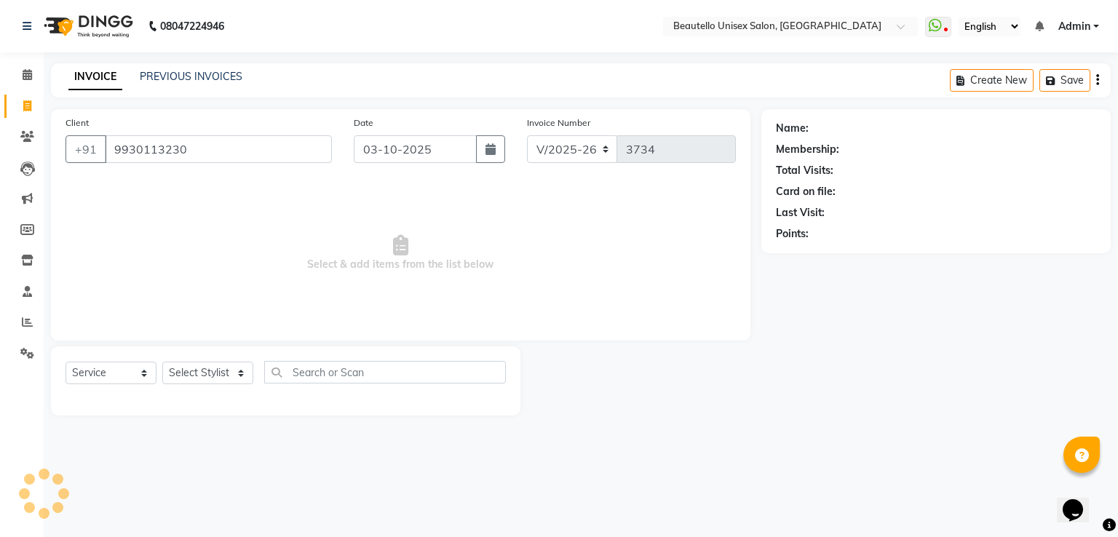
type input "9930113230"
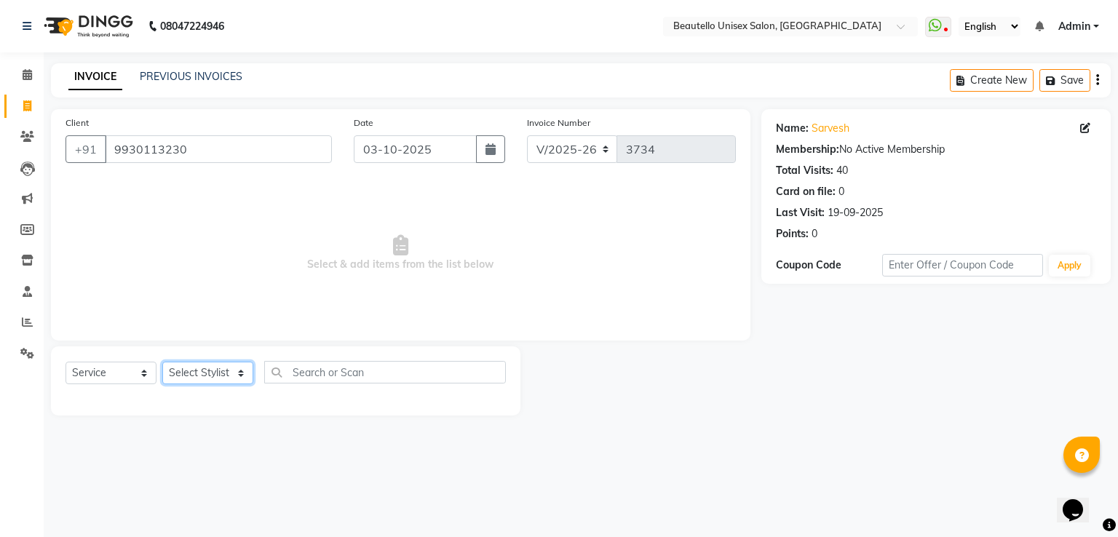
click at [195, 374] on select "Select Stylist Akki [PERSON_NAME] [PERSON_NAME] [PERSON_NAME] Sameer [PERSON_NA…" at bounding box center [207, 373] width 91 height 23
select select "31995"
click at [162, 362] on select "Select Stylist Akki [PERSON_NAME] [PERSON_NAME] [PERSON_NAME] Sameer [PERSON_NA…" at bounding box center [207, 373] width 91 height 23
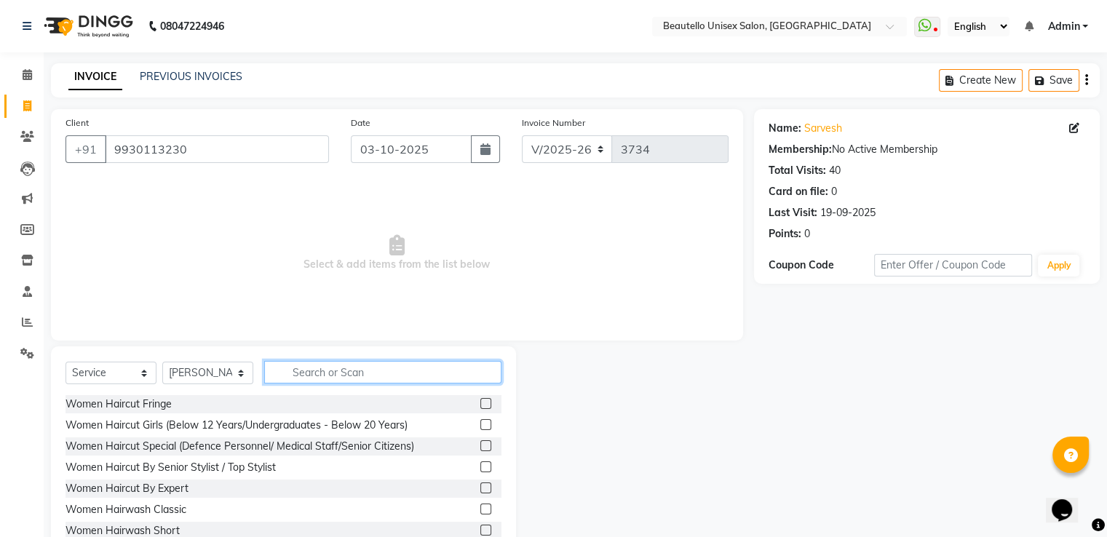
click at [338, 367] on input "text" at bounding box center [382, 372] width 237 height 23
type input "HAIRC"
click at [480, 530] on label at bounding box center [485, 530] width 11 height 11
click at [480, 530] on input "checkbox" at bounding box center [484, 530] width 9 height 9
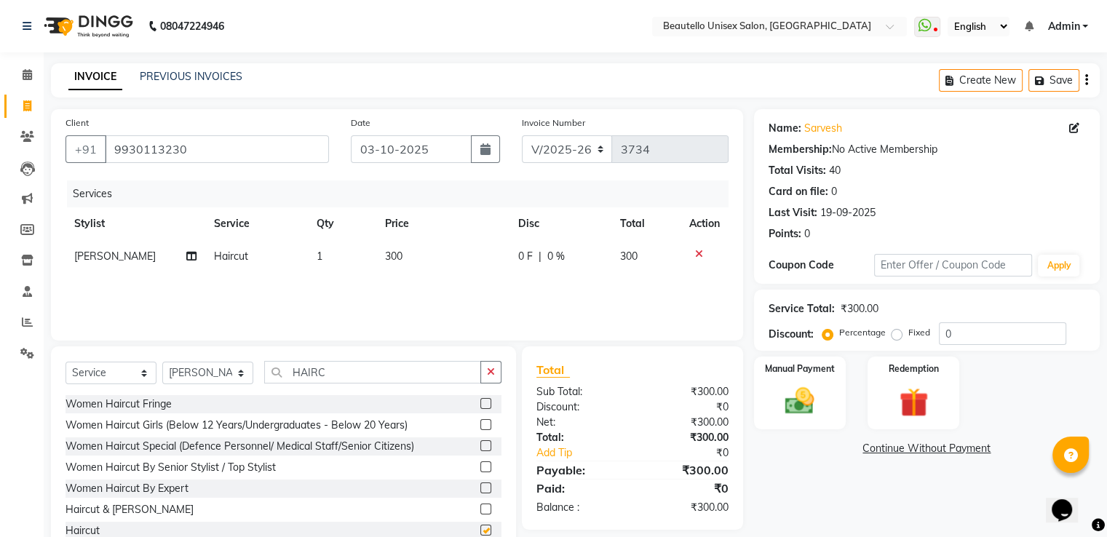
checkbox input "false"
click at [835, 400] on div "Manual Payment" at bounding box center [799, 392] width 95 height 75
click at [876, 449] on span "CASH" at bounding box center [874, 449] width 31 height 17
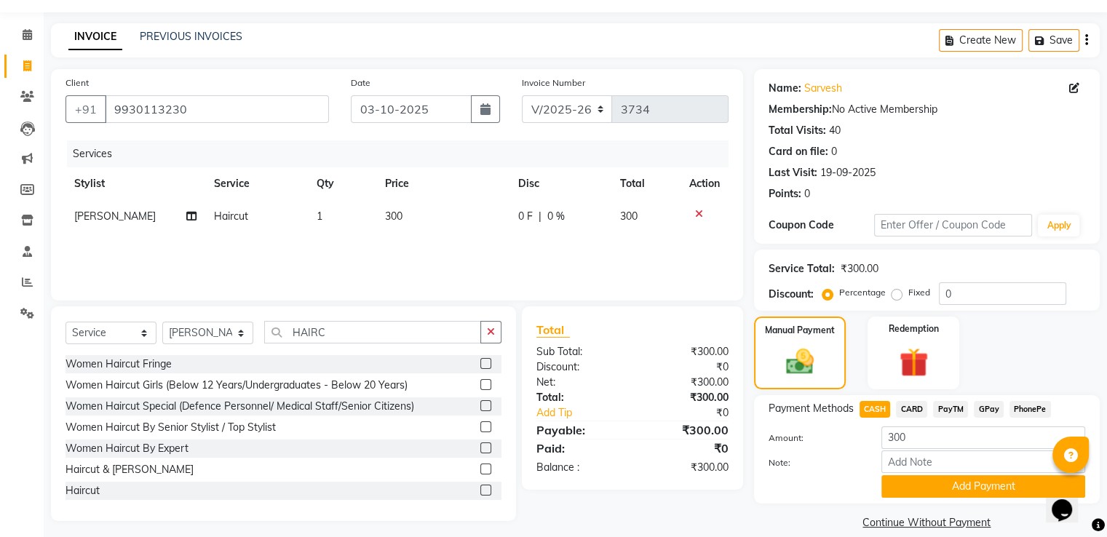
scroll to position [59, 0]
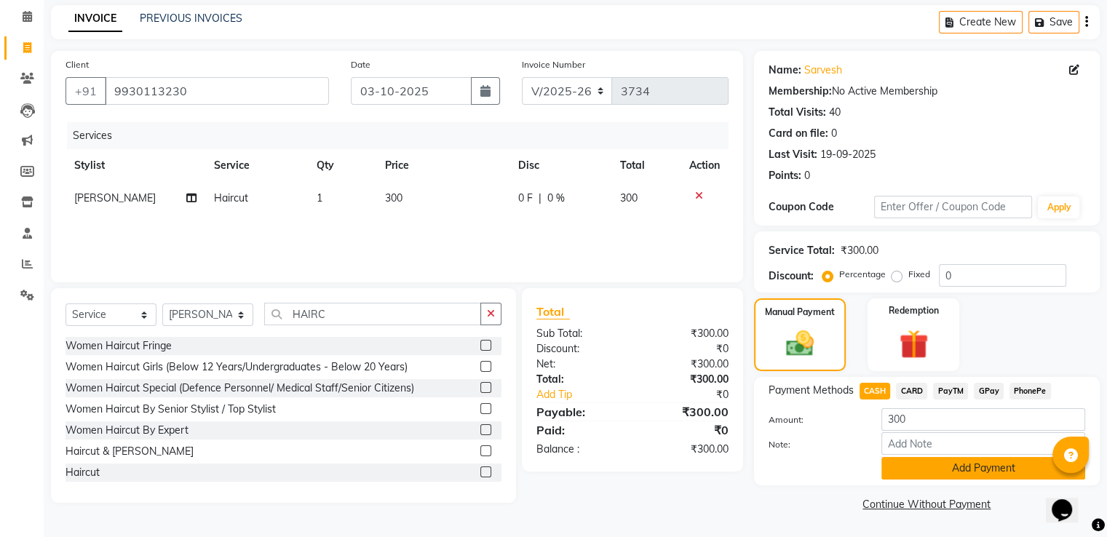
click at [909, 469] on button "Add Payment" at bounding box center [983, 468] width 204 height 23
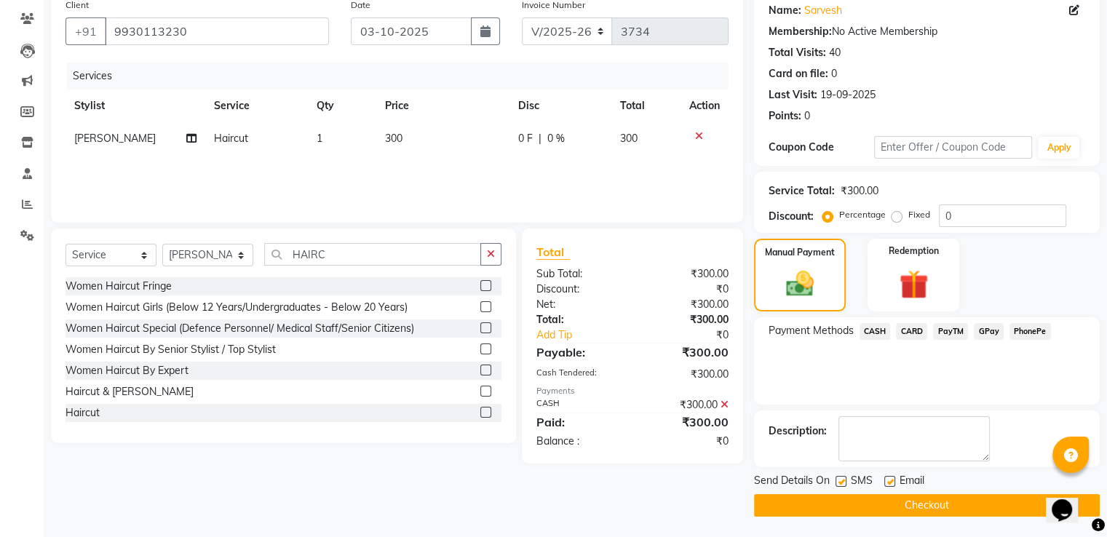
scroll to position [119, 0]
click at [841, 480] on label at bounding box center [840, 480] width 11 height 11
click at [841, 480] on input "checkbox" at bounding box center [839, 481] width 9 height 9
checkbox input "false"
click at [848, 499] on button "Checkout" at bounding box center [927, 504] width 346 height 23
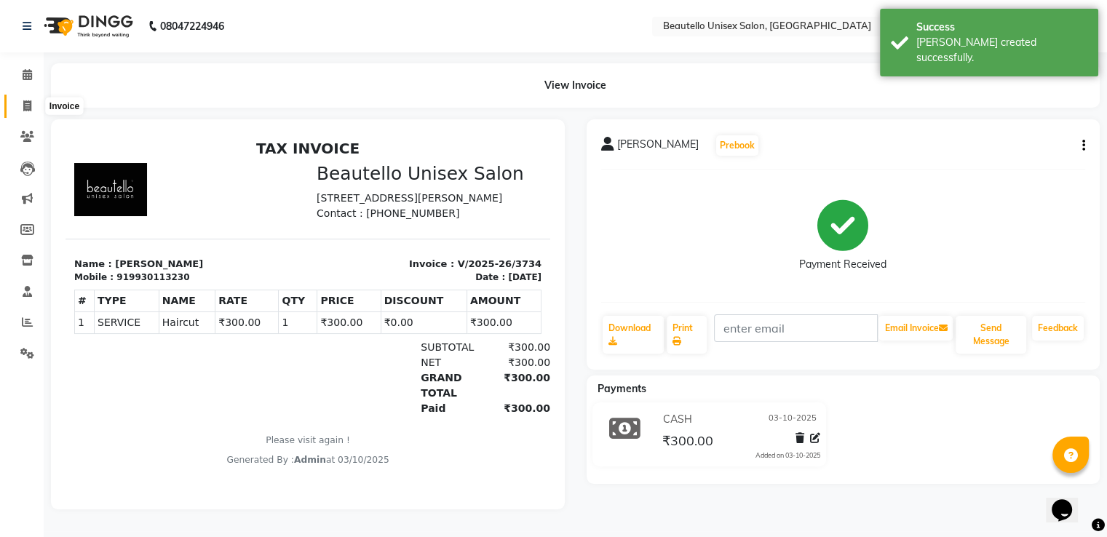
click at [29, 111] on icon at bounding box center [27, 105] width 8 height 11
select select "5051"
select select "service"
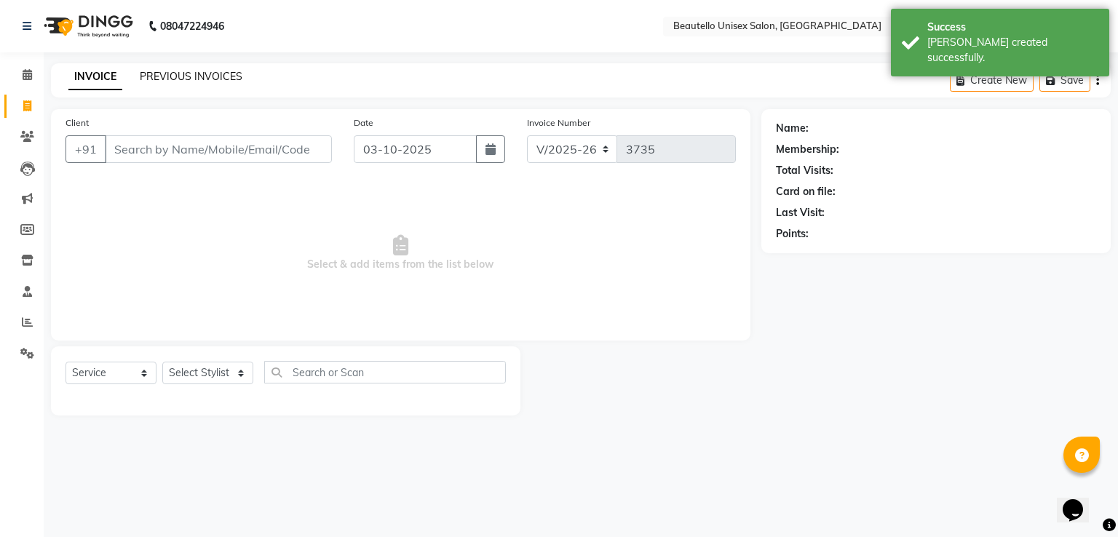
click at [183, 76] on link "PREVIOUS INVOICES" at bounding box center [191, 76] width 103 height 13
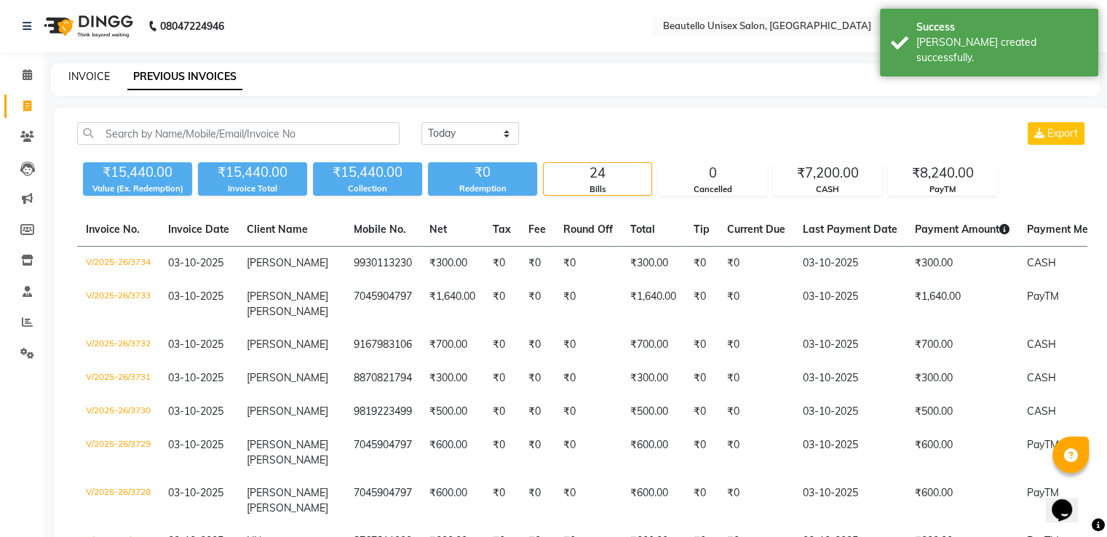
click at [96, 75] on link "INVOICE" at bounding box center [88, 76] width 41 height 13
select select "service"
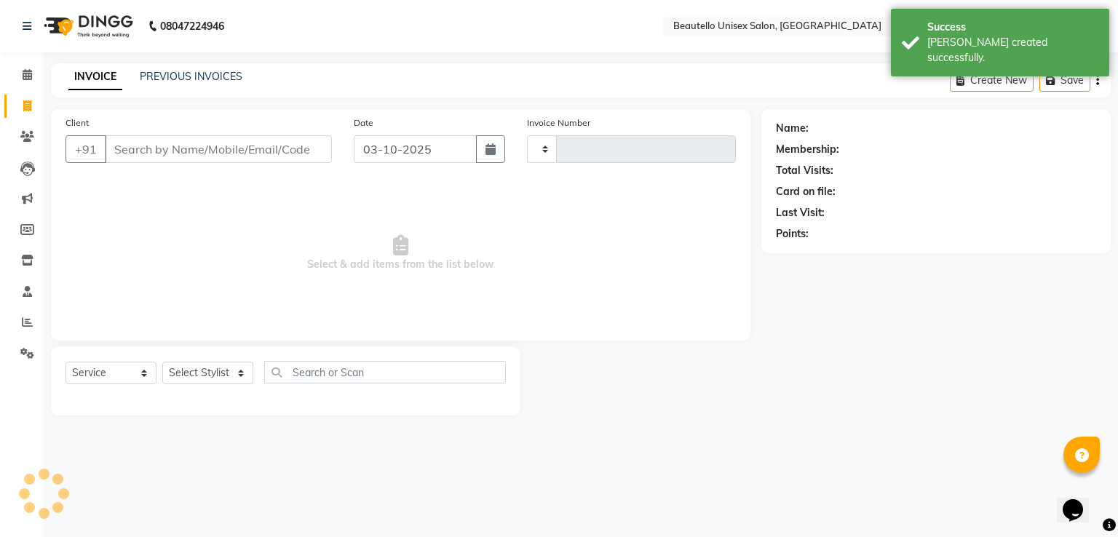
type input "3735"
select select "5051"
click at [183, 79] on link "PREVIOUS INVOICES" at bounding box center [191, 76] width 103 height 13
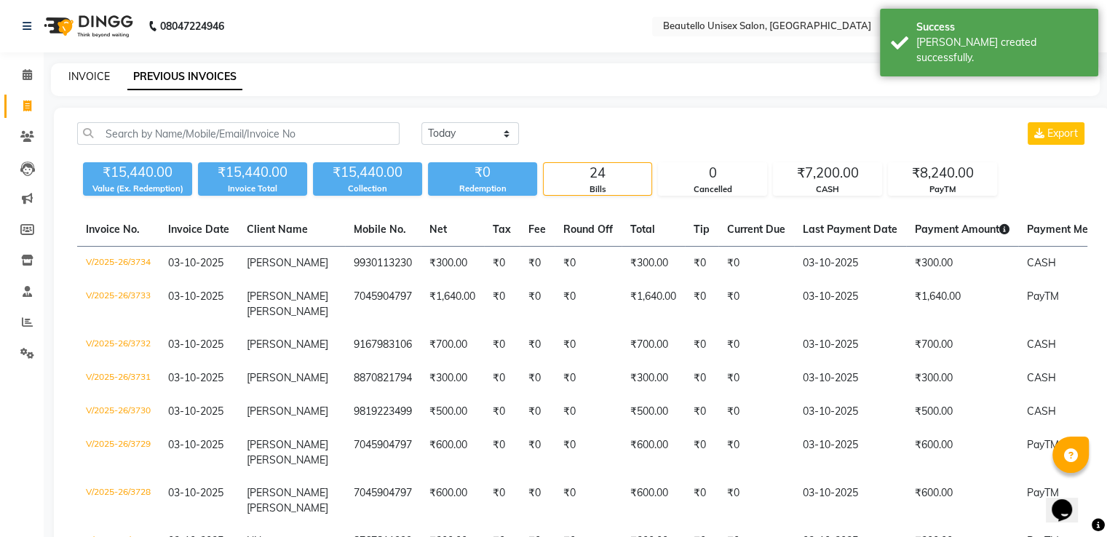
click at [95, 77] on link "INVOICE" at bounding box center [88, 76] width 41 height 13
select select "5051"
select select "service"
